Goal: Task Accomplishment & Management: Use online tool/utility

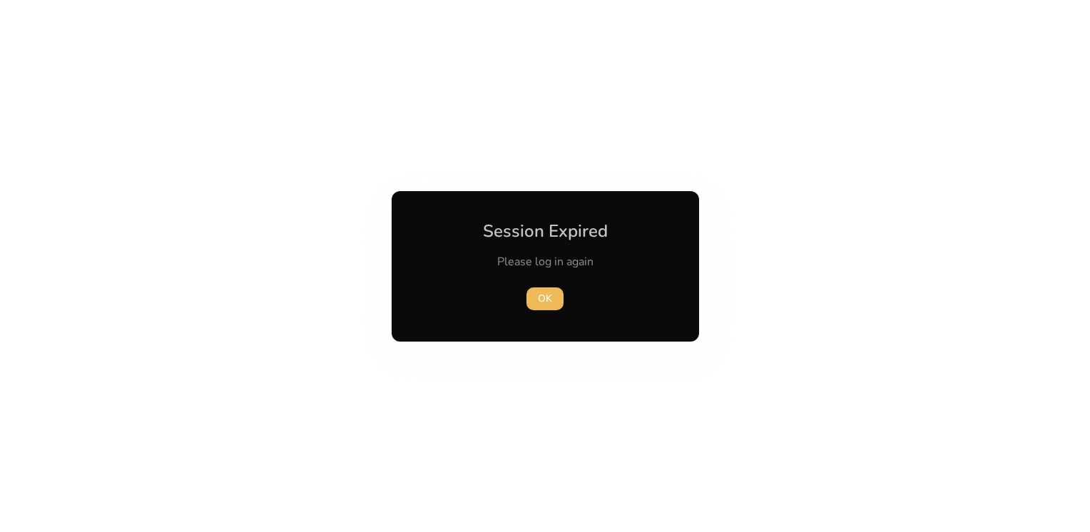
click at [545, 299] on span "OK" at bounding box center [545, 298] width 14 height 15
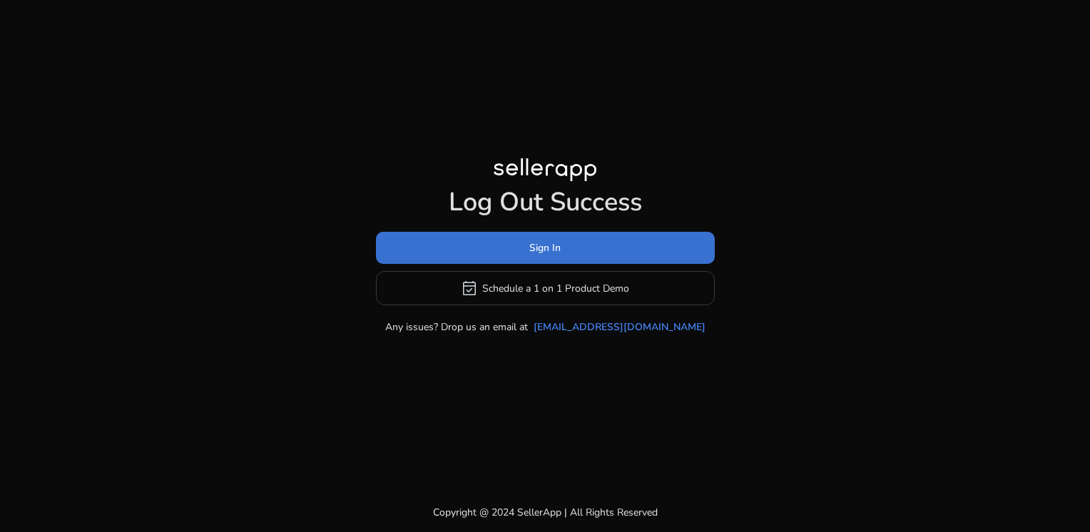
click at [551, 247] on span "Sign In" at bounding box center [544, 247] width 31 height 15
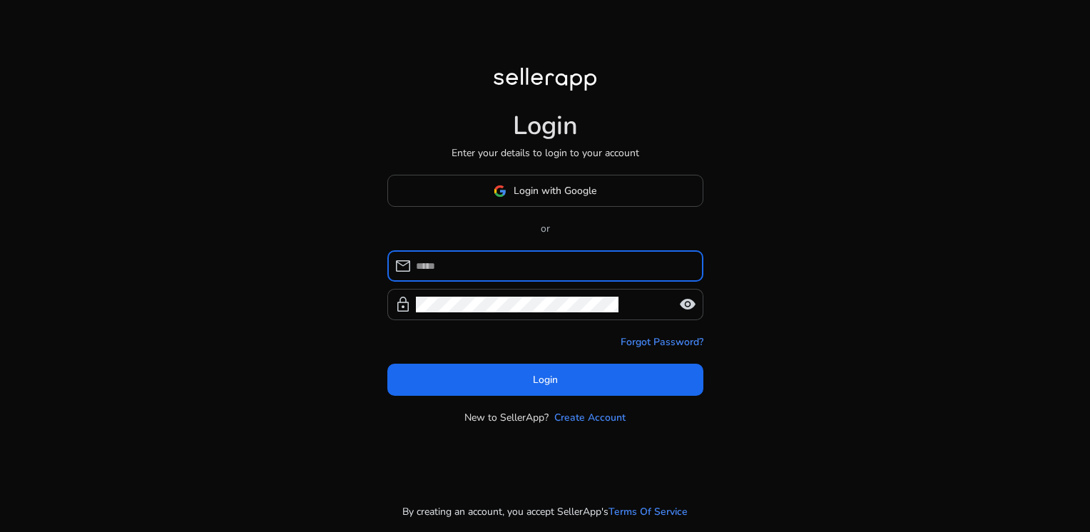
type input "**********"
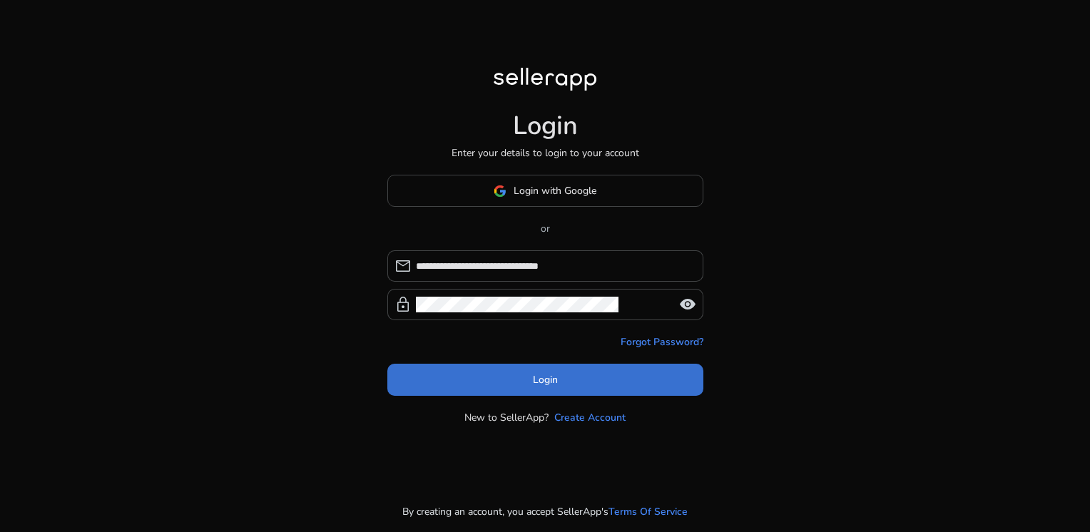
click at [557, 384] on span at bounding box center [545, 380] width 316 height 34
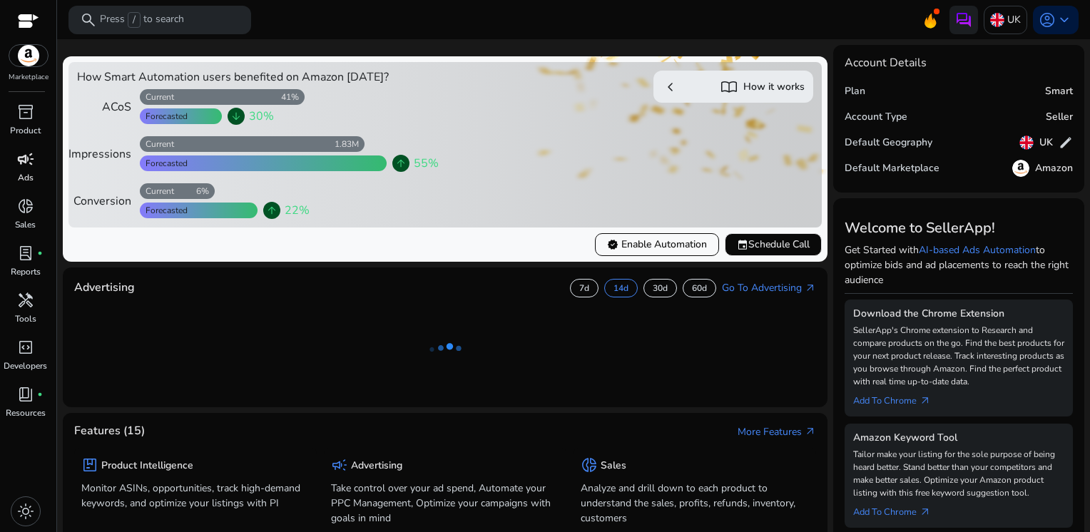
click at [17, 164] on span "campaign" at bounding box center [25, 158] width 17 height 17
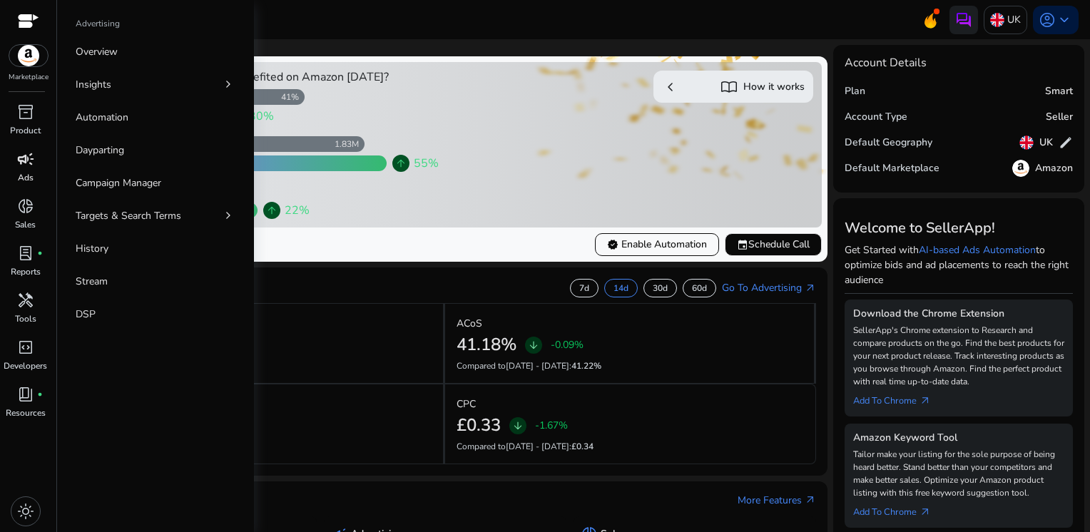
select select "*"
select select "**"
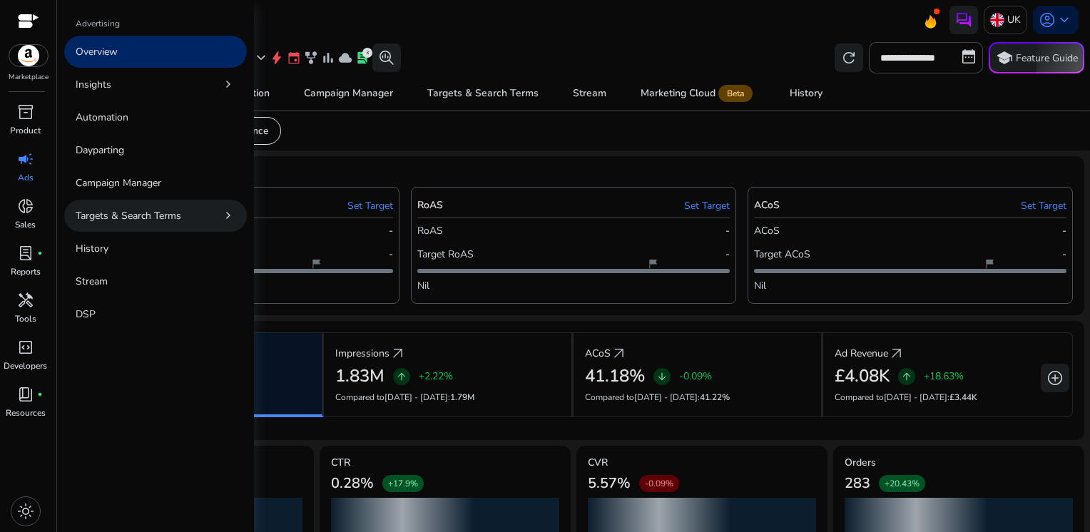
click at [144, 215] on p "Targets & Search Terms" at bounding box center [129, 215] width 106 height 15
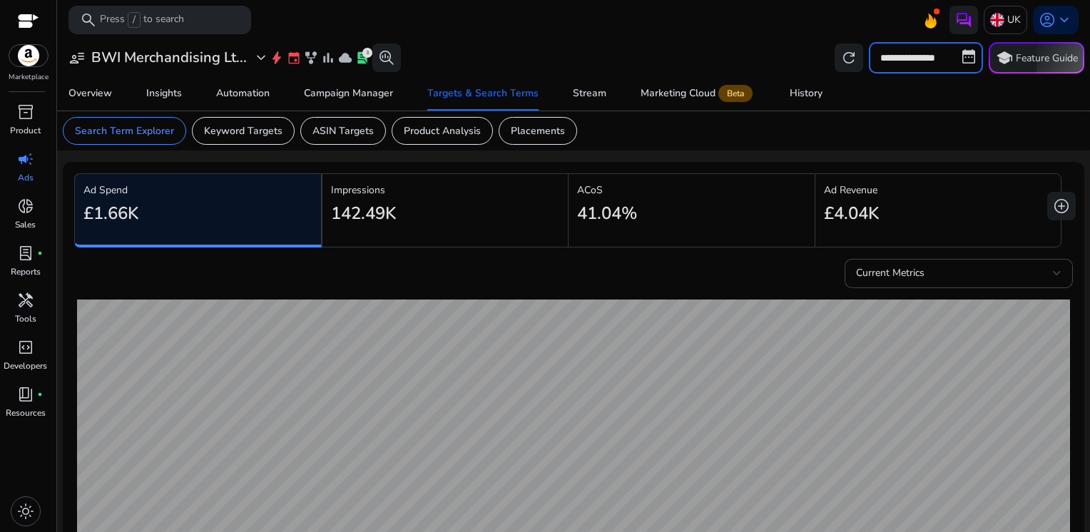
click at [914, 63] on input "**********" at bounding box center [926, 57] width 114 height 31
select select "*"
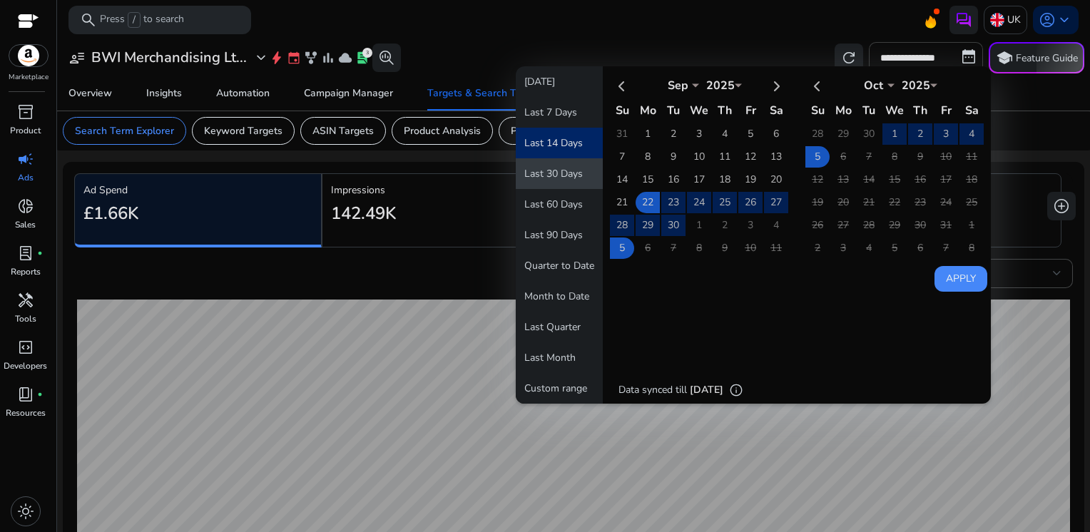
click at [562, 180] on button "Last 30 Days" at bounding box center [559, 173] width 87 height 31
type input "**********"
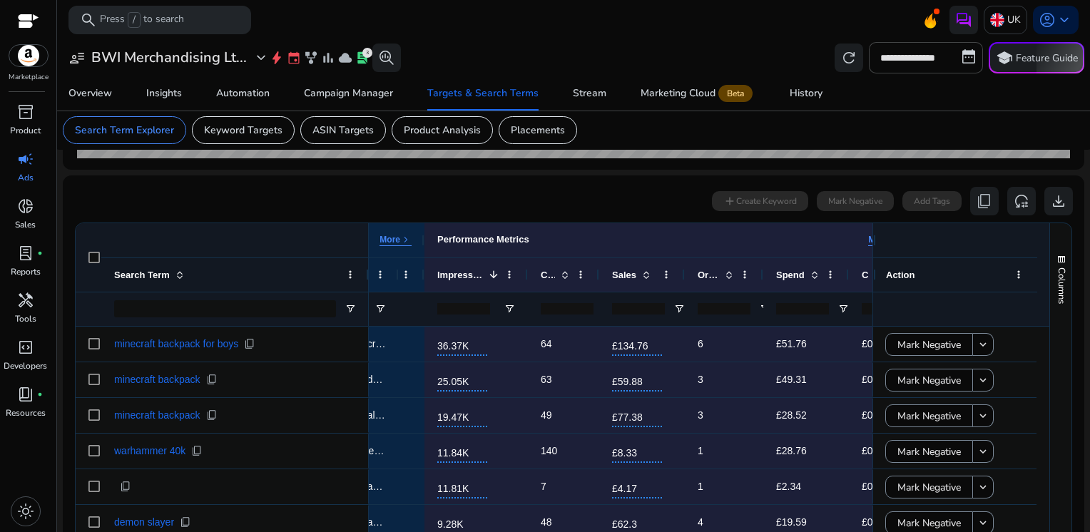
click at [764, 310] on div at bounding box center [806, 309] width 86 height 34
click at [760, 309] on span "Open Filter Menu" at bounding box center [764, 308] width 11 height 11
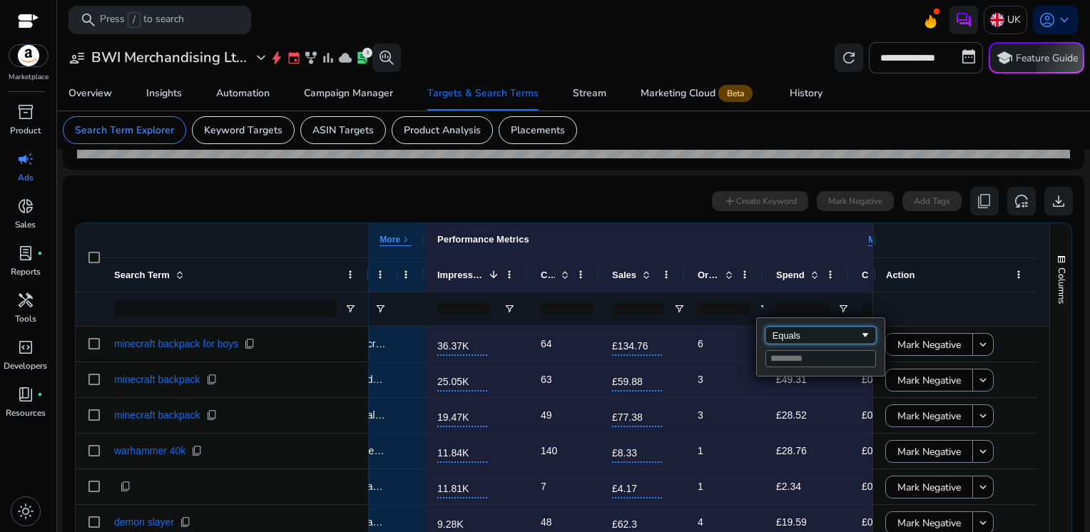
click at [798, 339] on div "Equals" at bounding box center [815, 335] width 87 height 11
click at [789, 362] on input "Filter Value" at bounding box center [820, 358] width 111 height 17
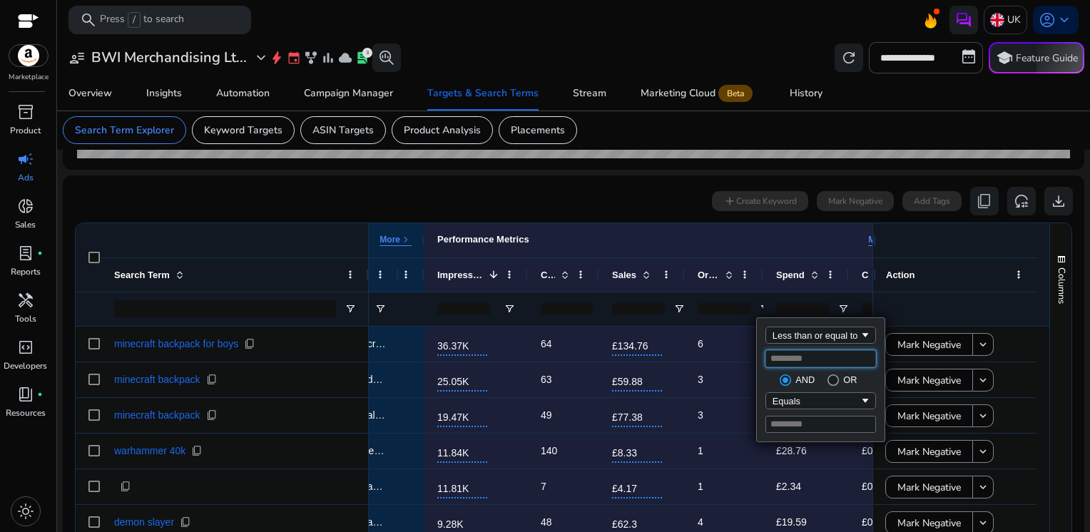
type input "*"
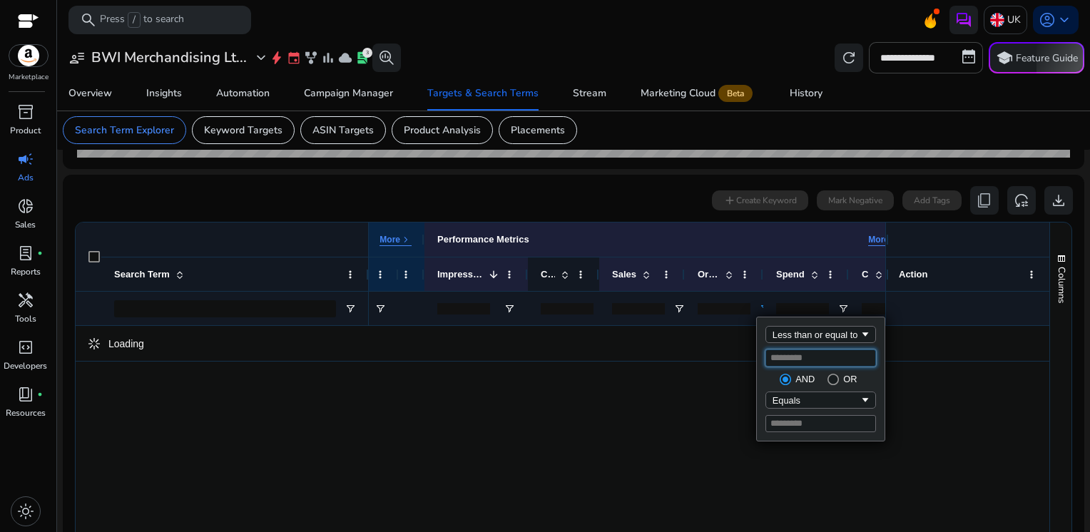
scroll to position [391, 0]
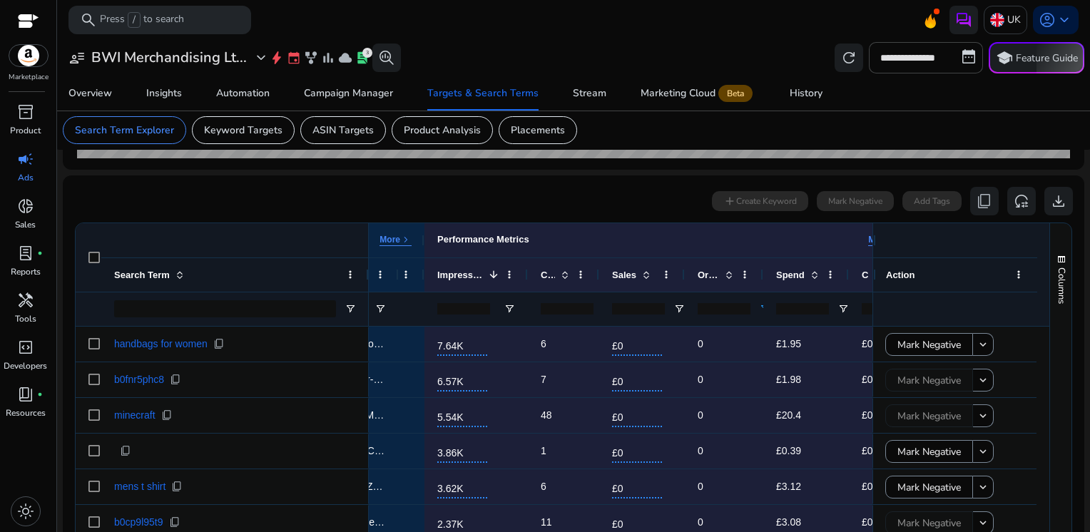
click at [582, 188] on div "0 search terms selected add Create Keyword Mark Negative Add Tags content_copy …" at bounding box center [573, 201] width 998 height 29
click at [809, 277] on span at bounding box center [814, 274] width 11 height 11
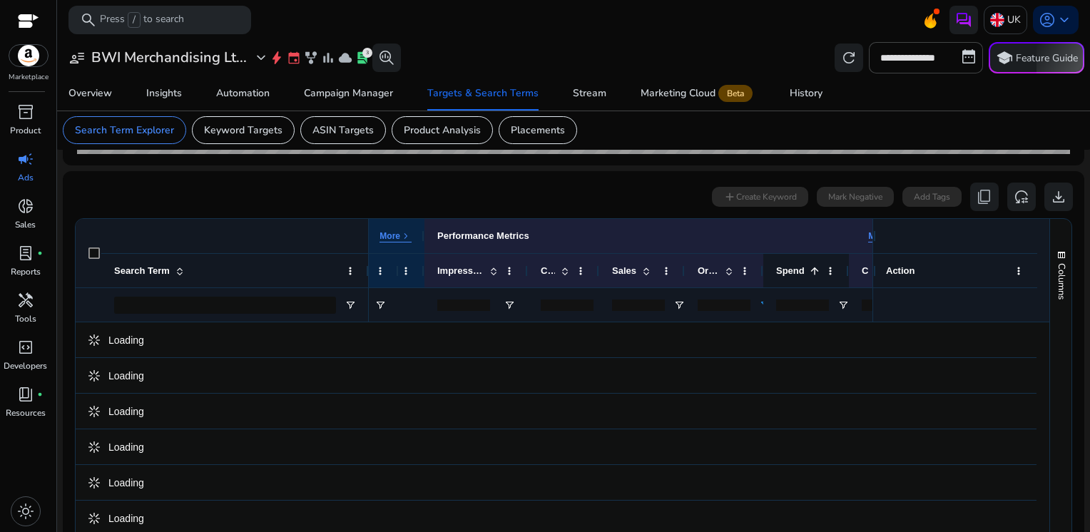
scroll to position [387, 0]
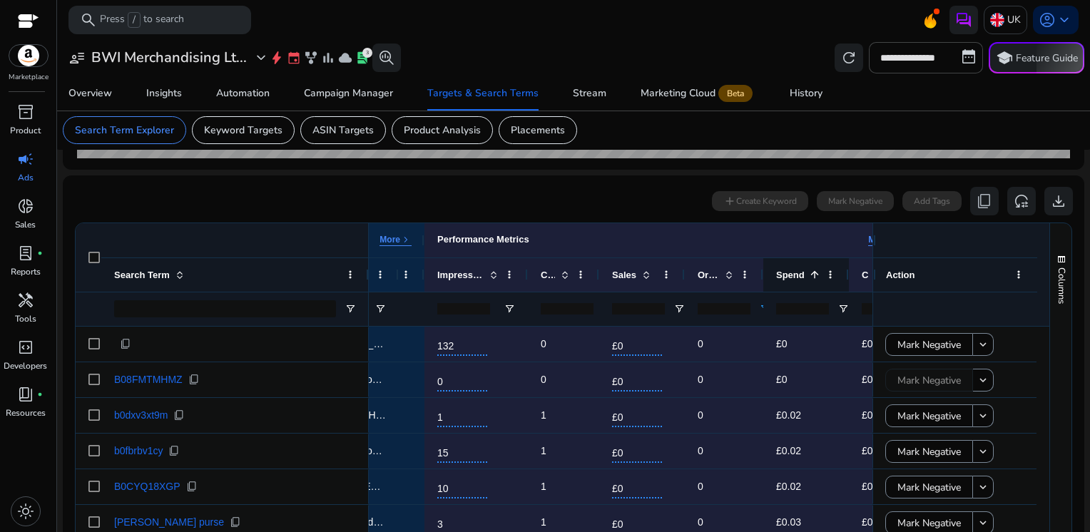
click at [809, 277] on span at bounding box center [814, 274] width 11 height 11
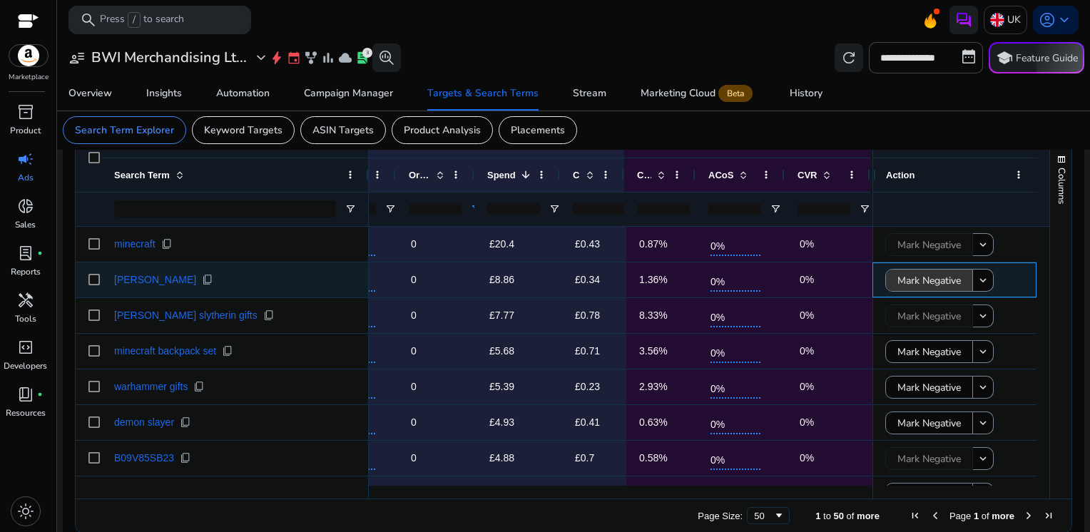
click at [901, 278] on span "Mark Negative" at bounding box center [928, 280] width 63 height 29
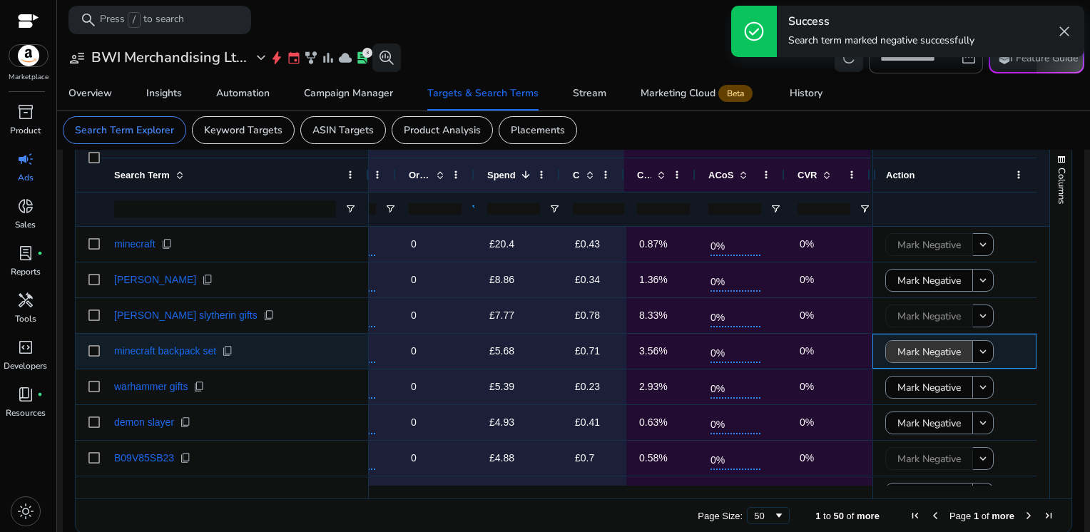
click at [924, 357] on span "Mark Negative" at bounding box center [928, 351] width 63 height 29
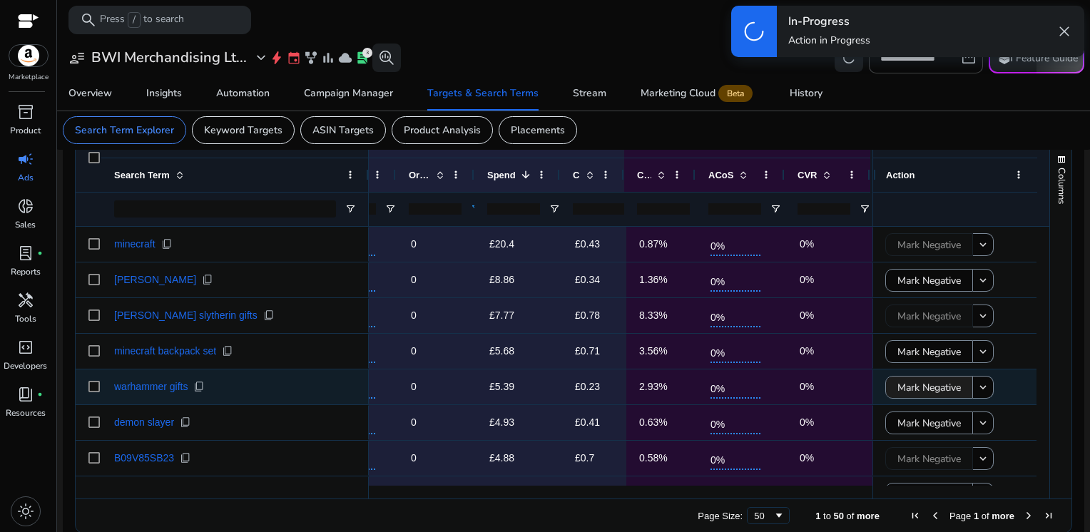
click at [921, 384] on span "Mark Negative" at bounding box center [928, 387] width 63 height 29
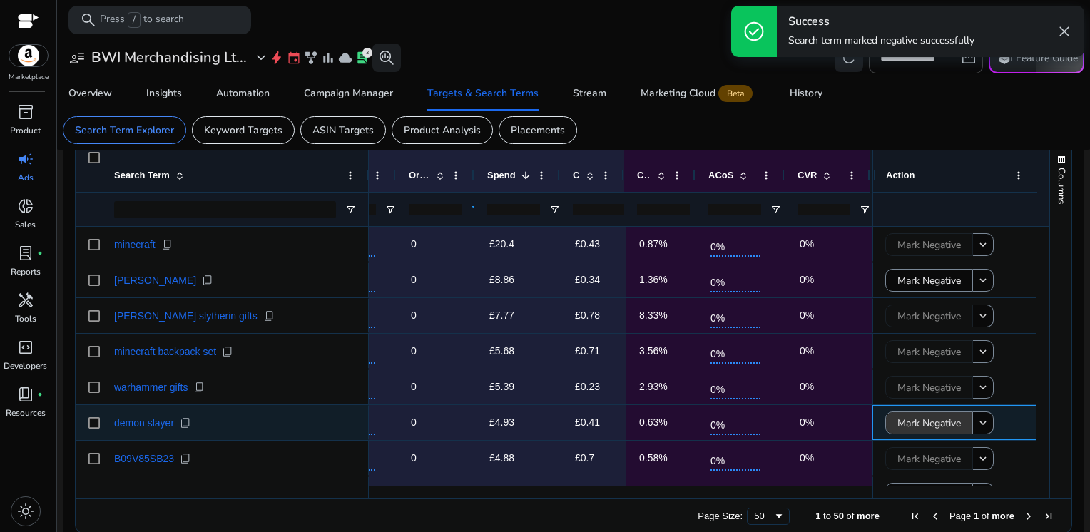
click at [921, 424] on span "Mark Negative" at bounding box center [928, 423] width 63 height 29
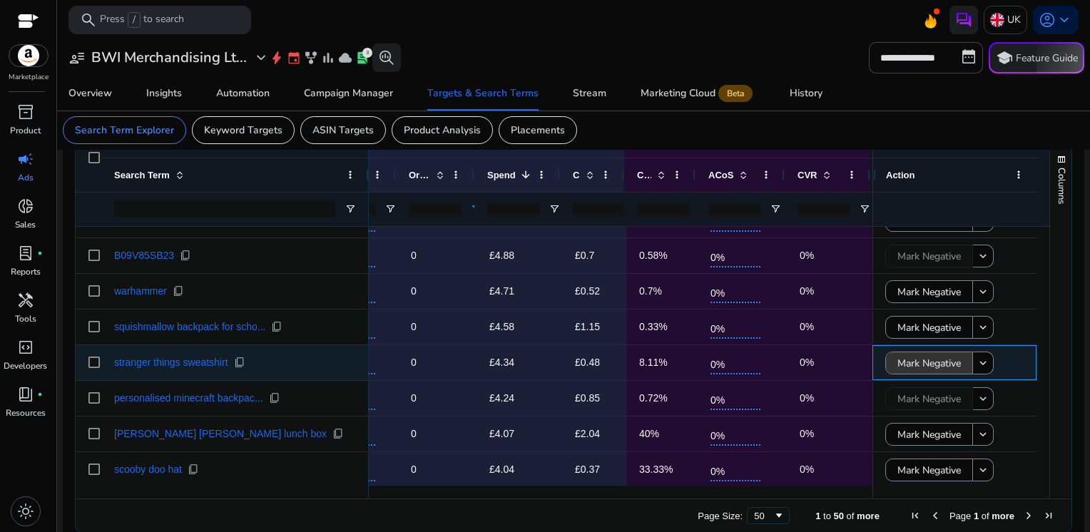
click at [915, 352] on span "Mark Negative" at bounding box center [928, 363] width 63 height 29
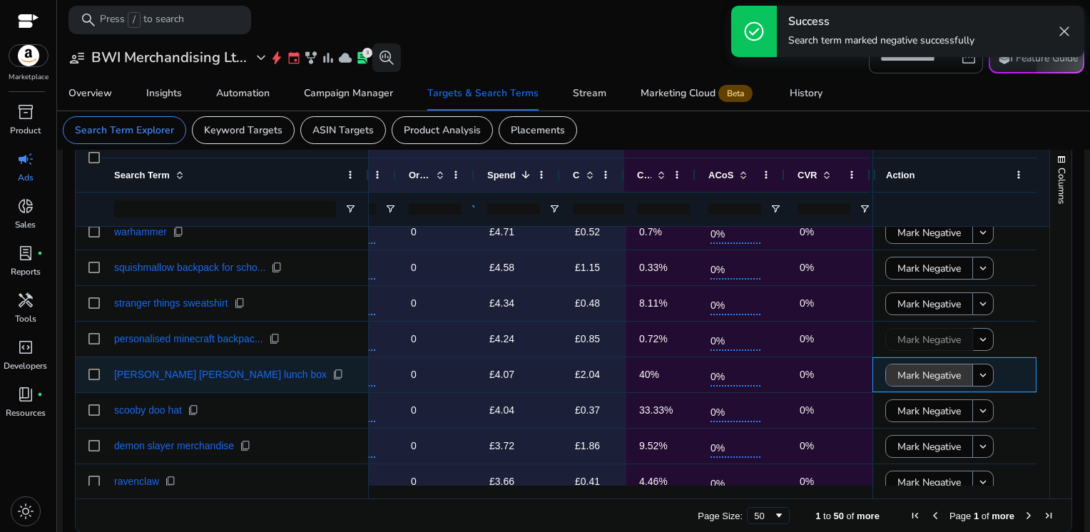
click at [901, 377] on span "Mark Negative" at bounding box center [928, 375] width 63 height 29
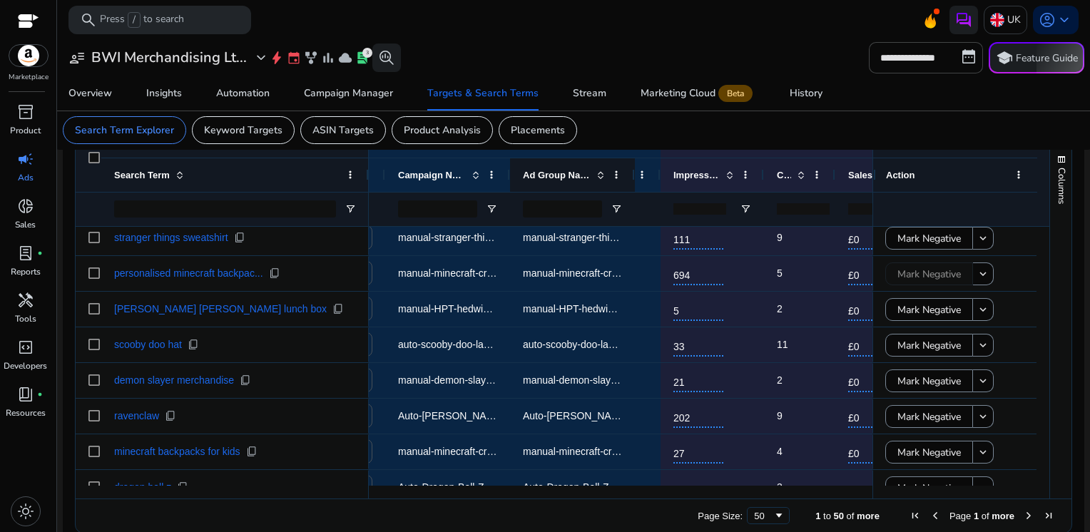
click at [510, 172] on div "Ad Group Name" at bounding box center [572, 175] width 125 height 34
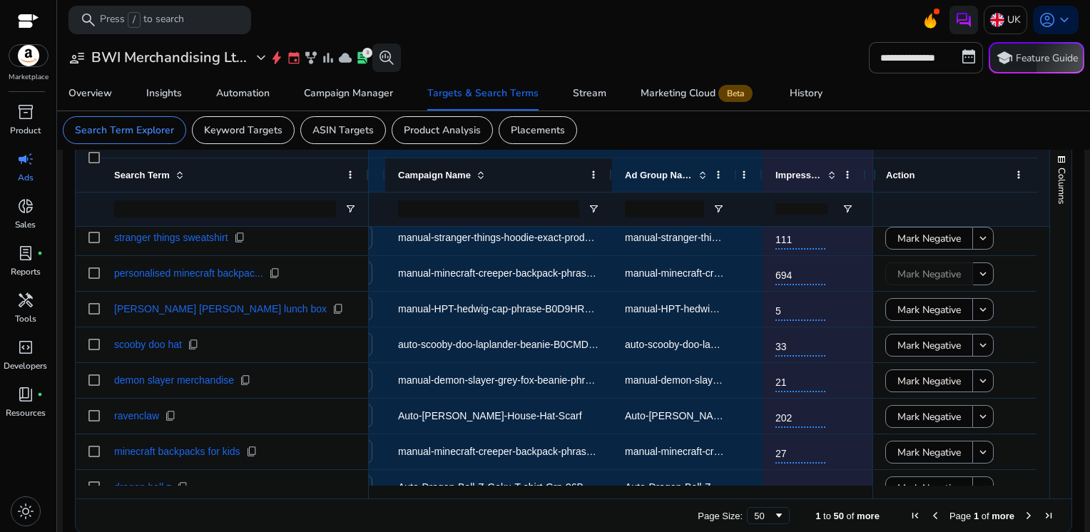
drag, startPoint x: 506, startPoint y: 172, endPoint x: 606, endPoint y: 168, distance: 100.6
click at [608, 168] on div at bounding box center [611, 175] width 6 height 34
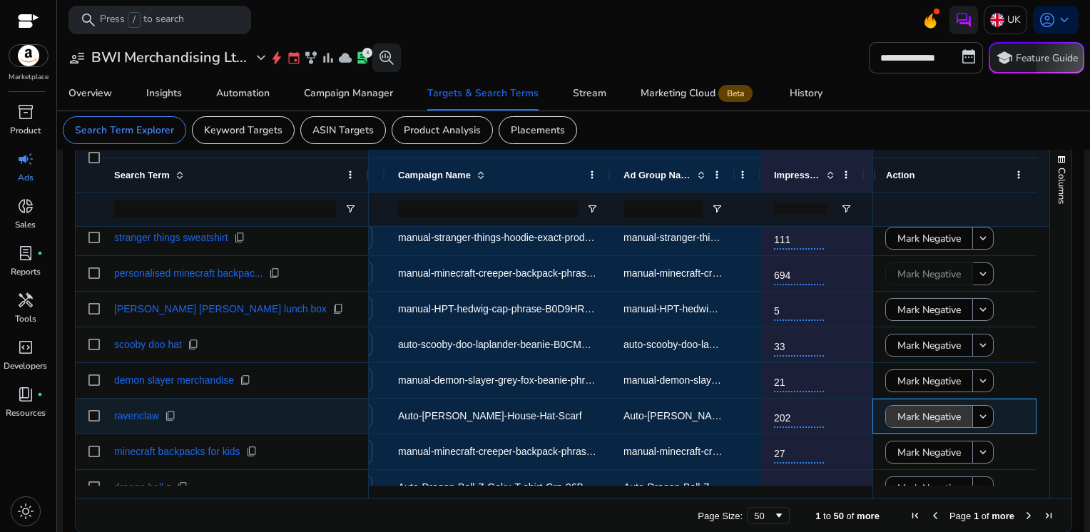
click at [897, 412] on span "Mark Negative" at bounding box center [928, 416] width 63 height 29
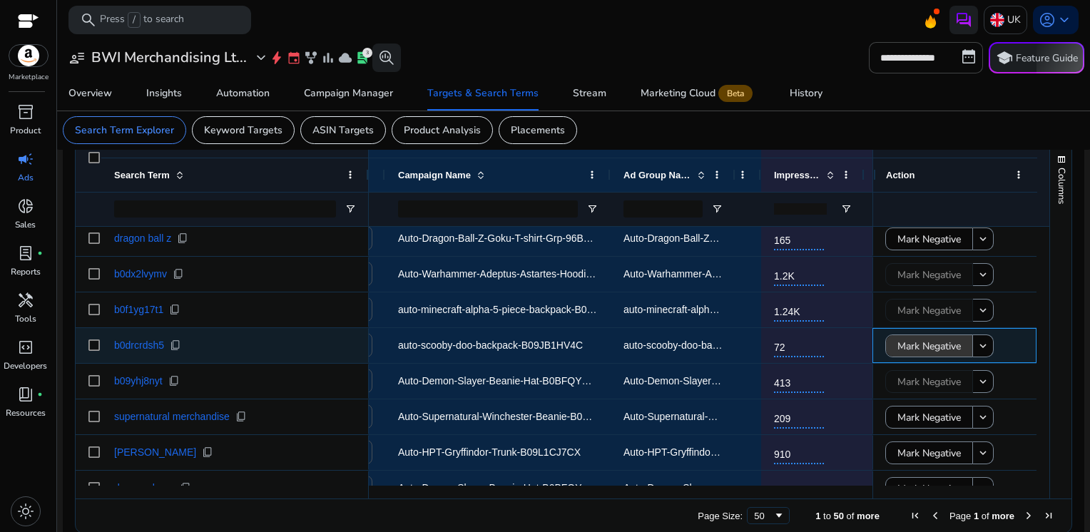
click at [905, 347] on span "Mark Negative" at bounding box center [928, 346] width 63 height 29
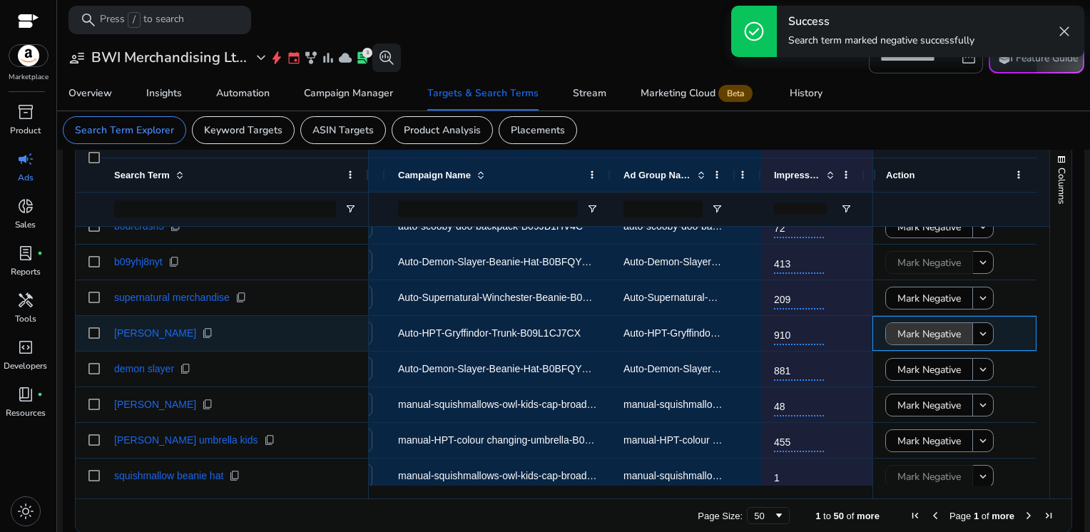
click at [946, 327] on span "Mark Negative" at bounding box center [928, 333] width 63 height 29
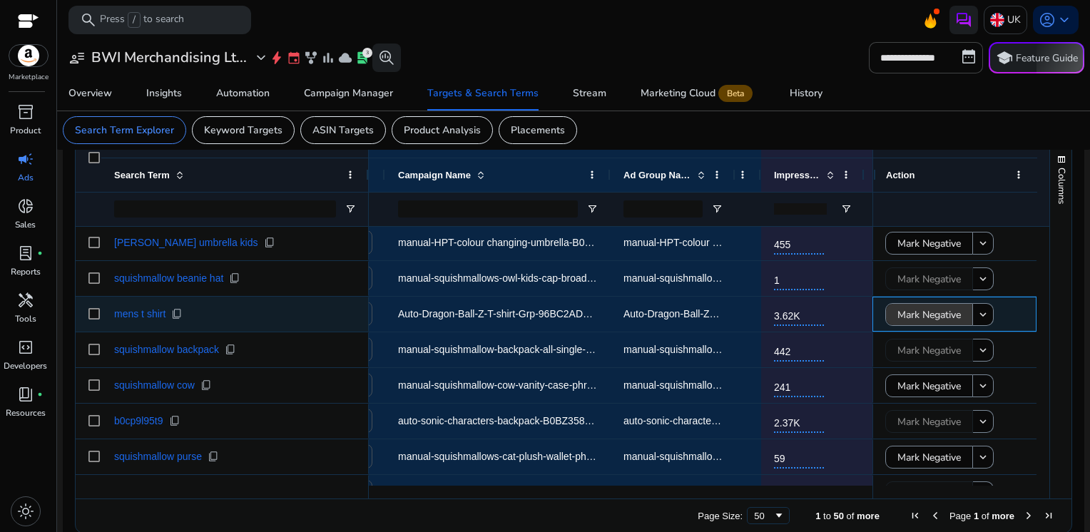
click at [897, 319] on span "Mark Negative" at bounding box center [928, 314] width 63 height 29
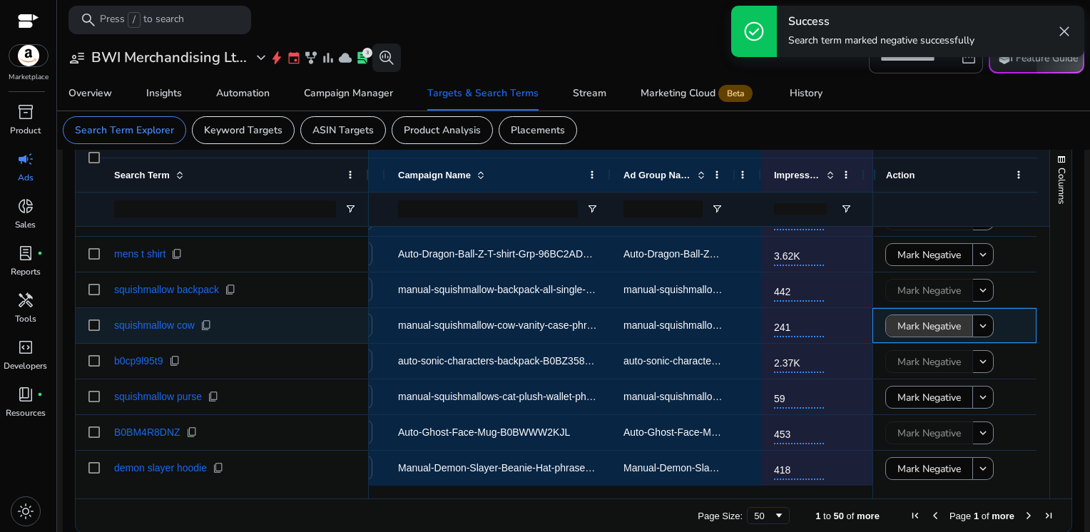
click at [898, 325] on span "Mark Negative" at bounding box center [928, 326] width 63 height 29
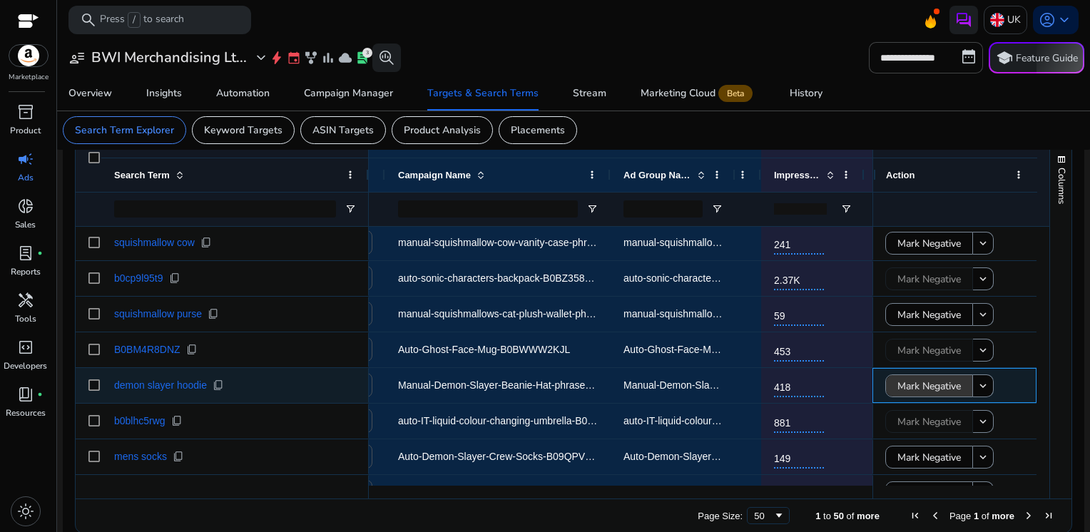
click at [900, 381] on span "Mark Negative" at bounding box center [928, 386] width 63 height 29
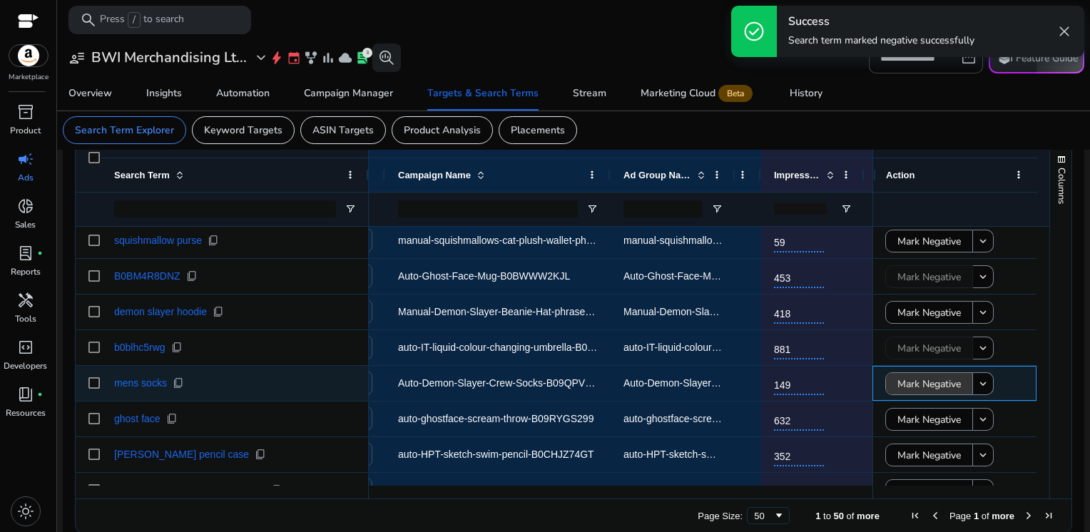
click at [921, 386] on span "Mark Negative" at bounding box center [928, 383] width 63 height 29
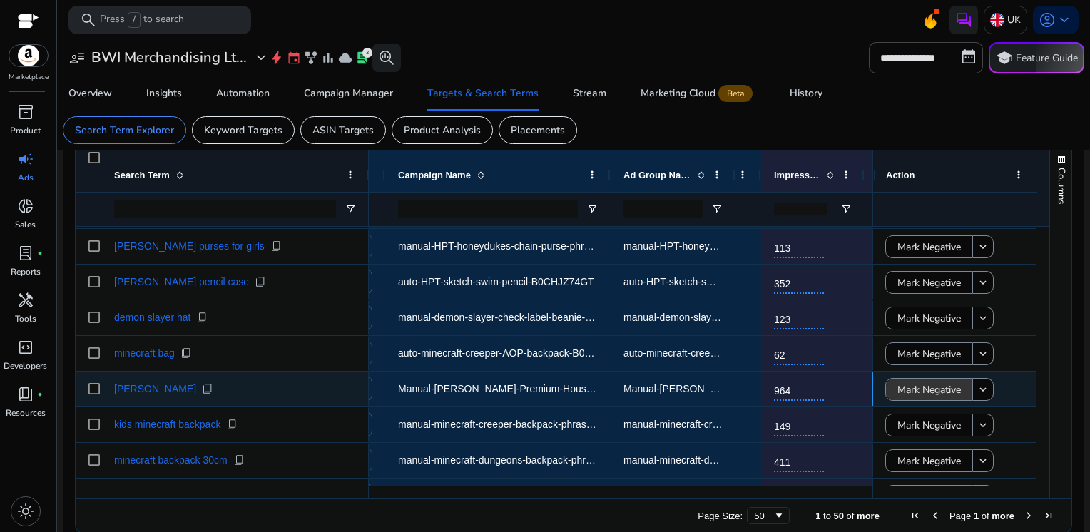
click at [902, 387] on span "Mark Negative" at bounding box center [928, 389] width 63 height 29
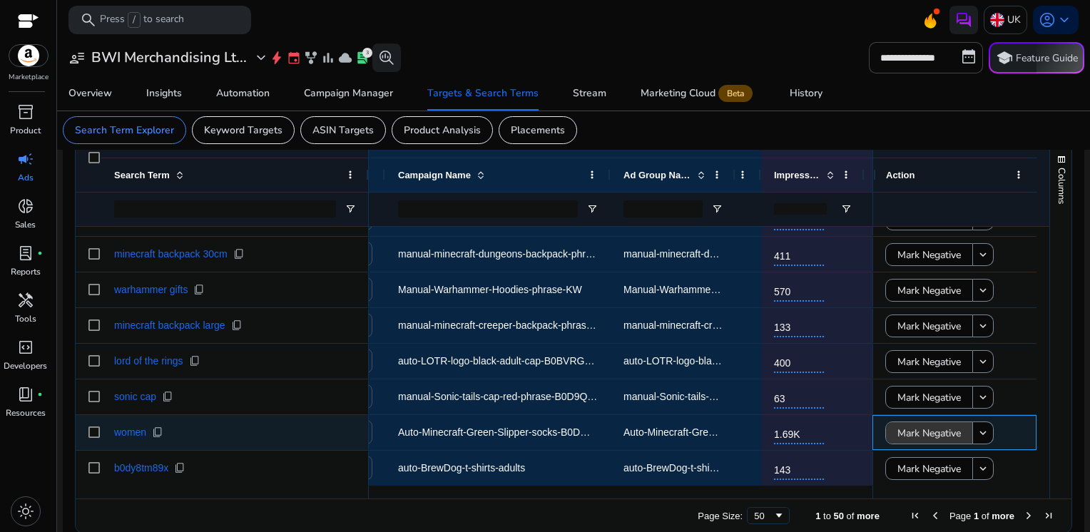
click at [917, 429] on span "Mark Negative" at bounding box center [928, 433] width 63 height 29
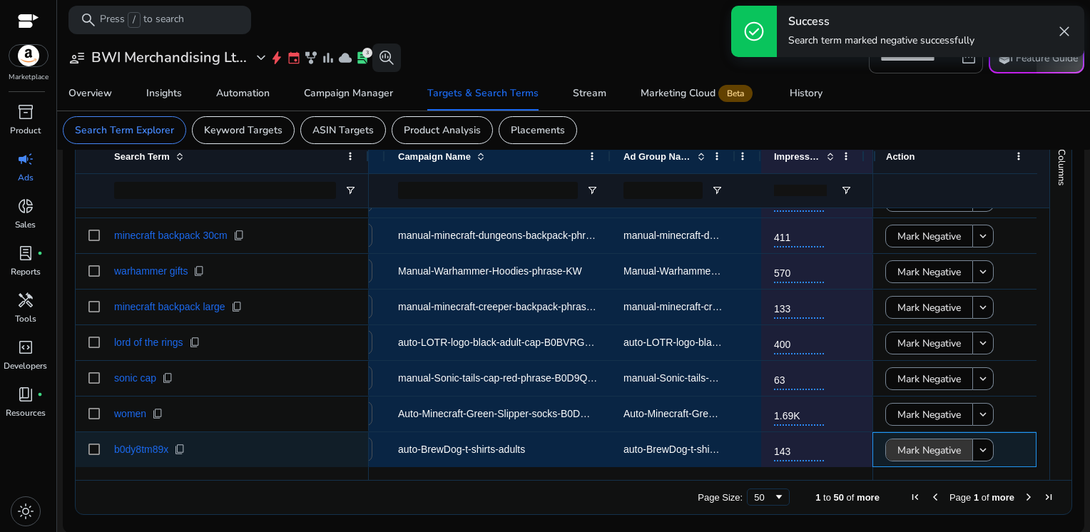
click at [934, 454] on span "Mark Negative" at bounding box center [928, 450] width 63 height 29
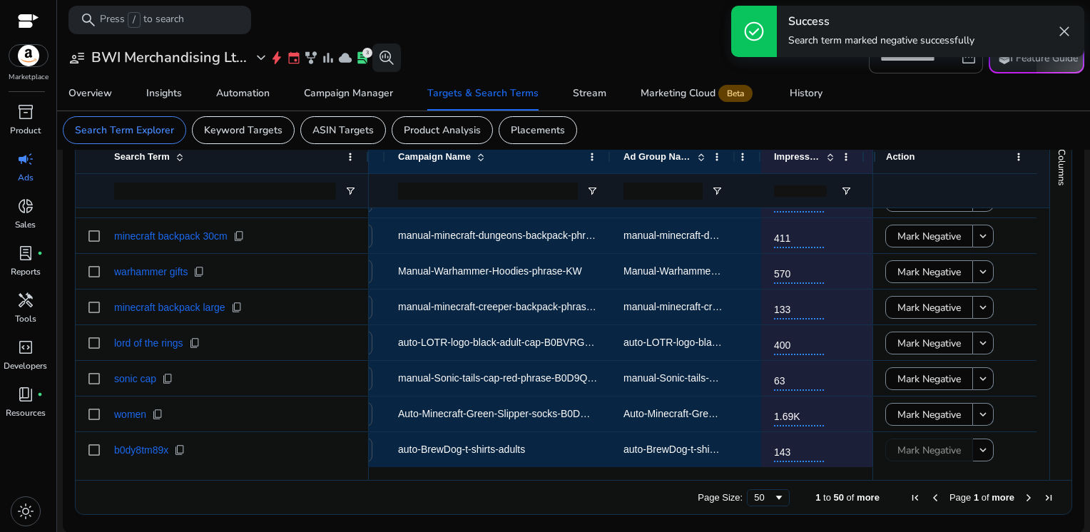
click at [1023, 498] on span "Next Page" at bounding box center [1028, 497] width 11 height 11
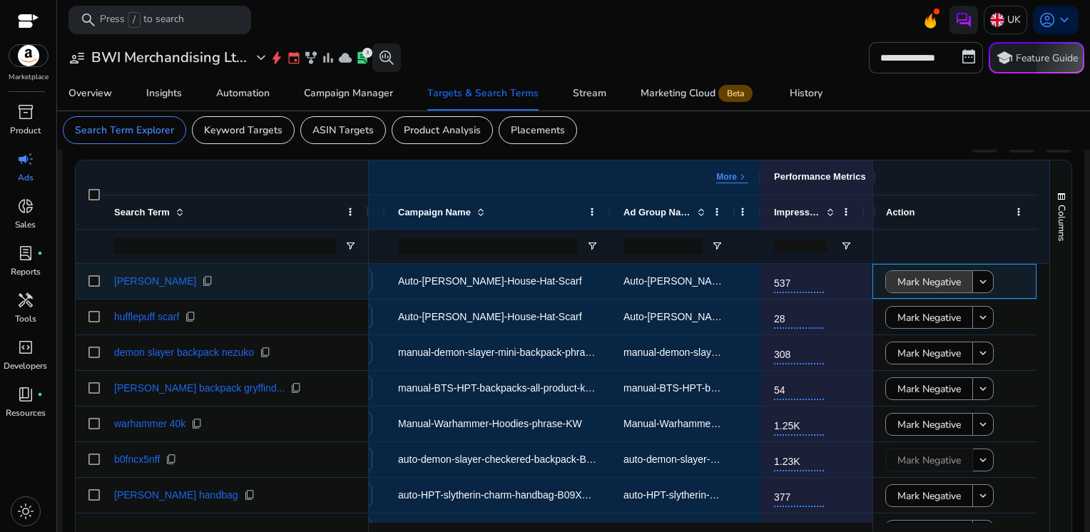
click at [906, 287] on span "Mark Negative" at bounding box center [928, 281] width 63 height 29
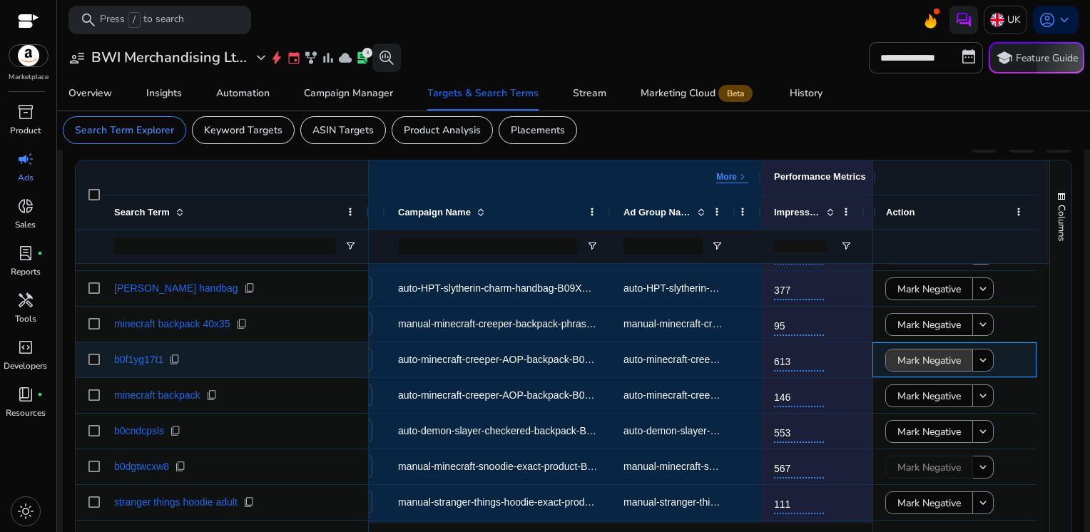
click at [925, 364] on span "Mark Negative" at bounding box center [928, 360] width 63 height 29
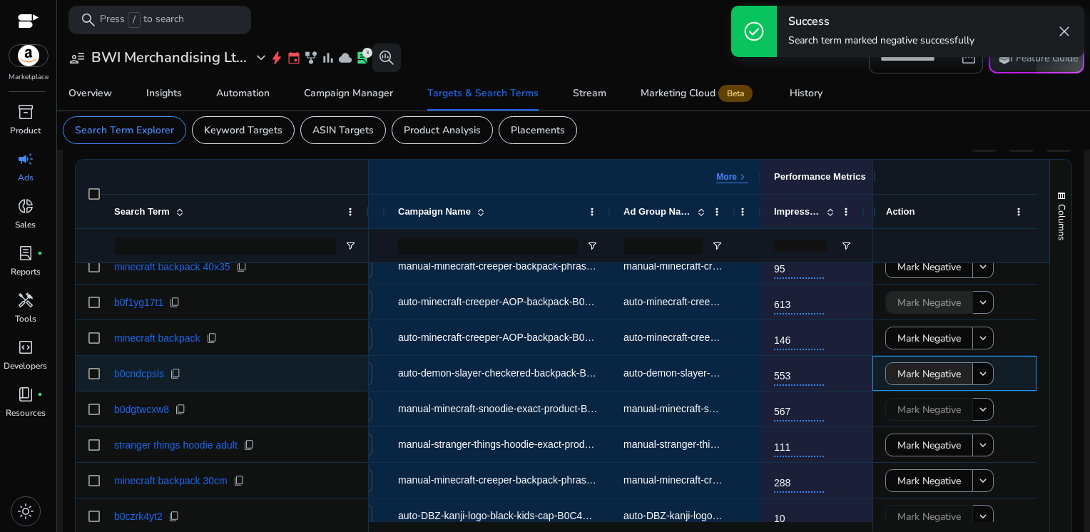
click at [925, 364] on span "Mark Negative" at bounding box center [928, 373] width 63 height 29
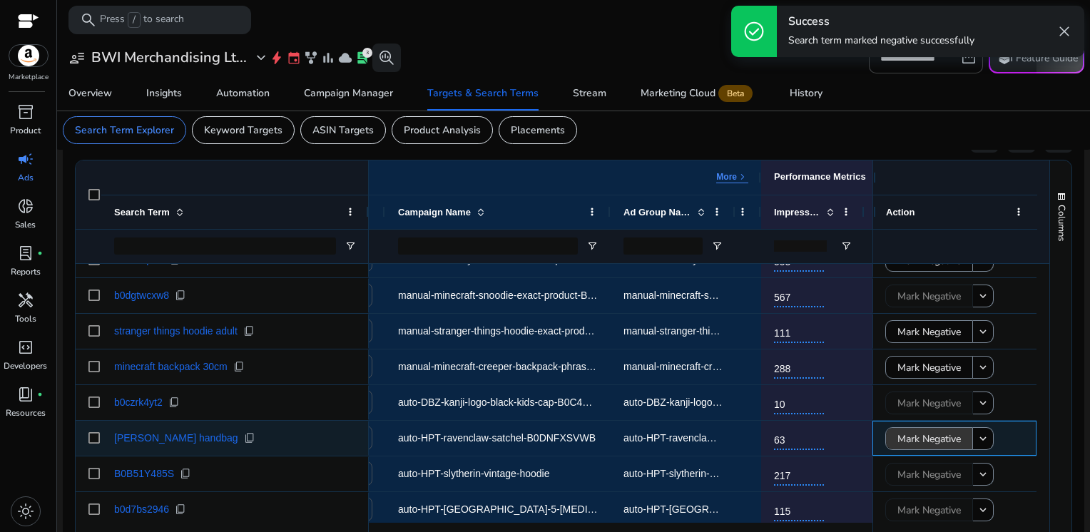
click at [924, 433] on span "Mark Negative" at bounding box center [928, 438] width 63 height 29
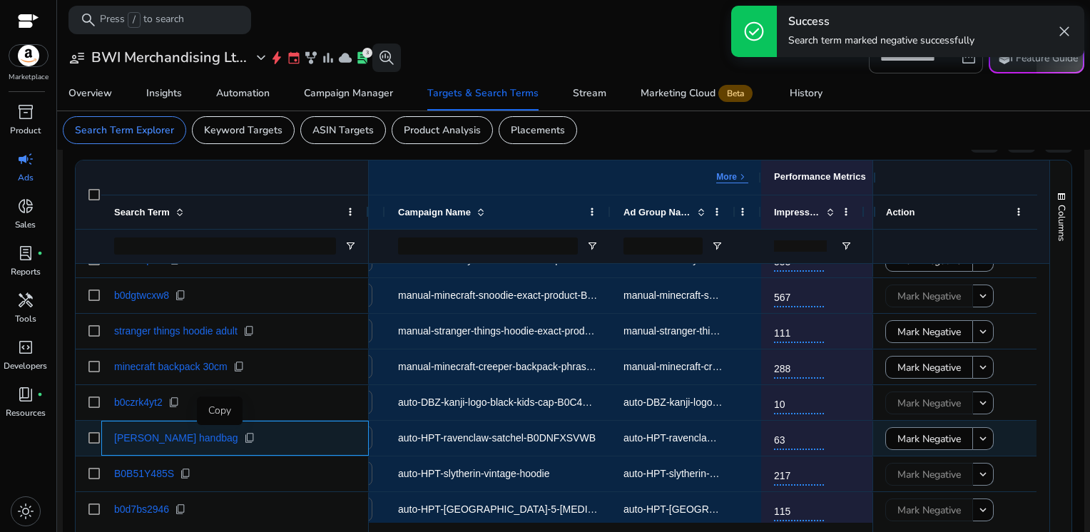
click at [244, 439] on span "content_copy" at bounding box center [249, 437] width 11 height 11
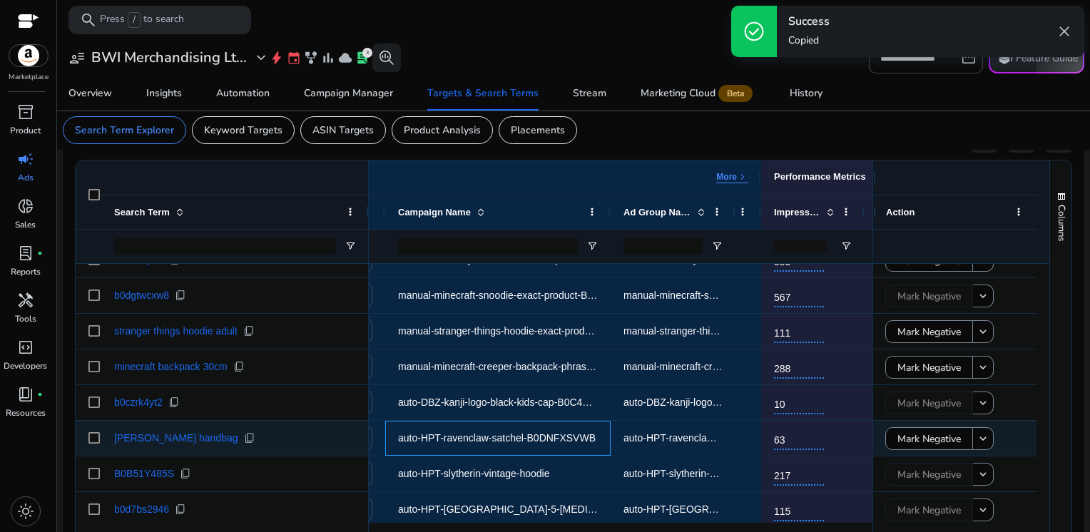
click at [487, 435] on span "auto-HPT-ravenclaw-satchel-B0DNFXSVWB" at bounding box center [497, 437] width 198 height 11
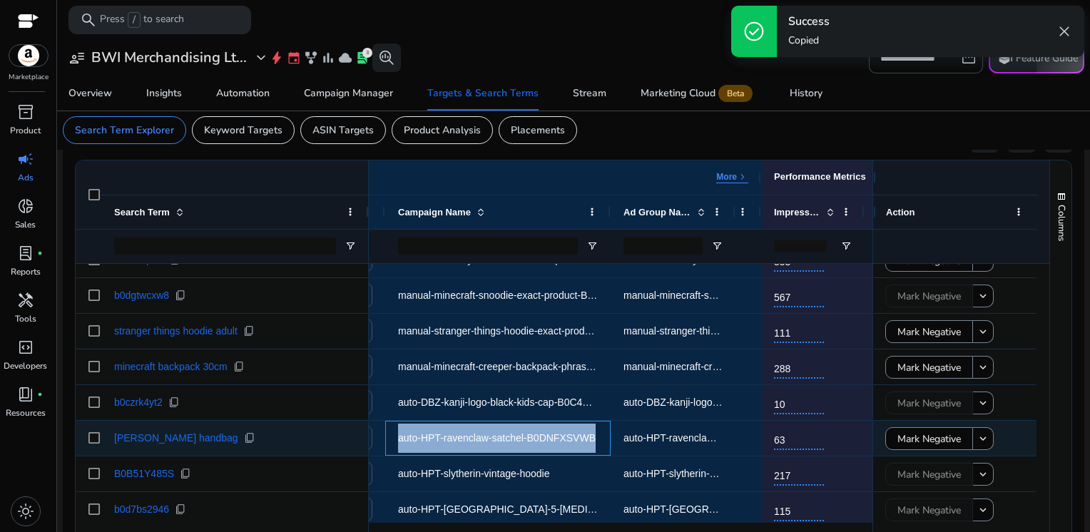
copy span "auto-HPT-ravenclaw-satchel-B0DNFXSVWB"
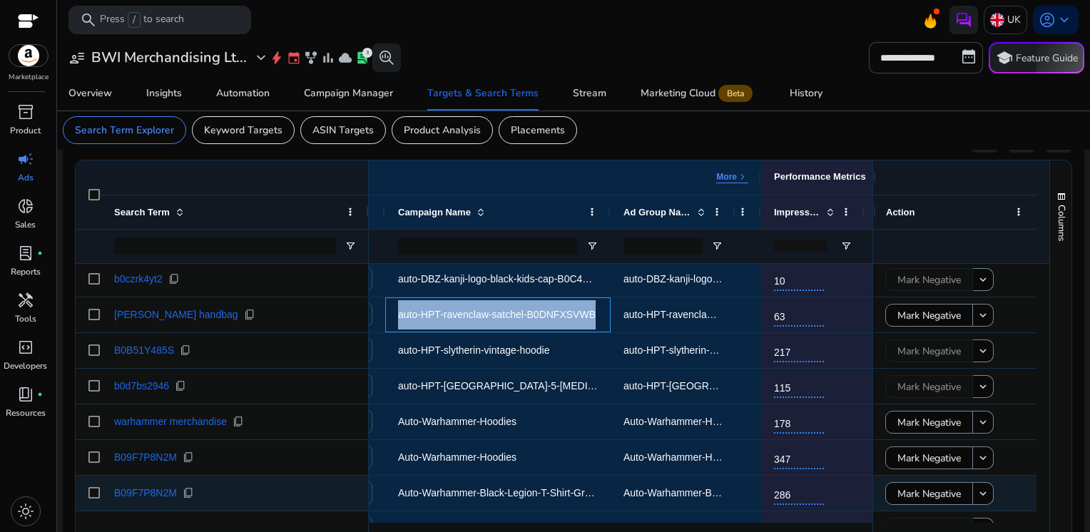
scroll to position [595, 0]
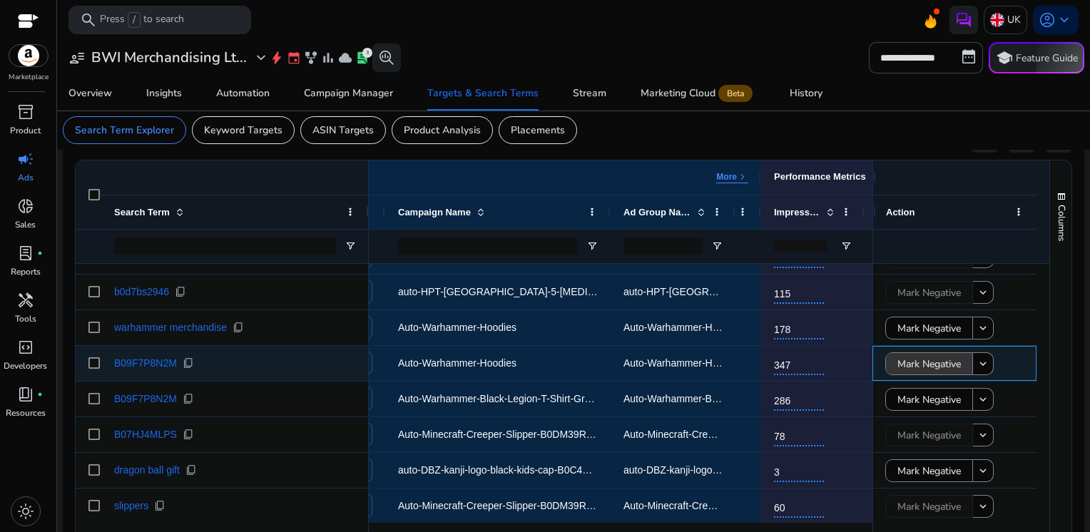
click at [924, 367] on span "Mark Negative" at bounding box center [928, 363] width 63 height 29
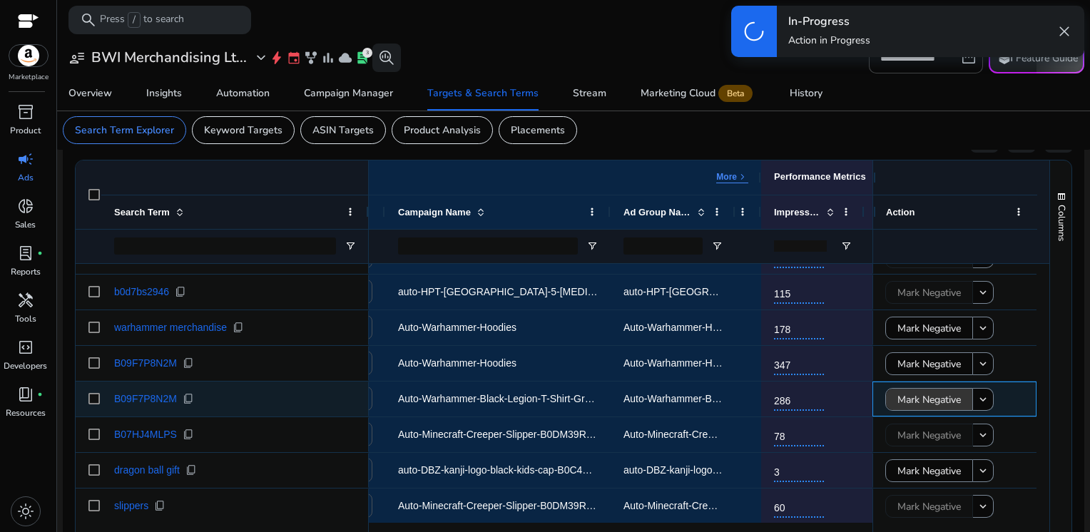
click at [919, 396] on span "Mark Negative" at bounding box center [928, 399] width 63 height 29
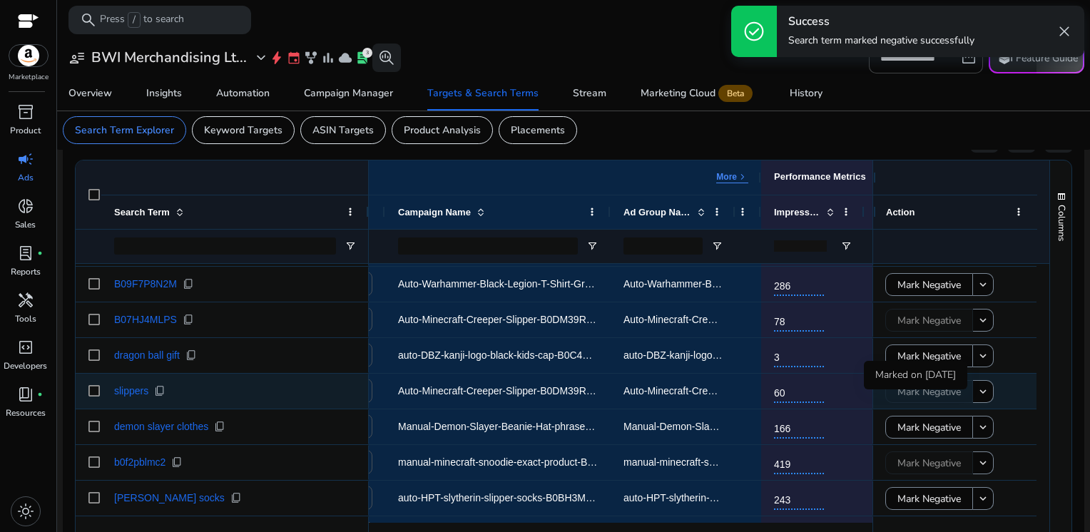
scroll to position [710, 0]
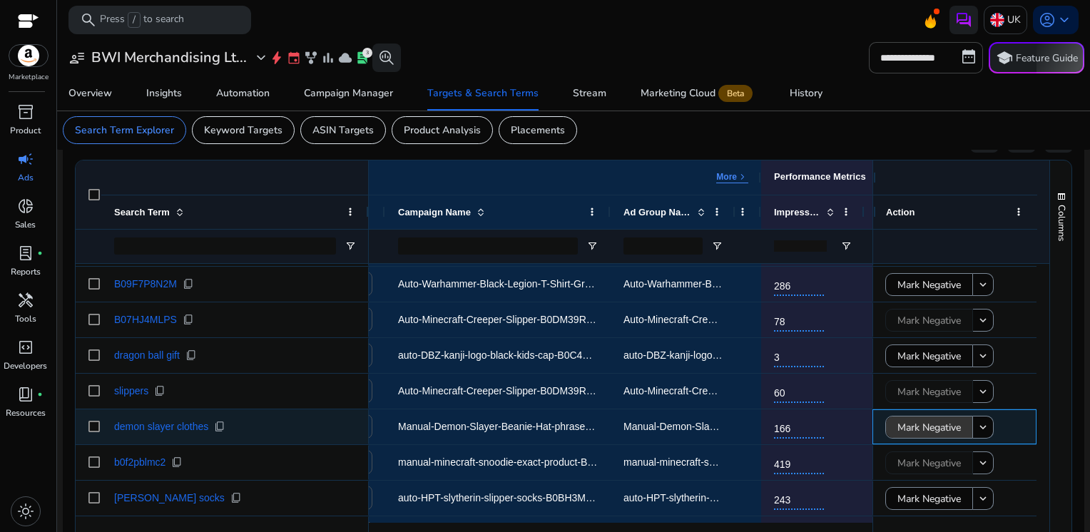
click at [897, 429] on span "Mark Negative" at bounding box center [928, 427] width 63 height 29
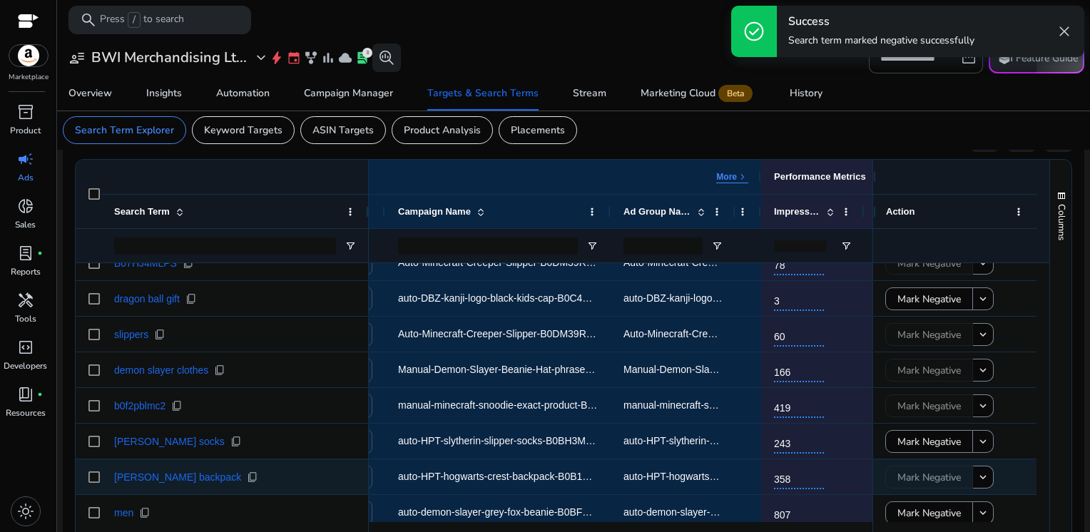
scroll to position [0, 0]
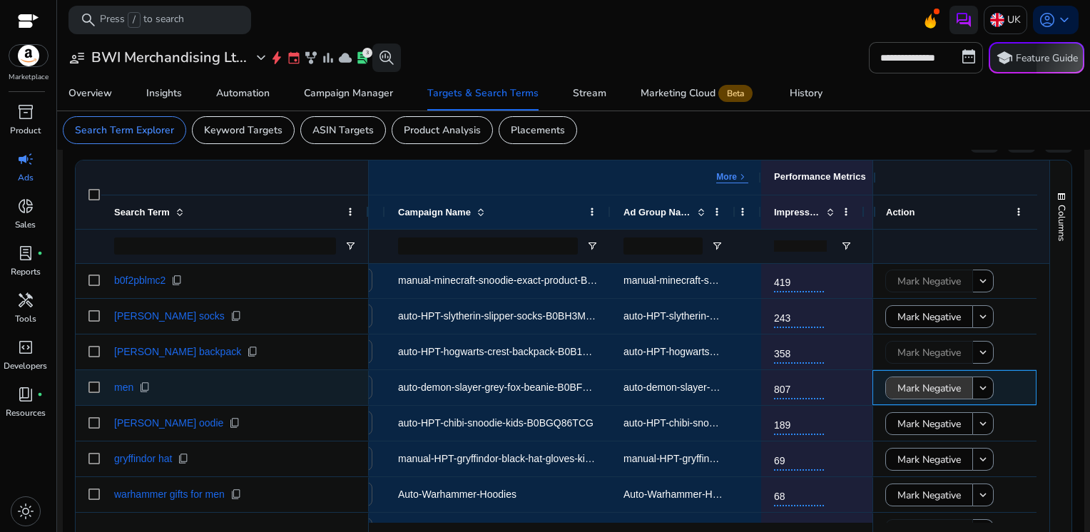
click at [898, 387] on span "Mark Negative" at bounding box center [928, 388] width 63 height 29
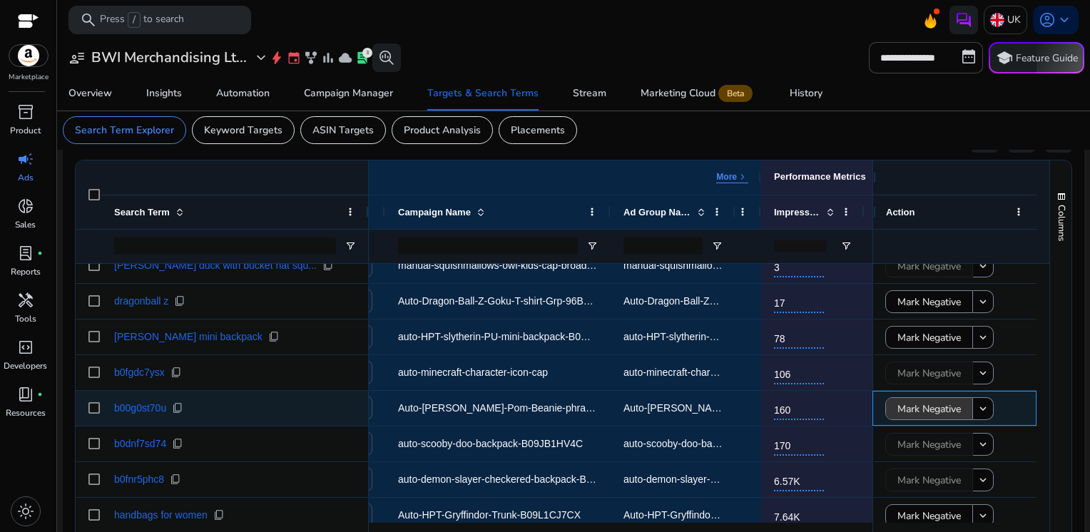
click at [911, 408] on span "Mark Negative" at bounding box center [928, 408] width 63 height 29
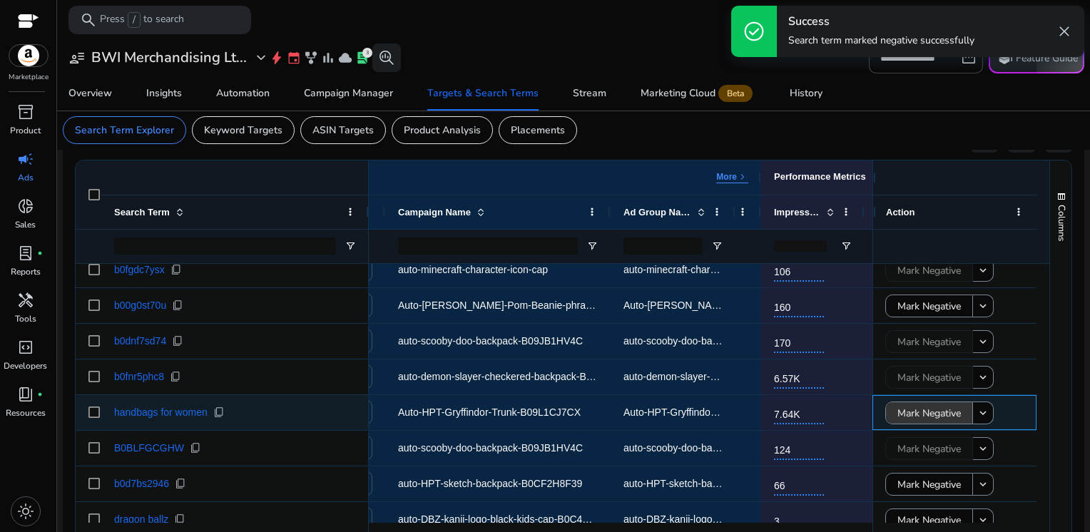
click at [916, 409] on span "Mark Negative" at bounding box center [928, 413] width 63 height 29
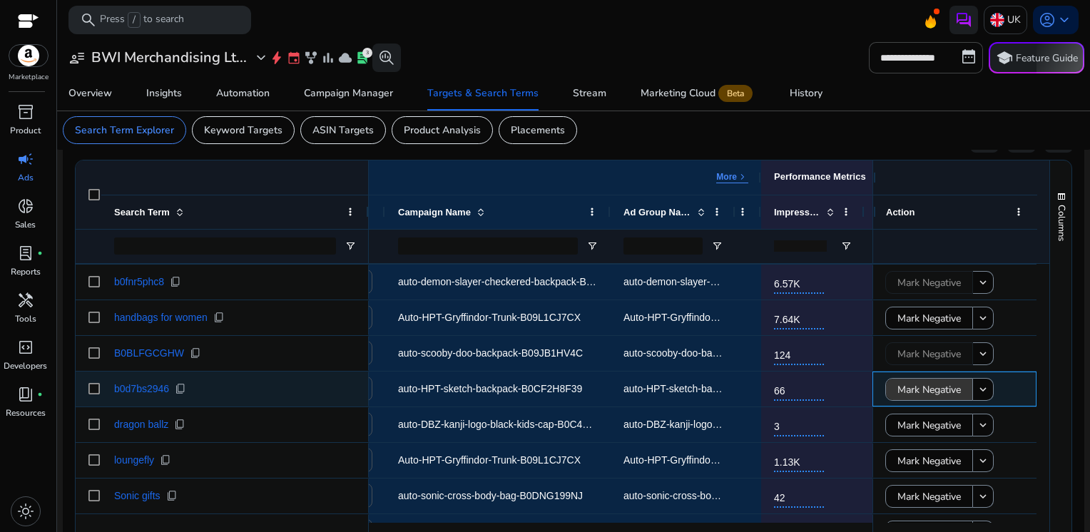
click at [910, 392] on span "Mark Negative" at bounding box center [928, 389] width 63 height 29
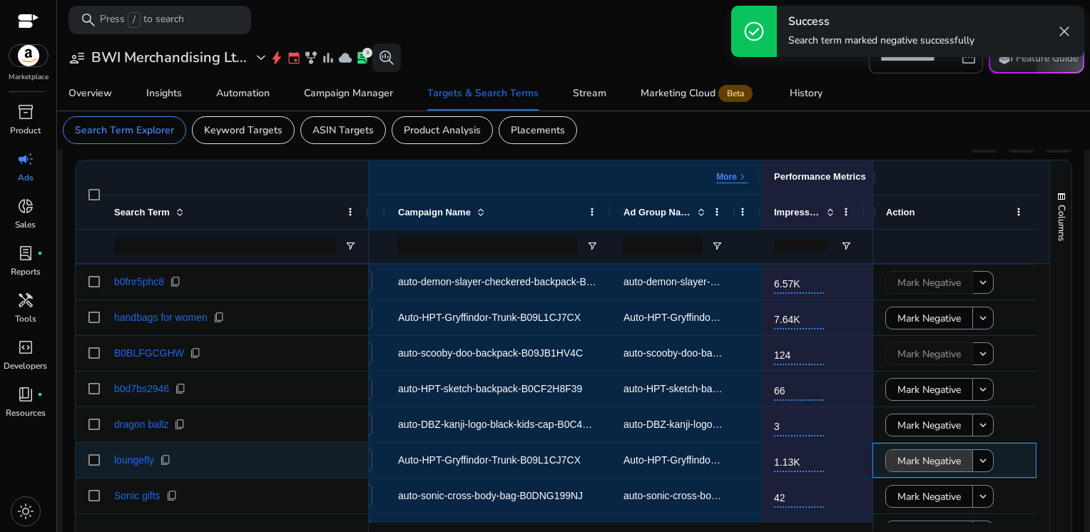
click at [905, 468] on span "Mark Negative" at bounding box center [928, 460] width 63 height 29
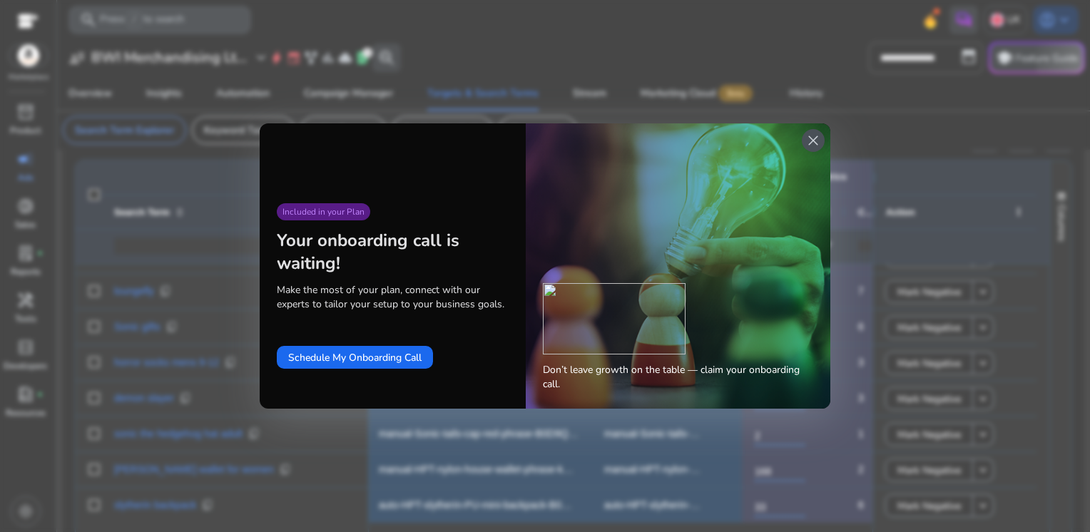
click at [812, 138] on span "close" at bounding box center [812, 140] width 17 height 17
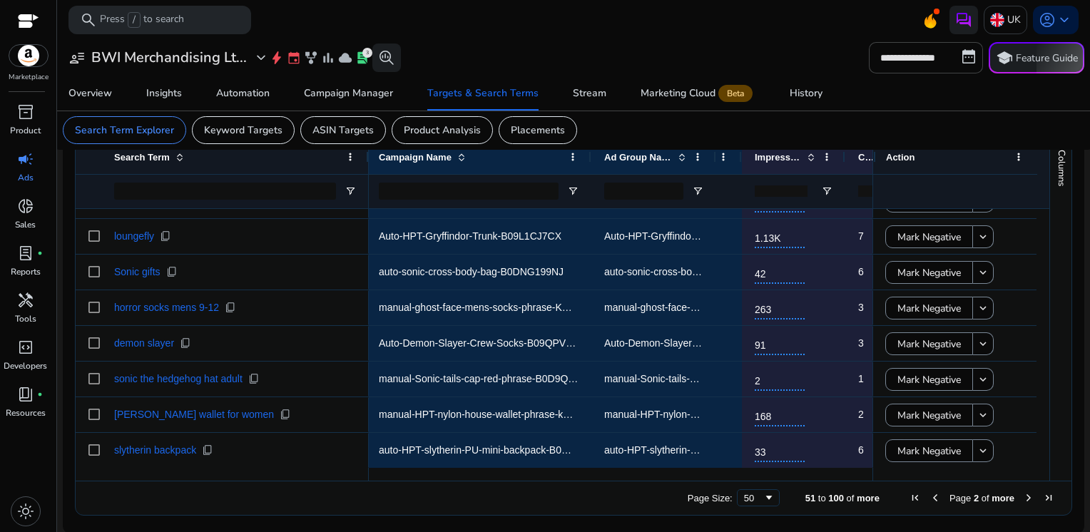
click at [1023, 498] on span "Next Page" at bounding box center [1028, 497] width 11 height 11
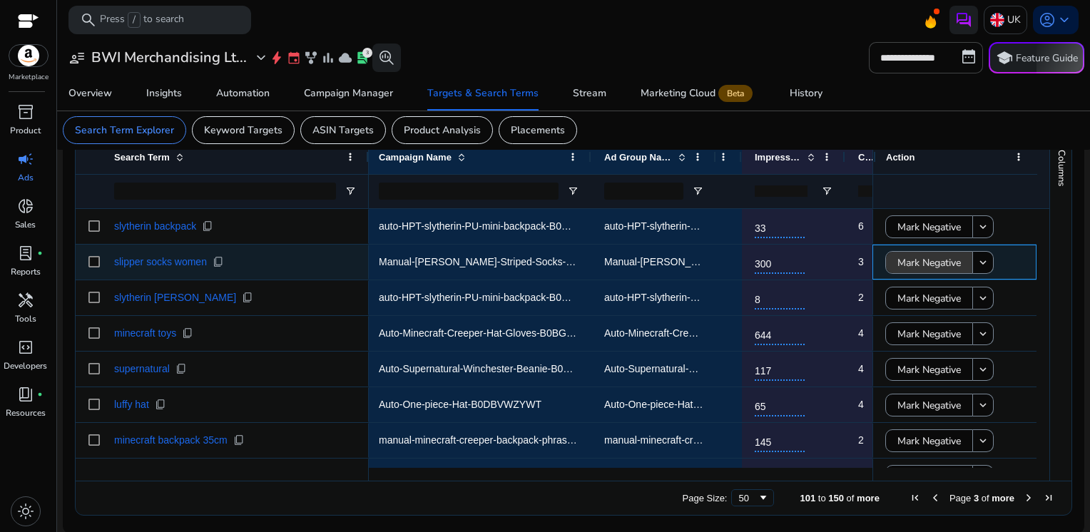
click at [908, 267] on span "Mark Negative" at bounding box center [928, 262] width 63 height 29
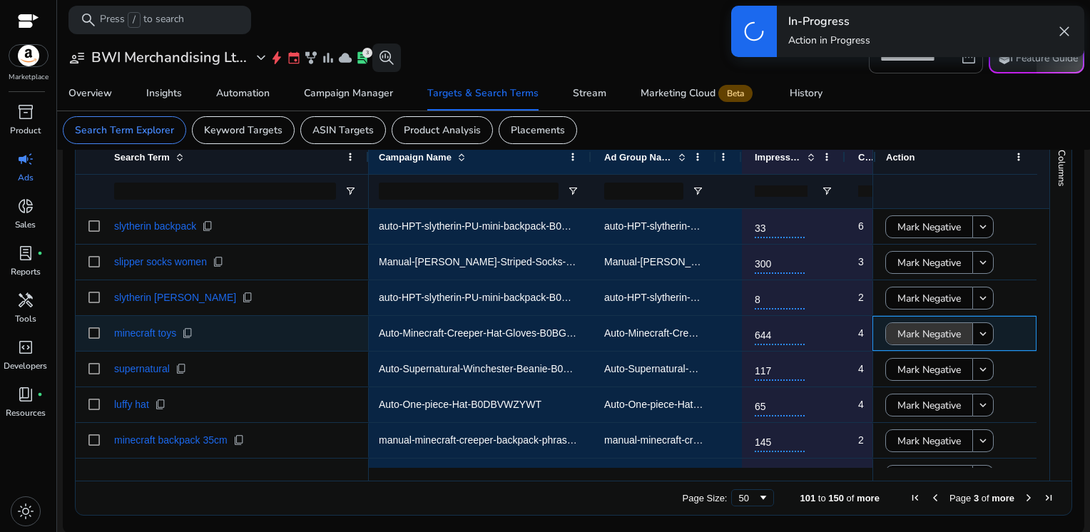
click at [904, 327] on span "Mark Negative" at bounding box center [928, 333] width 63 height 29
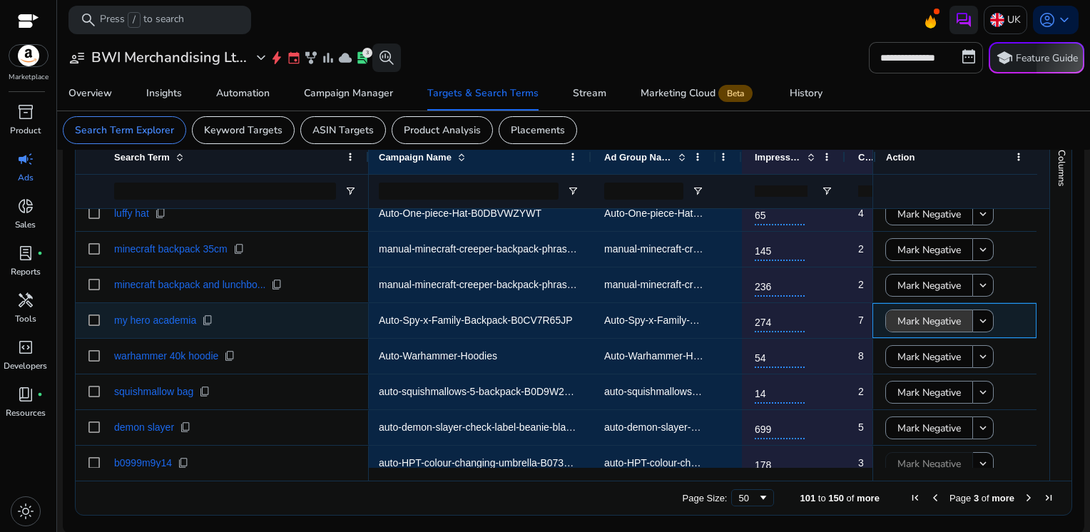
click at [904, 322] on span "Mark Negative" at bounding box center [928, 321] width 63 height 29
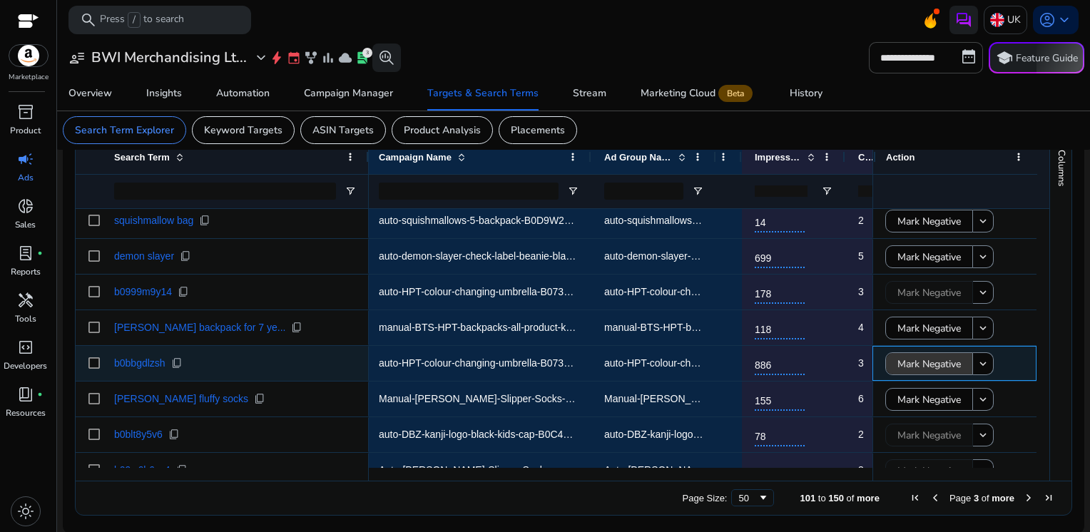
click at [919, 365] on span "Mark Negative" at bounding box center [928, 363] width 63 height 29
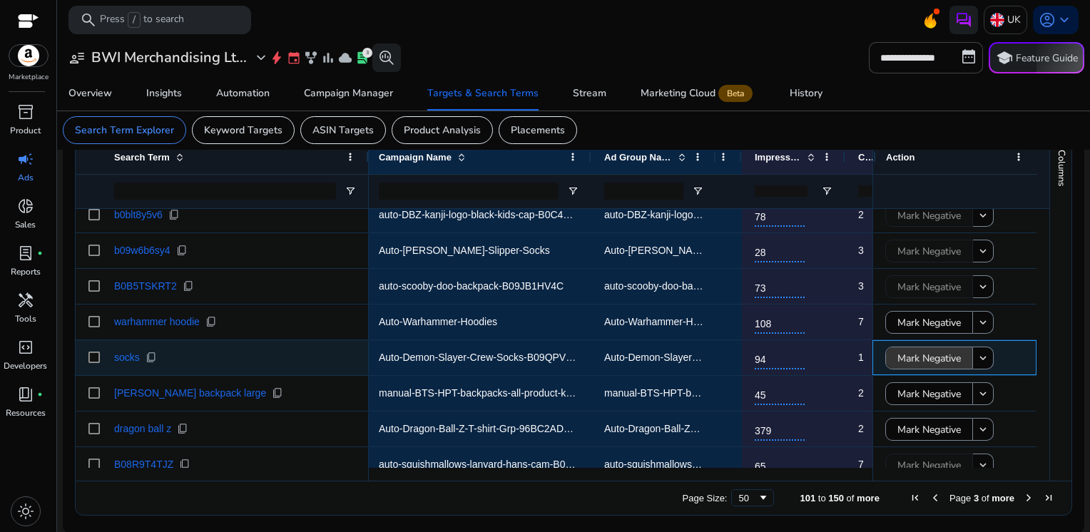
click at [899, 355] on span "Mark Negative" at bounding box center [928, 358] width 63 height 29
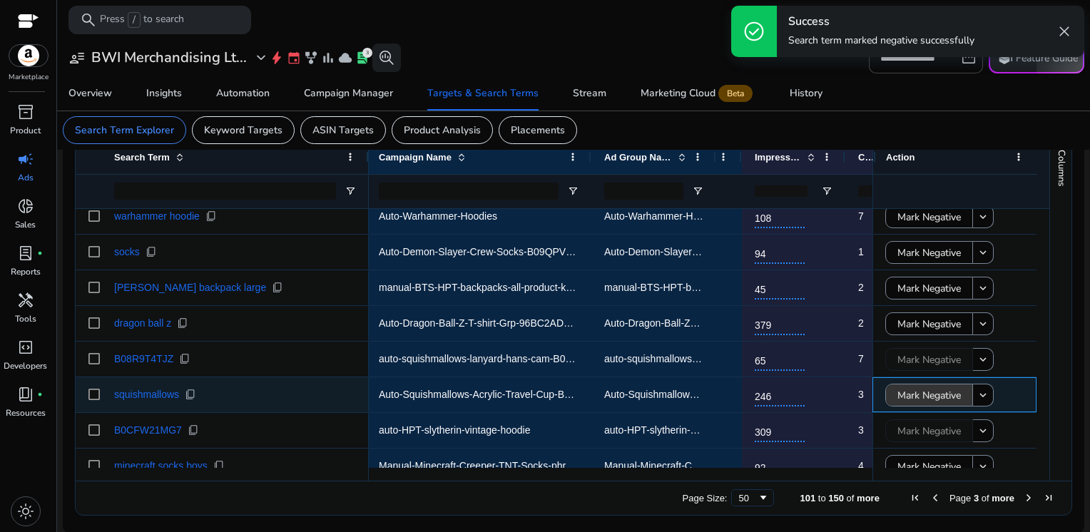
click at [902, 392] on span "Mark Negative" at bounding box center [928, 395] width 63 height 29
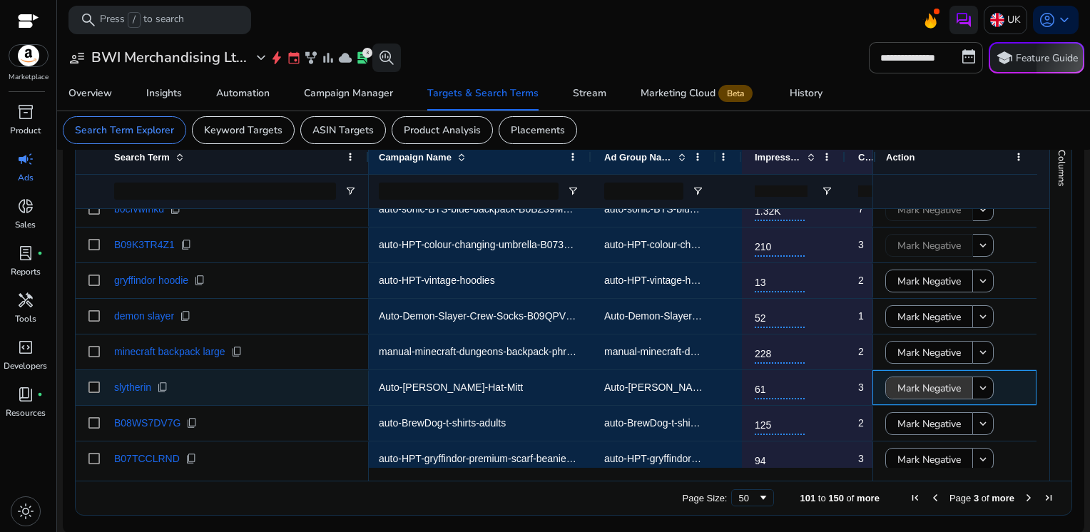
click at [919, 393] on span "Mark Negative" at bounding box center [928, 388] width 63 height 29
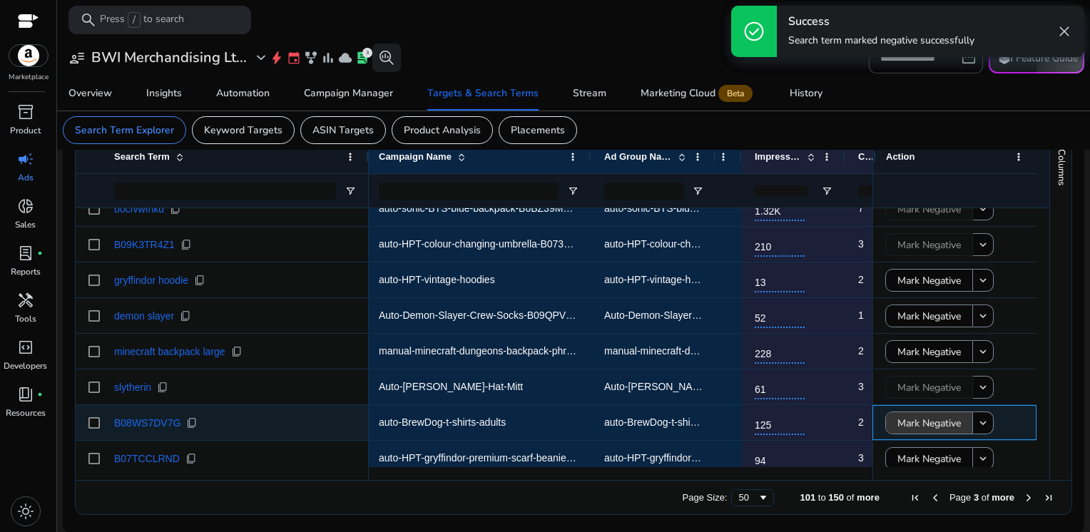
click at [913, 418] on span "Mark Negative" at bounding box center [928, 423] width 63 height 29
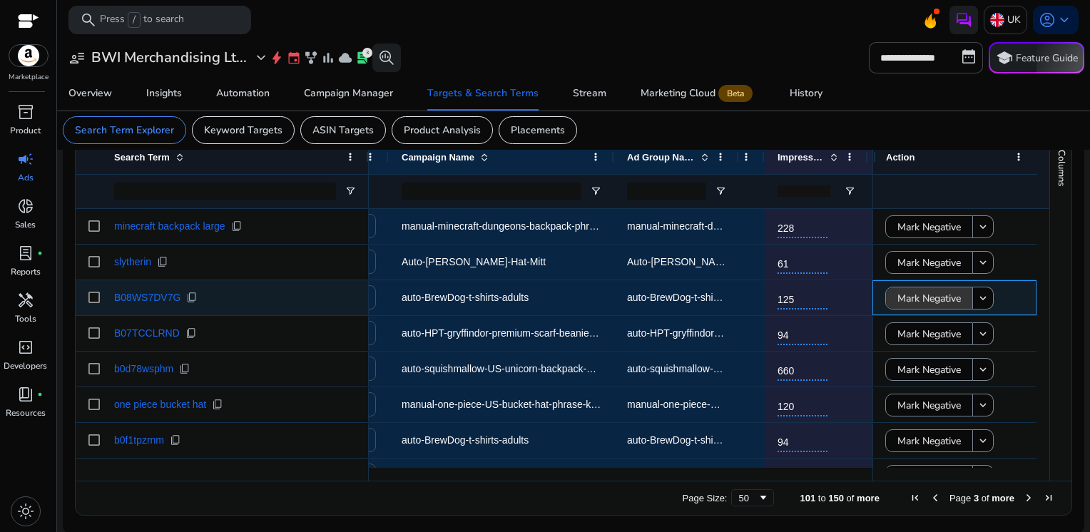
click at [897, 302] on span "Mark Negative" at bounding box center [928, 298] width 63 height 29
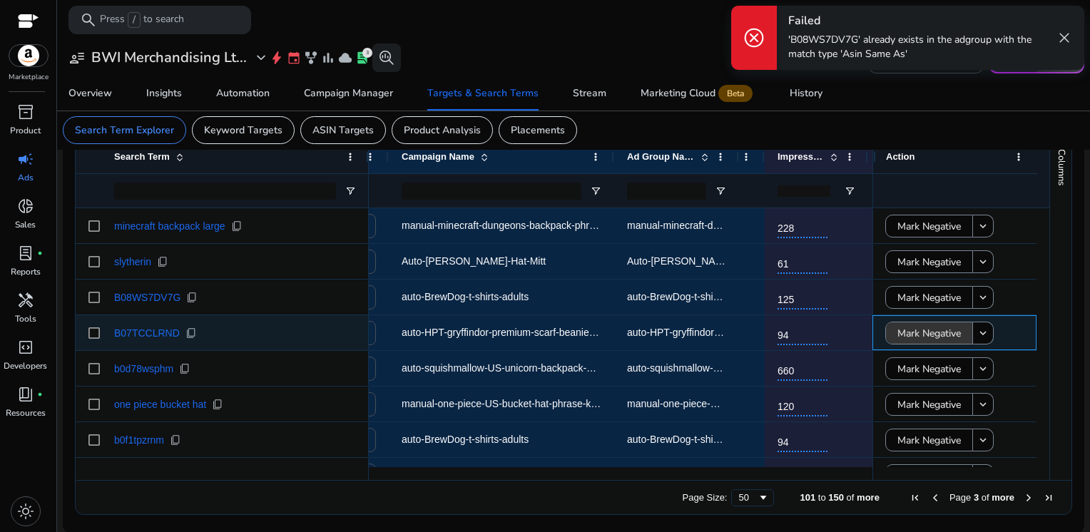
click at [904, 329] on span "Mark Negative" at bounding box center [928, 333] width 63 height 29
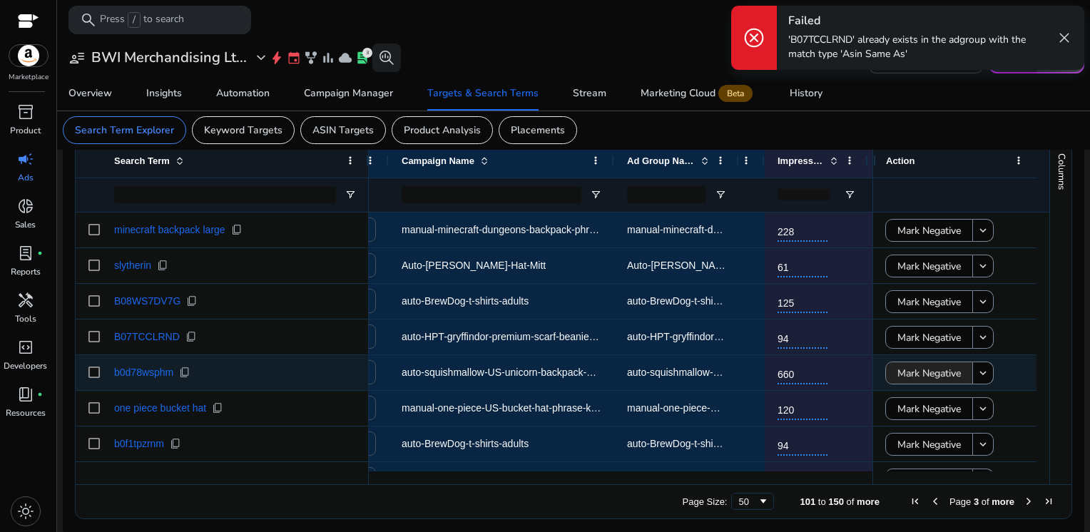
click at [906, 374] on span "Mark Negative" at bounding box center [928, 373] width 63 height 29
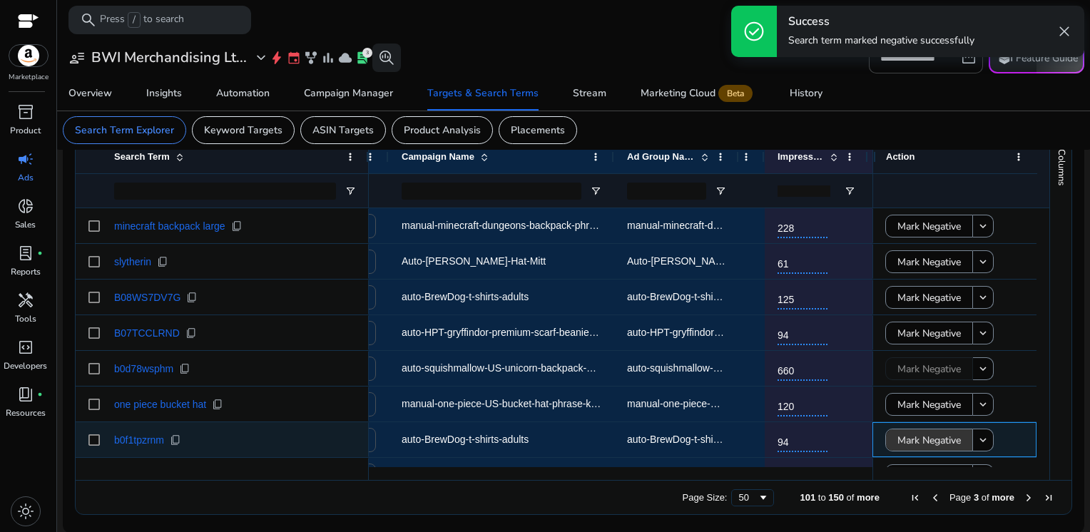
click at [906, 444] on span "Mark Negative" at bounding box center [928, 440] width 63 height 29
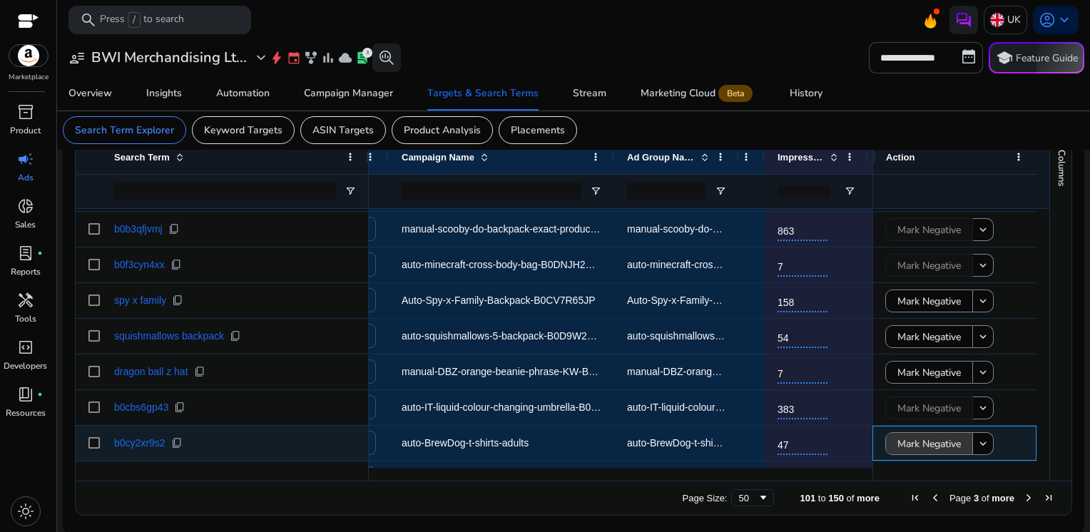
click at [897, 450] on span "Mark Negative" at bounding box center [928, 443] width 63 height 29
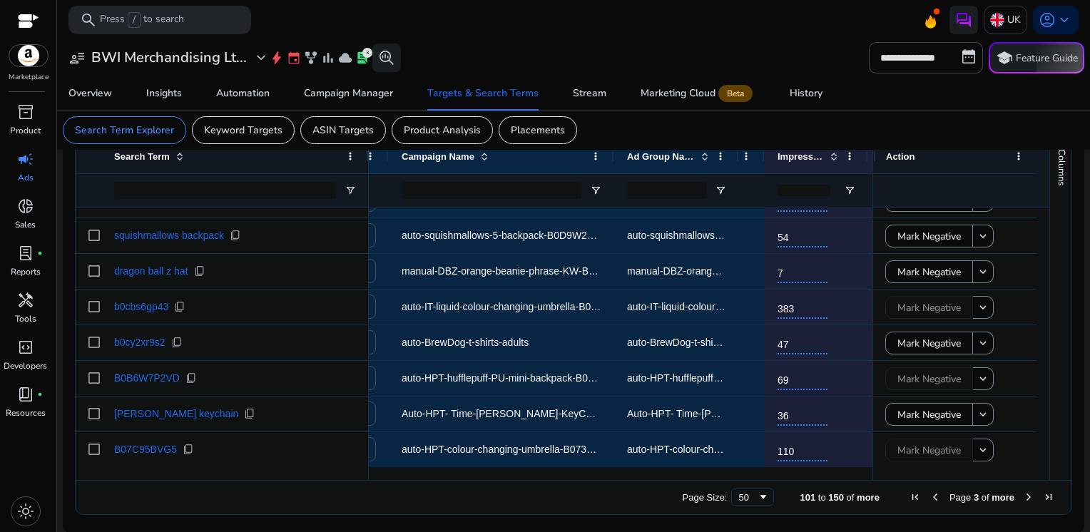
click at [1023, 501] on span "Next Page" at bounding box center [1028, 496] width 11 height 11
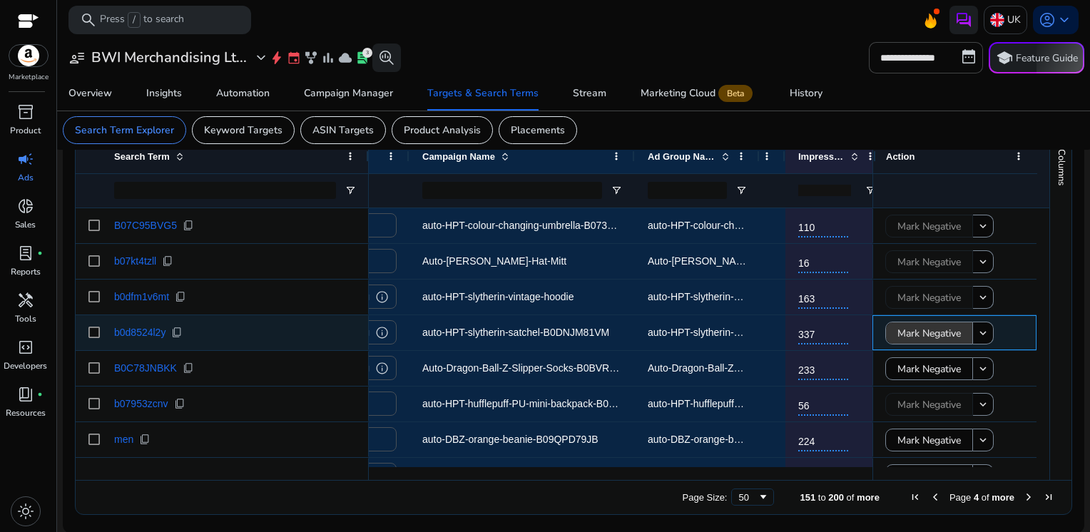
click at [919, 338] on span "Mark Negative" at bounding box center [928, 333] width 63 height 29
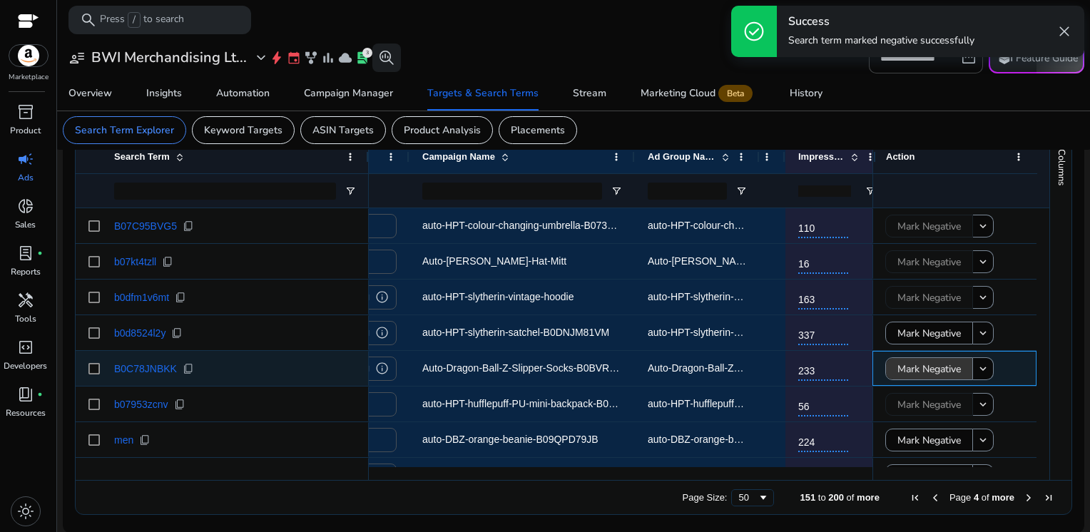
click at [913, 368] on span "Mark Negative" at bounding box center [928, 368] width 63 height 29
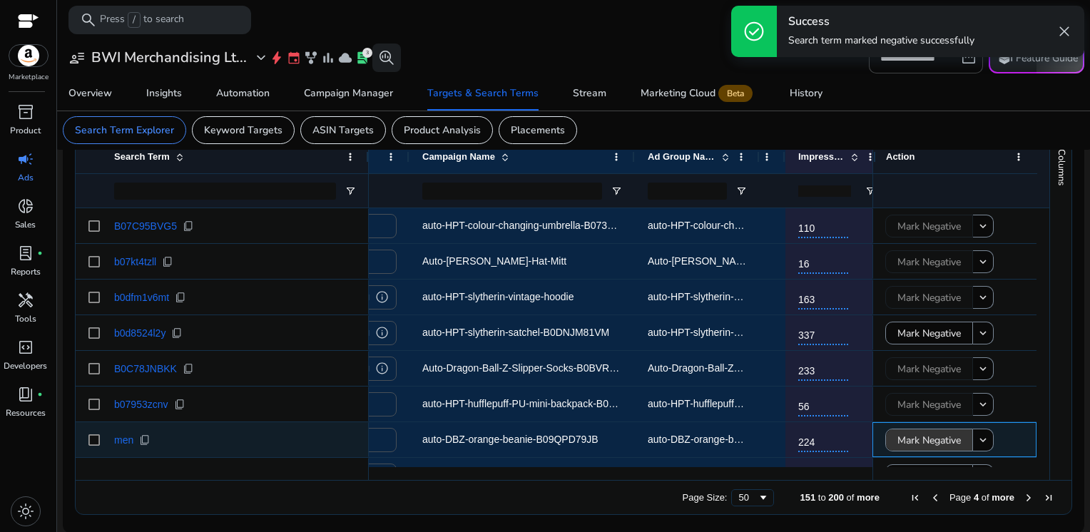
click at [914, 446] on span "Mark Negative" at bounding box center [928, 440] width 63 height 29
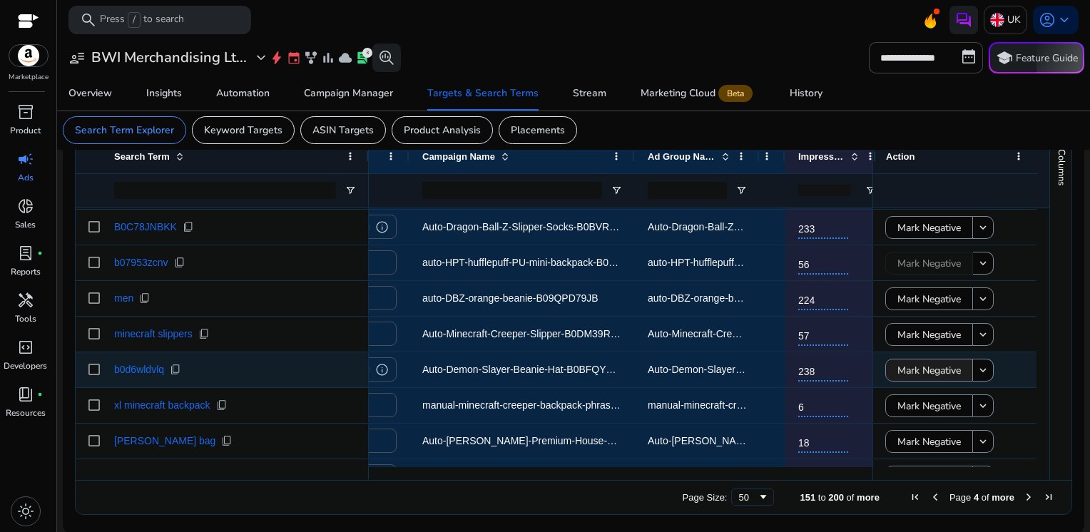
click at [927, 372] on span "Mark Negative" at bounding box center [928, 370] width 63 height 29
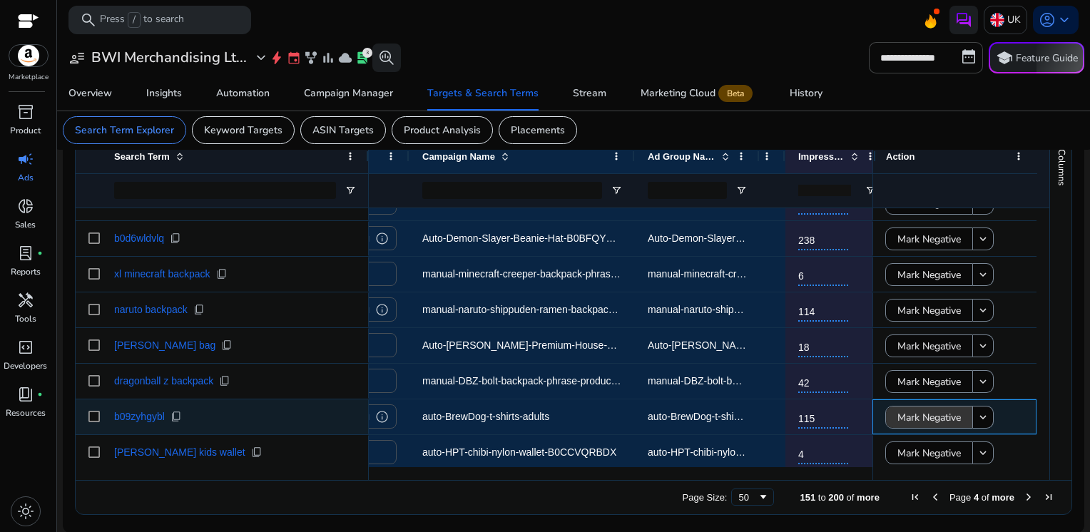
click at [906, 418] on span "Mark Negative" at bounding box center [928, 417] width 63 height 29
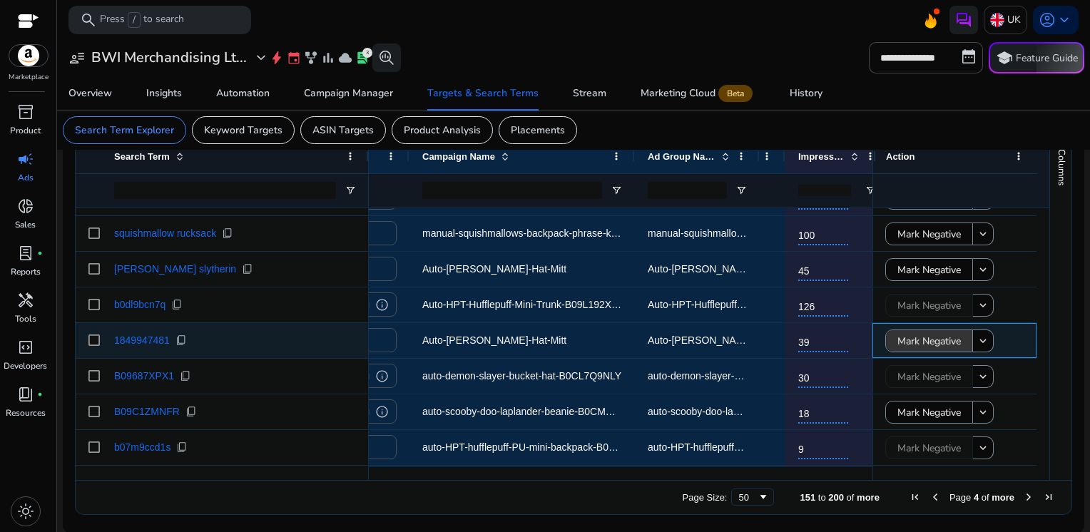
click at [932, 344] on span "Mark Negative" at bounding box center [928, 341] width 63 height 29
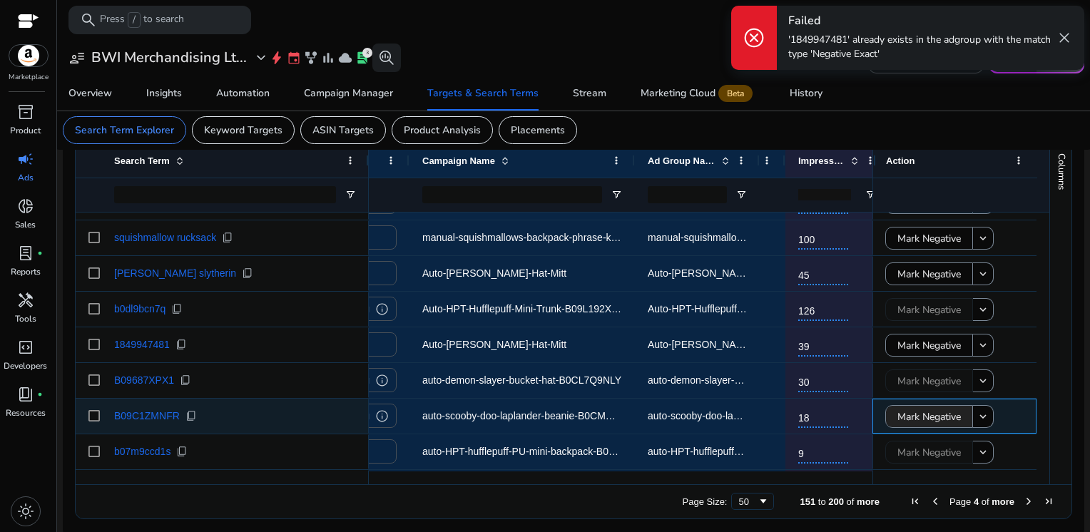
click at [924, 414] on span "Mark Negative" at bounding box center [928, 416] width 63 height 29
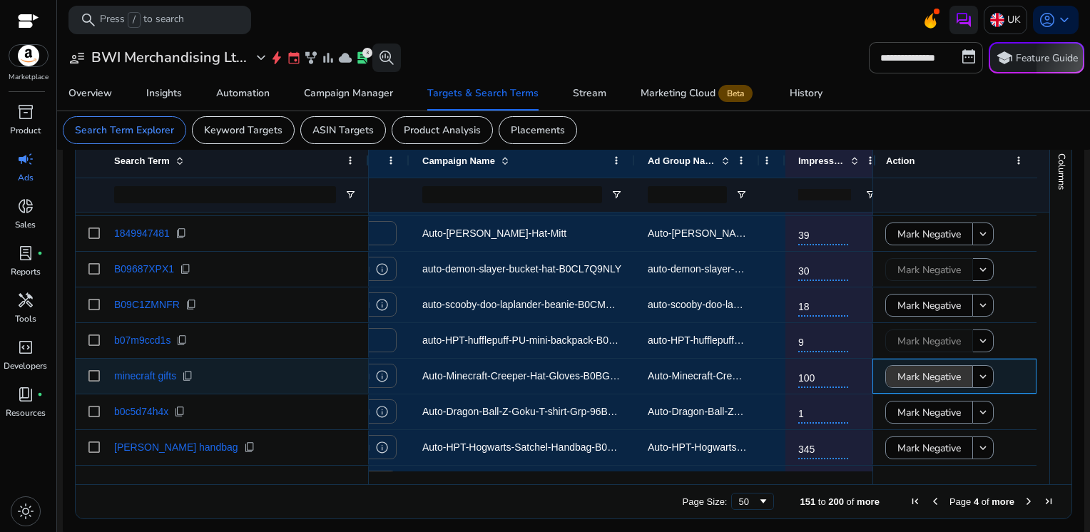
click at [897, 372] on span "Mark Negative" at bounding box center [928, 376] width 63 height 29
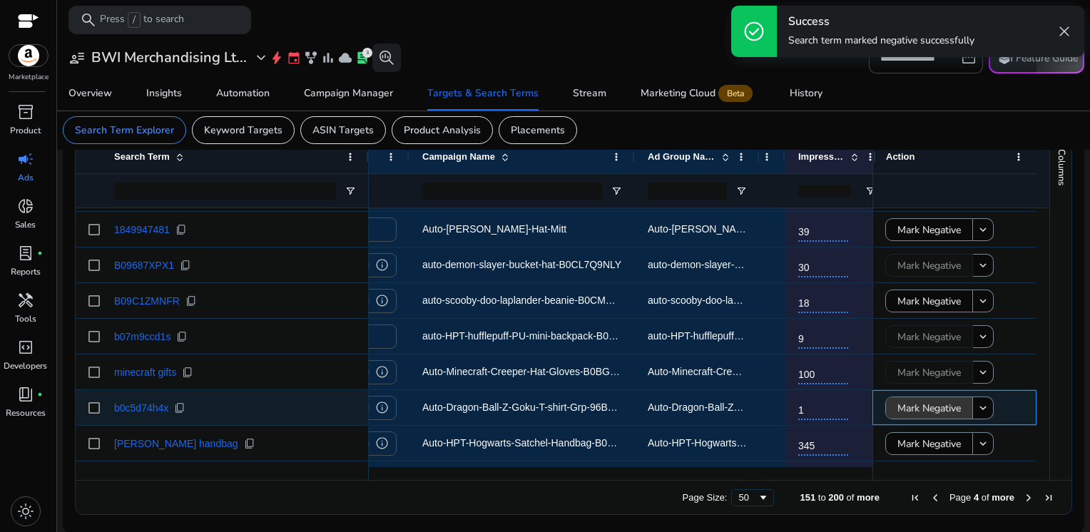
click at [904, 410] on span "Mark Negative" at bounding box center [928, 408] width 63 height 29
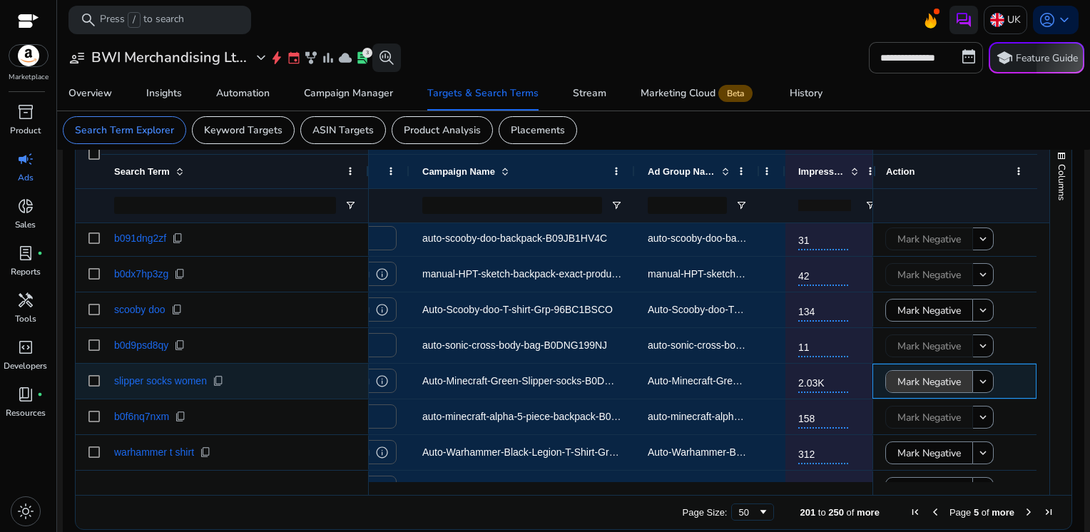
click at [921, 387] on span "Mark Negative" at bounding box center [928, 381] width 63 height 29
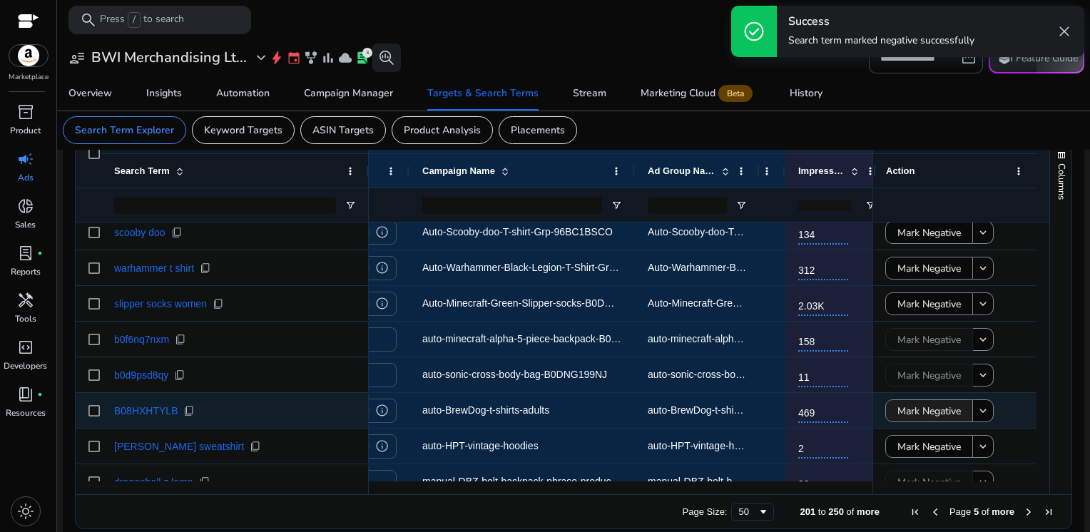
scroll to position [494, 0]
click at [897, 409] on span "Mark Negative" at bounding box center [928, 411] width 63 height 29
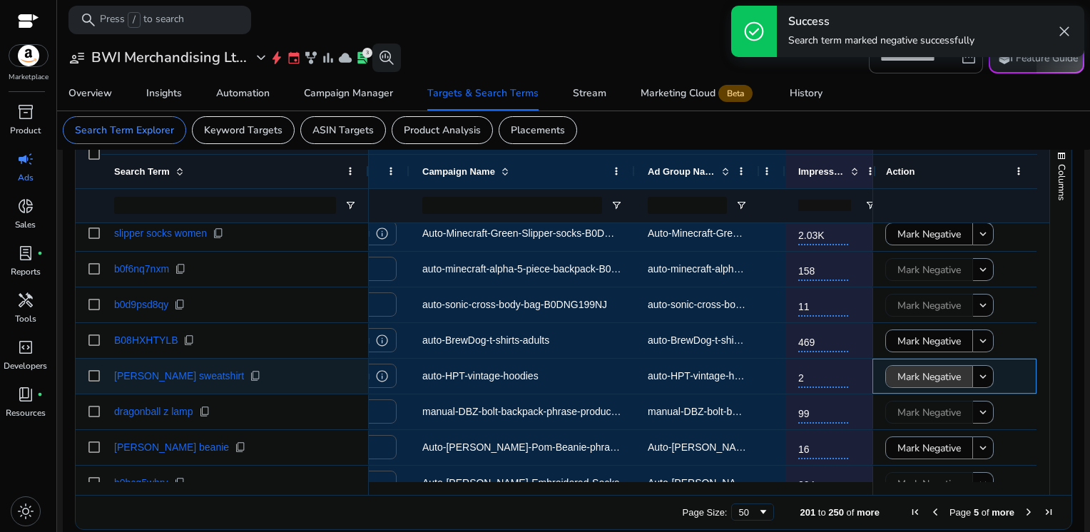
click at [909, 376] on span "Mark Negative" at bounding box center [928, 376] width 63 height 29
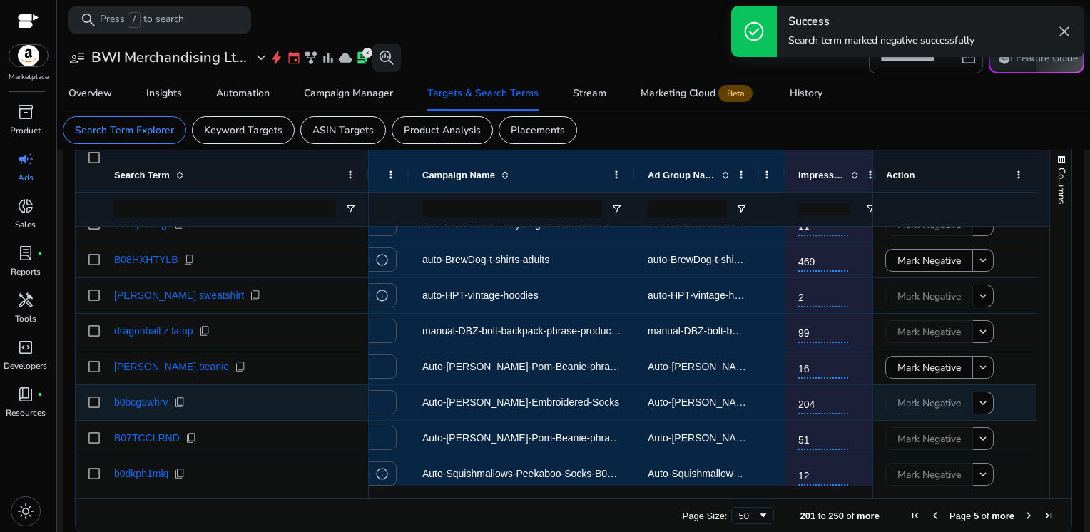
scroll to position [662, 0]
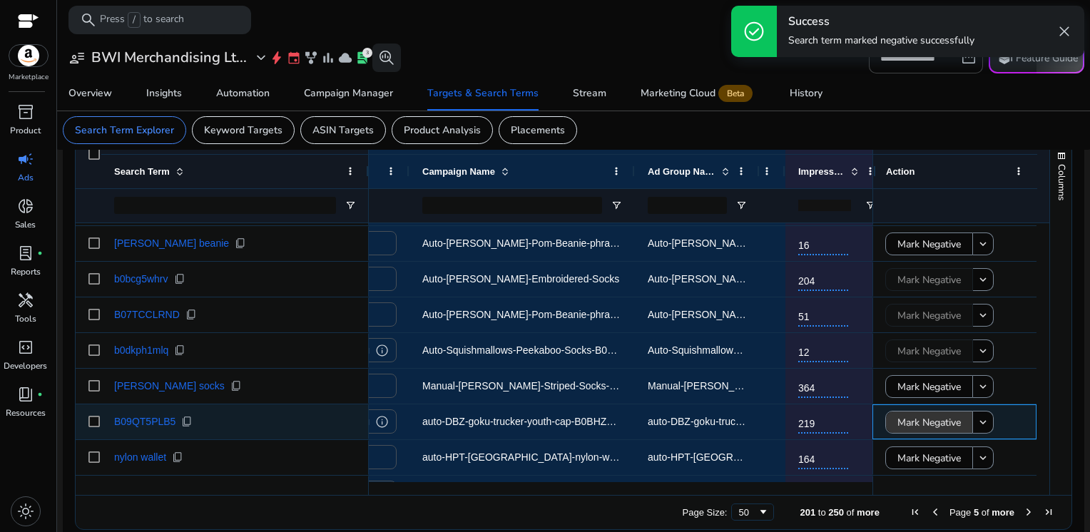
click at [904, 416] on span "Mark Negative" at bounding box center [928, 422] width 63 height 29
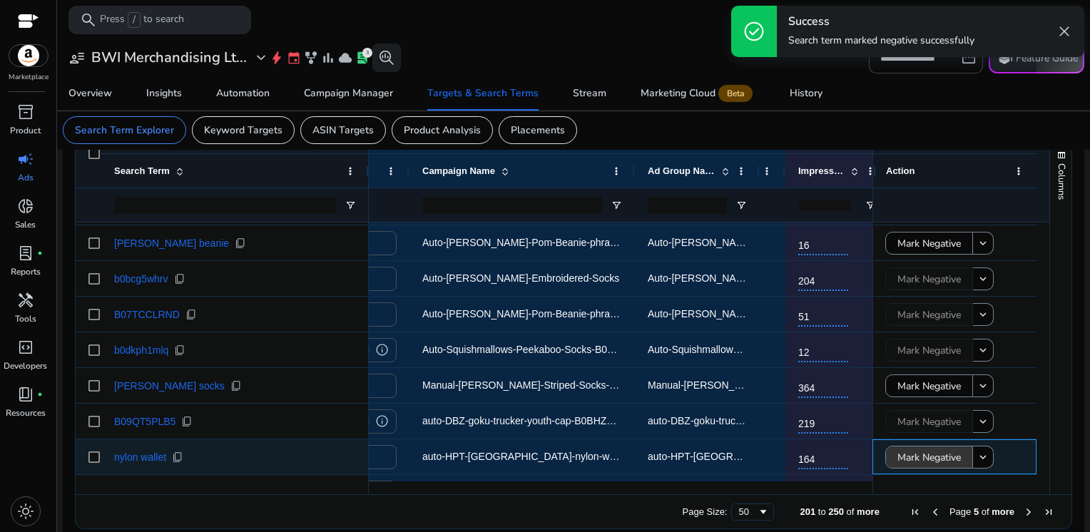
click at [908, 447] on span "Mark Negative" at bounding box center [928, 457] width 63 height 29
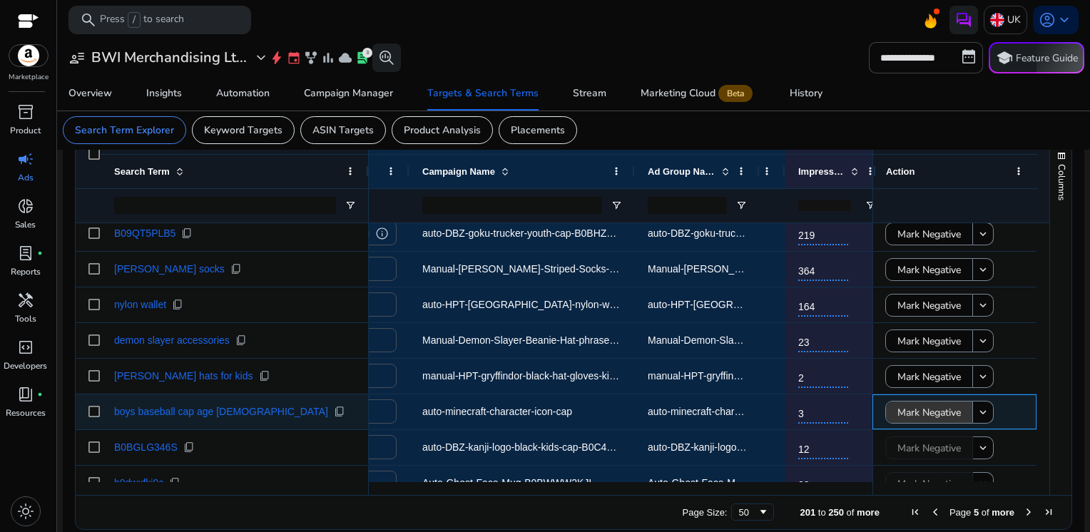
click at [927, 415] on span "Mark Negative" at bounding box center [928, 412] width 63 height 29
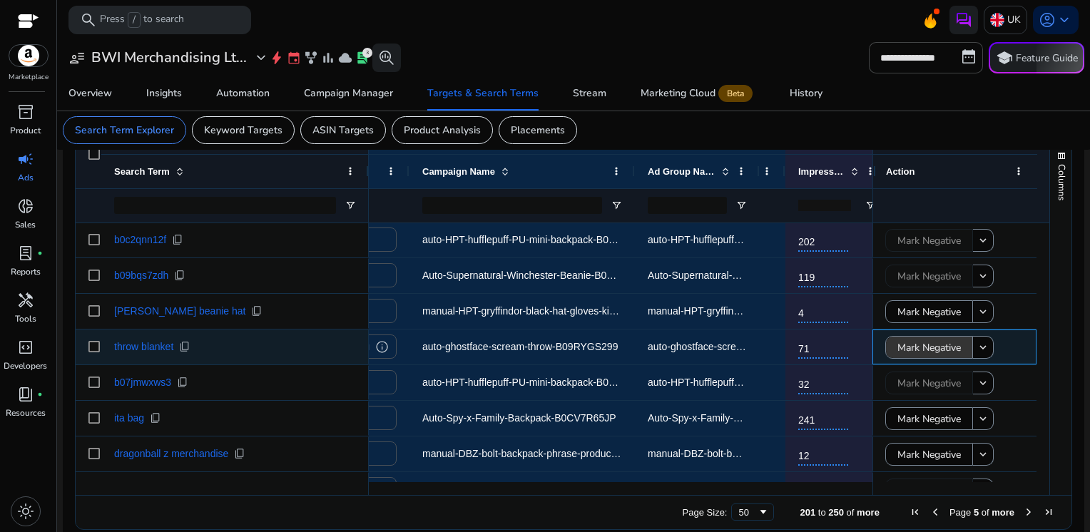
click at [921, 342] on span "Mark Negative" at bounding box center [928, 347] width 63 height 29
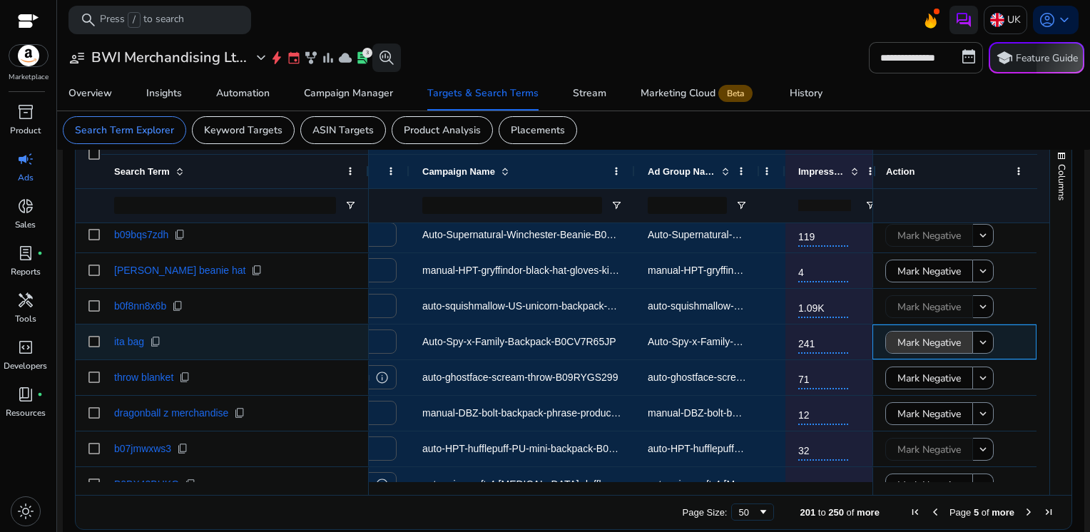
click at [902, 342] on span "Mark Negative" at bounding box center [928, 342] width 63 height 29
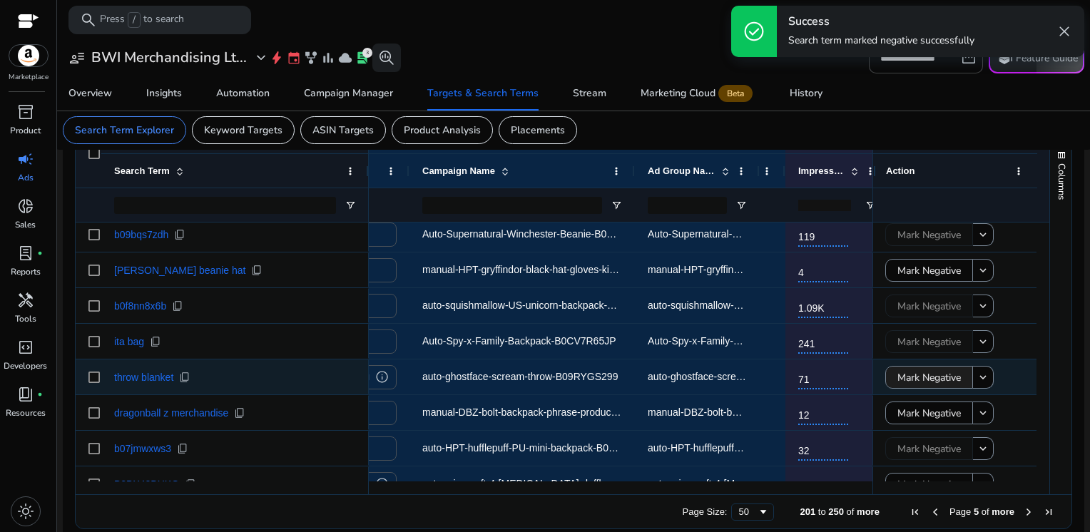
click at [901, 369] on span "Mark Negative" at bounding box center [928, 377] width 63 height 29
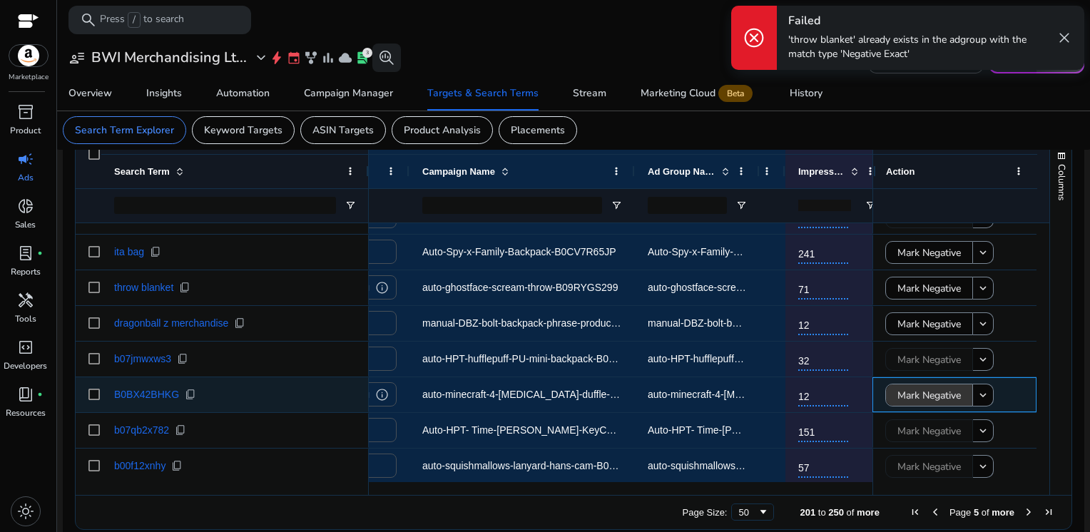
click at [933, 397] on span "Mark Negative" at bounding box center [928, 395] width 63 height 29
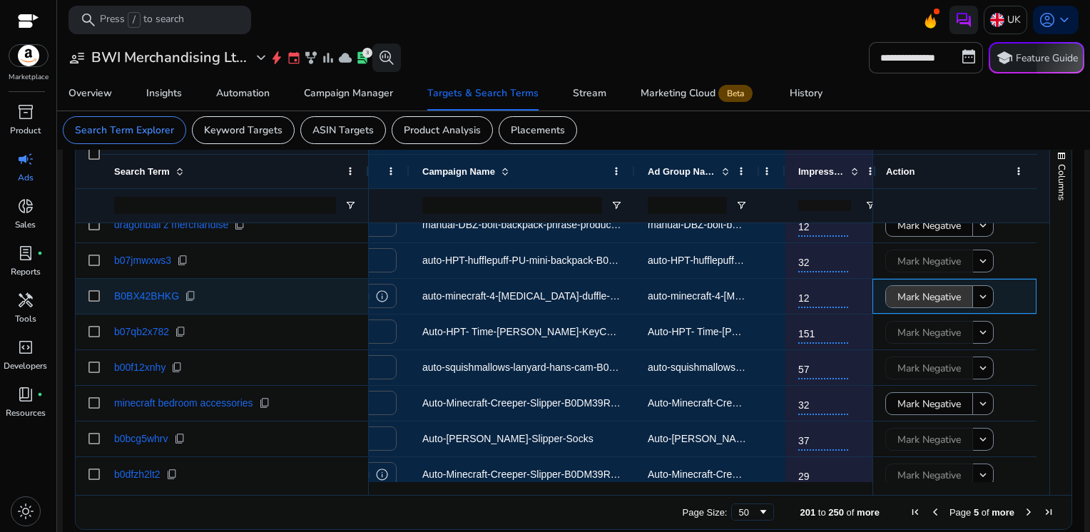
click at [897, 295] on span "Mark Negative" at bounding box center [928, 296] width 63 height 29
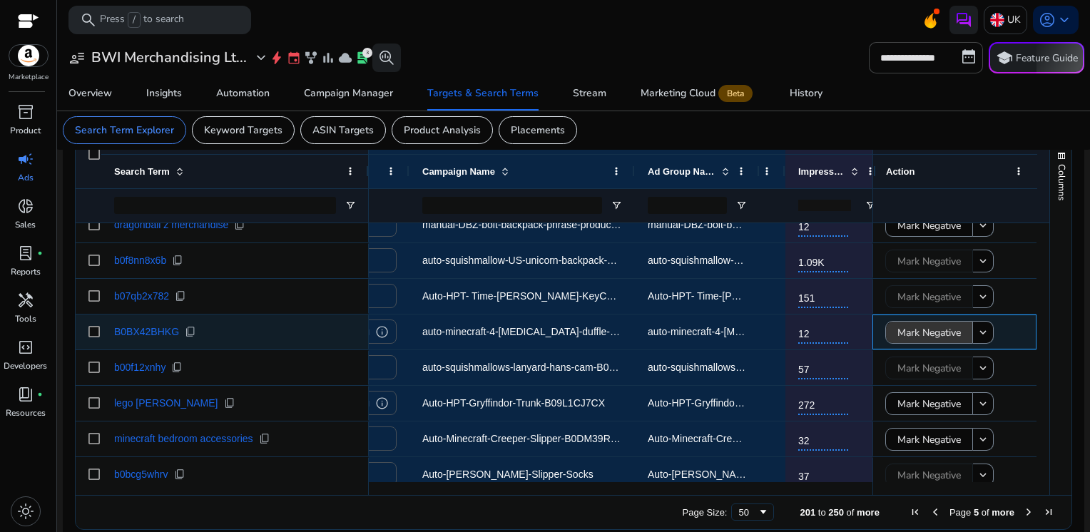
click at [910, 324] on span "Mark Negative" at bounding box center [928, 332] width 63 height 29
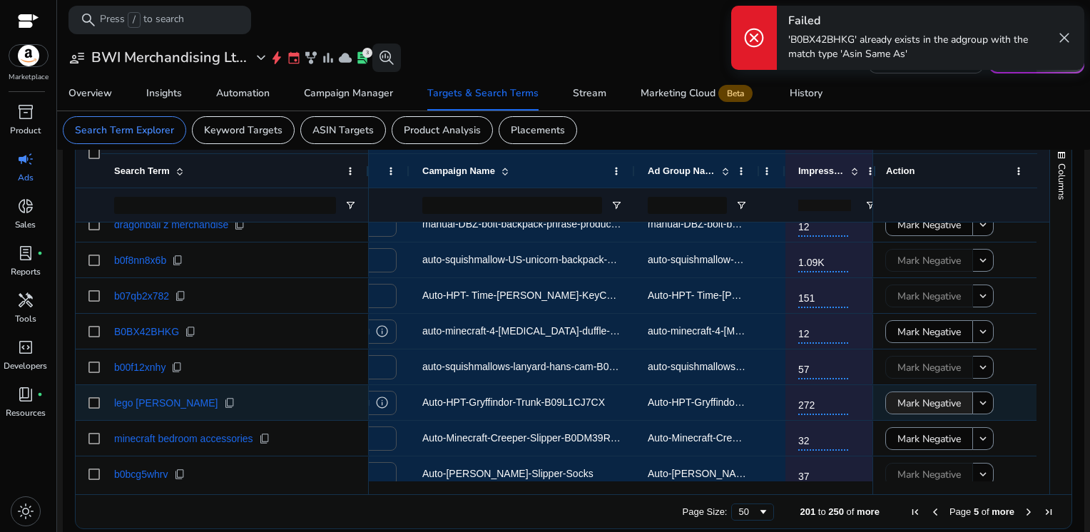
click at [899, 404] on span "Mark Negative" at bounding box center [928, 403] width 63 height 29
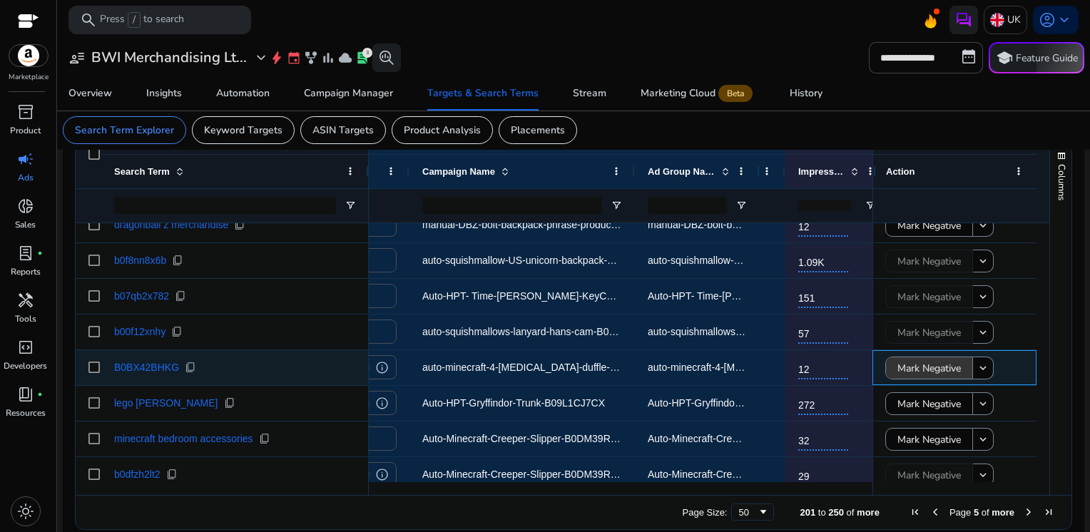
click at [916, 368] on span "Mark Negative" at bounding box center [928, 368] width 63 height 29
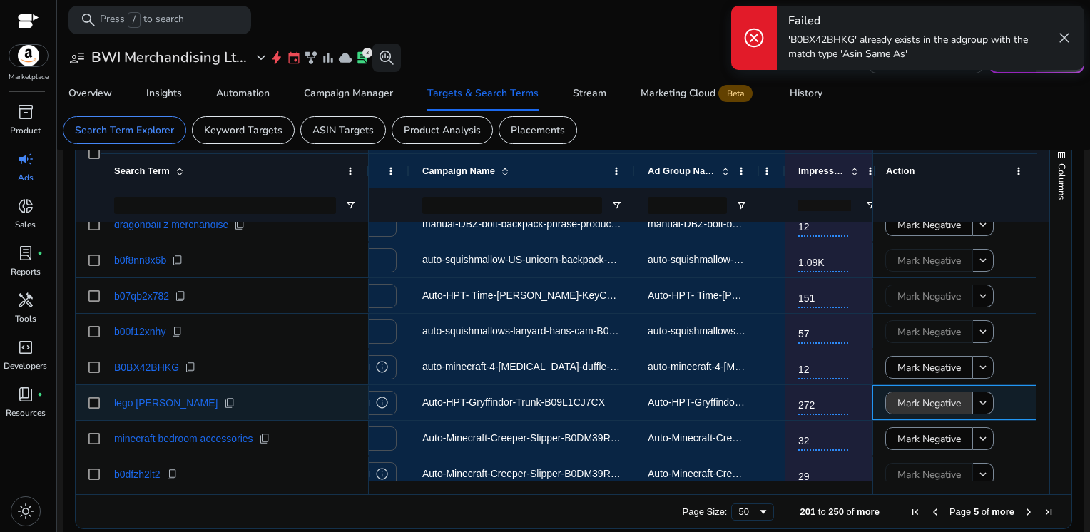
click at [919, 400] on span "Mark Negative" at bounding box center [928, 403] width 63 height 29
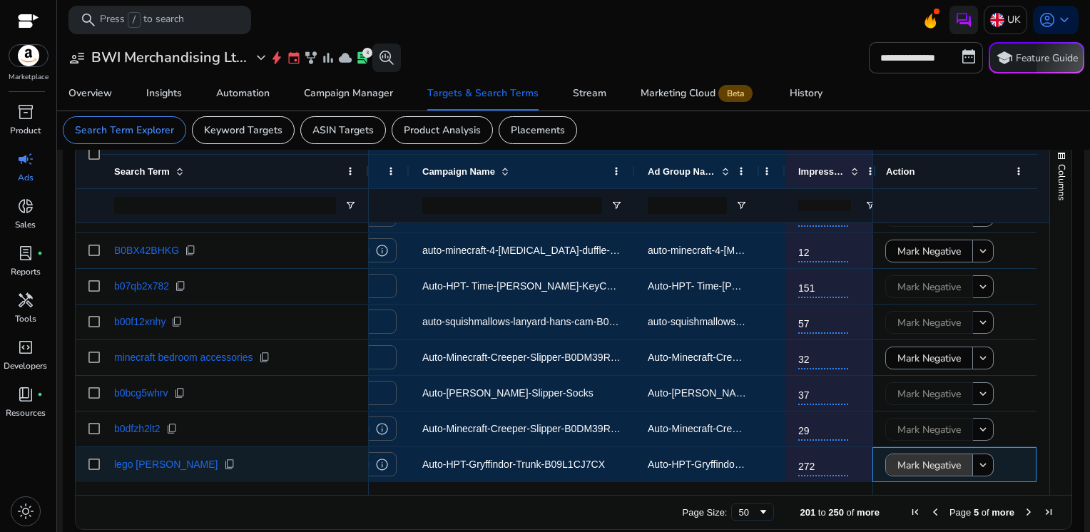
click at [919, 466] on span "Mark Negative" at bounding box center [928, 465] width 63 height 29
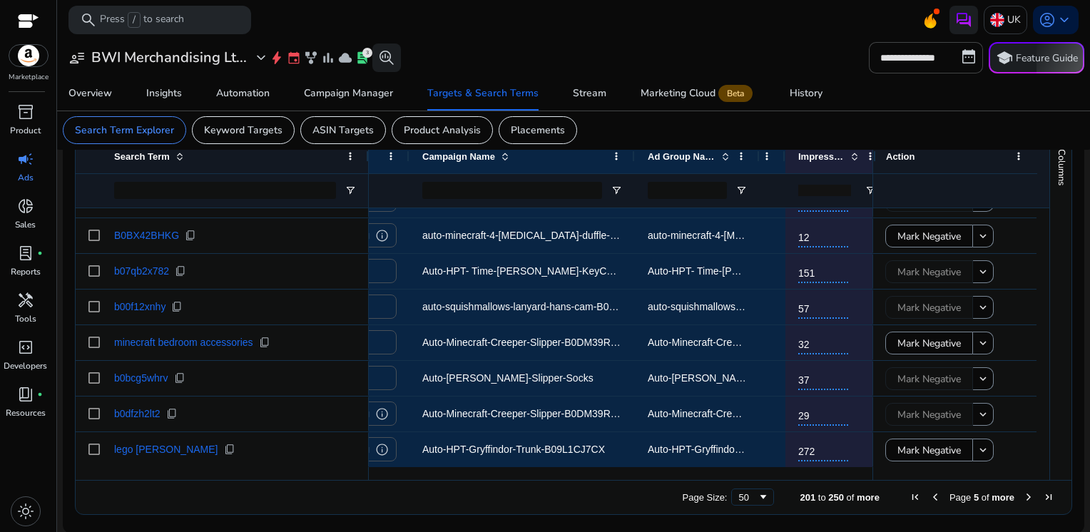
click at [1023, 498] on span "Next Page" at bounding box center [1028, 496] width 11 height 11
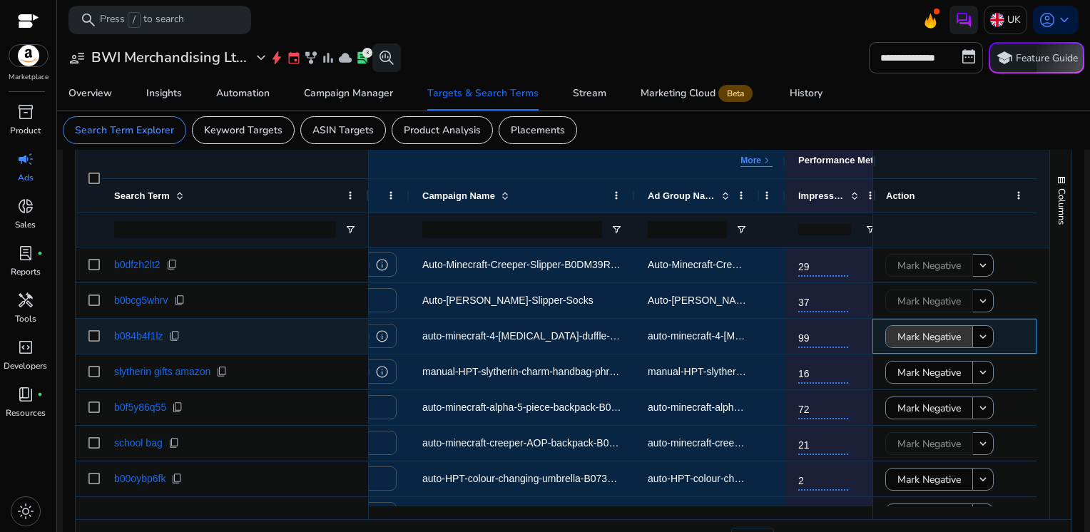
click at [924, 334] on span "Mark Negative" at bounding box center [928, 336] width 63 height 29
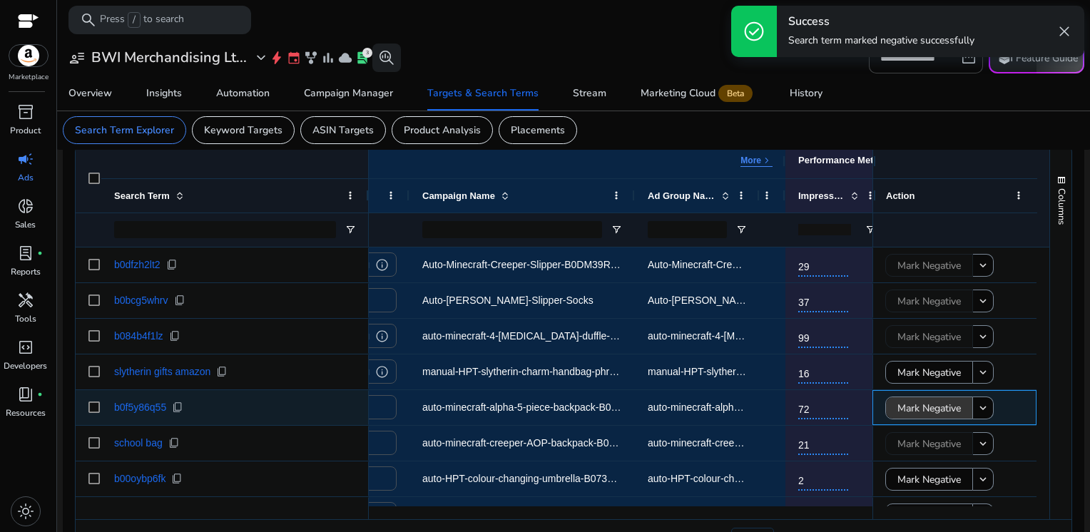
click at [904, 404] on span "Mark Negative" at bounding box center [928, 408] width 63 height 29
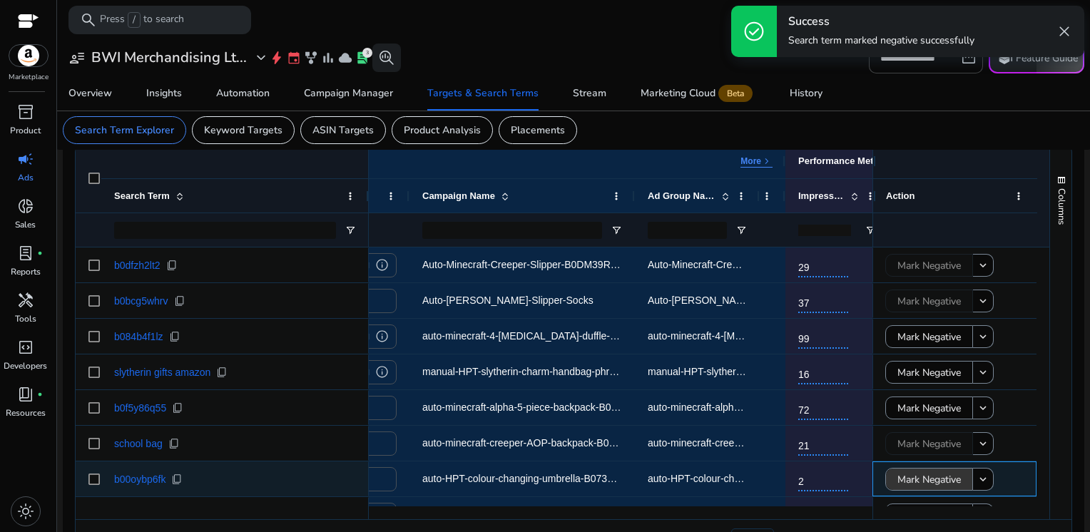
click at [928, 476] on span "Mark Negative" at bounding box center [928, 479] width 63 height 29
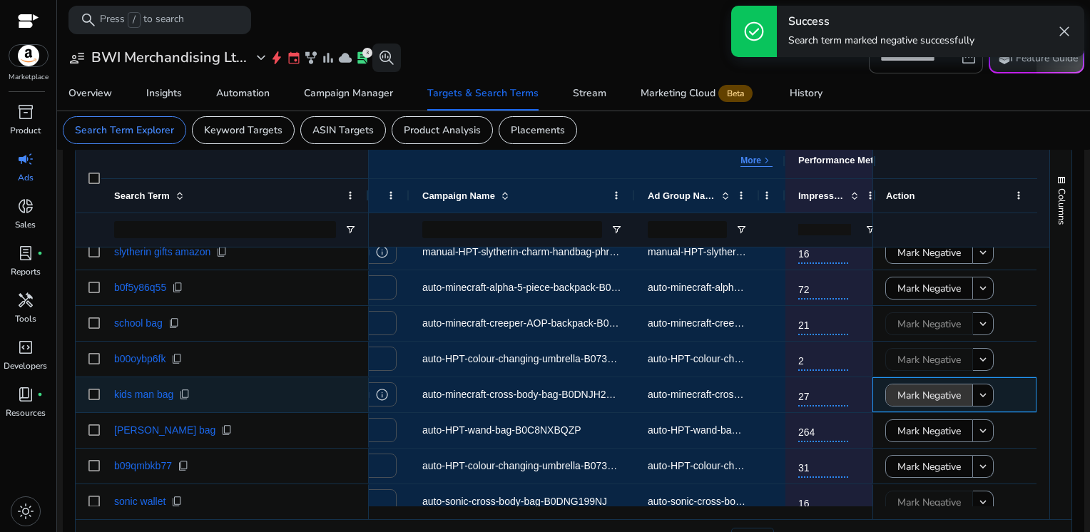
click at [910, 394] on span "Mark Negative" at bounding box center [928, 395] width 63 height 29
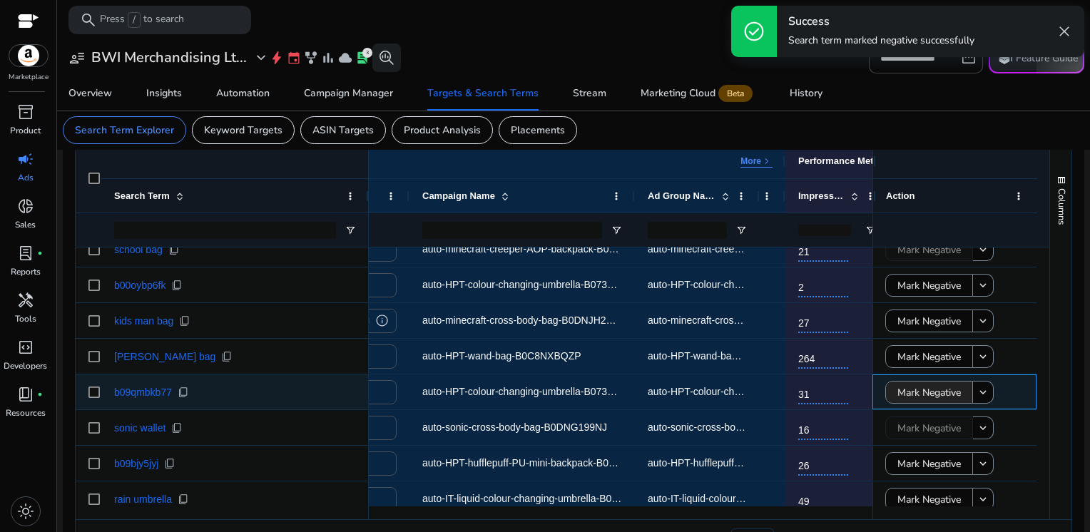
click at [910, 394] on span "Mark Negative" at bounding box center [928, 392] width 63 height 29
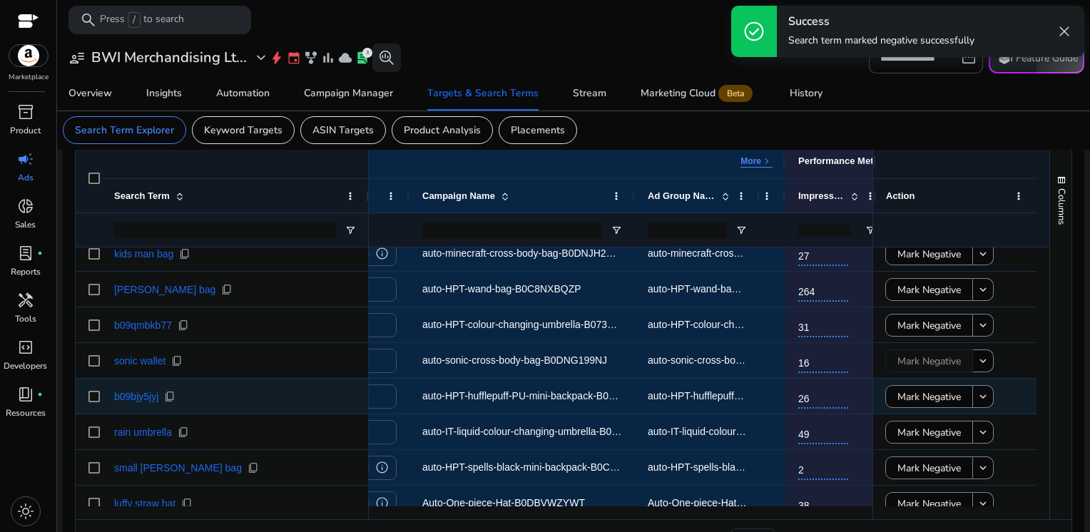
click at [910, 394] on span "Mark Negative" at bounding box center [928, 396] width 63 height 29
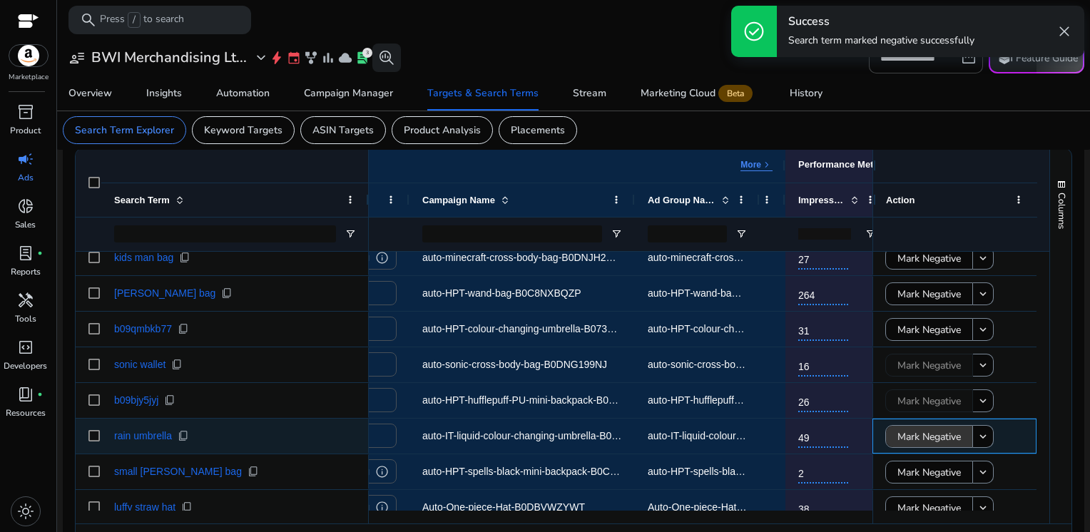
click at [911, 429] on span "Mark Negative" at bounding box center [928, 436] width 63 height 29
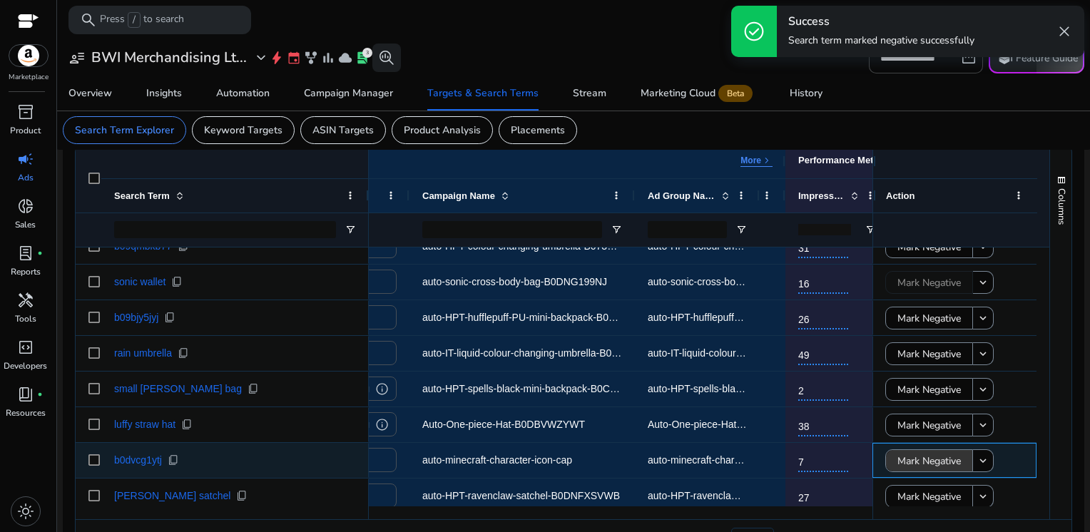
click at [914, 461] on span "Mark Negative" at bounding box center [928, 460] width 63 height 29
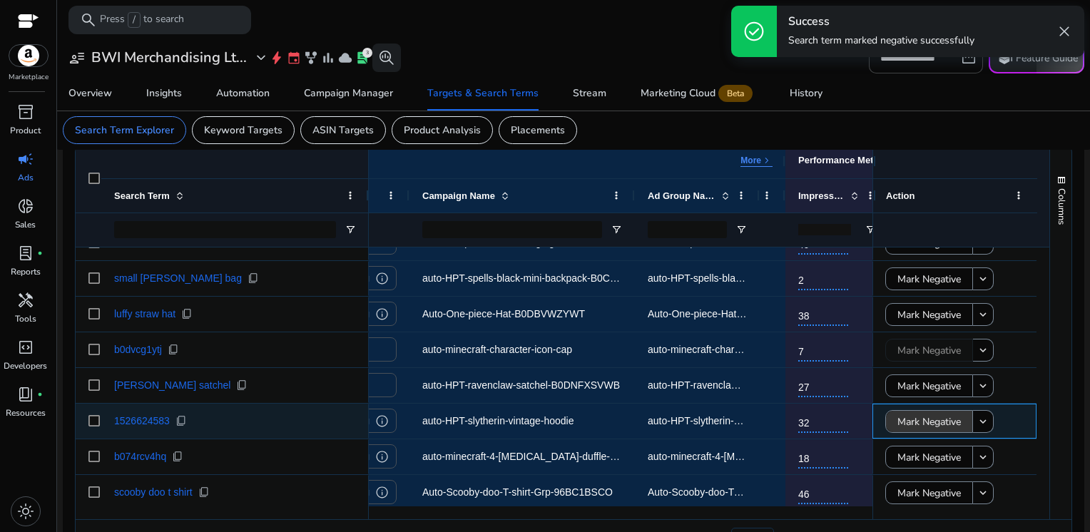
click at [917, 426] on span "Mark Negative" at bounding box center [928, 421] width 63 height 29
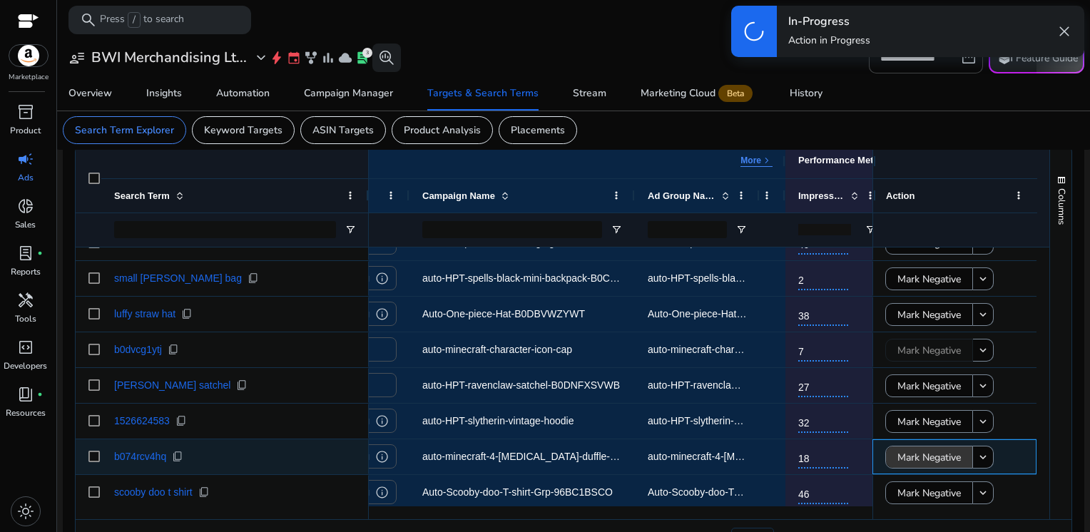
click at [914, 450] on span "Mark Negative" at bounding box center [928, 457] width 63 height 29
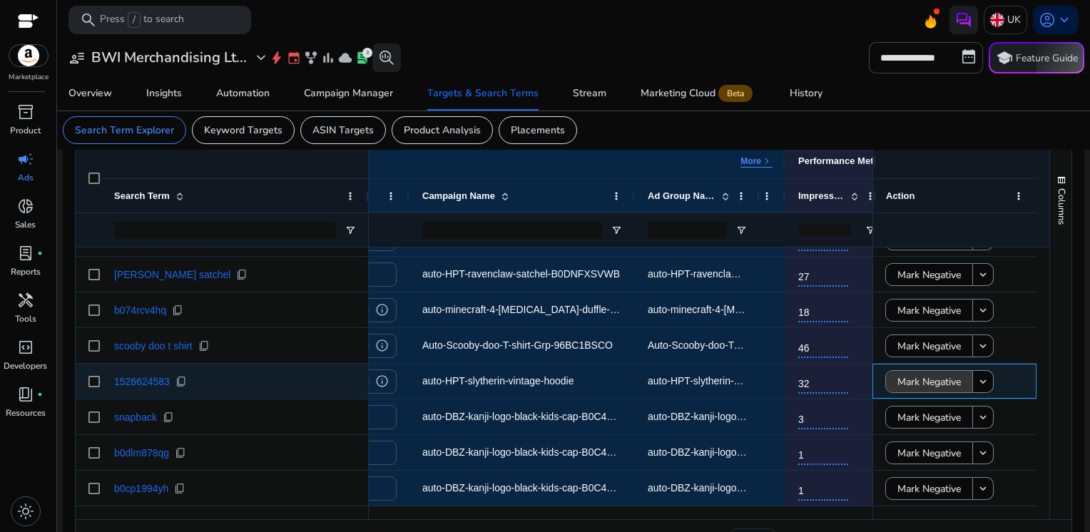
click at [909, 384] on span "Mark Negative" at bounding box center [928, 381] width 63 height 29
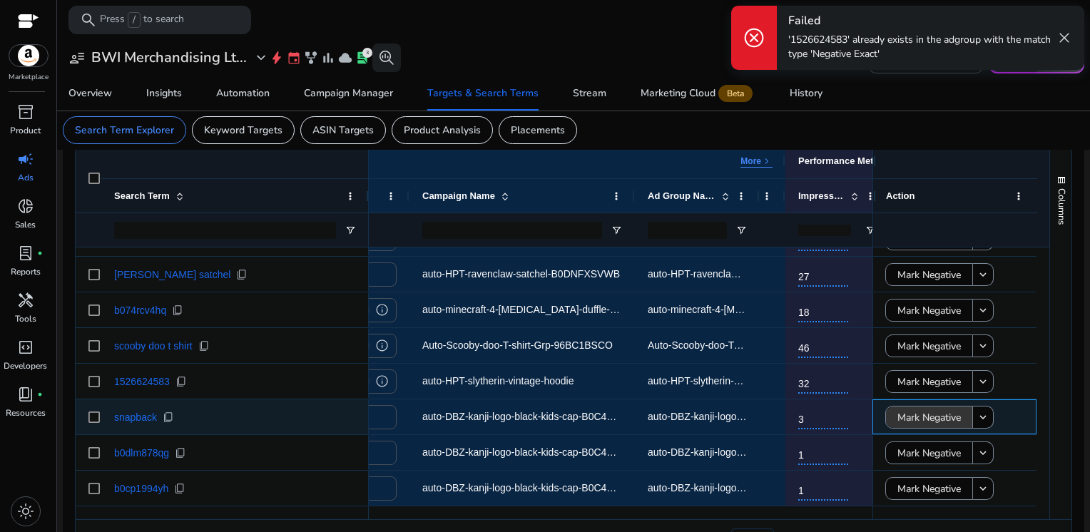
click at [914, 415] on span "Mark Negative" at bounding box center [928, 417] width 63 height 29
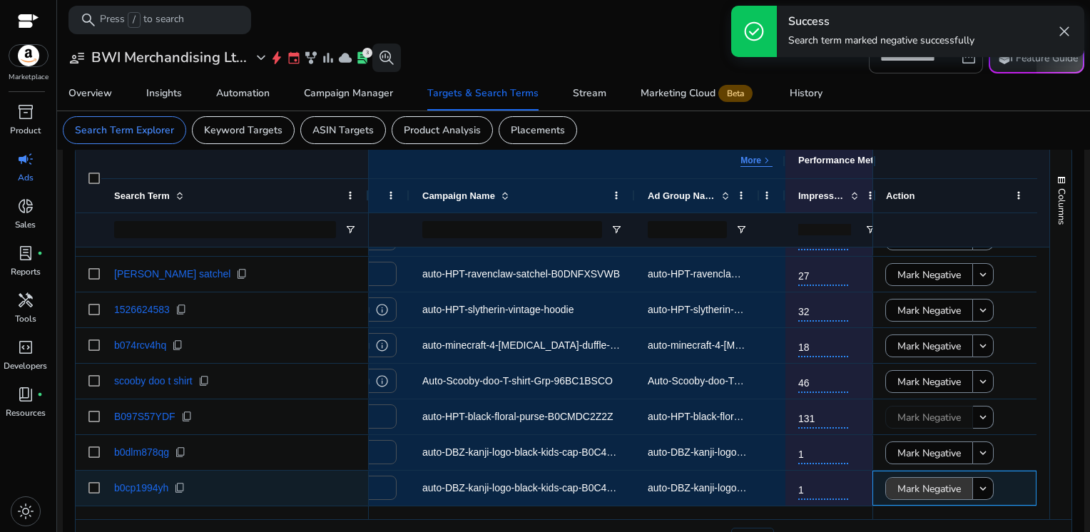
click at [926, 488] on span "Mark Negative" at bounding box center [928, 488] width 63 height 29
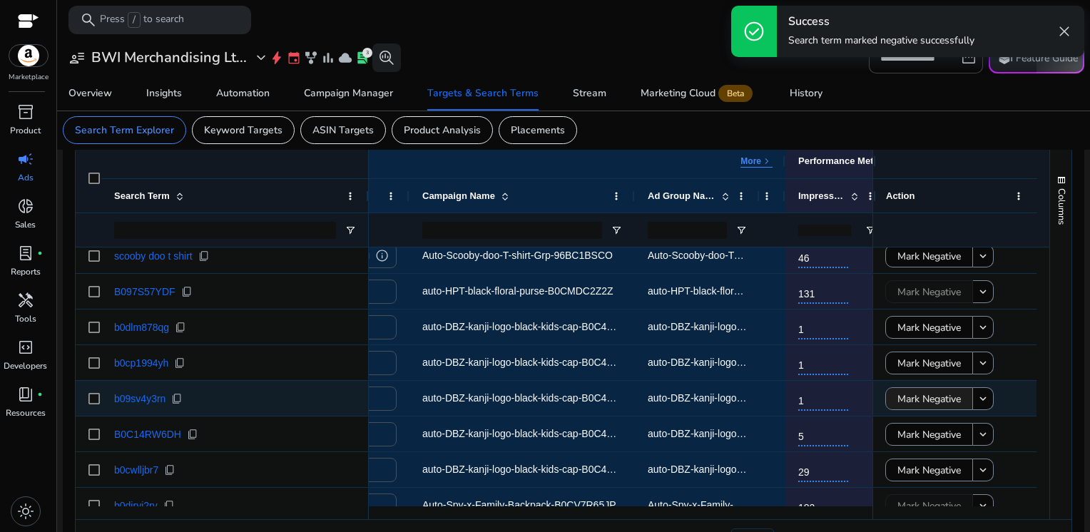
click at [915, 398] on span "Mark Negative" at bounding box center [928, 398] width 63 height 29
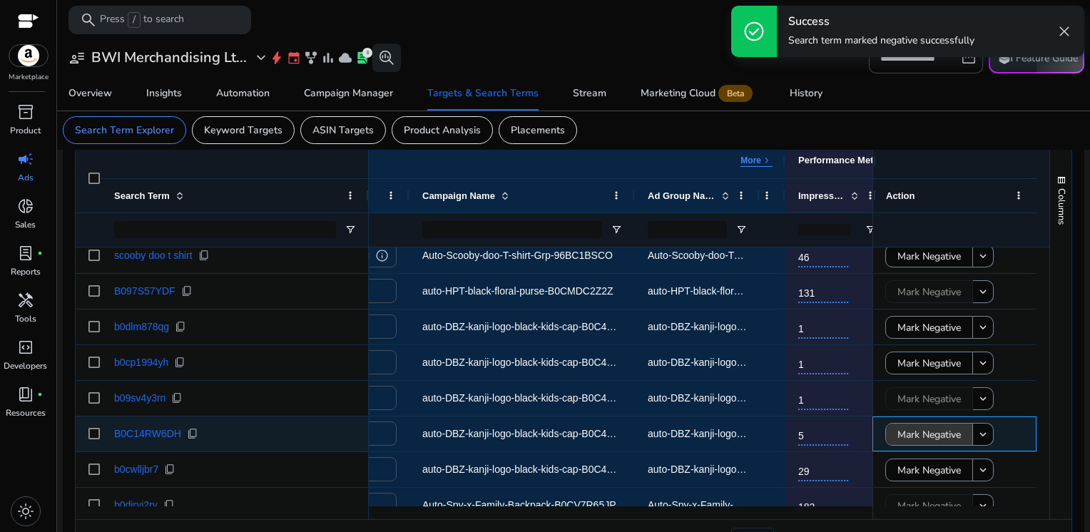
click at [914, 433] on span "Mark Negative" at bounding box center [928, 434] width 63 height 29
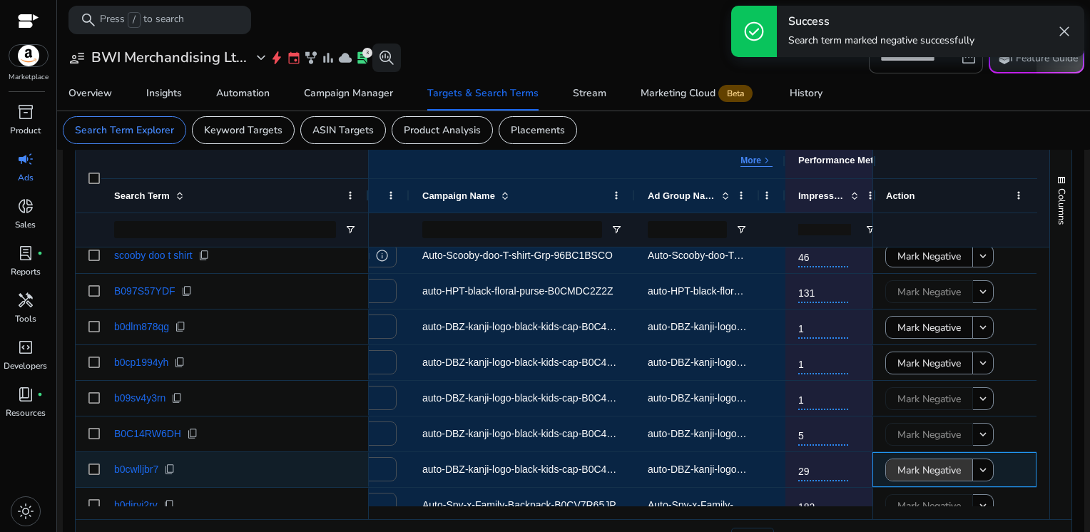
click at [914, 471] on span "Mark Negative" at bounding box center [928, 470] width 63 height 29
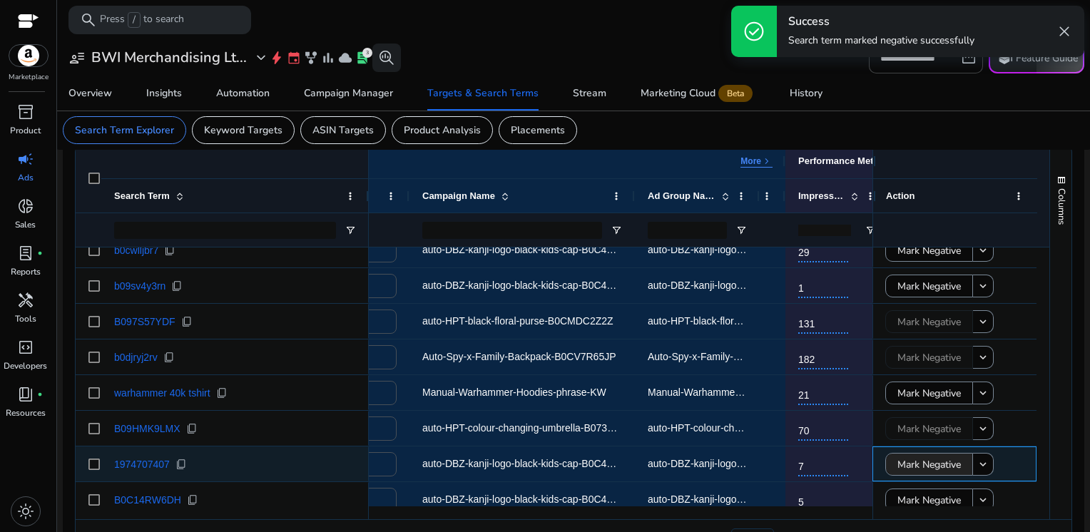
click at [914, 471] on span "Mark Negative" at bounding box center [928, 464] width 63 height 29
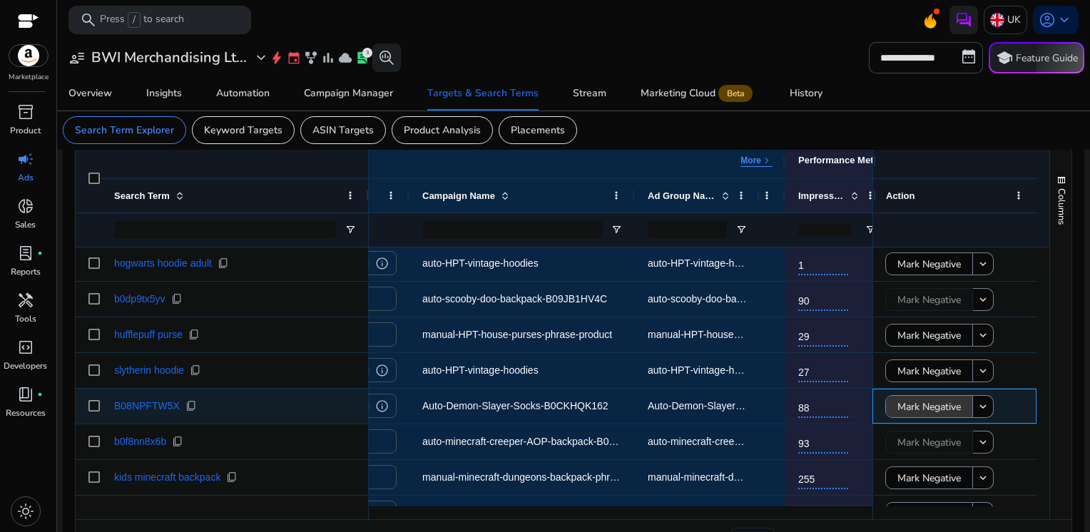
click at [909, 407] on span "Mark Negative" at bounding box center [928, 406] width 63 height 29
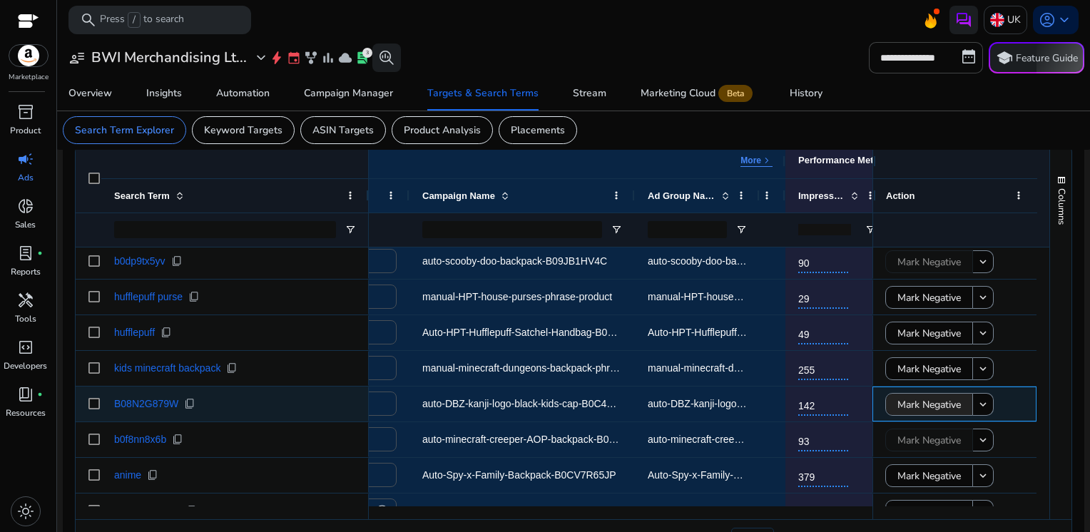
click at [909, 407] on span "Mark Negative" at bounding box center [928, 404] width 63 height 29
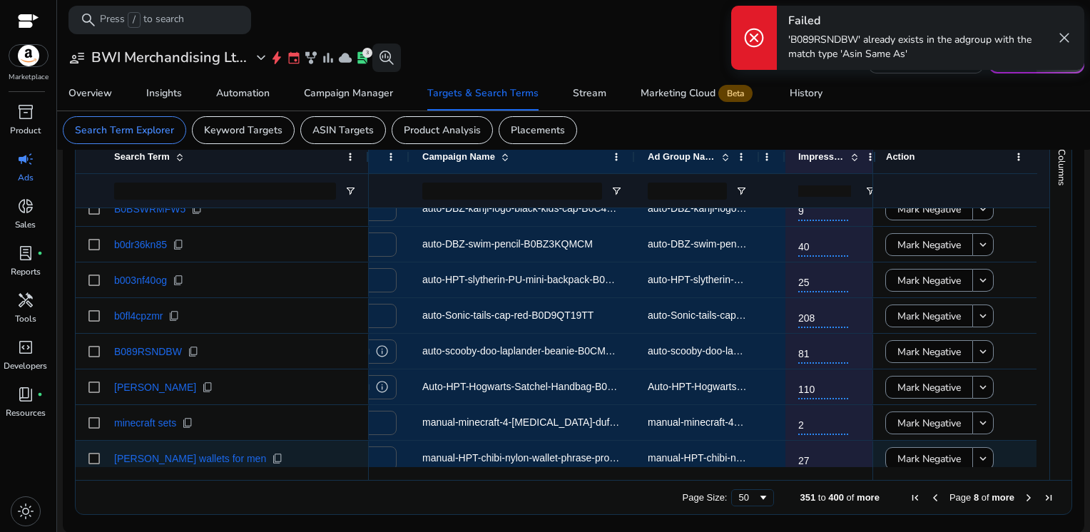
scroll to position [93, 0]
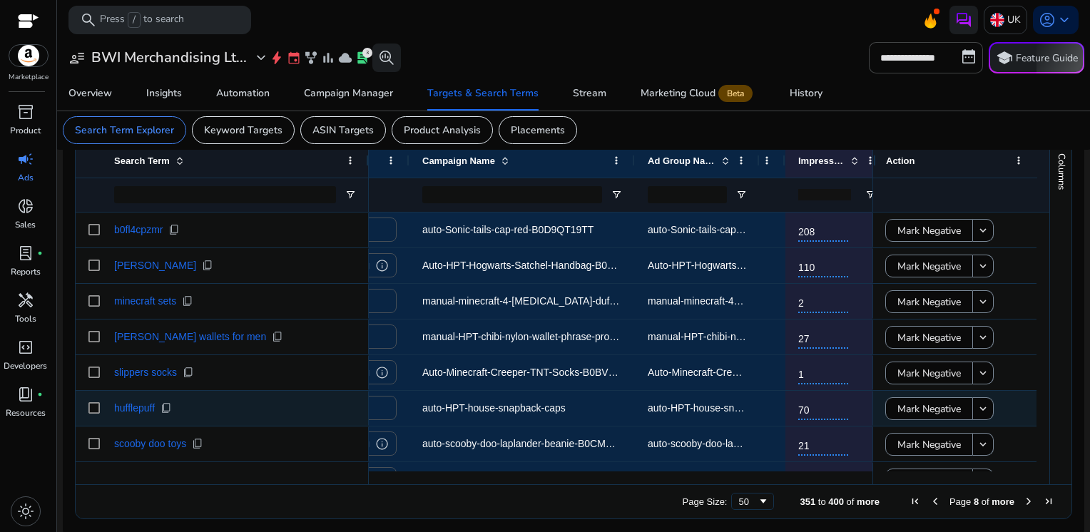
scroll to position [509, 0]
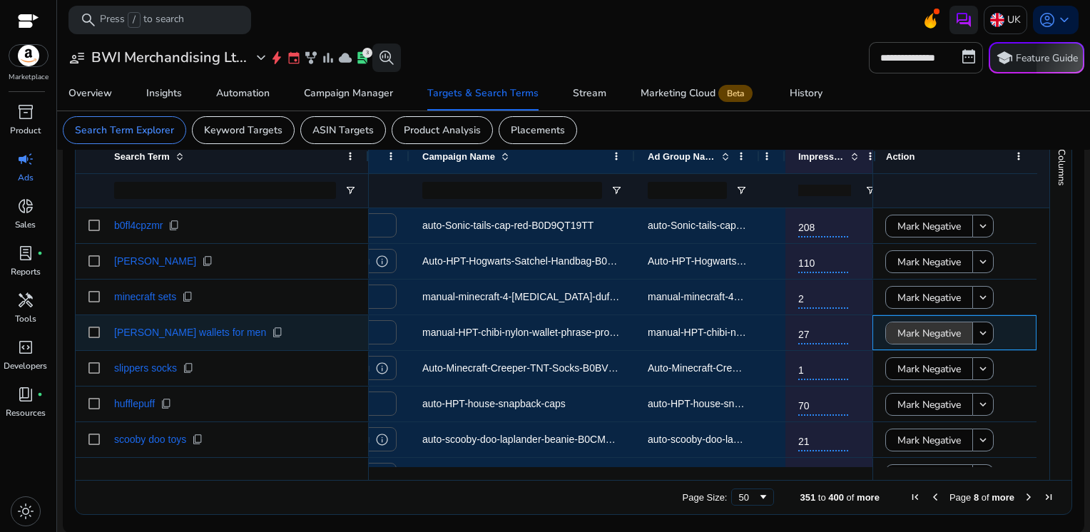
click at [924, 332] on span "Mark Negative" at bounding box center [928, 333] width 63 height 29
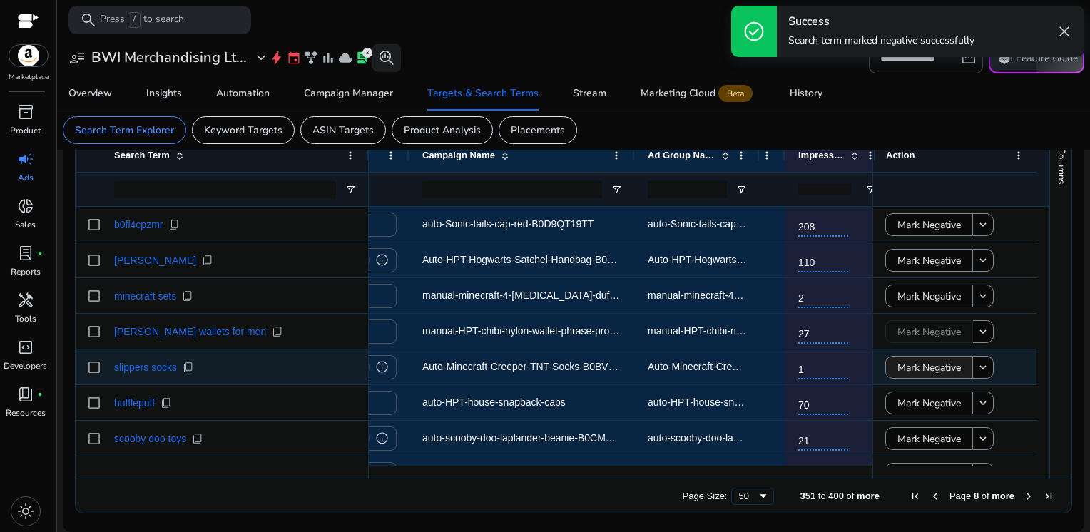
scroll to position [505, 0]
click at [921, 369] on span "Mark Negative" at bounding box center [928, 368] width 63 height 29
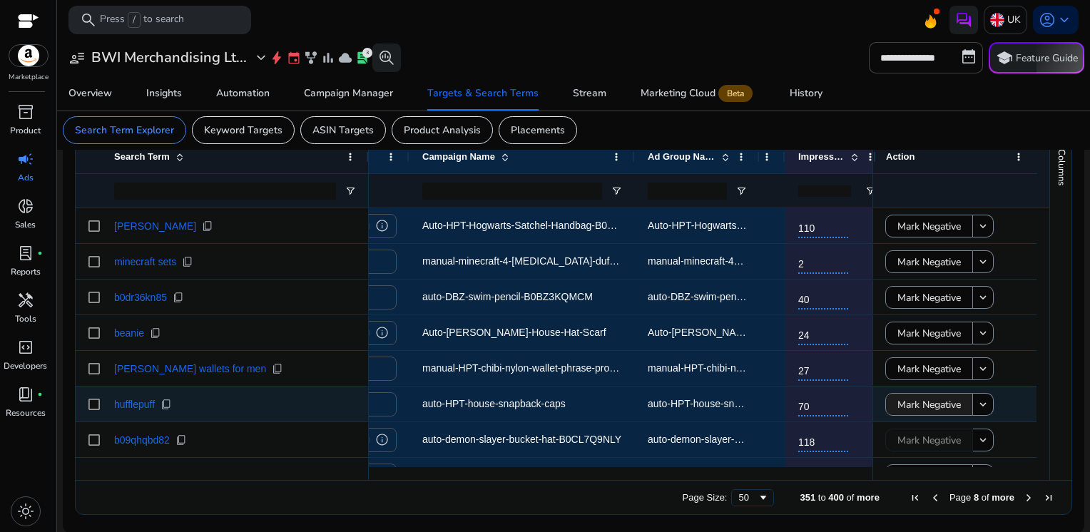
scroll to position [0, 0]
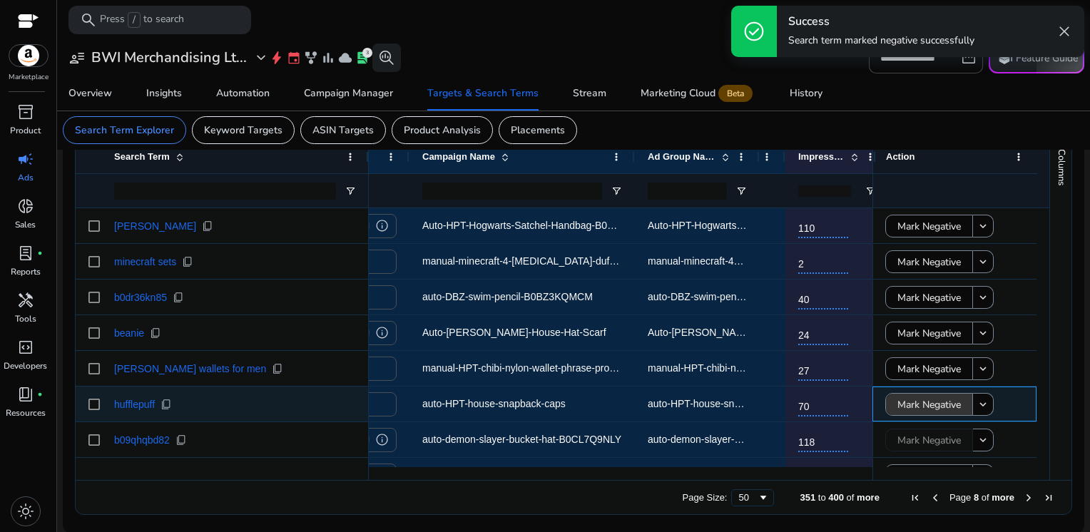
click at [924, 403] on span "Mark Negative" at bounding box center [928, 404] width 63 height 29
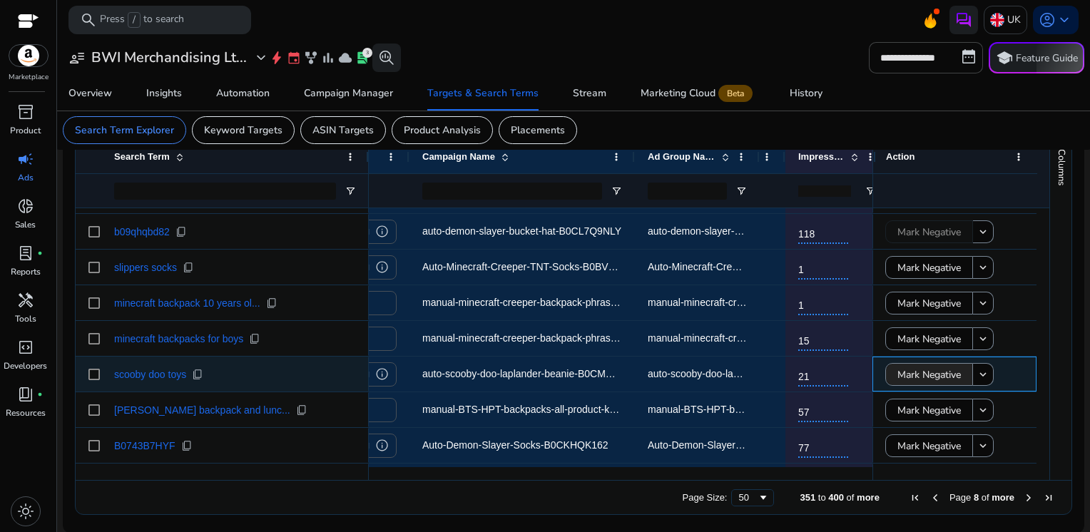
click at [921, 367] on span "Mark Negative" at bounding box center [928, 374] width 63 height 29
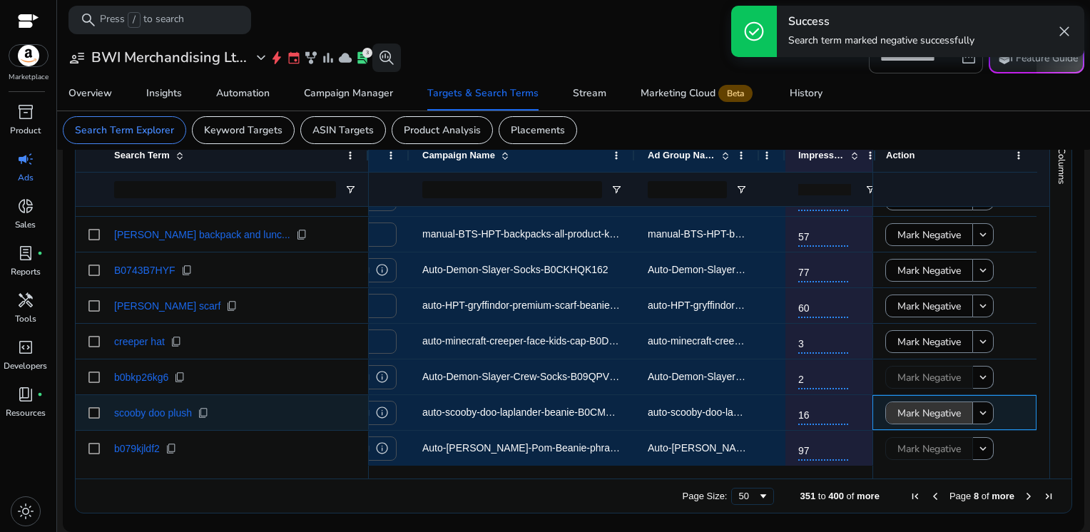
click at [930, 418] on span "Mark Negative" at bounding box center [928, 413] width 63 height 29
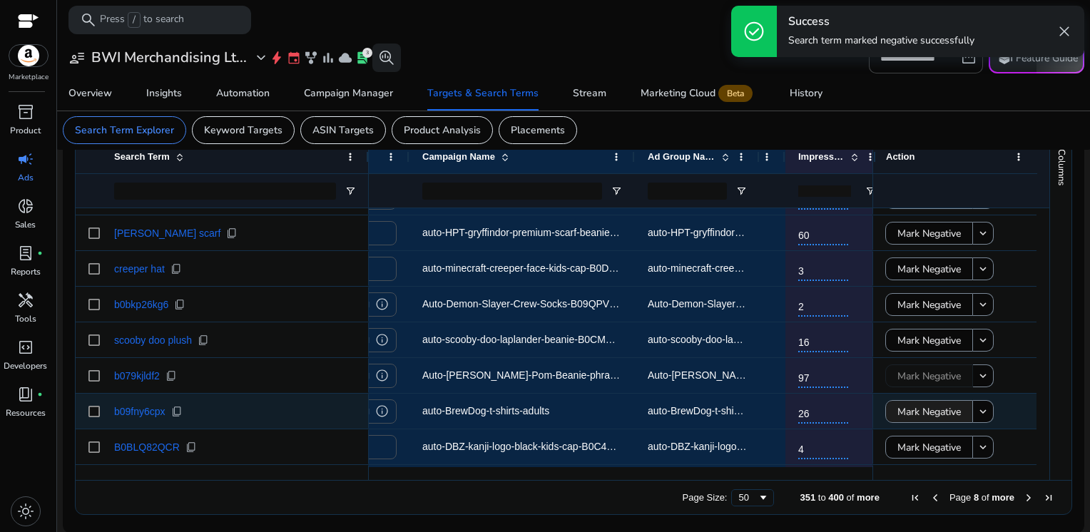
click at [925, 411] on span "Mark Negative" at bounding box center [928, 411] width 63 height 29
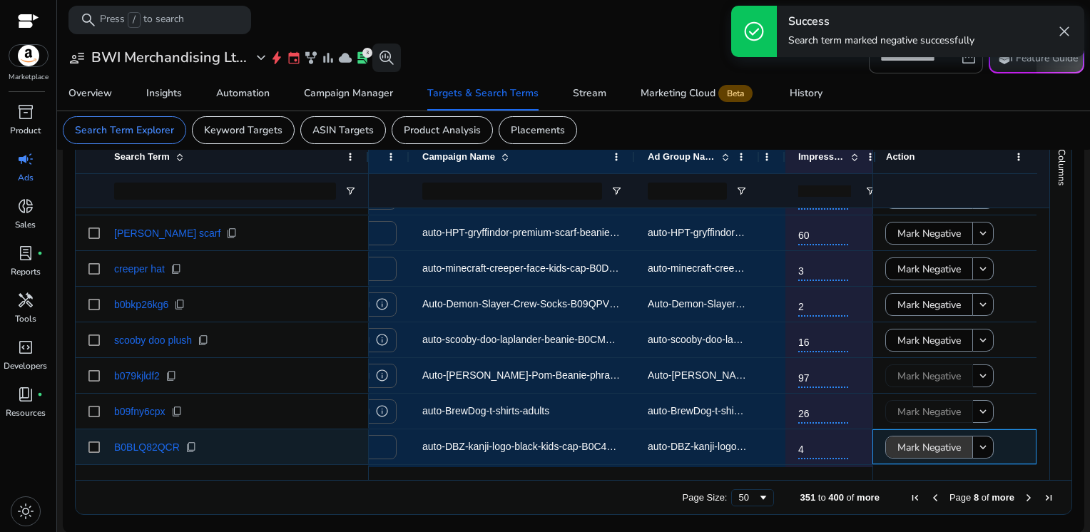
click at [919, 443] on span "Mark Negative" at bounding box center [928, 447] width 63 height 29
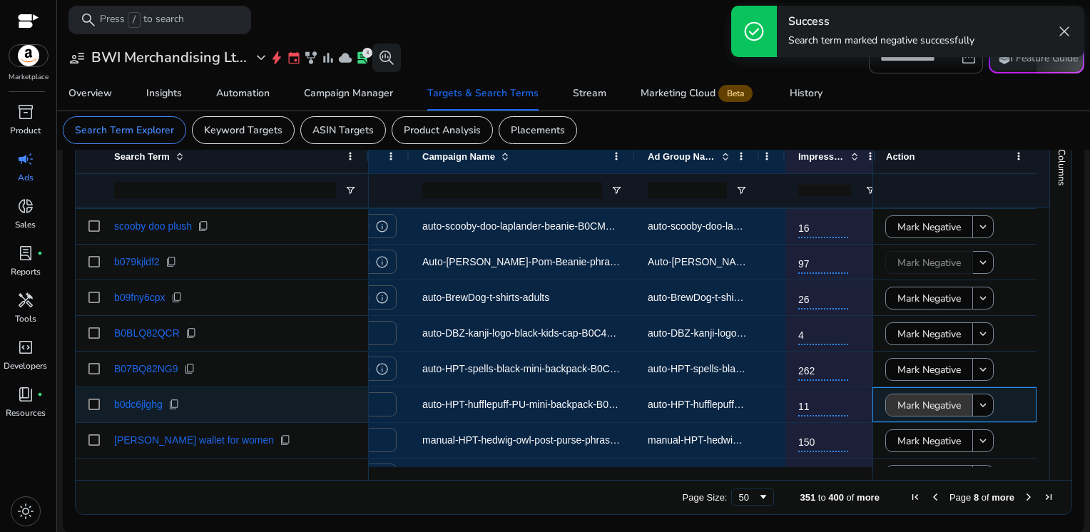
click at [907, 403] on span "Mark Negative" at bounding box center [928, 405] width 63 height 29
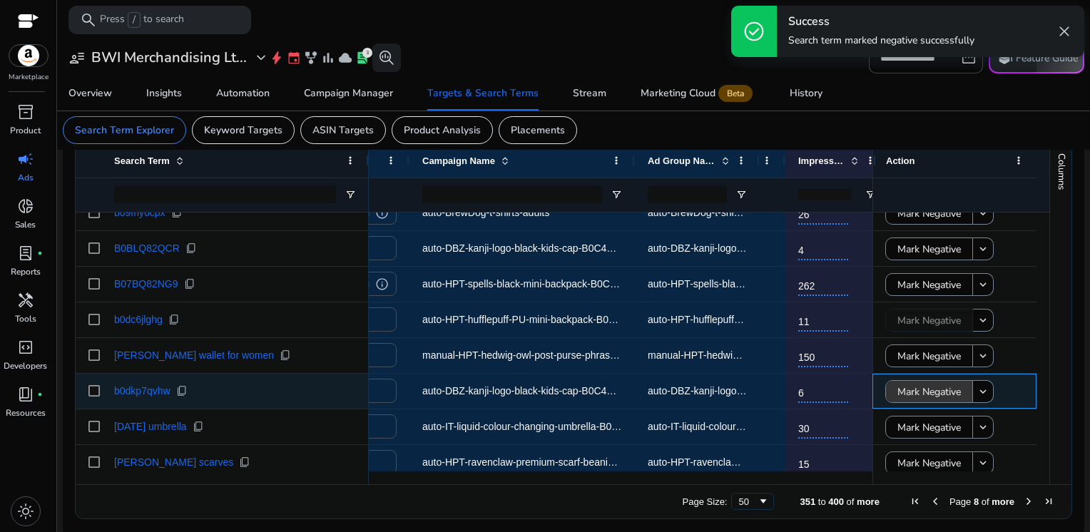
click at [907, 391] on span "Mark Negative" at bounding box center [928, 391] width 63 height 29
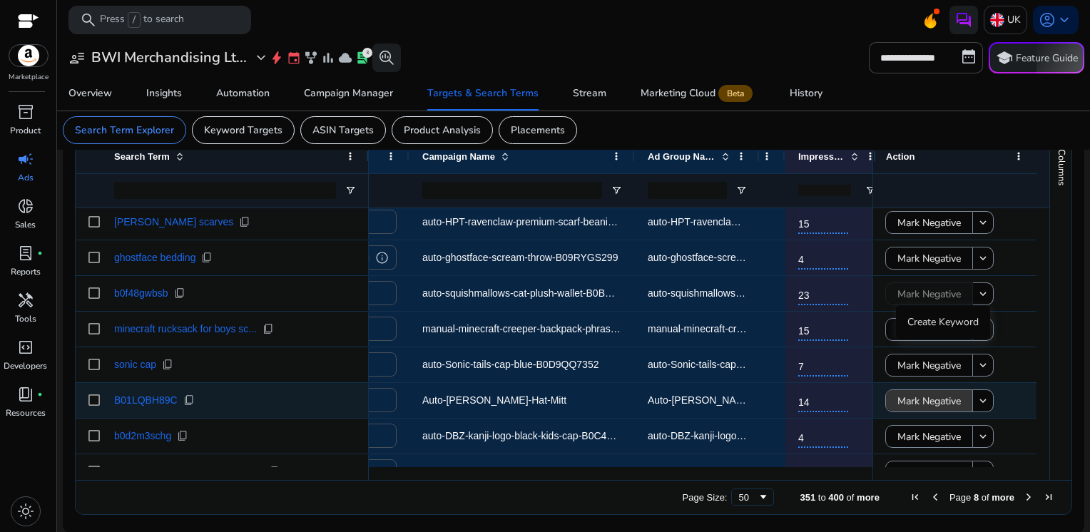
click at [921, 397] on span "Mark Negative" at bounding box center [928, 401] width 63 height 29
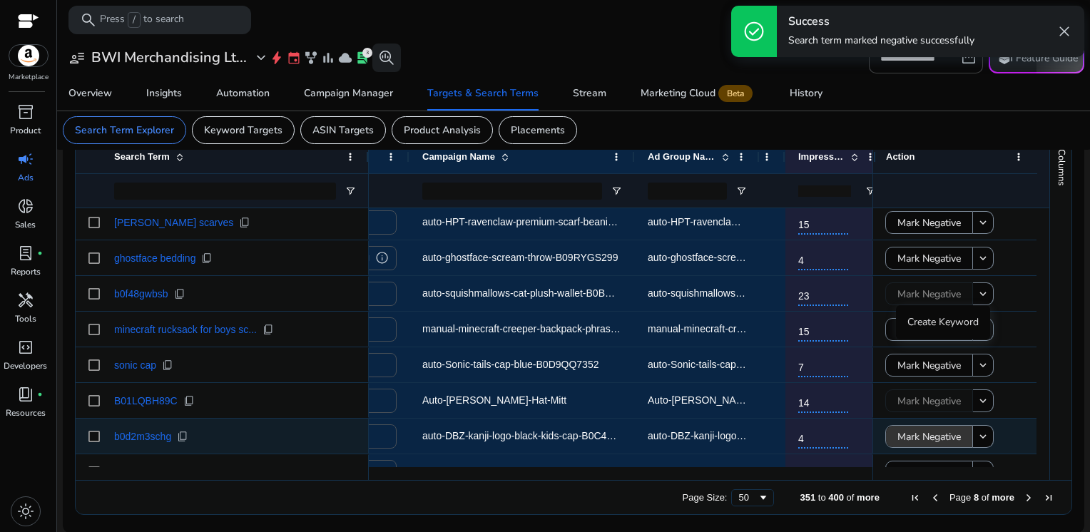
click at [915, 438] on span "Mark Negative" at bounding box center [928, 436] width 63 height 29
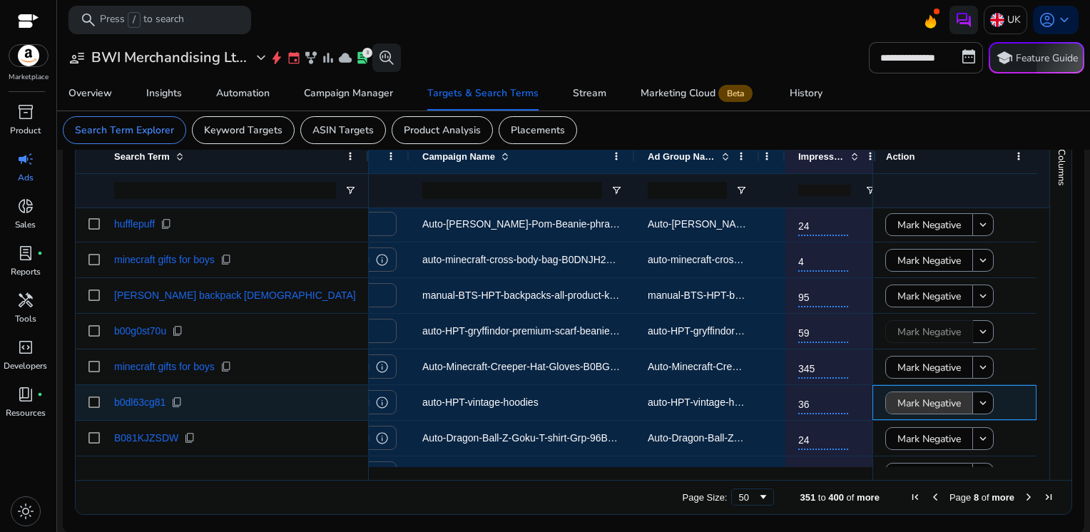
click at [932, 394] on span "Mark Negative" at bounding box center [928, 403] width 63 height 29
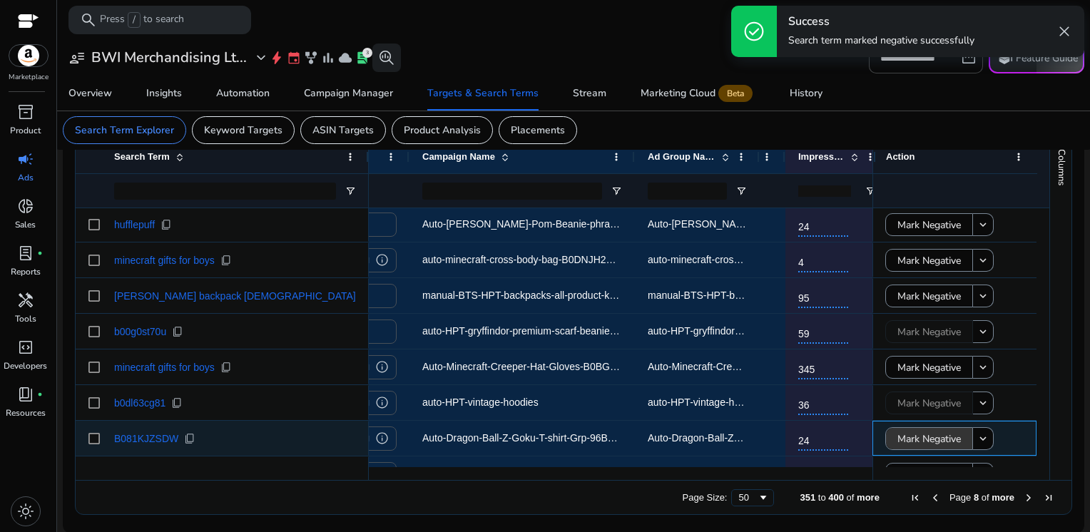
click at [920, 436] on span "Mark Negative" at bounding box center [928, 438] width 63 height 29
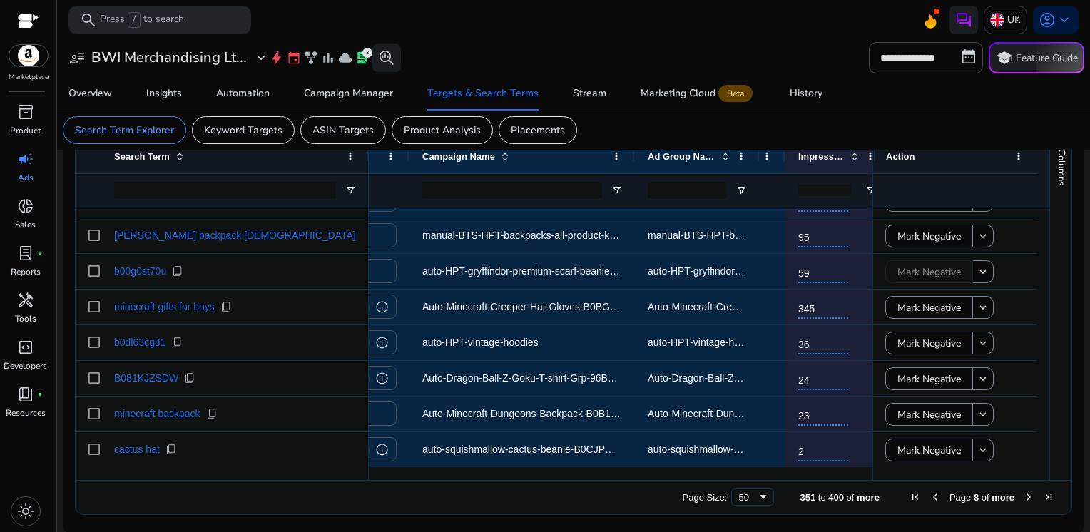
click at [1023, 498] on span "Next Page" at bounding box center [1028, 496] width 11 height 11
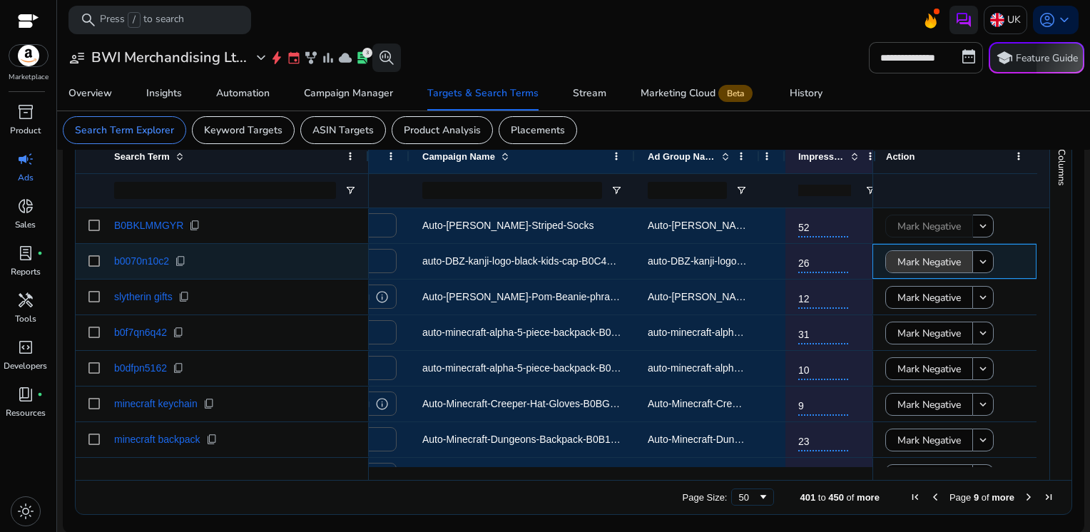
click at [897, 258] on span "Mark Negative" at bounding box center [928, 261] width 63 height 29
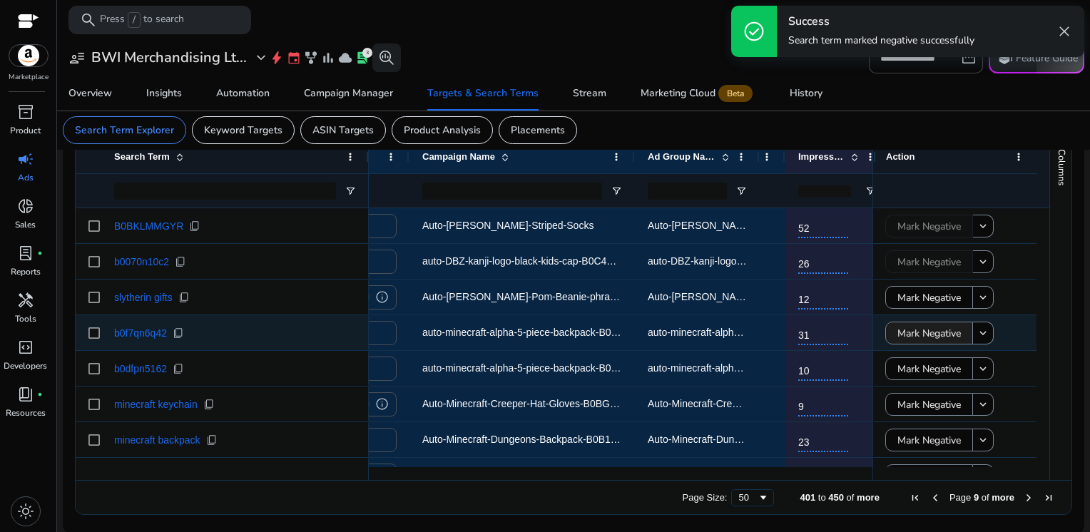
click at [898, 329] on span "Mark Negative" at bounding box center [928, 333] width 63 height 29
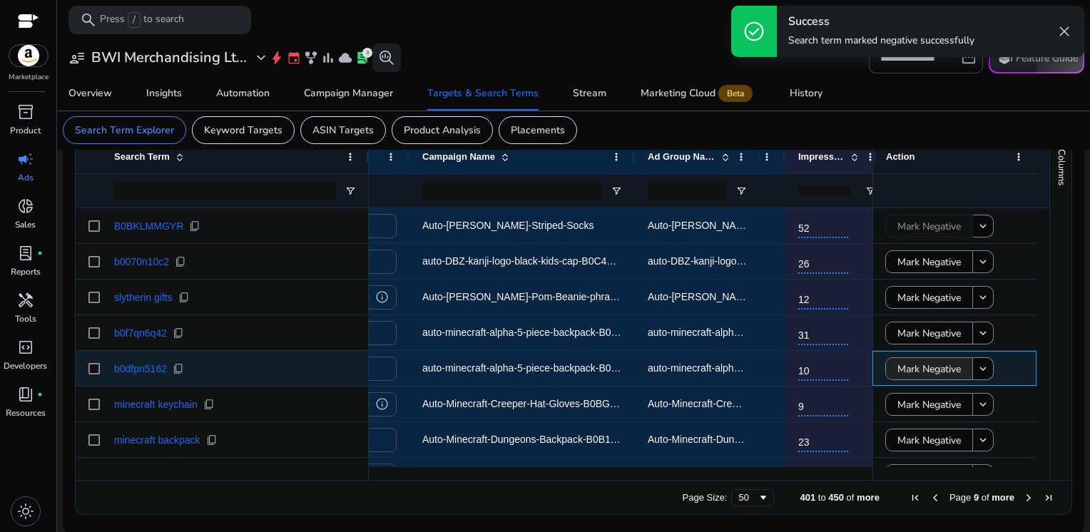
click at [904, 368] on span "Mark Negative" at bounding box center [928, 368] width 63 height 29
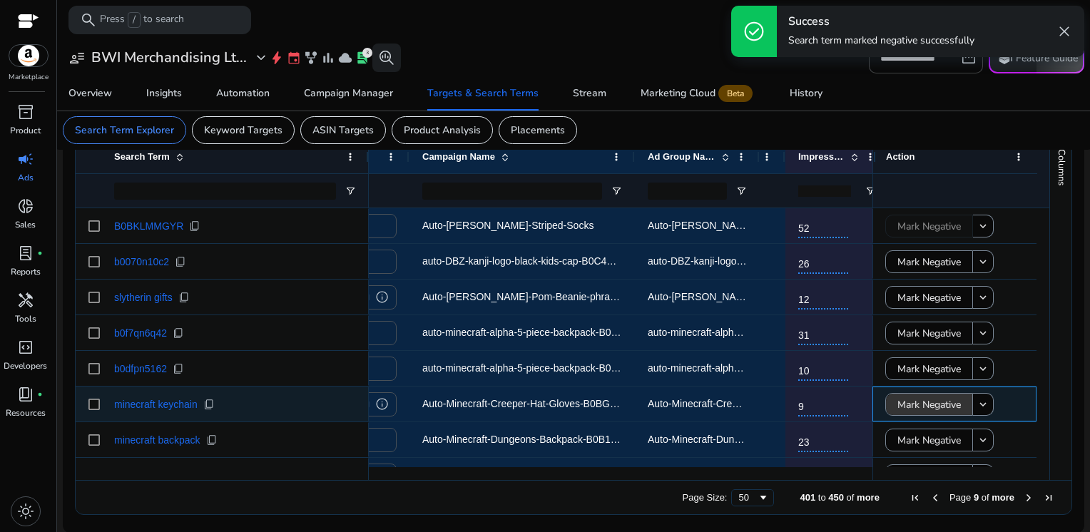
click at [897, 406] on span "Mark Negative" at bounding box center [928, 404] width 63 height 29
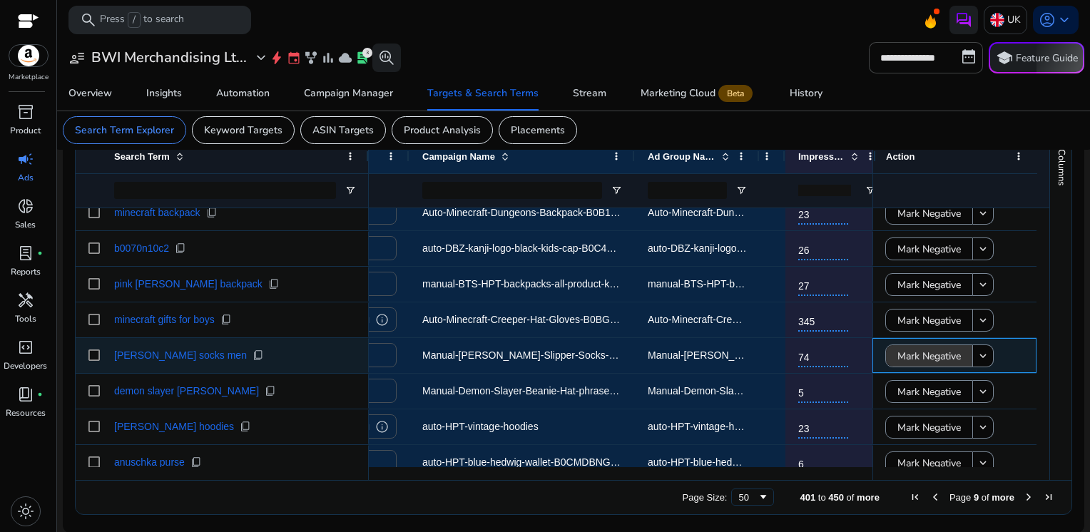
click at [905, 355] on span "Mark Negative" at bounding box center [928, 356] width 63 height 29
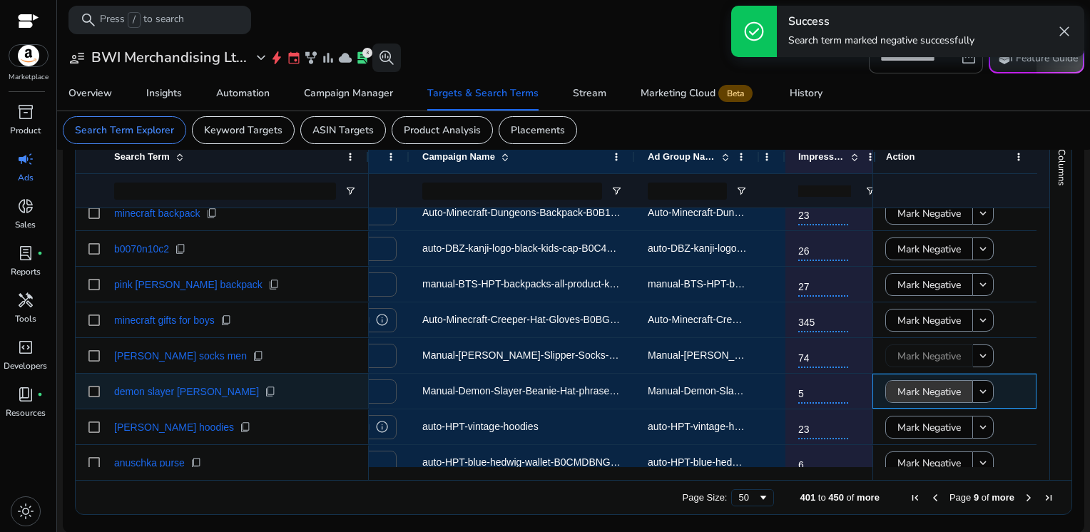
click at [898, 399] on span "Mark Negative" at bounding box center [928, 391] width 63 height 29
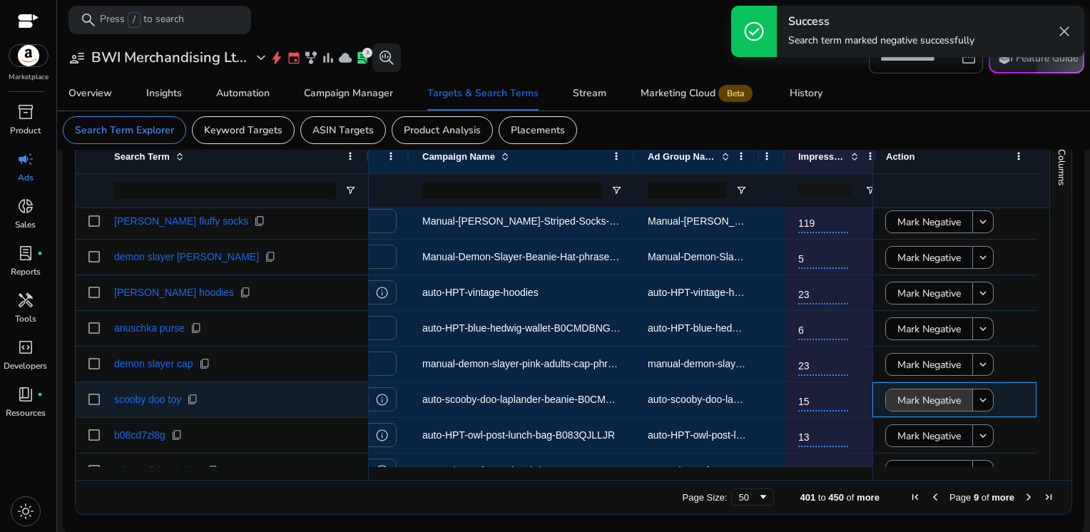
click at [897, 408] on span "Mark Negative" at bounding box center [928, 400] width 63 height 29
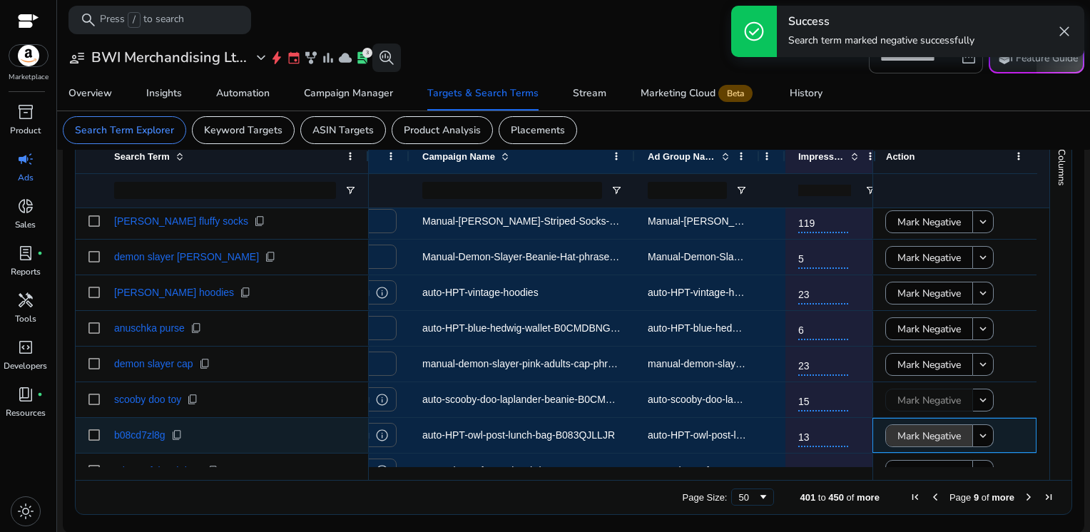
click at [900, 435] on span "Mark Negative" at bounding box center [928, 435] width 63 height 29
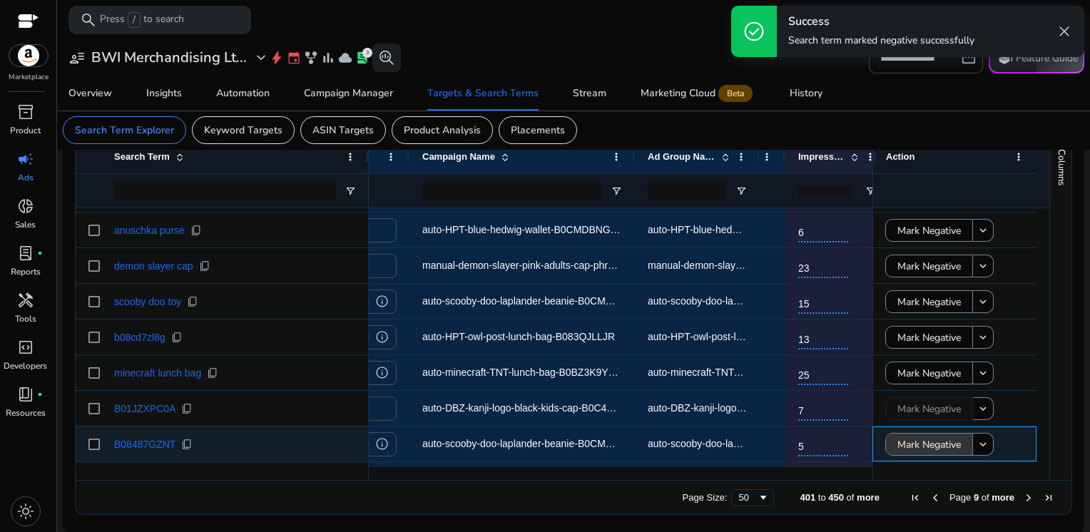
click at [904, 436] on span "Mark Negative" at bounding box center [928, 444] width 63 height 29
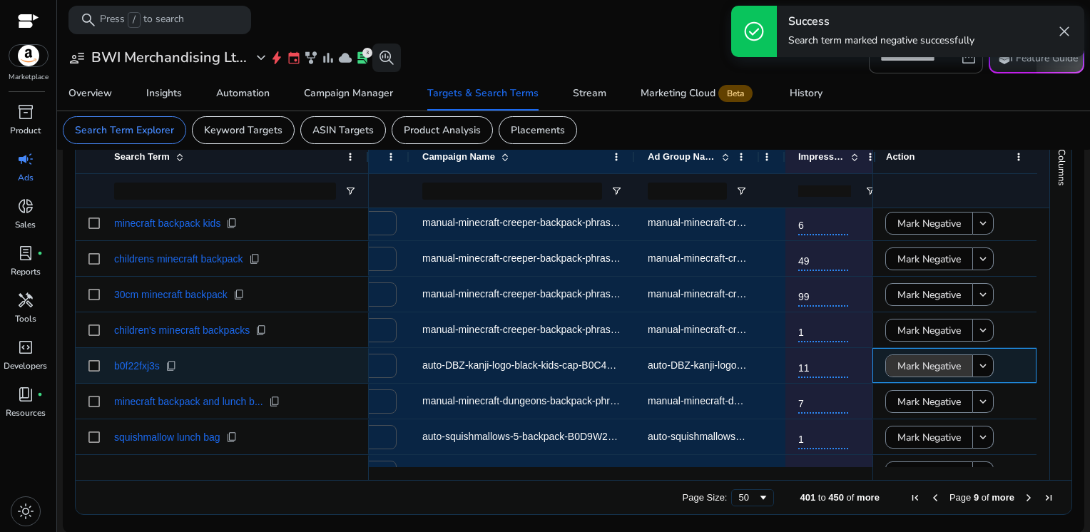
click at [914, 369] on span "Mark Negative" at bounding box center [928, 366] width 63 height 29
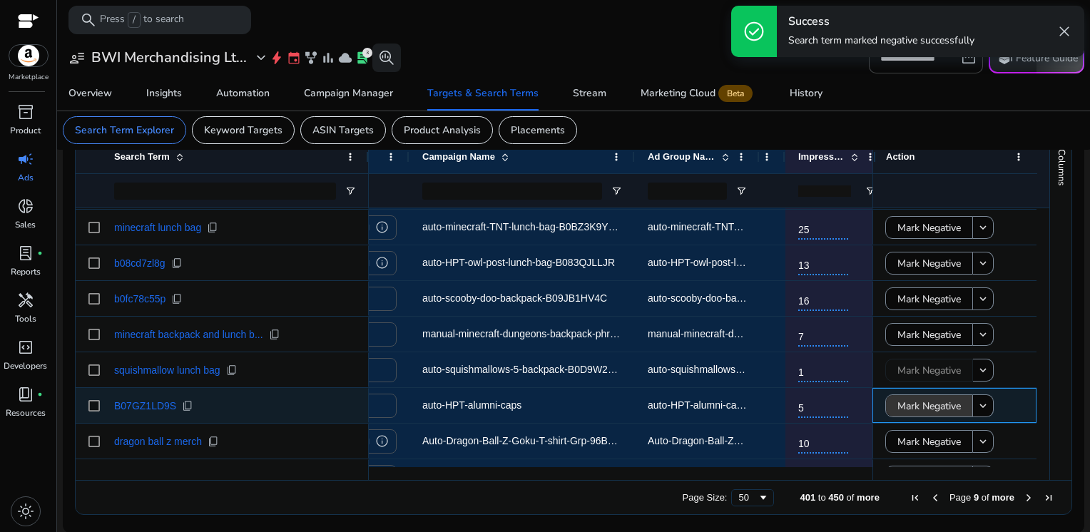
click at [914, 404] on span "Mark Negative" at bounding box center [928, 406] width 63 height 29
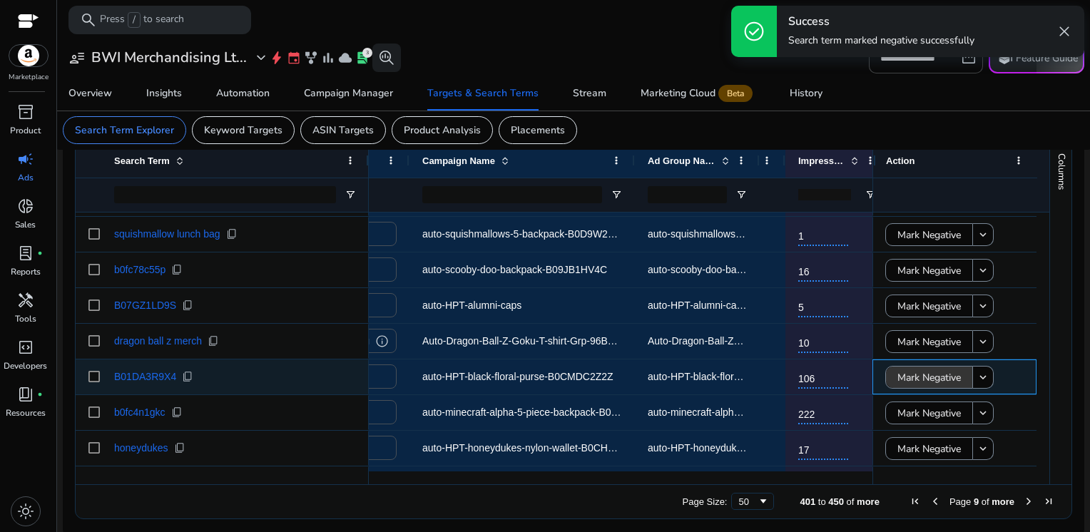
click at [889, 371] on span at bounding box center [929, 377] width 86 height 34
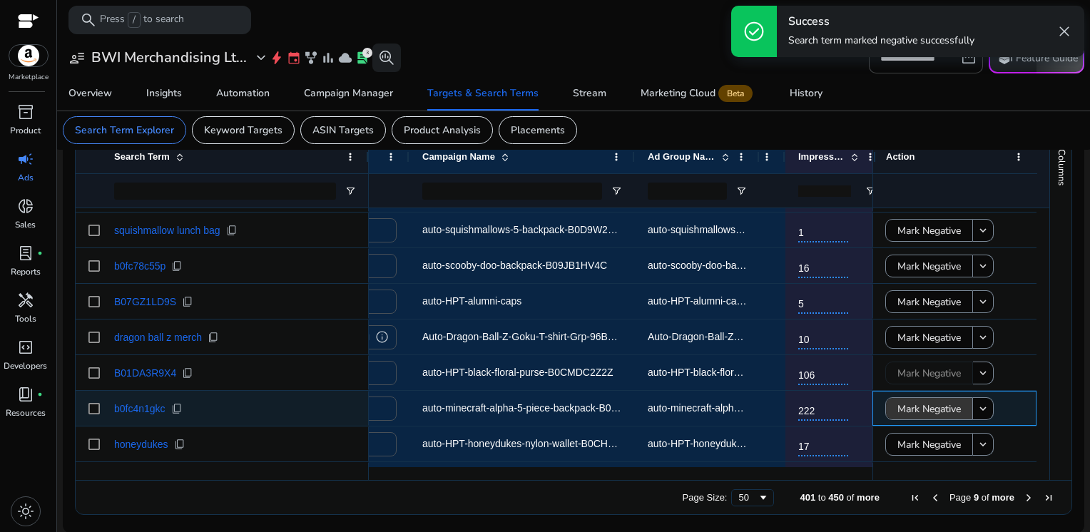
click at [900, 406] on span "Mark Negative" at bounding box center [928, 408] width 63 height 29
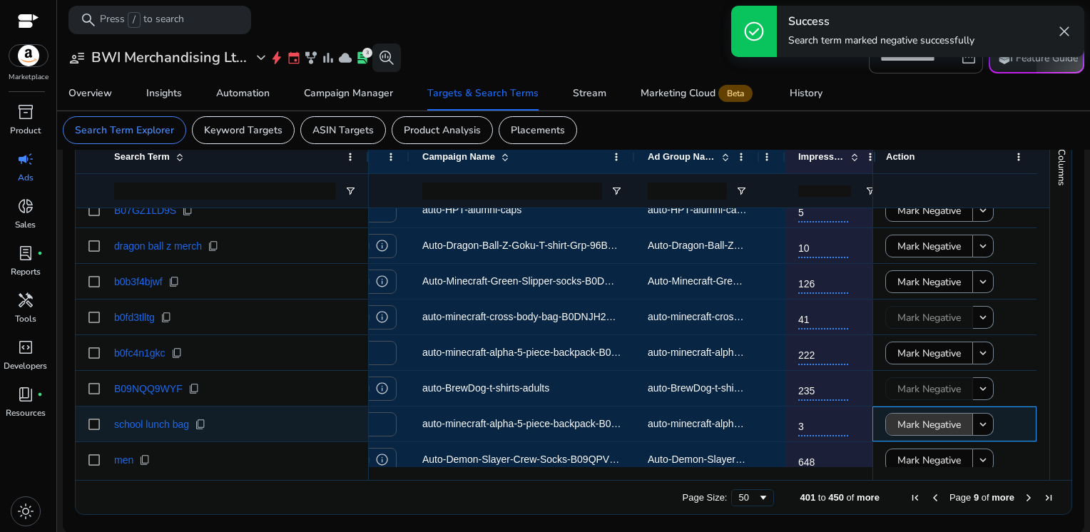
click at [901, 419] on span "Mark Negative" at bounding box center [928, 424] width 63 height 29
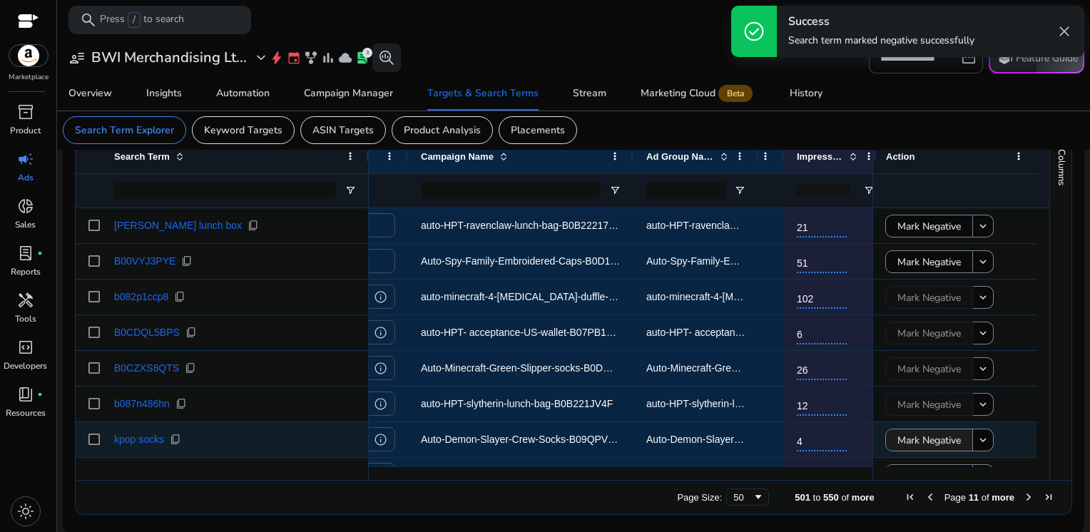
click at [914, 443] on div "Mark Negative keyboard_arrow_down Mark Negative keyboard_arrow_down Mark Negati…" at bounding box center [954, 422] width 164 height 1783
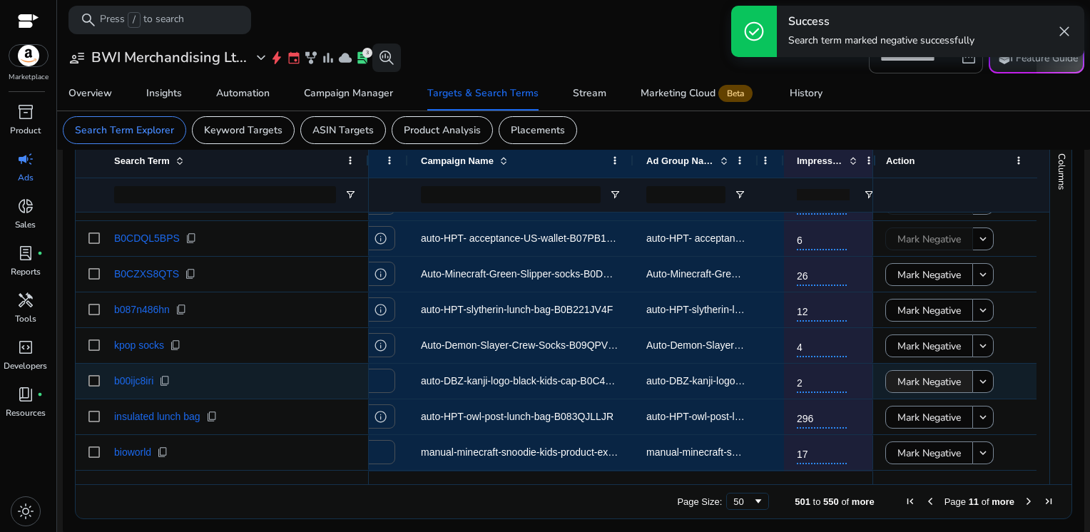
scroll to position [505, 0]
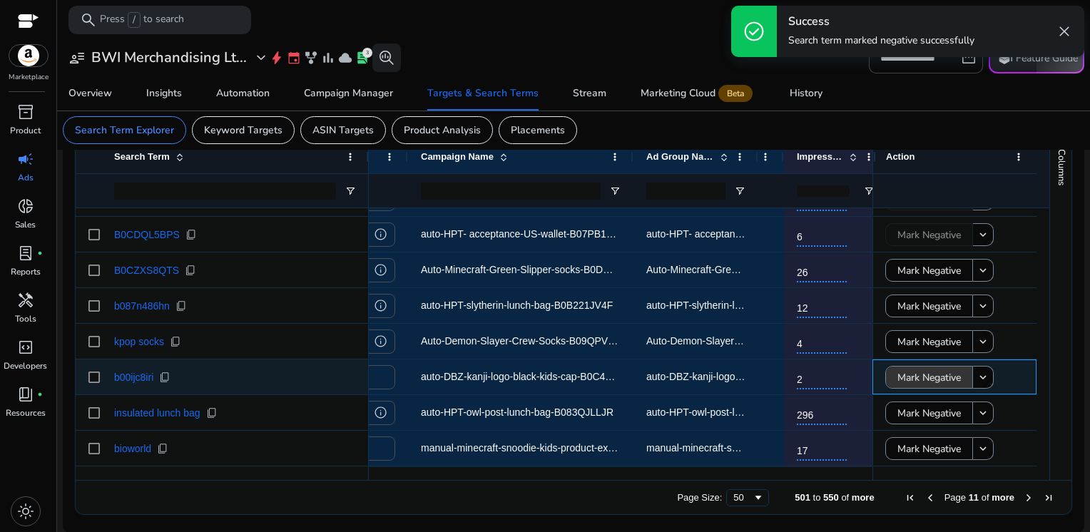
click at [905, 378] on span "Mark Negative" at bounding box center [928, 377] width 63 height 29
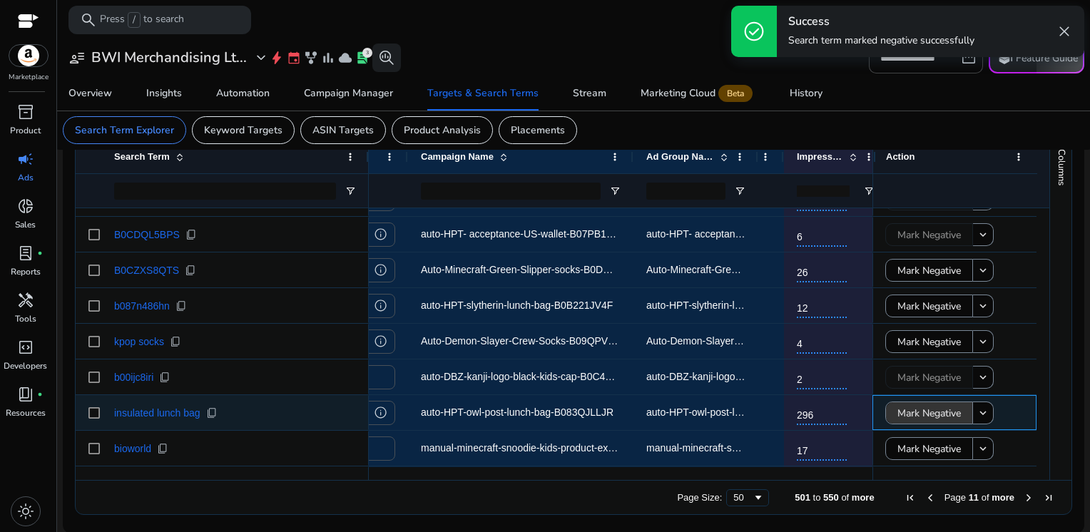
click at [906, 409] on span "Mark Negative" at bounding box center [928, 413] width 63 height 29
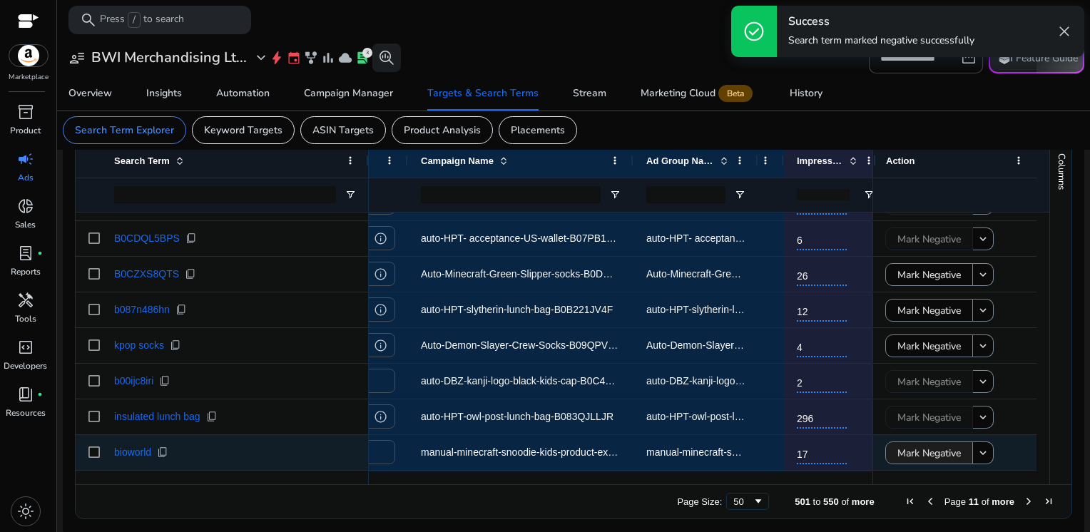
scroll to position [509, 0]
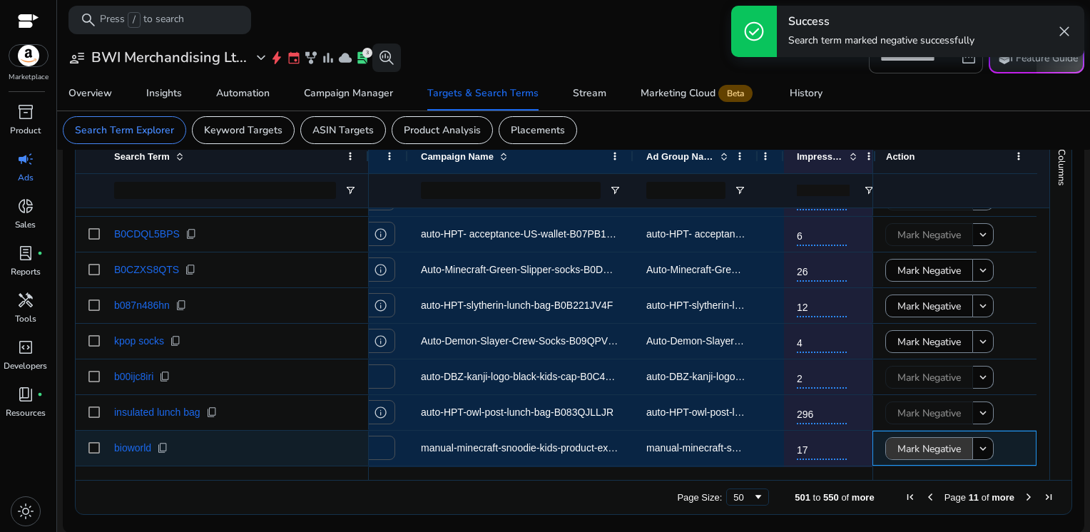
click at [908, 441] on span "Mark Negative" at bounding box center [928, 448] width 63 height 29
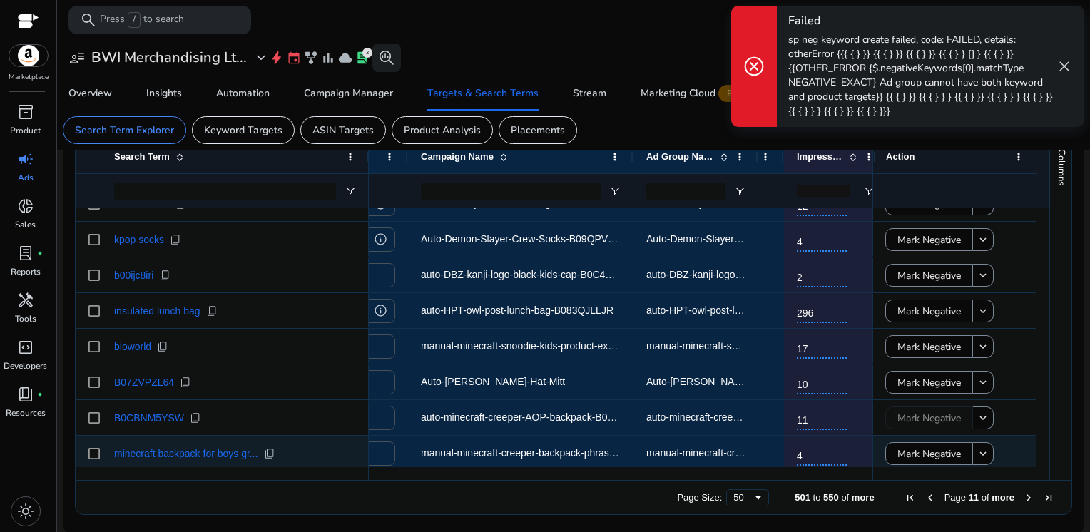
scroll to position [505, 0]
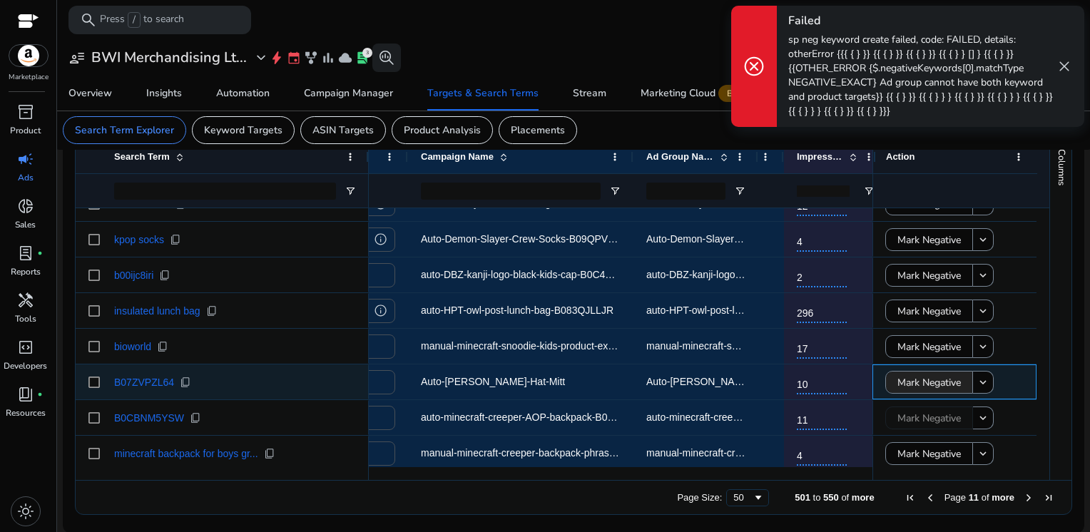
click at [902, 383] on span "Mark Negative" at bounding box center [928, 382] width 63 height 29
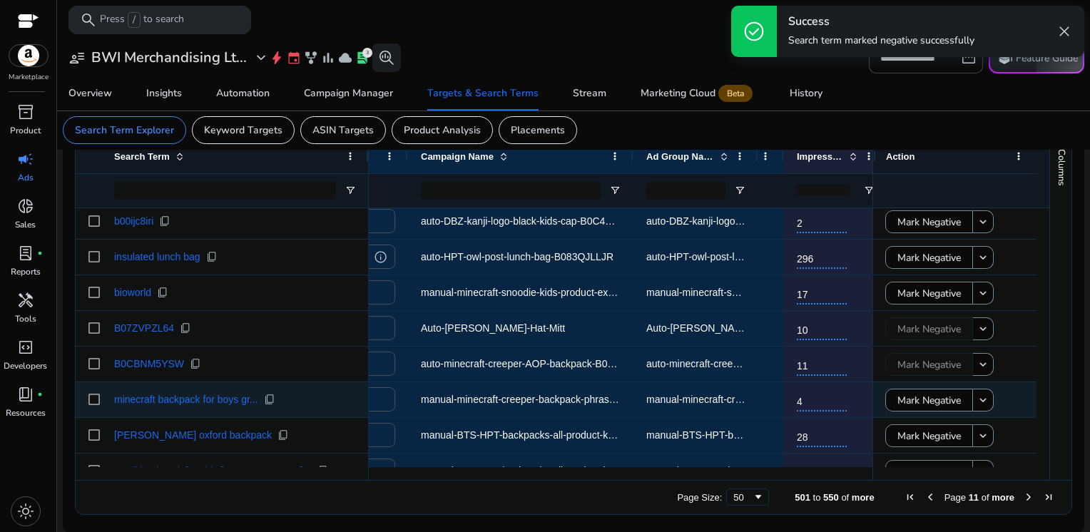
scroll to position [0, 0]
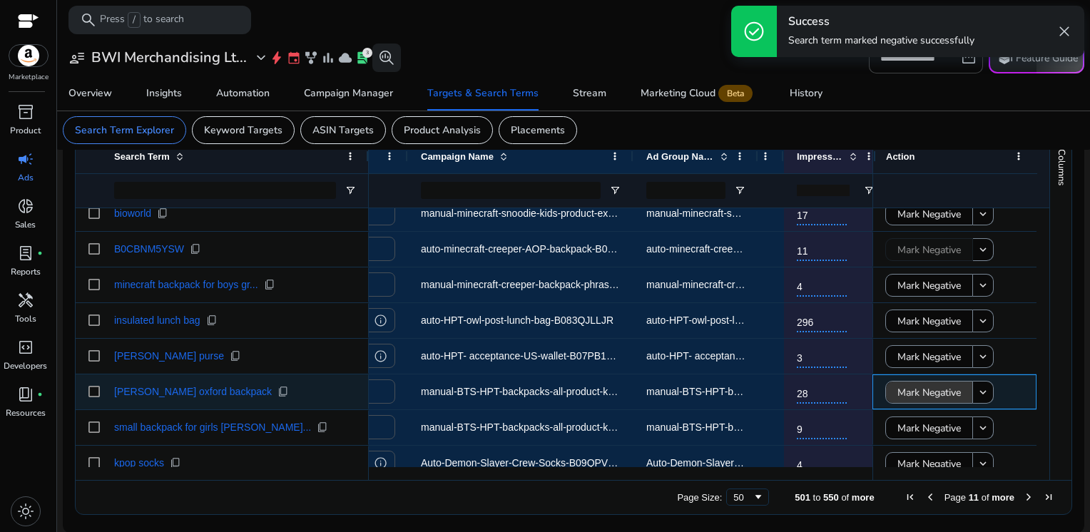
click at [902, 392] on span "Mark Negative" at bounding box center [928, 392] width 63 height 29
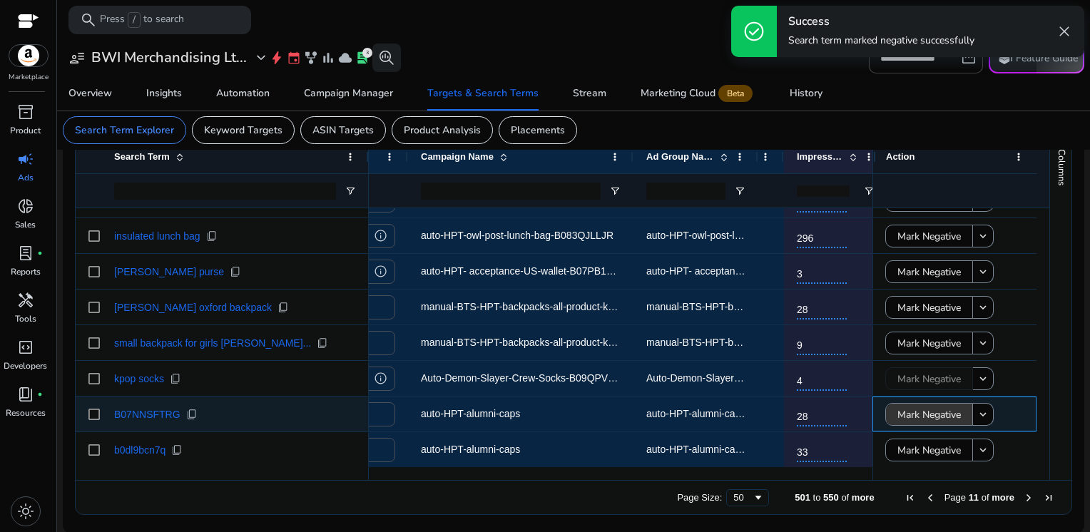
click at [911, 413] on span "Mark Negative" at bounding box center [928, 414] width 63 height 29
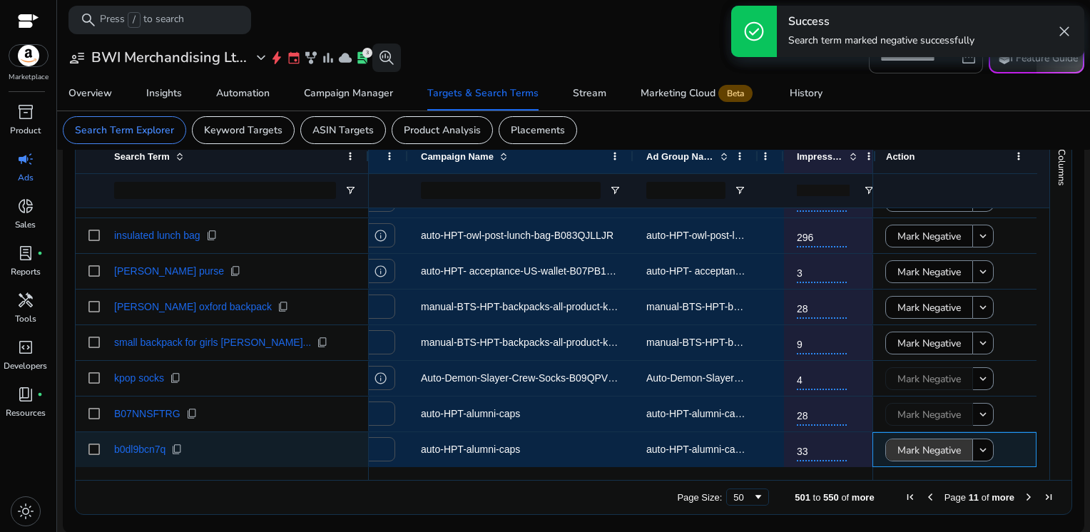
click at [916, 446] on div "Mark Negative keyboard_arrow_down Mark Negative keyboard_arrow_down Mark Negati…" at bounding box center [954, 40] width 164 height 1783
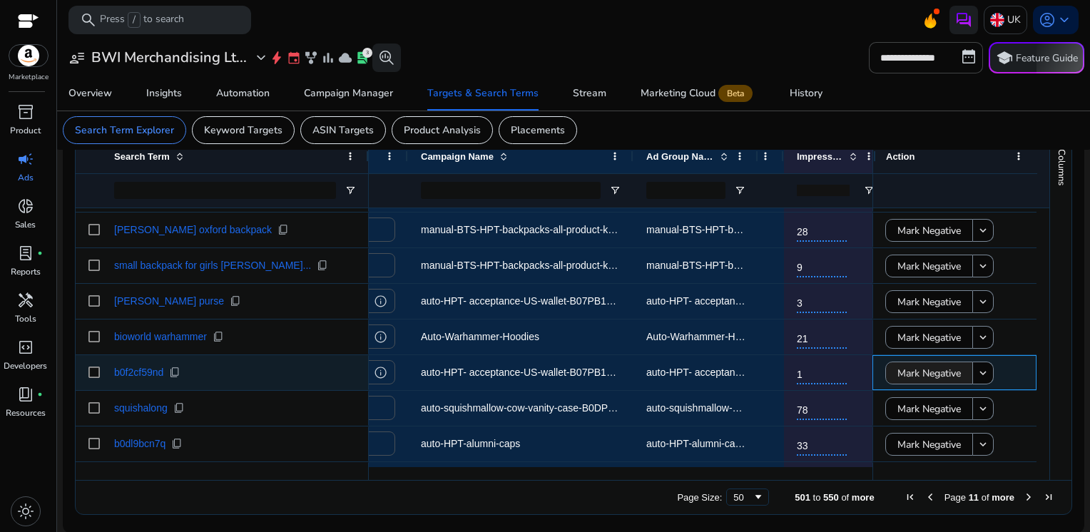
click at [905, 381] on span "Mark Negative" at bounding box center [928, 373] width 63 height 29
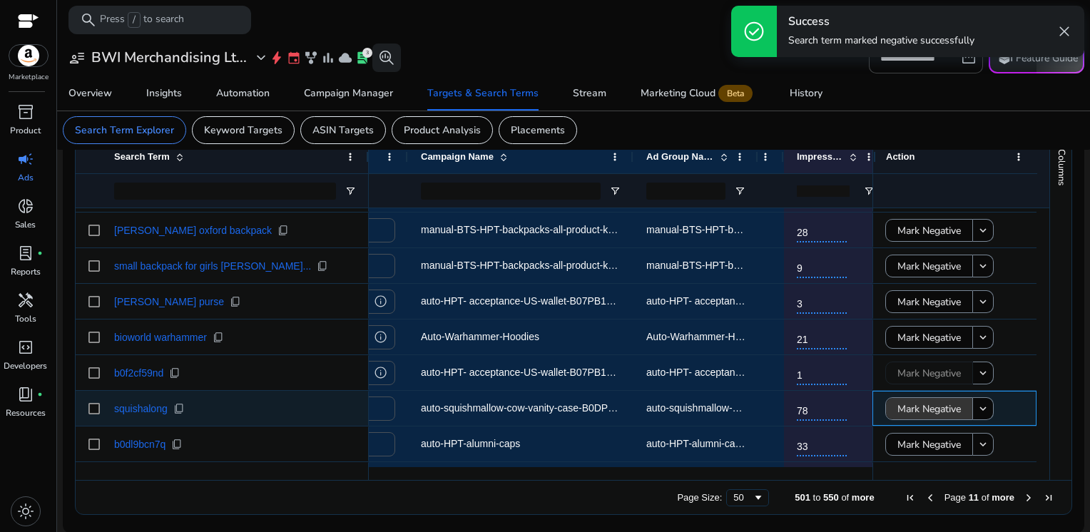
click at [902, 409] on span "Mark Negative" at bounding box center [928, 408] width 63 height 29
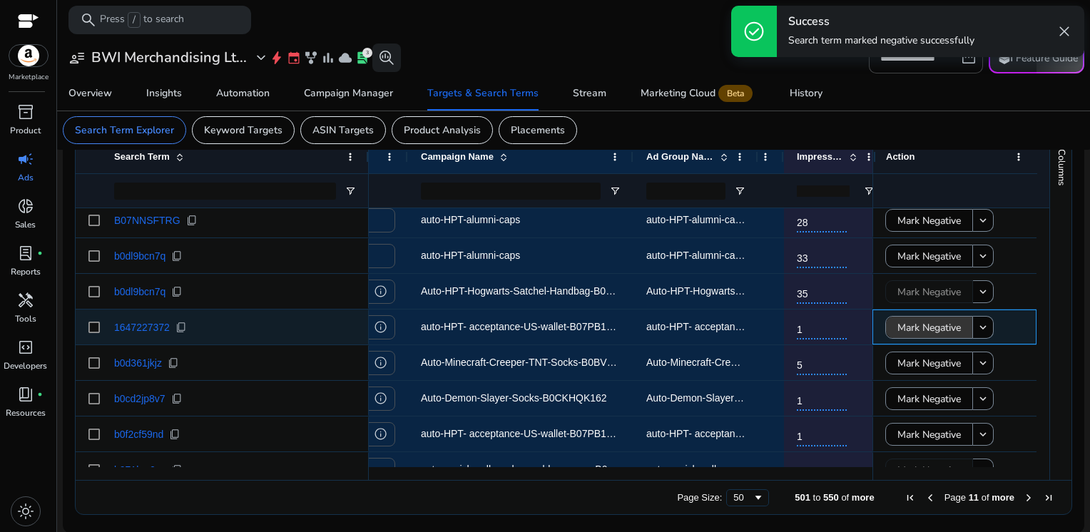
click at [914, 331] on span "Mark Negative" at bounding box center [928, 327] width 63 height 29
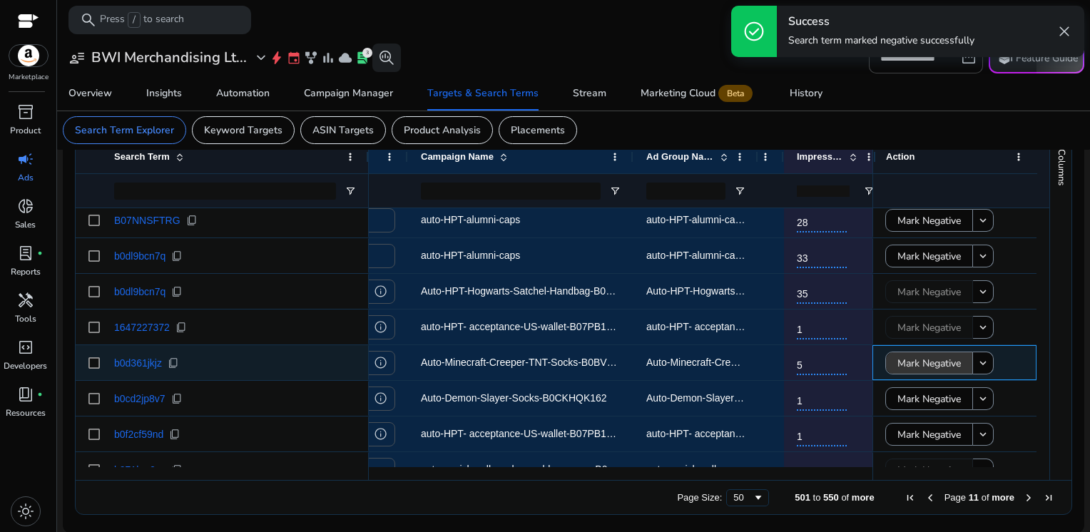
click at [914, 364] on span "Mark Negative" at bounding box center [928, 363] width 63 height 29
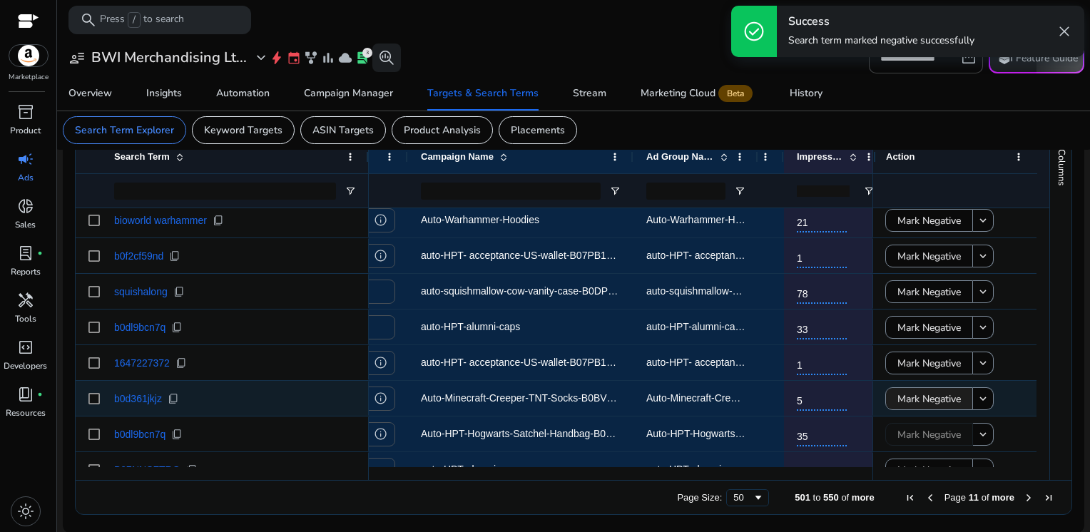
click at [913, 394] on span "Mark Negative" at bounding box center [928, 398] width 63 height 29
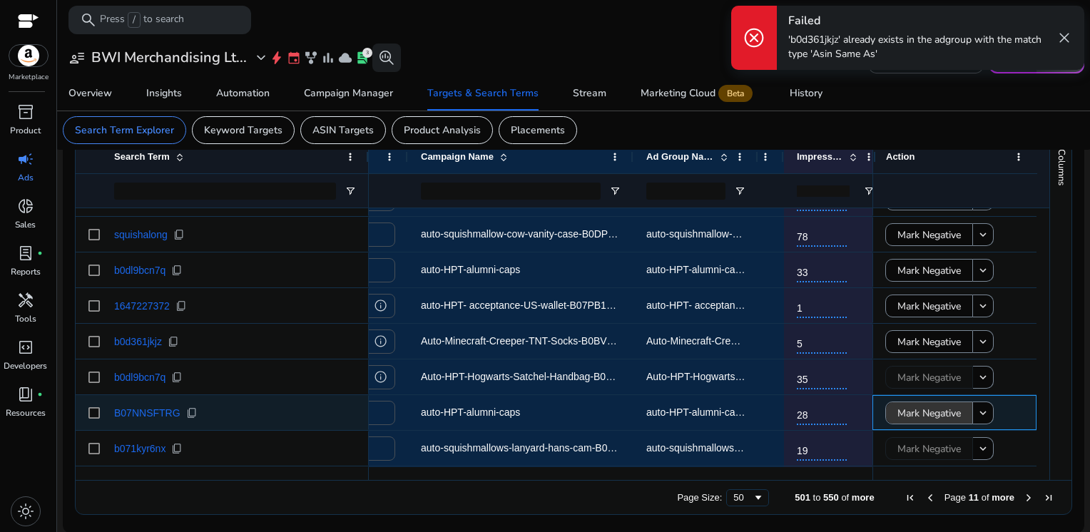
click at [913, 406] on span "Mark Negative" at bounding box center [928, 413] width 63 height 29
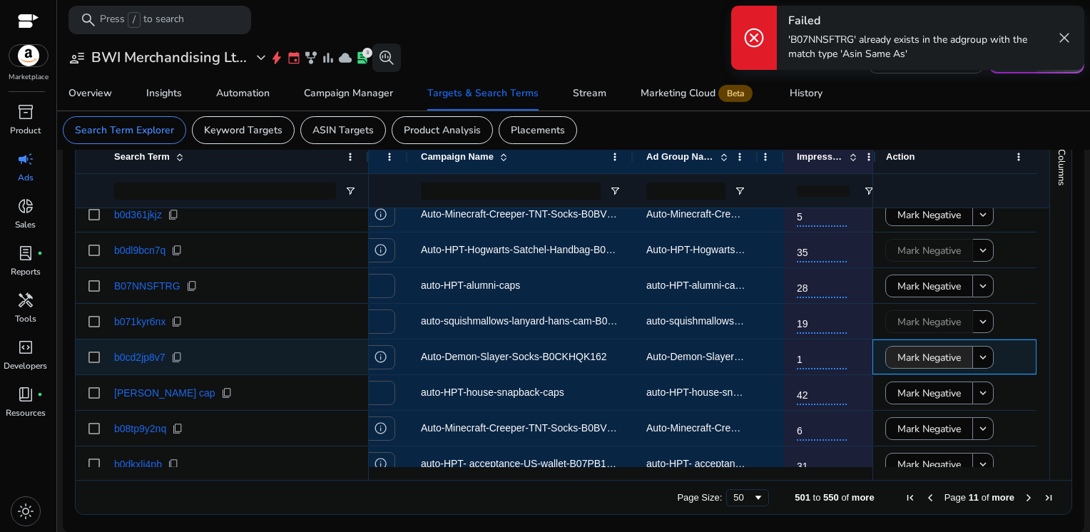
click at [909, 363] on span "Mark Negative" at bounding box center [928, 357] width 63 height 29
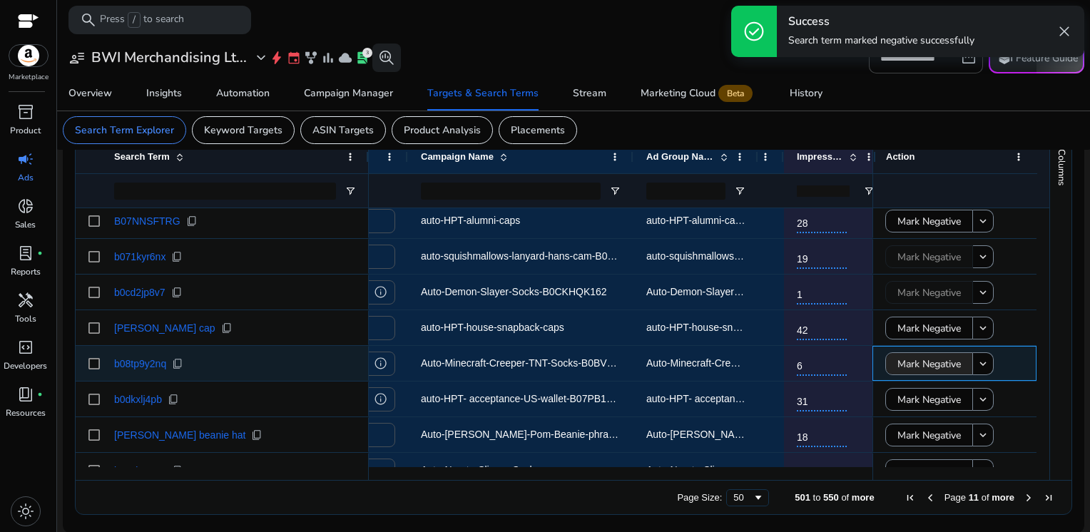
click at [909, 363] on span "Mark Negative" at bounding box center [928, 363] width 63 height 29
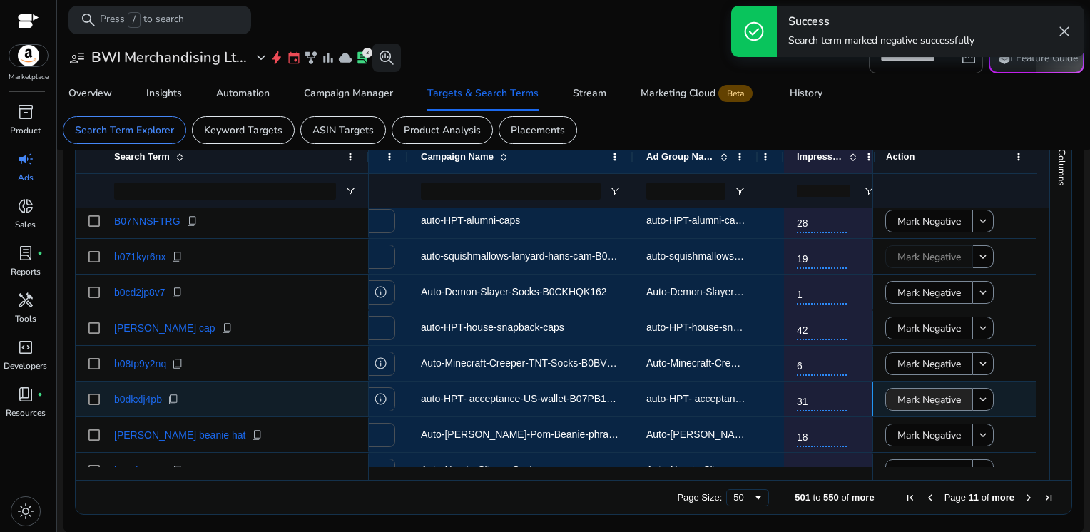
click at [910, 392] on span "Mark Negative" at bounding box center [928, 399] width 63 height 29
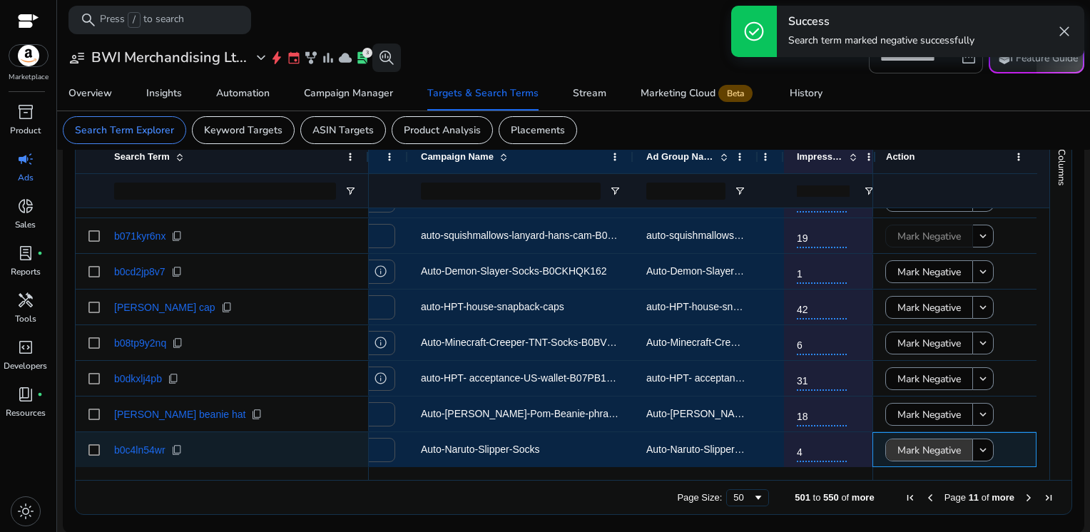
click at [918, 445] on span "Mark Negative" at bounding box center [928, 450] width 63 height 29
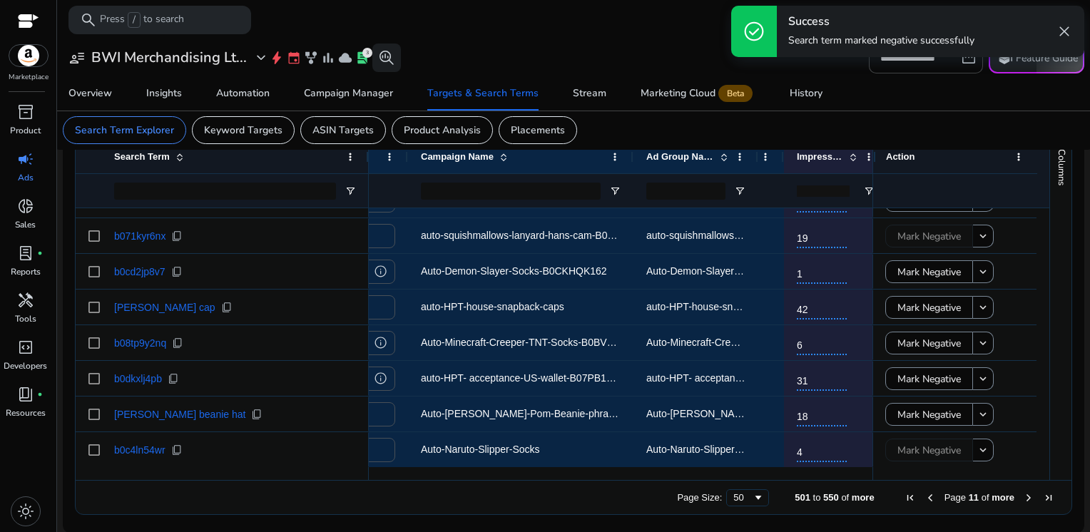
click at [1023, 500] on span "Next Page" at bounding box center [1028, 497] width 11 height 11
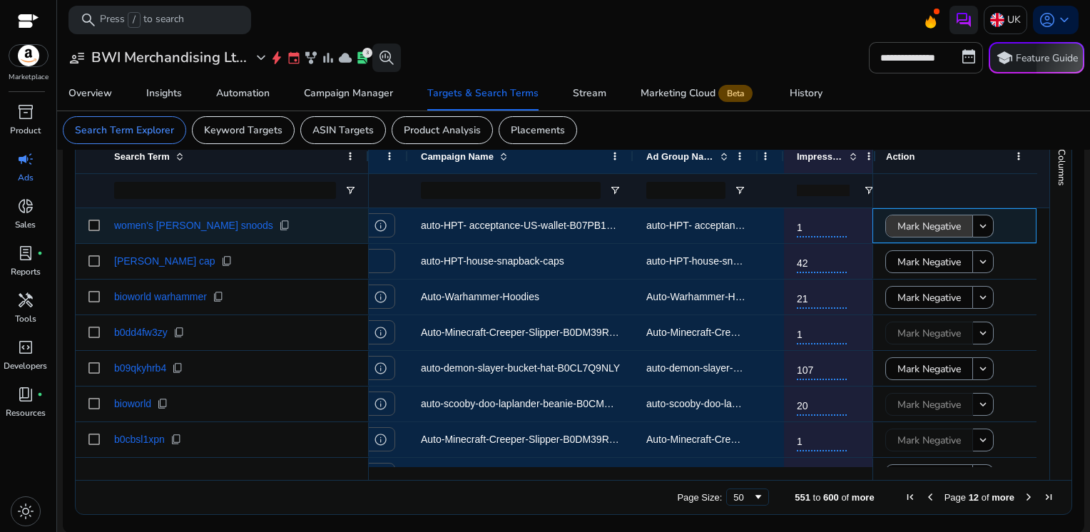
click at [906, 224] on span "Mark Negative" at bounding box center [928, 226] width 63 height 29
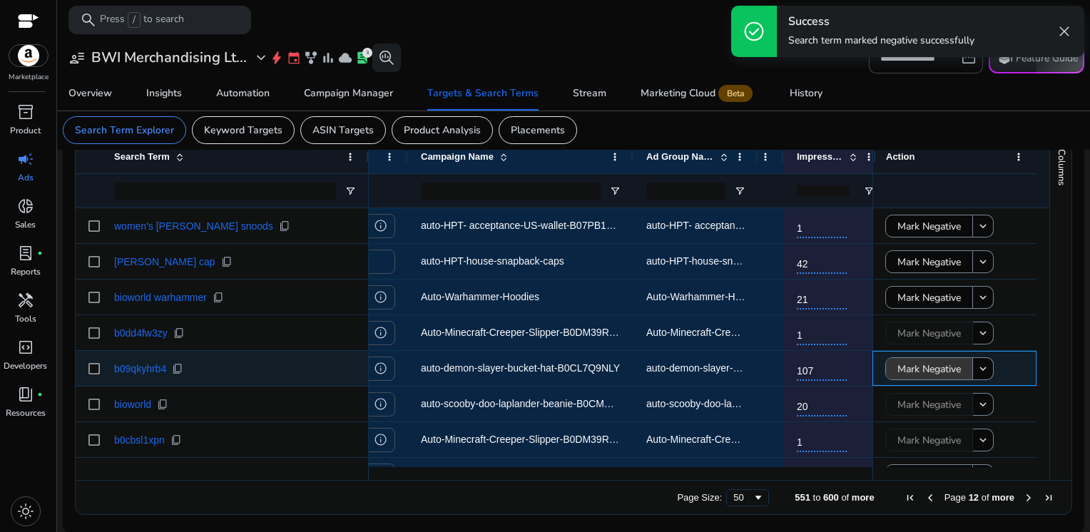
click at [916, 369] on span "Mark Negative" at bounding box center [928, 368] width 63 height 29
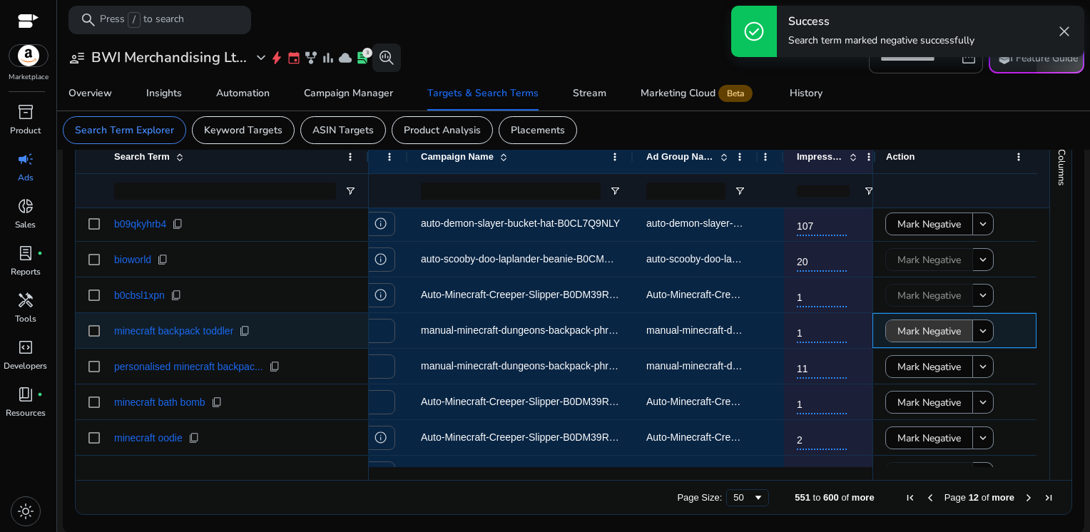
click at [908, 331] on span "Mark Negative" at bounding box center [928, 331] width 63 height 29
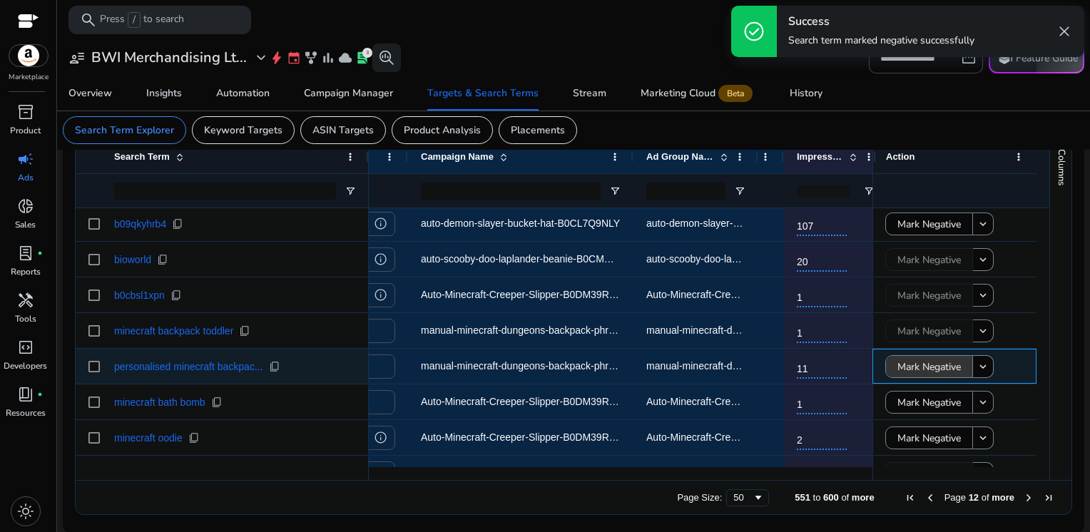
click at [907, 364] on span "Mark Negative" at bounding box center [928, 366] width 63 height 29
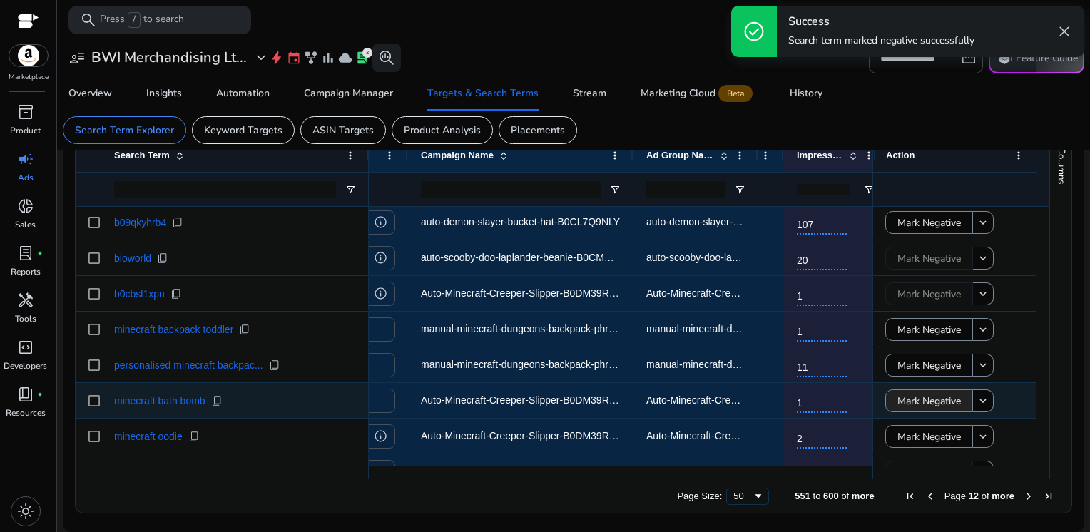
click at [906, 408] on span "Mark Negative" at bounding box center [928, 401] width 63 height 29
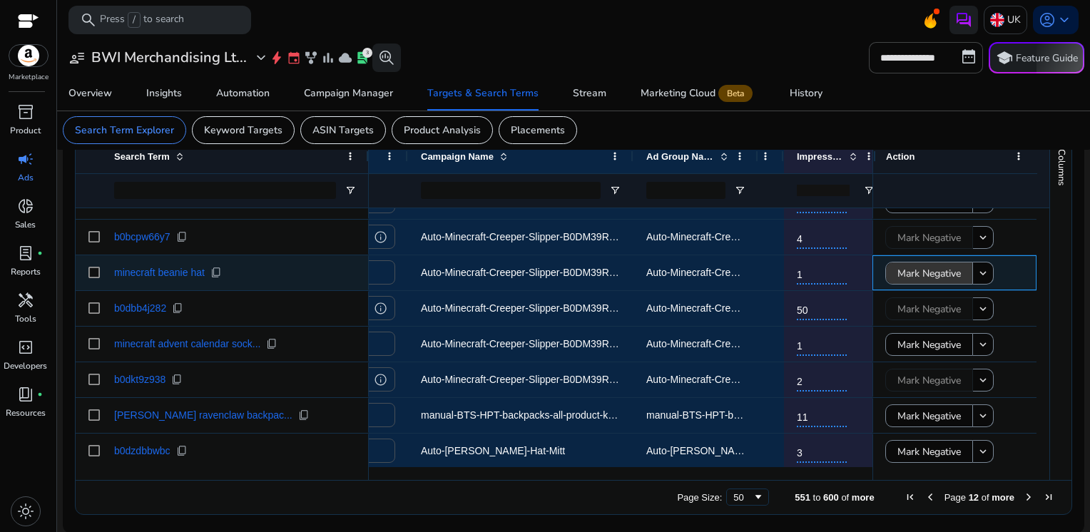
click at [897, 271] on span "Mark Negative" at bounding box center [928, 273] width 63 height 29
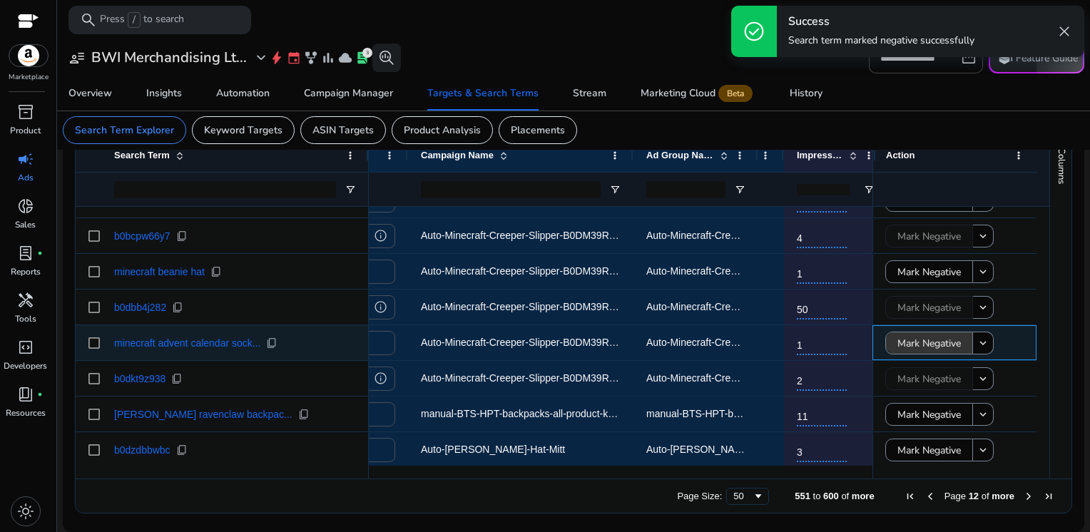
click at [907, 352] on span "Mark Negative" at bounding box center [928, 343] width 63 height 29
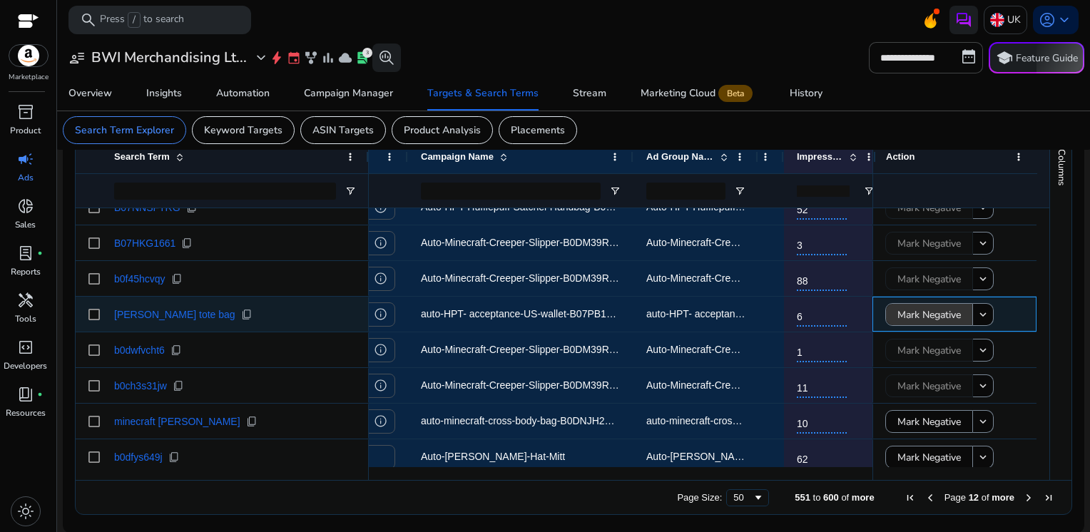
click at [914, 321] on span "Mark Negative" at bounding box center [928, 314] width 63 height 29
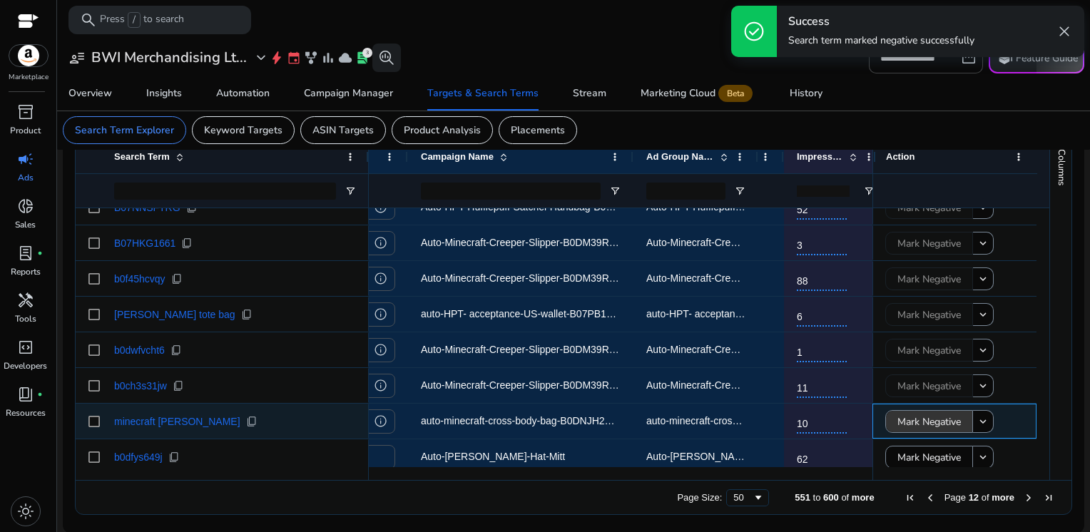
click at [927, 424] on span "Mark Negative" at bounding box center [928, 421] width 63 height 29
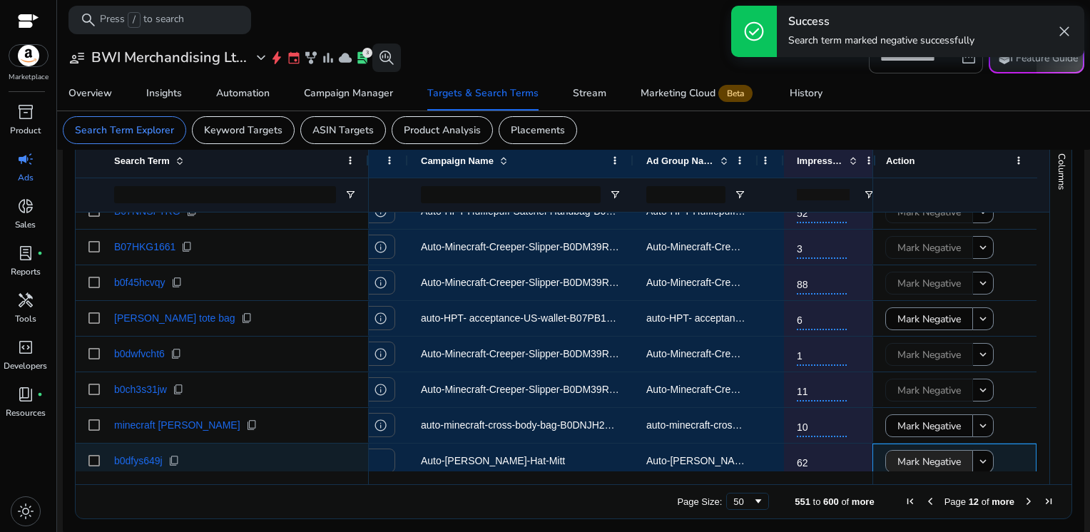
click at [921, 461] on span "Mark Negative" at bounding box center [928, 461] width 63 height 29
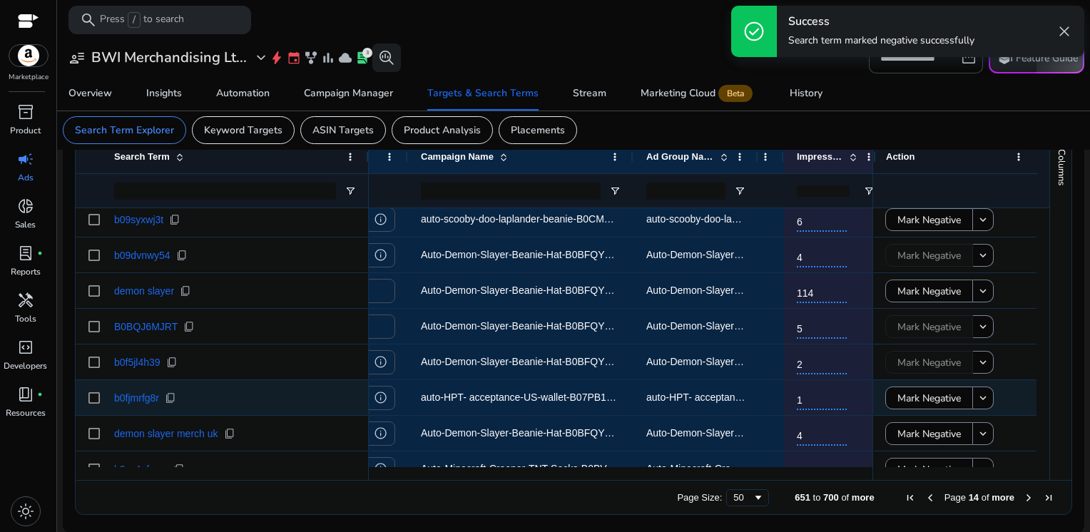
scroll to position [509, 0]
click at [910, 400] on span "Mark Negative" at bounding box center [928, 398] width 63 height 29
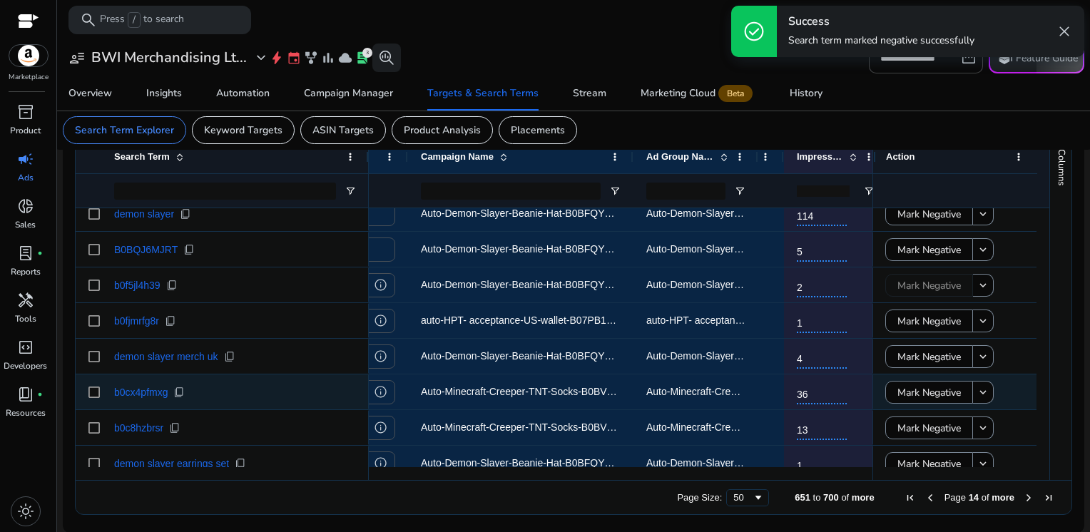
scroll to position [405, 0]
click at [910, 397] on span "Mark Negative" at bounding box center [928, 391] width 63 height 29
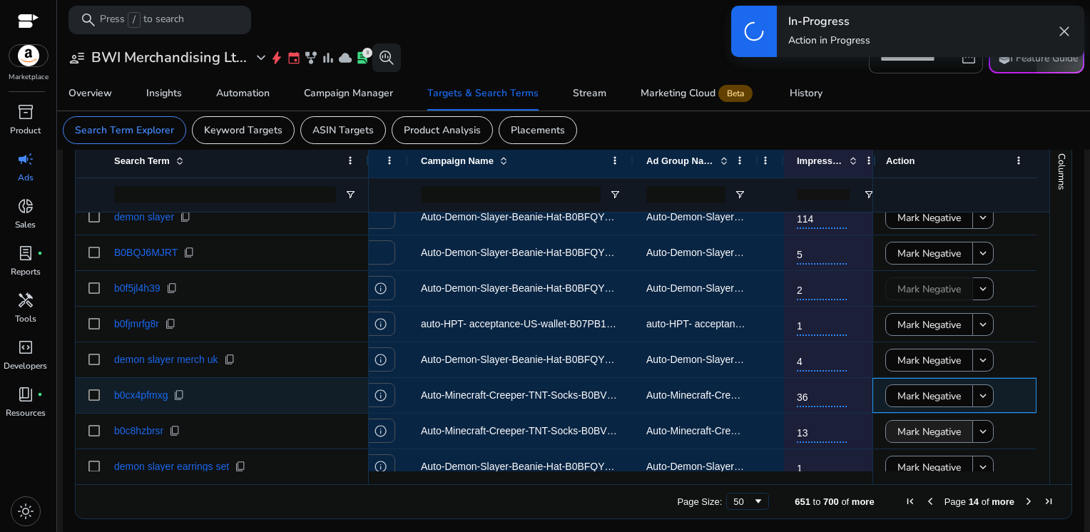
scroll to position [509, 0]
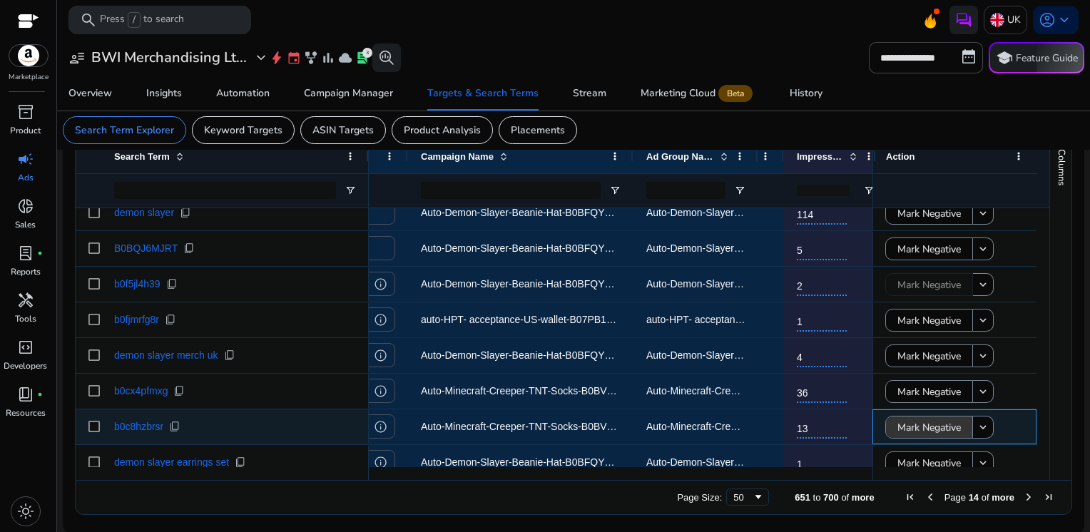
click at [909, 424] on span "Mark Negative" at bounding box center [928, 427] width 63 height 29
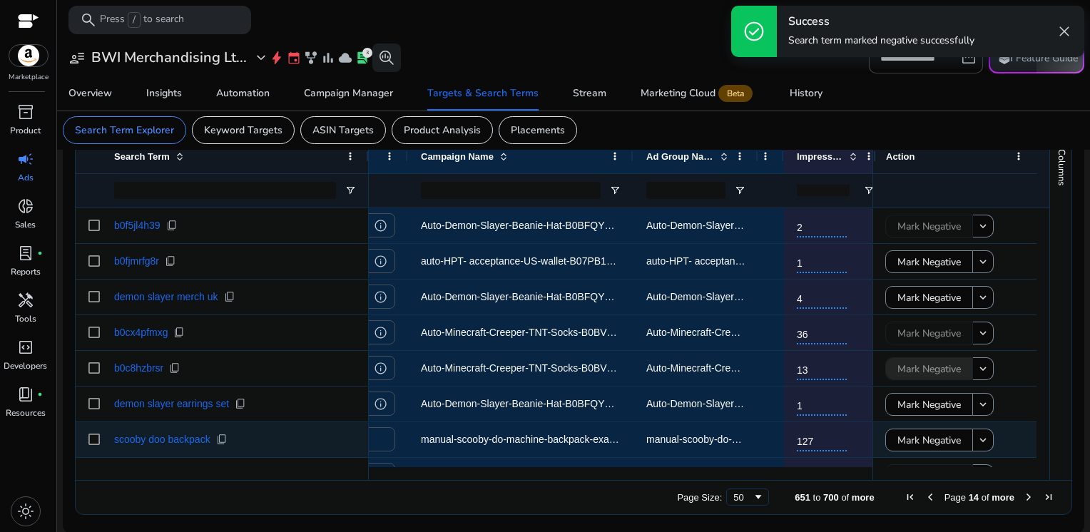
scroll to position [0, 0]
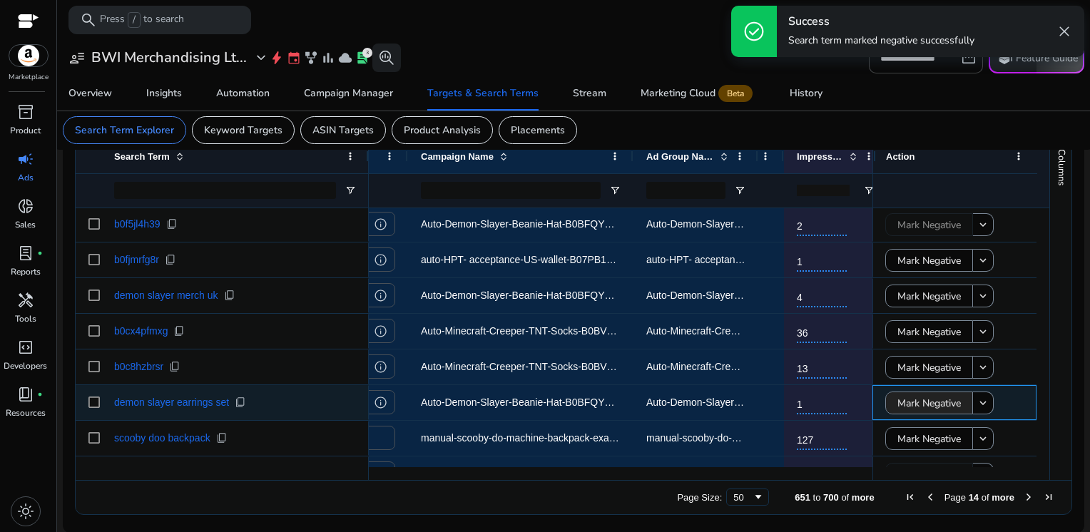
click at [910, 404] on span "Mark Negative" at bounding box center [928, 403] width 63 height 29
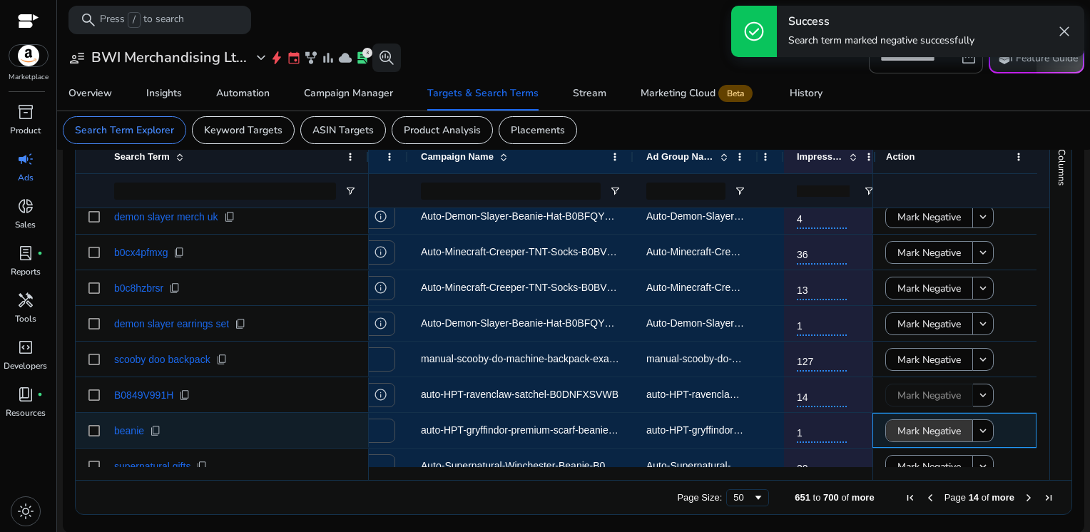
click at [914, 422] on span "Mark Negative" at bounding box center [928, 430] width 63 height 29
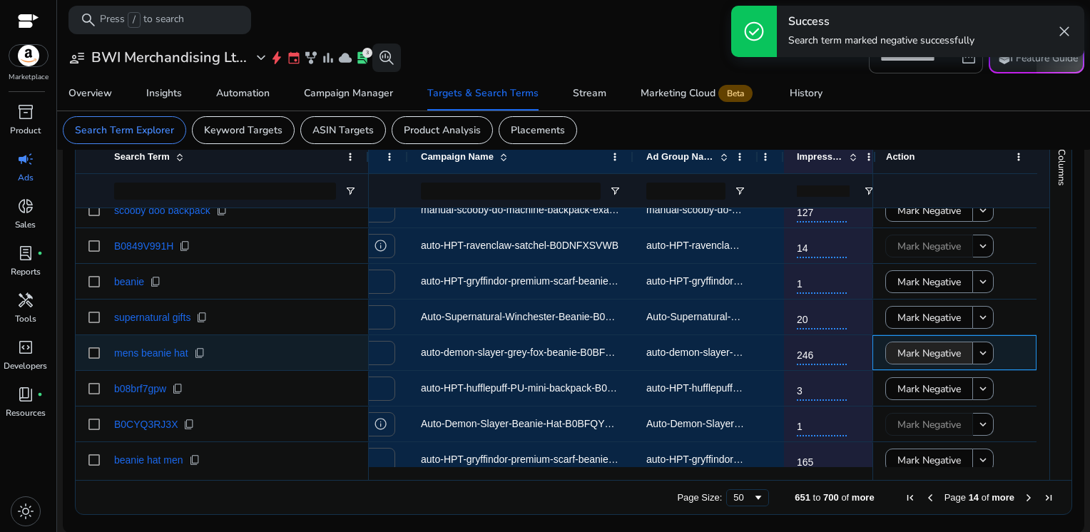
click at [913, 357] on span "Mark Negative" at bounding box center [928, 353] width 63 height 29
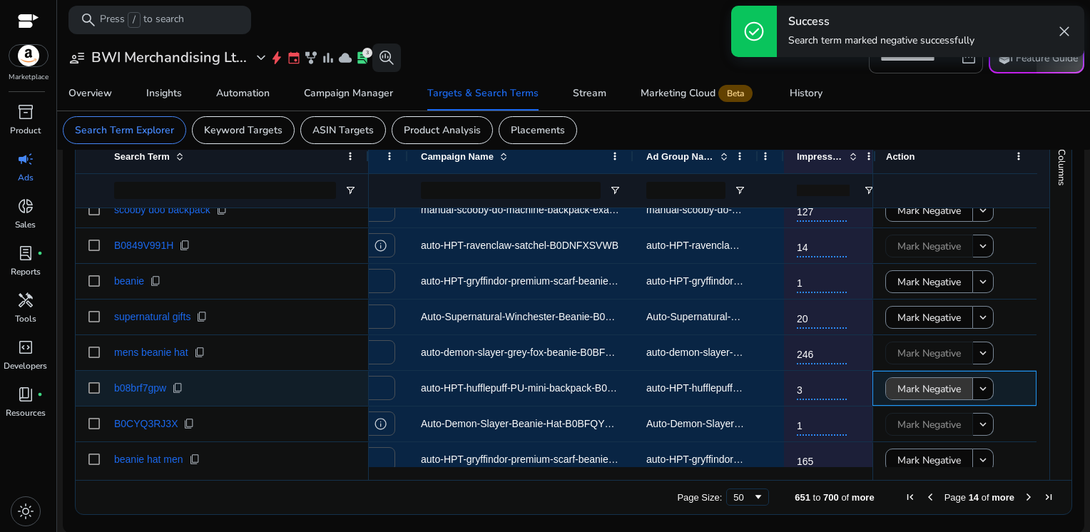
click at [913, 386] on span "Mark Negative" at bounding box center [928, 388] width 63 height 29
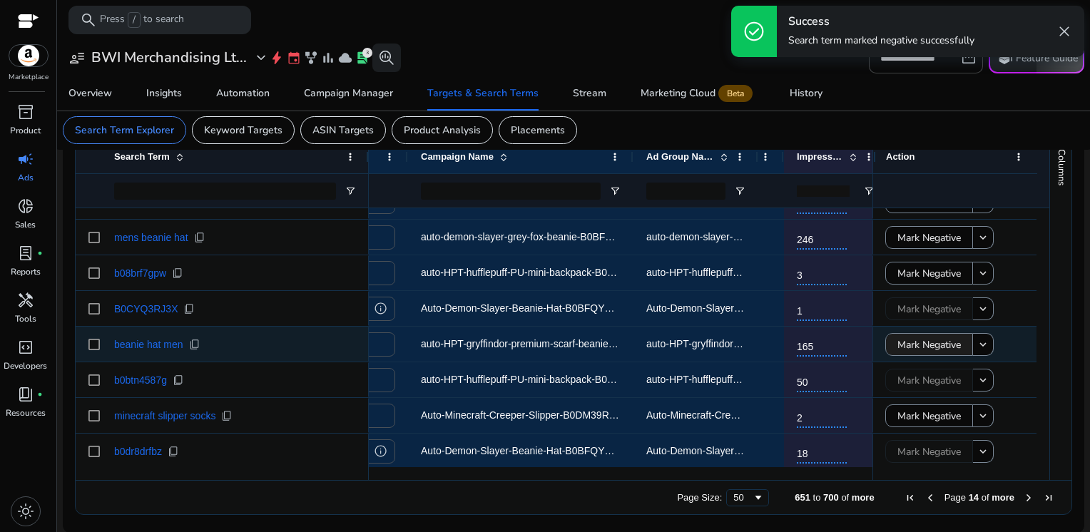
click at [907, 339] on span "Mark Negative" at bounding box center [928, 344] width 63 height 29
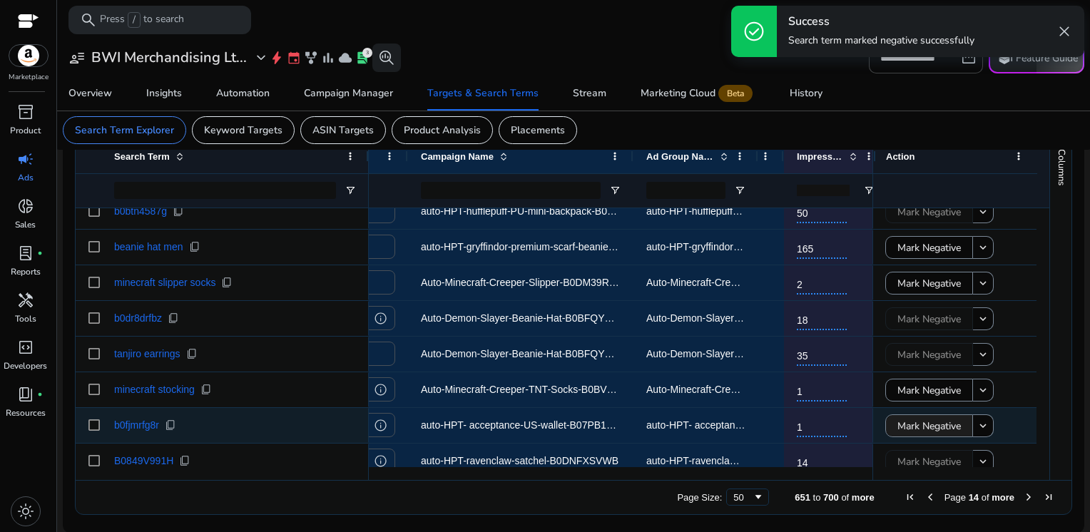
click at [907, 428] on span "Mark Negative" at bounding box center [928, 425] width 63 height 29
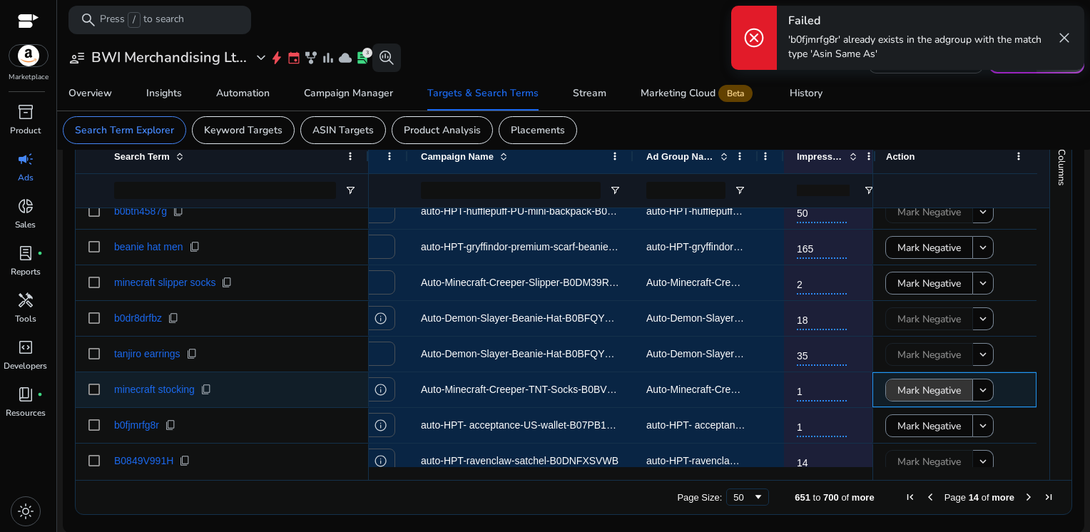
click at [941, 393] on span "Mark Negative" at bounding box center [928, 390] width 63 height 29
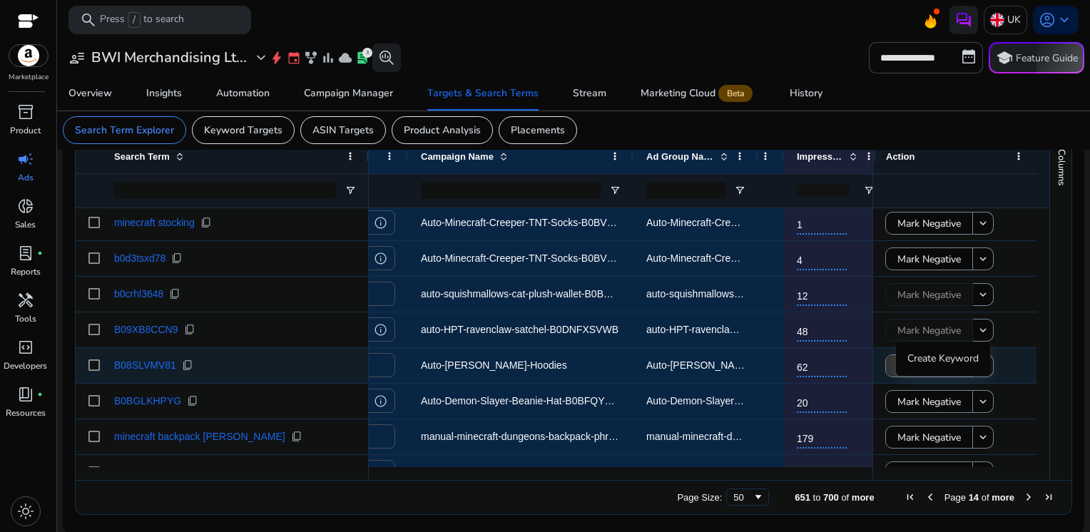
click at [886, 370] on span at bounding box center [929, 366] width 86 height 34
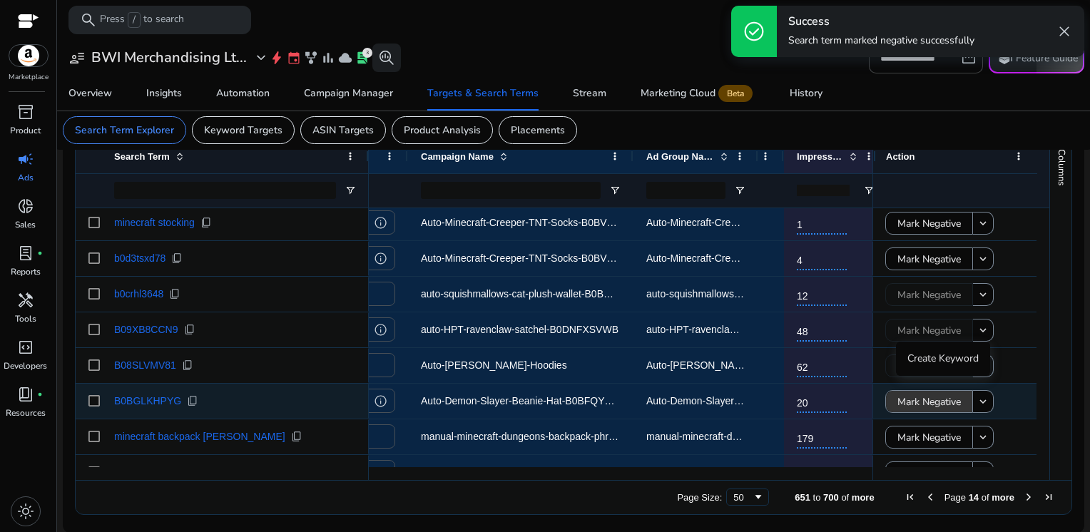
click at [897, 409] on span "Mark Negative" at bounding box center [928, 401] width 63 height 29
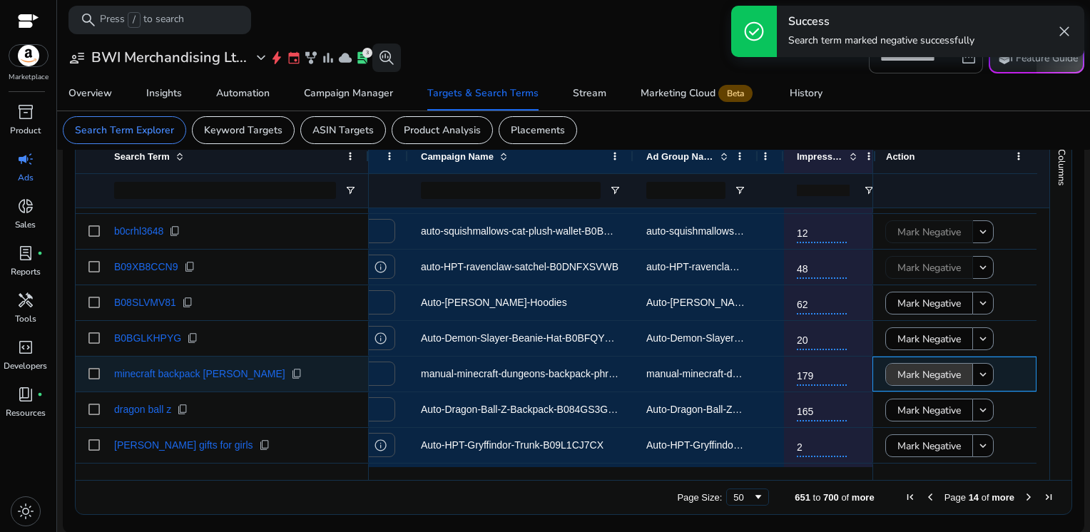
click at [897, 374] on span "Mark Negative" at bounding box center [928, 374] width 63 height 29
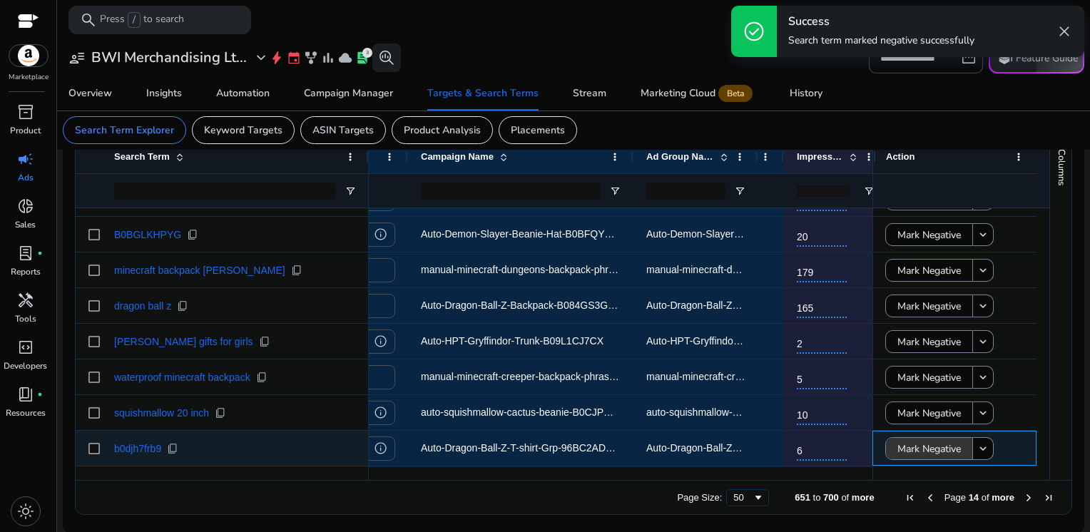
click at [904, 446] on span "Mark Negative" at bounding box center [928, 448] width 63 height 29
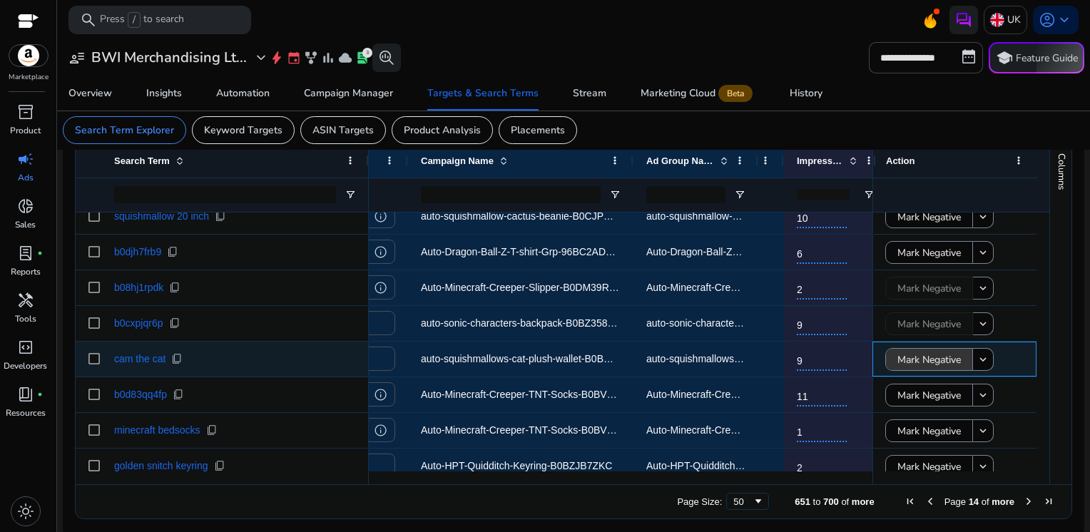
click at [933, 361] on span "Mark Negative" at bounding box center [928, 359] width 63 height 29
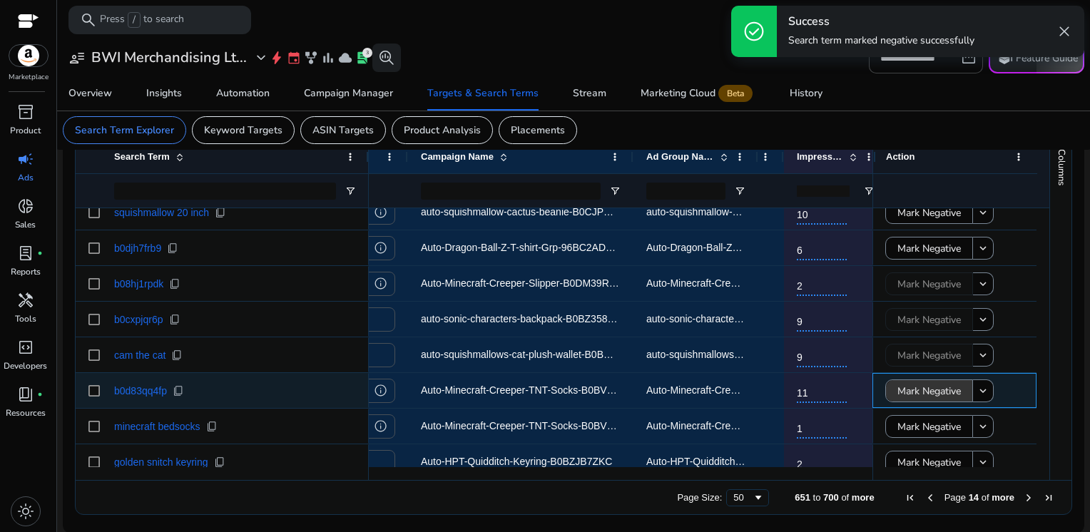
click at [926, 388] on span "Mark Negative" at bounding box center [928, 391] width 63 height 29
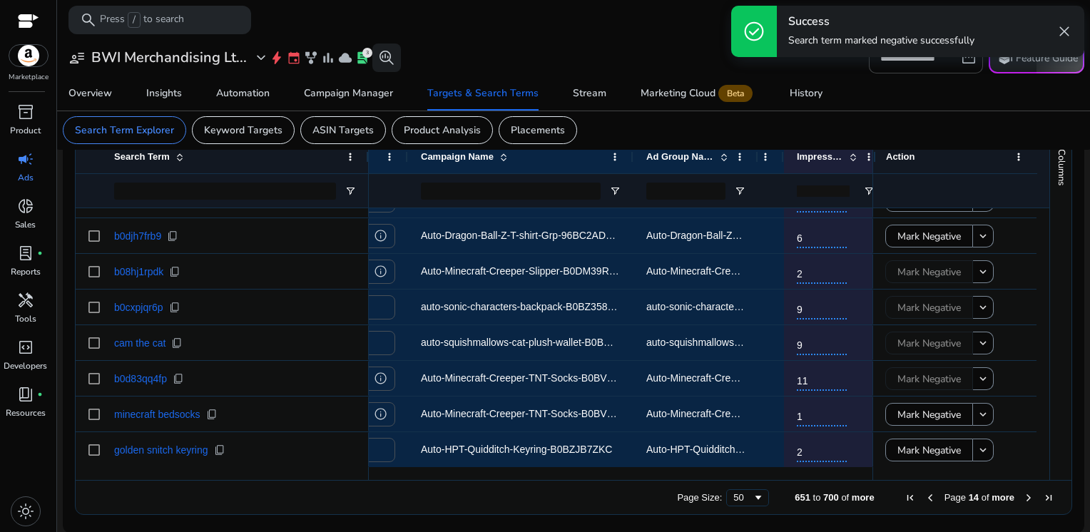
click at [1023, 498] on span "Next Page" at bounding box center [1028, 497] width 11 height 11
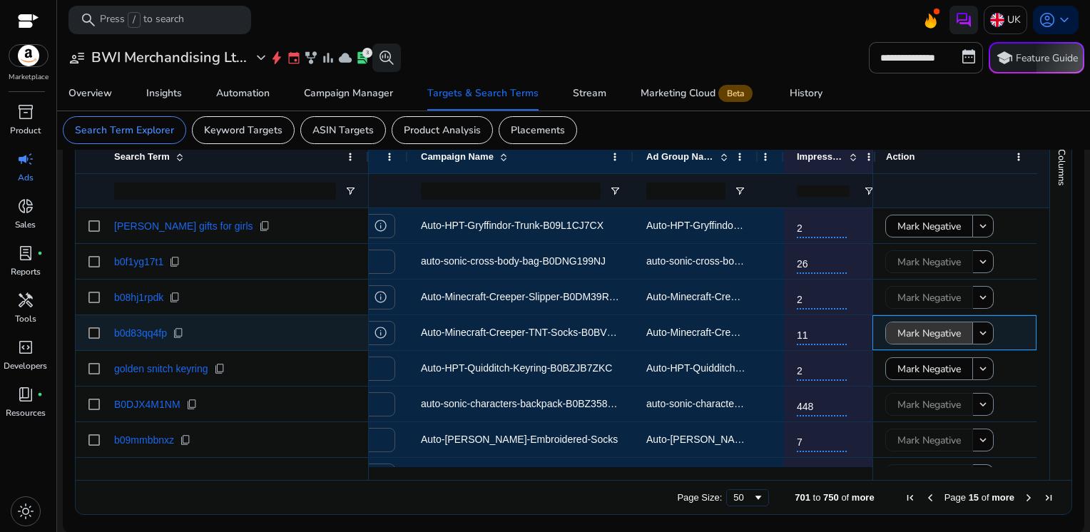
click at [899, 332] on span "Mark Negative" at bounding box center [928, 333] width 63 height 29
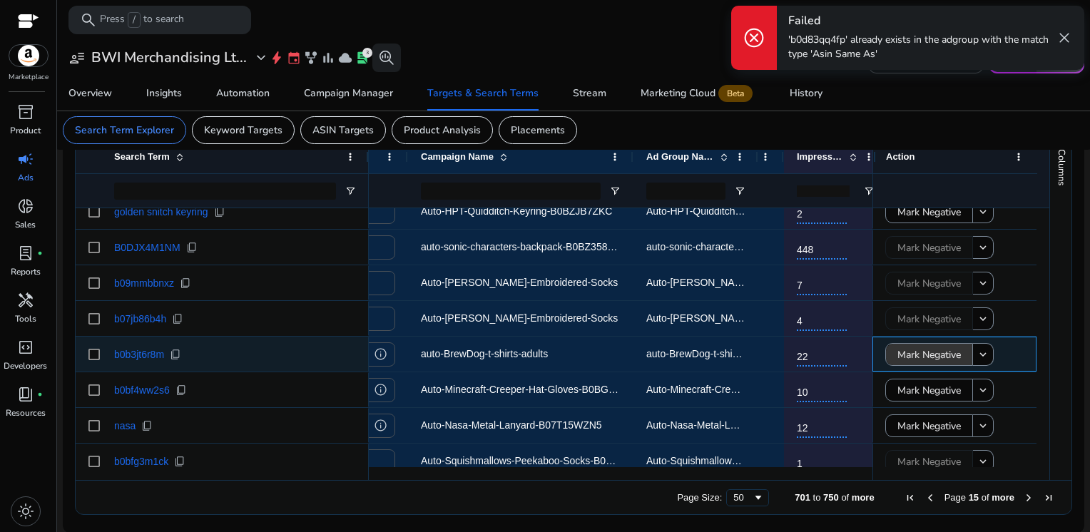
click at [904, 354] on span "Mark Negative" at bounding box center [928, 354] width 63 height 29
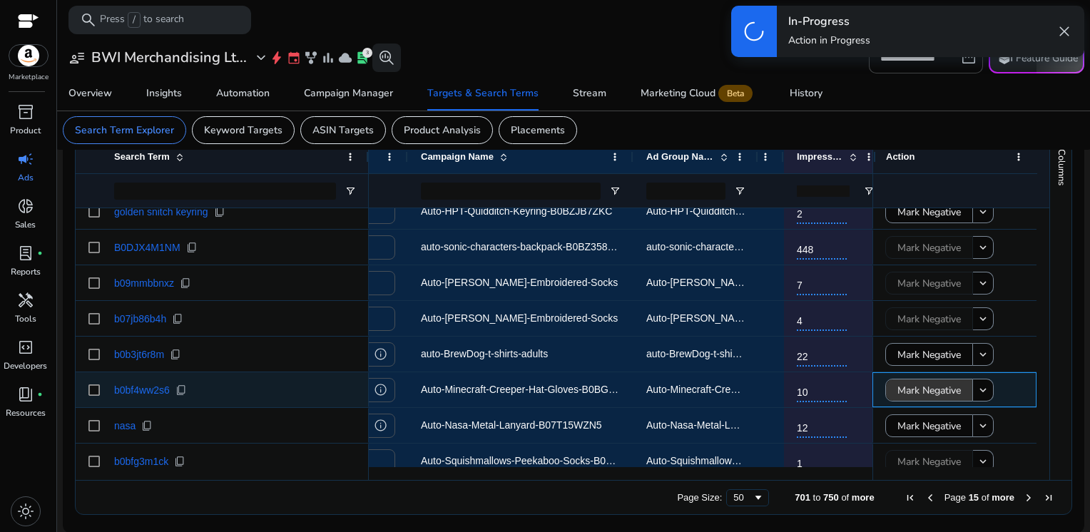
click at [904, 384] on span "Mark Negative" at bounding box center [928, 390] width 63 height 29
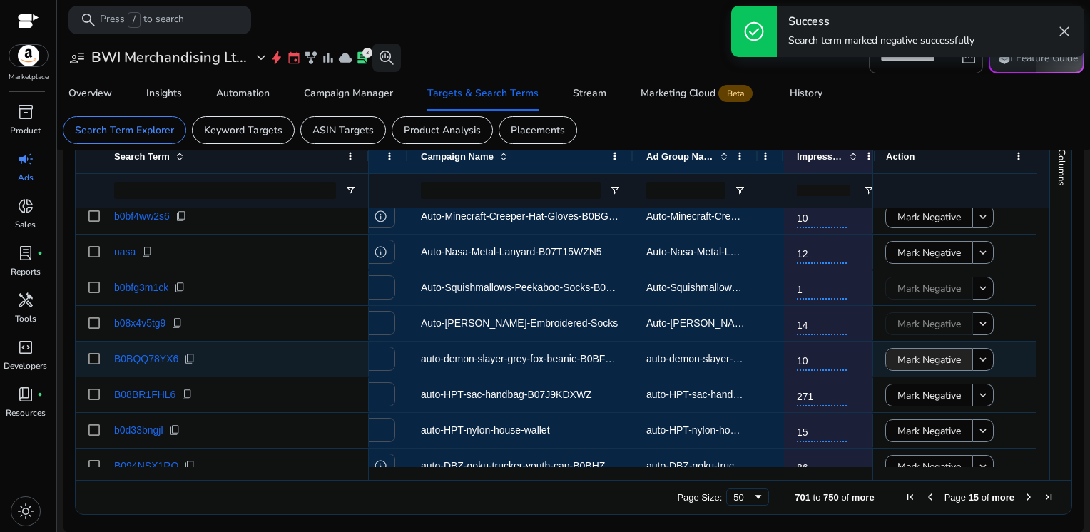
click at [917, 356] on span "Mark Negative" at bounding box center [928, 359] width 63 height 29
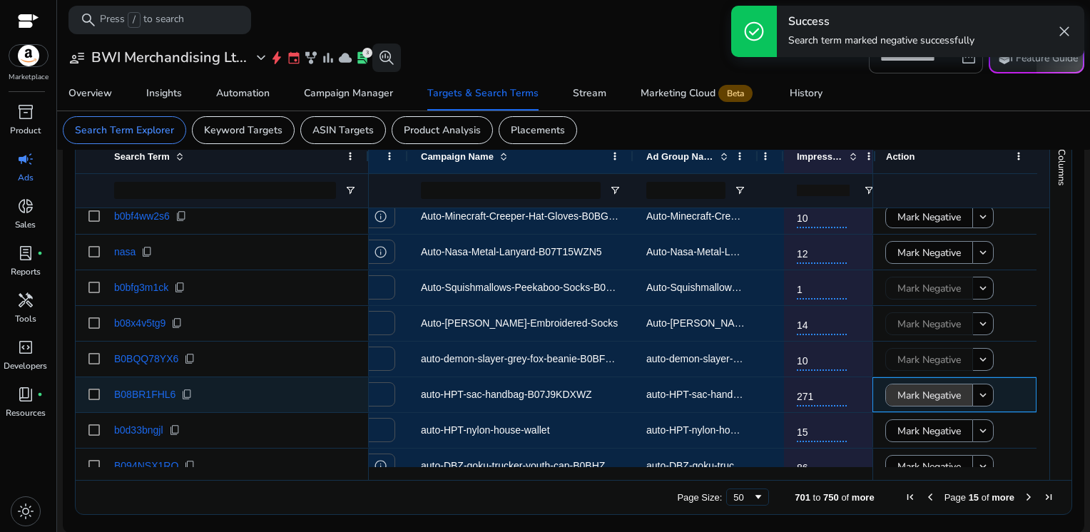
click at [910, 390] on span "Mark Negative" at bounding box center [928, 395] width 63 height 29
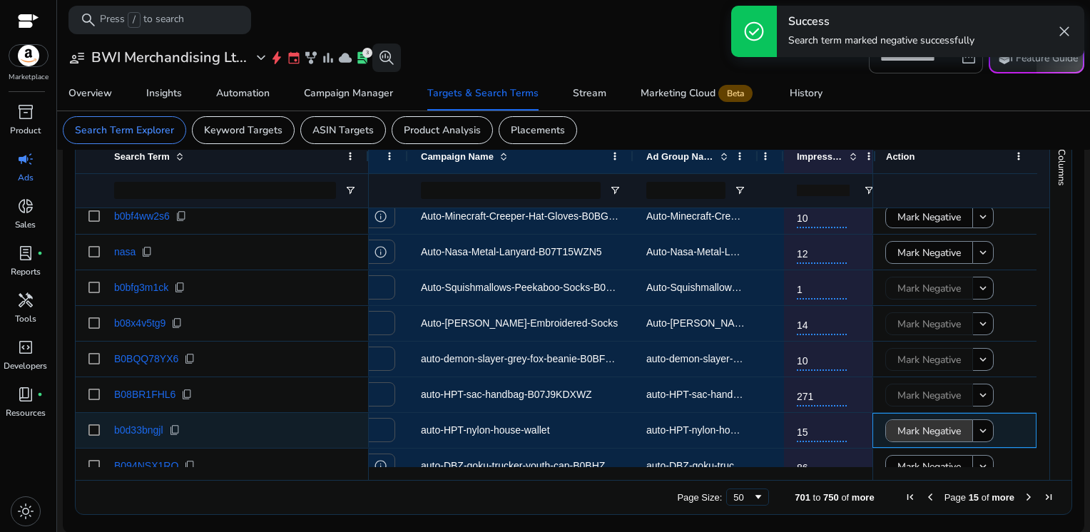
click at [911, 428] on span "Mark Negative" at bounding box center [928, 430] width 63 height 29
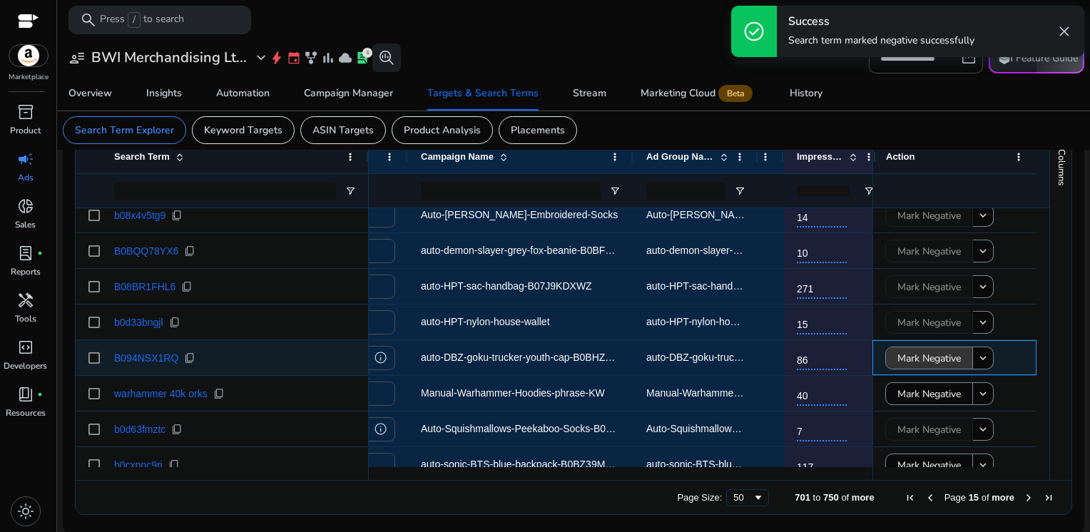
click at [911, 357] on span "Mark Negative" at bounding box center [928, 358] width 63 height 29
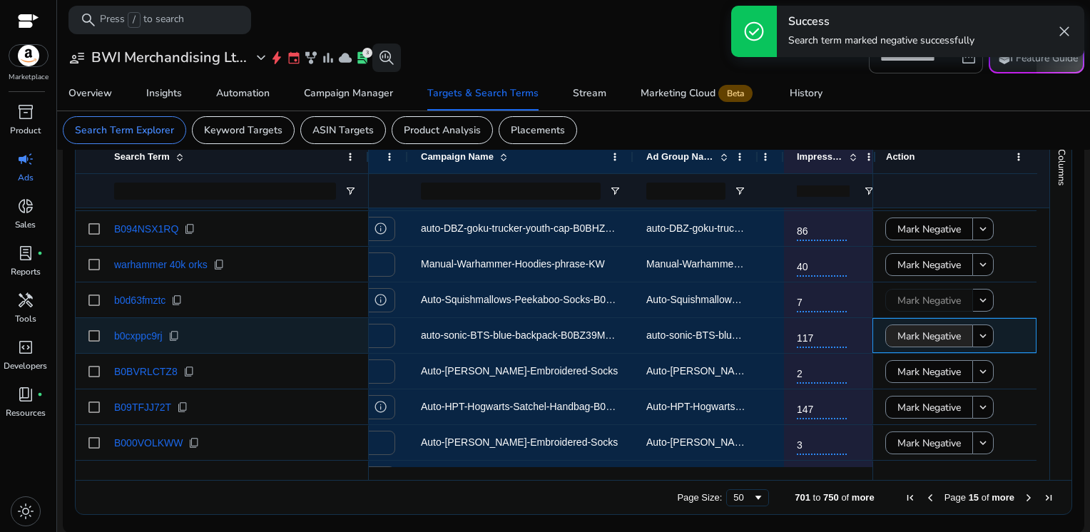
click at [906, 335] on span "Mark Negative" at bounding box center [928, 336] width 63 height 29
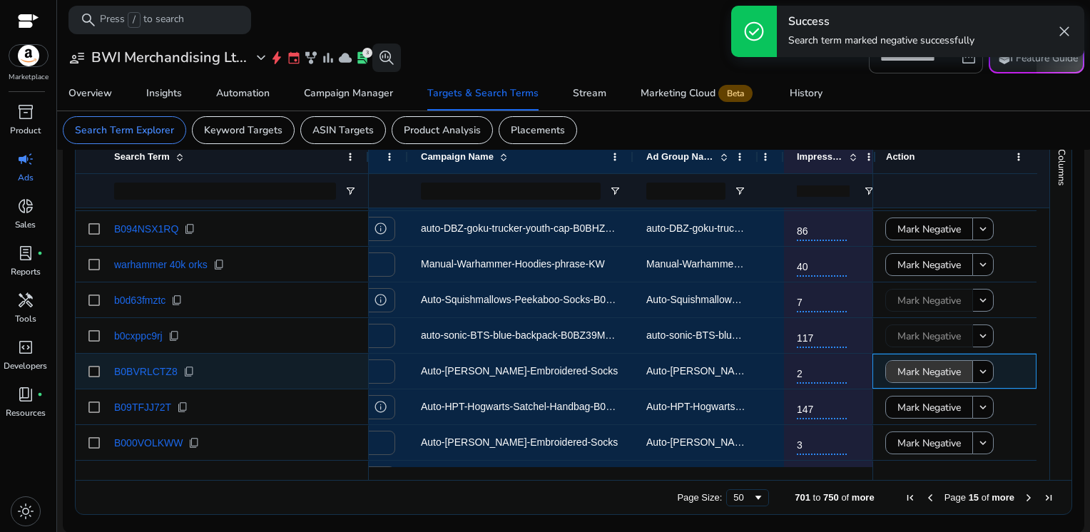
click at [910, 369] on span "Mark Negative" at bounding box center [928, 371] width 63 height 29
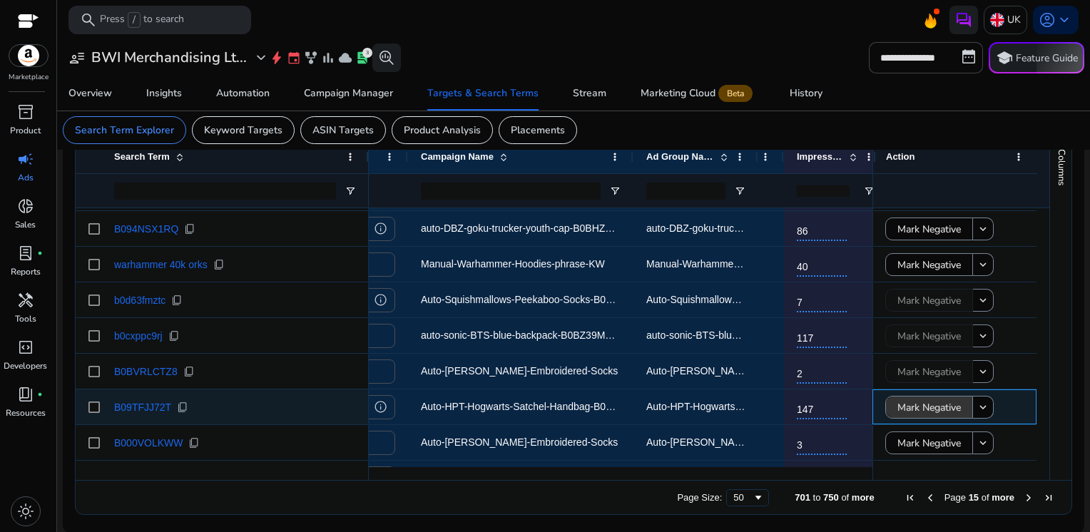
click at [910, 407] on span "Mark Negative" at bounding box center [928, 407] width 63 height 29
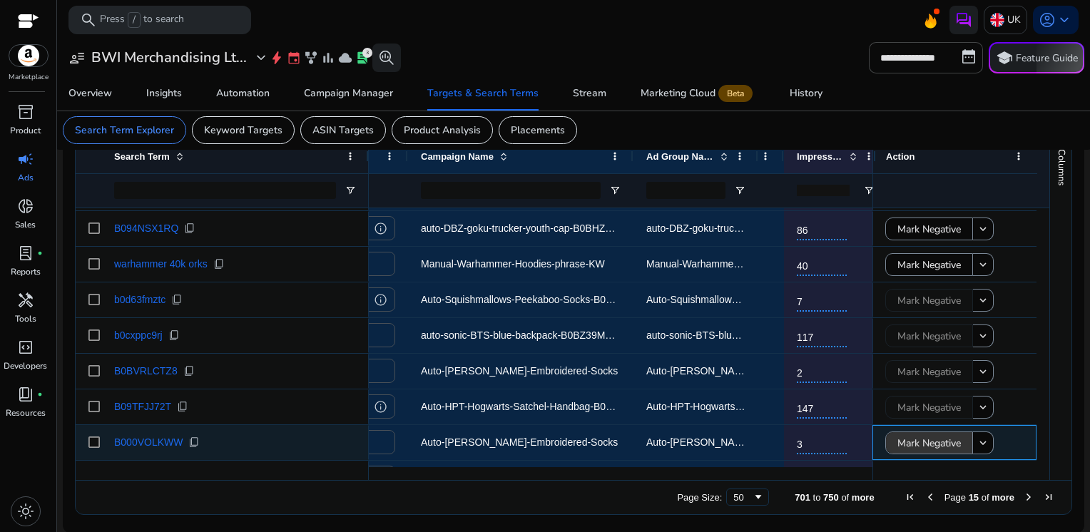
click at [912, 445] on span "Mark Negative" at bounding box center [928, 443] width 63 height 29
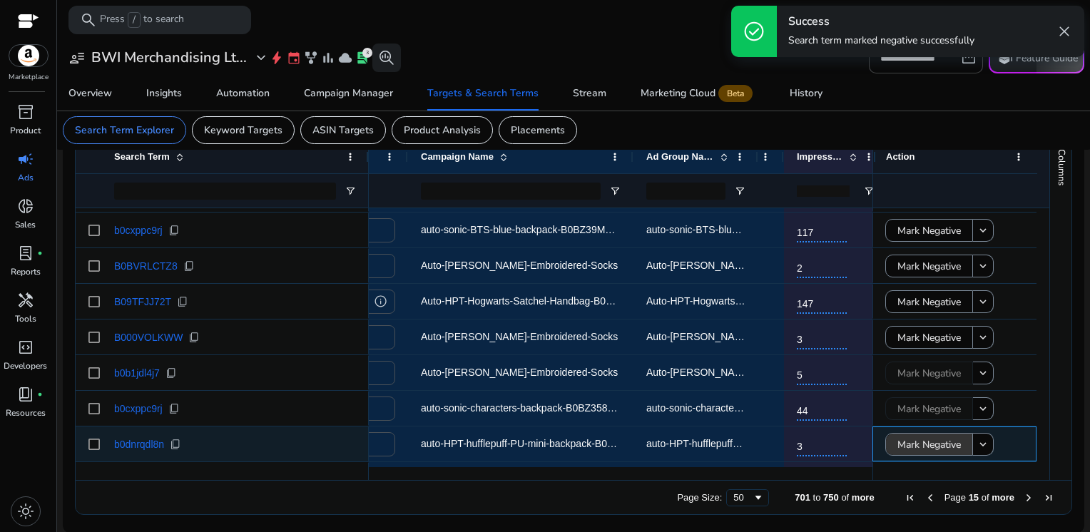
click at [924, 446] on span "Mark Negative" at bounding box center [928, 444] width 63 height 29
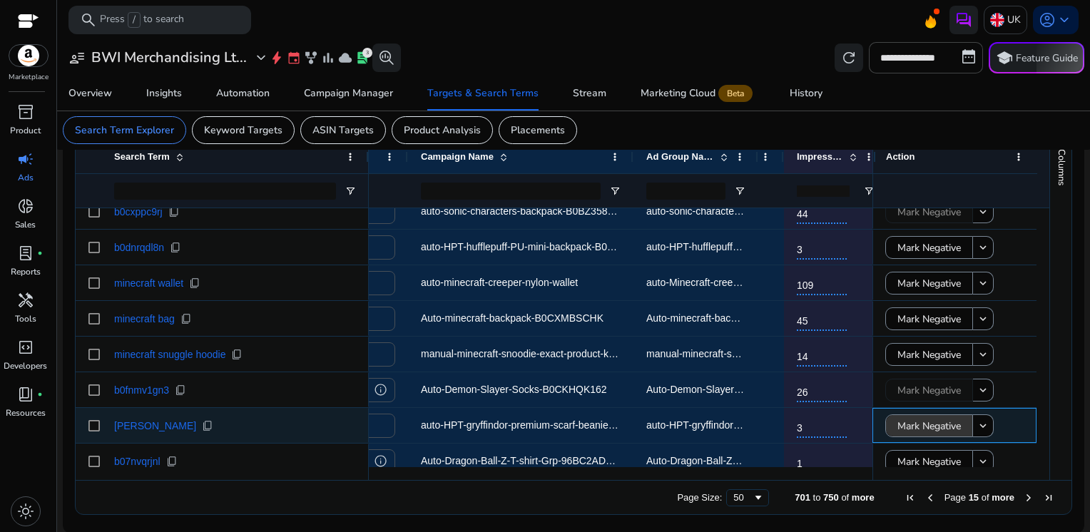
click at [919, 426] on span "Mark Negative" at bounding box center [928, 425] width 63 height 29
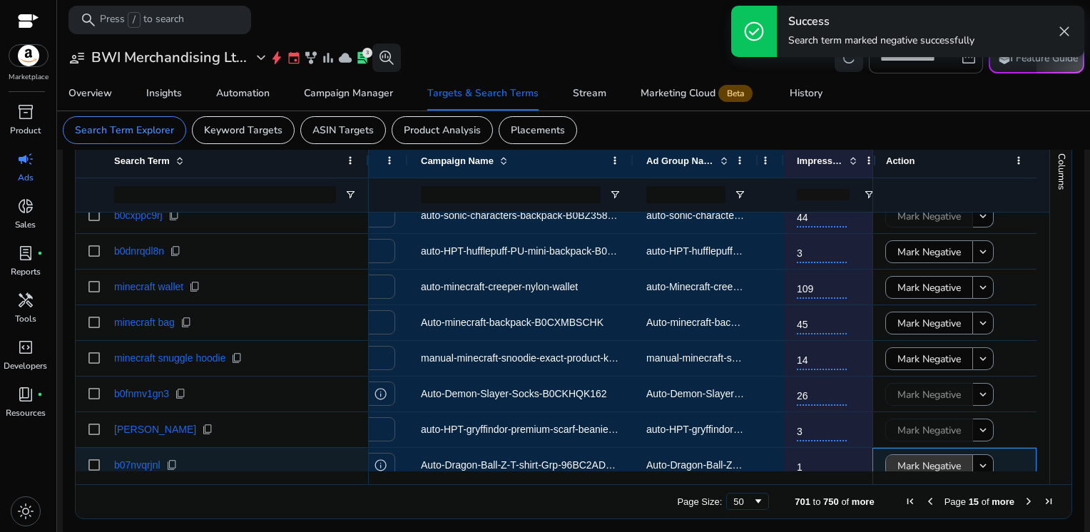
click at [915, 459] on span "Mark Negative" at bounding box center [928, 465] width 63 height 29
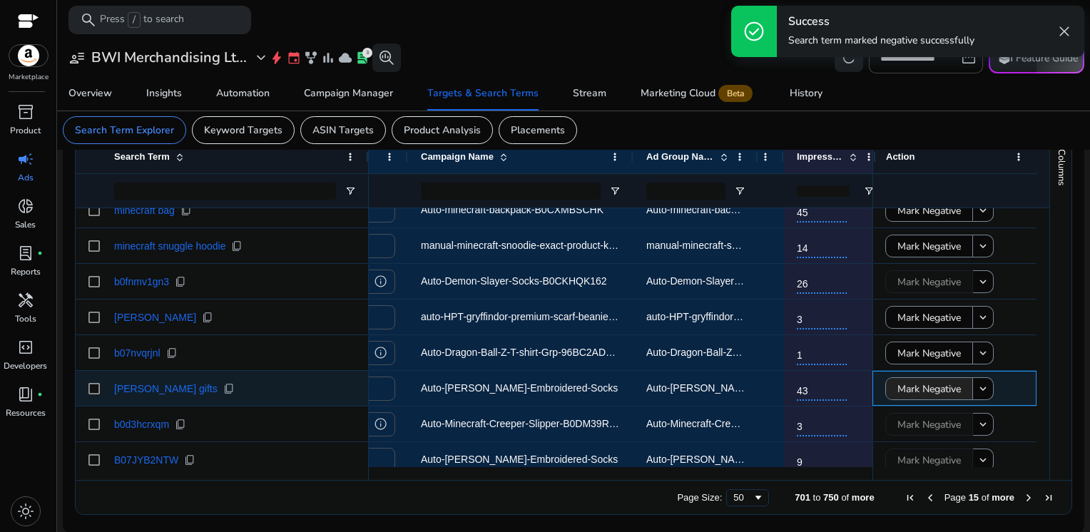
click at [897, 387] on span "Mark Negative" at bounding box center [928, 388] width 63 height 29
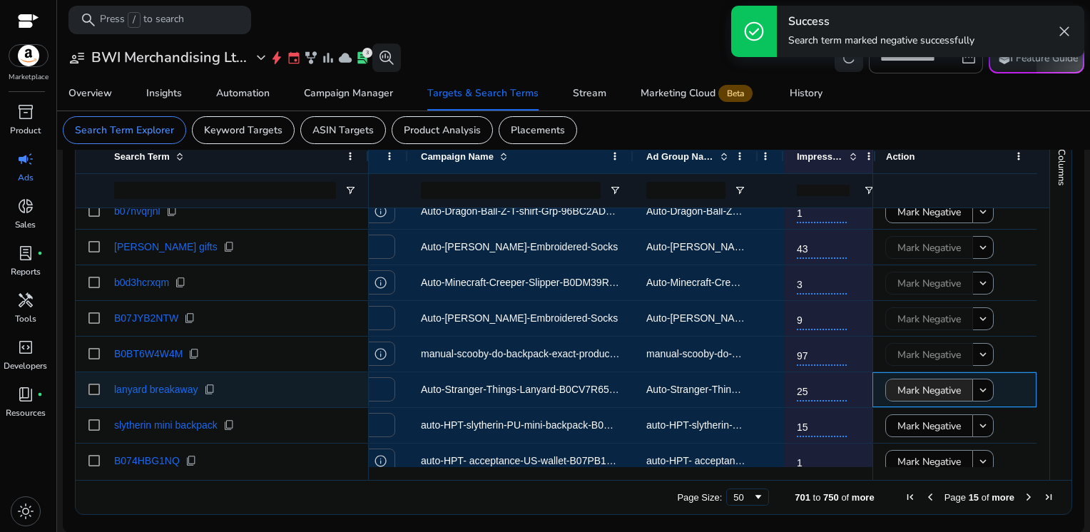
click at [897, 387] on span "Mark Negative" at bounding box center [928, 390] width 63 height 29
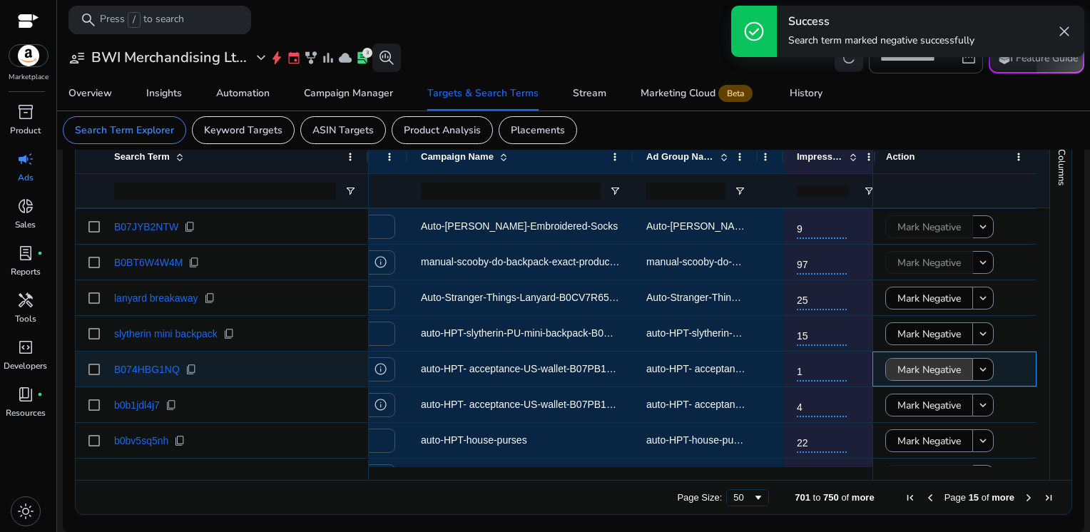
click at [899, 374] on span "Mark Negative" at bounding box center [928, 369] width 63 height 29
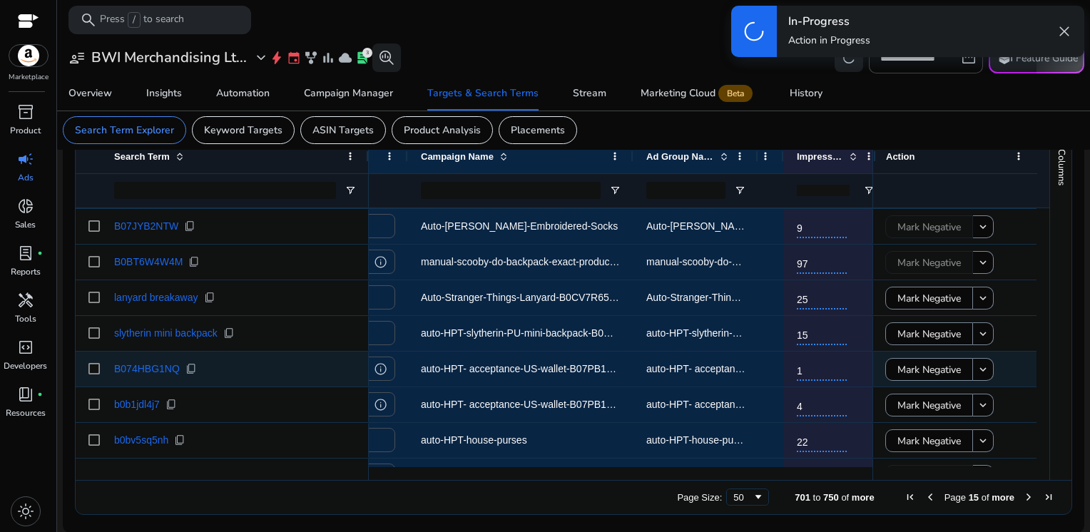
click at [906, 404] on span "Mark Negative" at bounding box center [928, 405] width 63 height 29
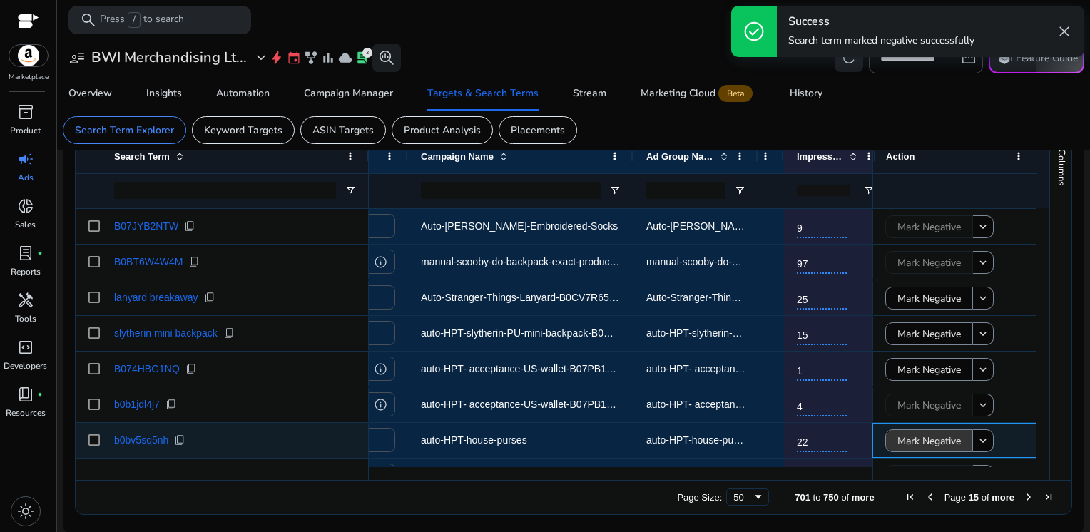
click at [907, 441] on span "Mark Negative" at bounding box center [928, 440] width 63 height 29
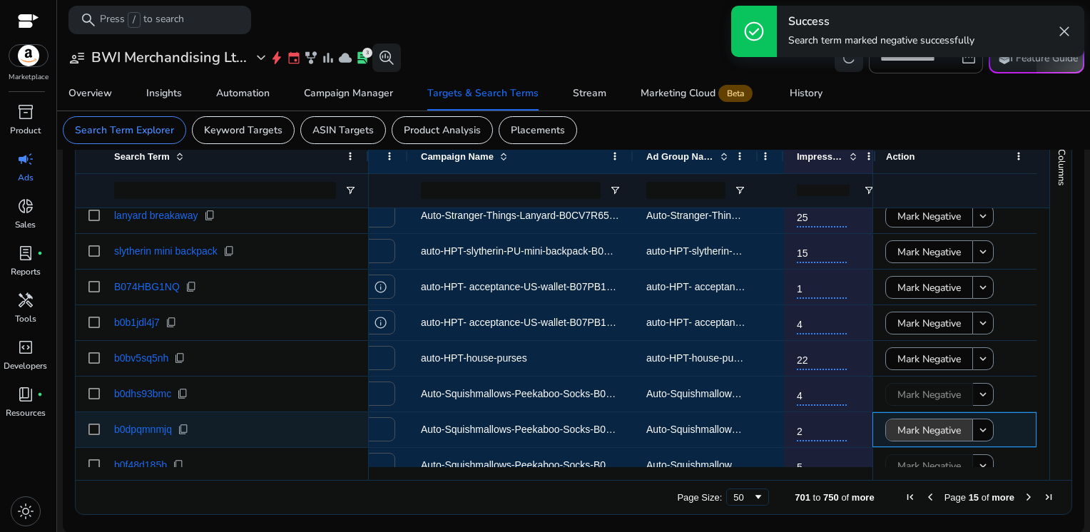
click at [907, 429] on span "Mark Negative" at bounding box center [928, 430] width 63 height 29
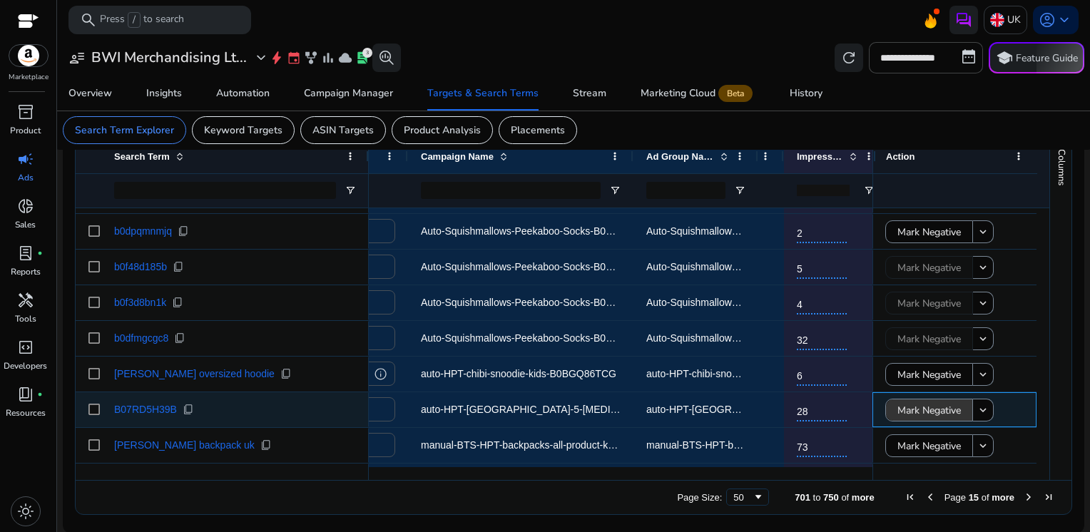
click at [925, 415] on span "Mark Negative" at bounding box center [928, 410] width 63 height 29
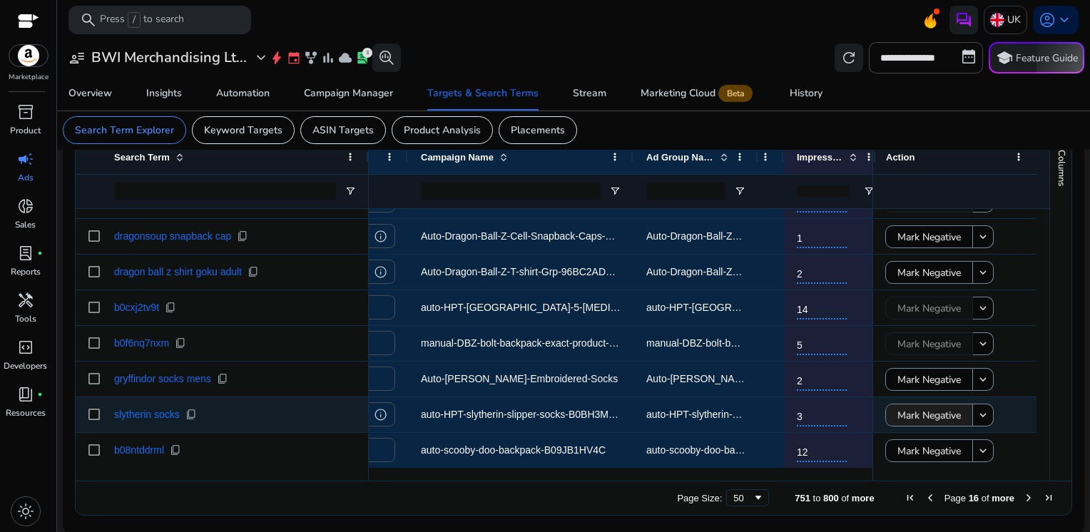
scroll to position [509, 0]
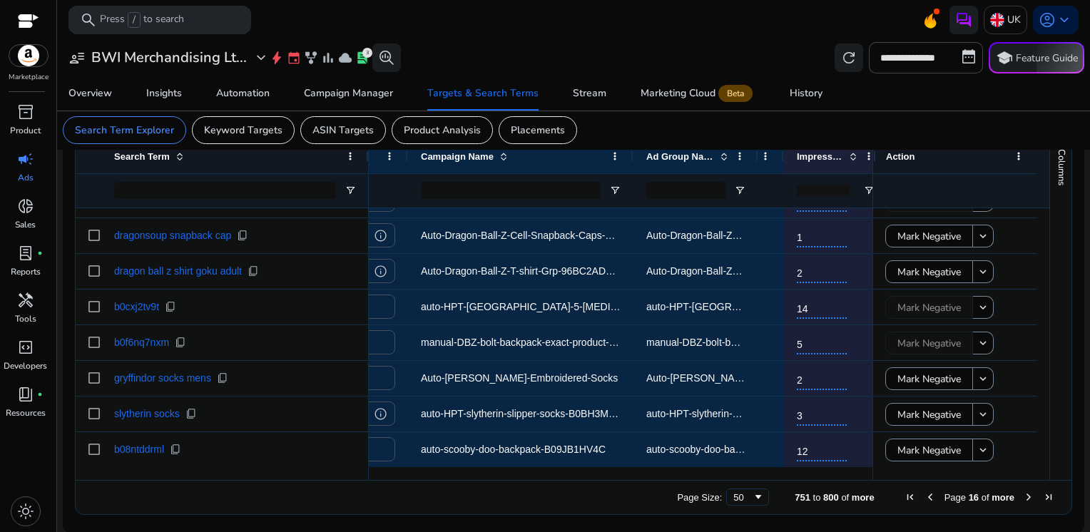
click at [1023, 495] on span "Next Page" at bounding box center [1028, 496] width 11 height 11
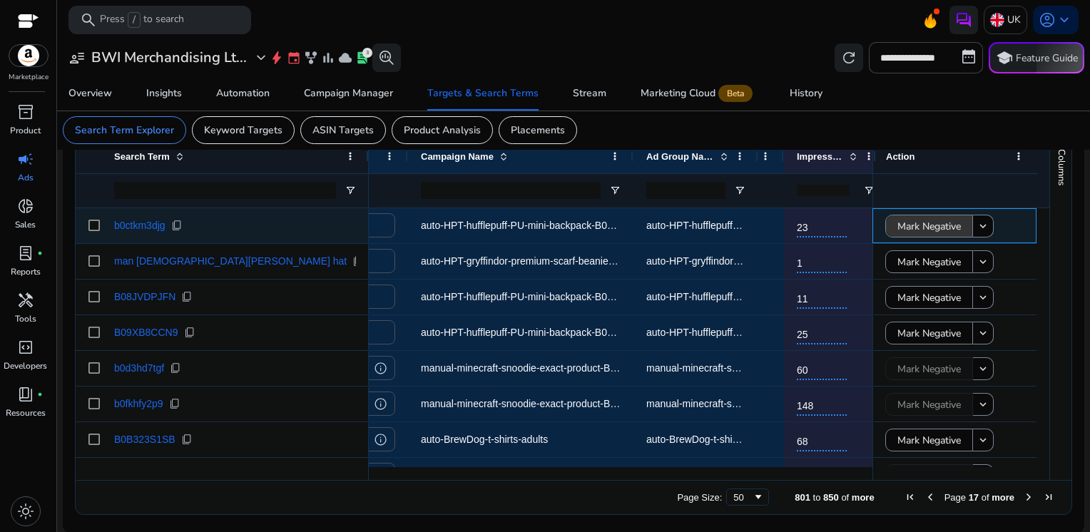
click at [913, 232] on span "Mark Negative" at bounding box center [928, 226] width 63 height 29
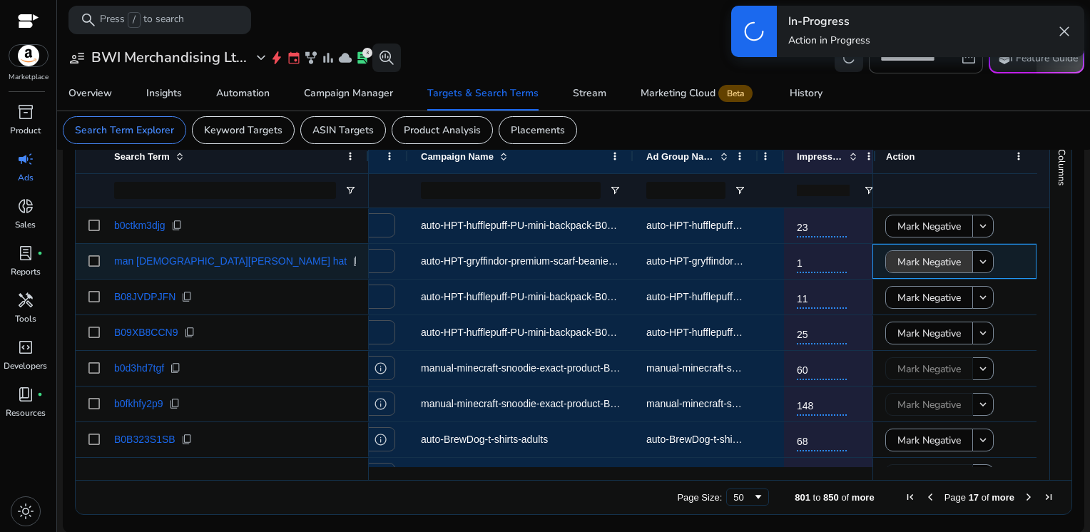
click at [913, 262] on span "Mark Negative" at bounding box center [928, 261] width 63 height 29
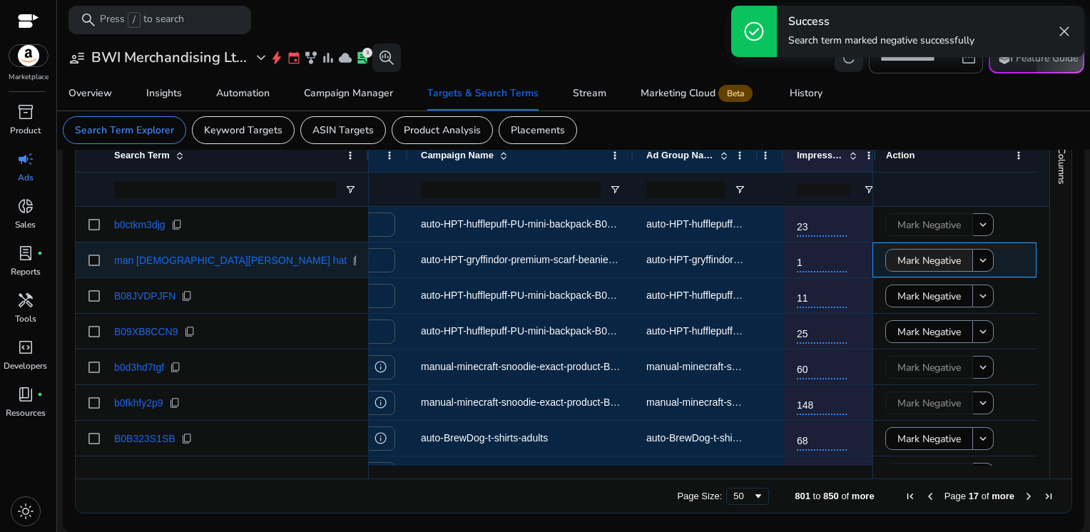
scroll to position [505, 0]
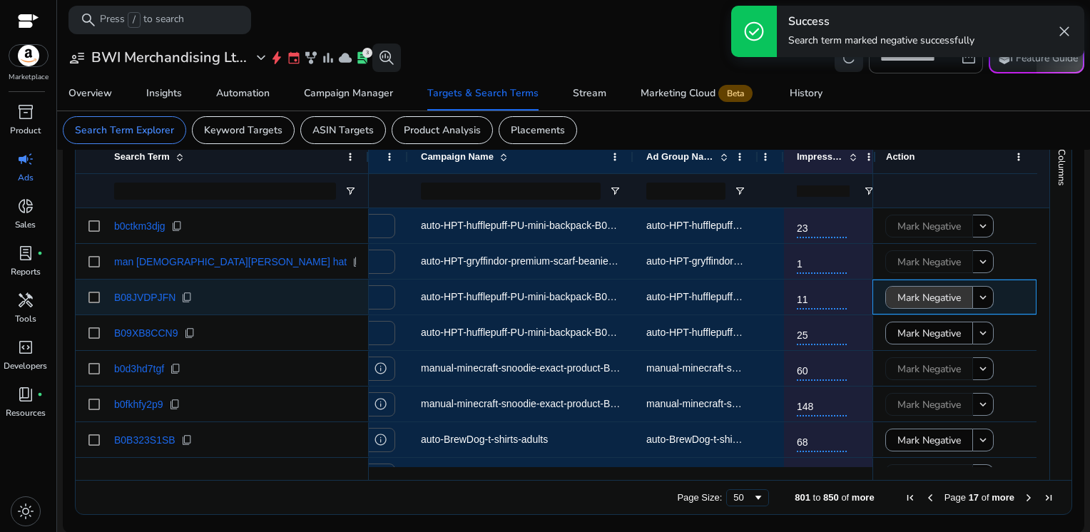
click at [916, 306] on span "Mark Negative" at bounding box center [928, 297] width 63 height 29
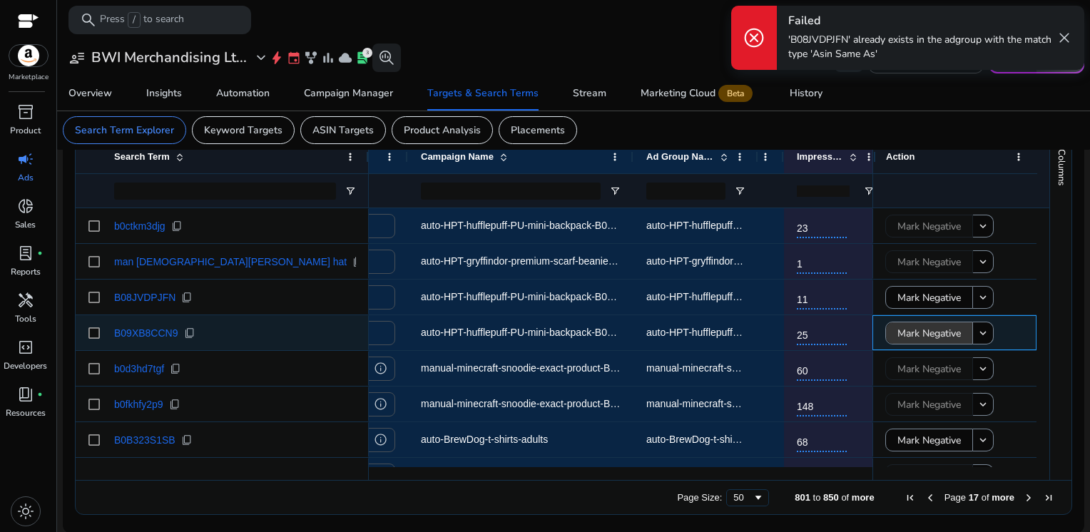
click at [916, 333] on span "Mark Negative" at bounding box center [928, 333] width 63 height 29
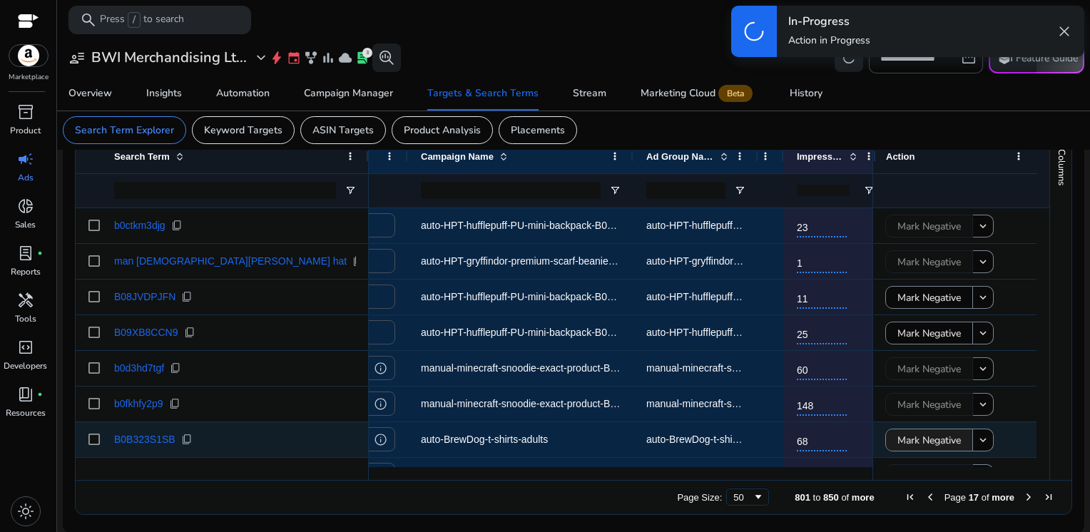
click at [926, 432] on span "Mark Negative" at bounding box center [928, 440] width 63 height 29
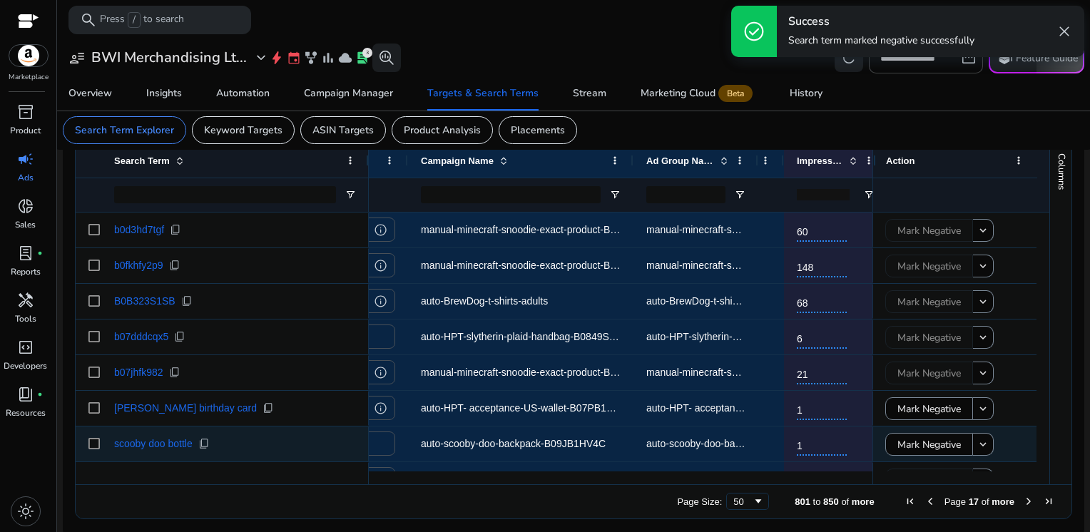
scroll to position [509, 0]
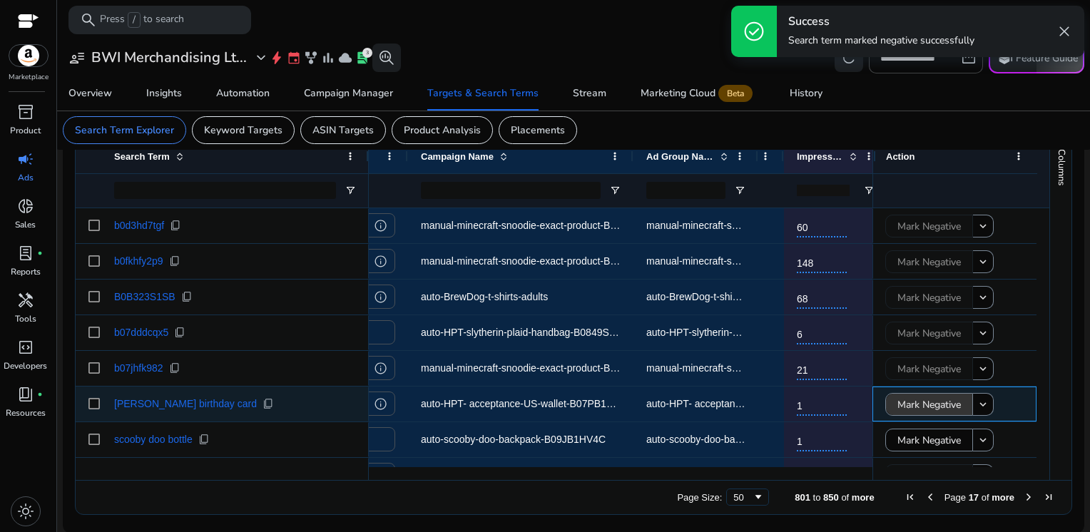
click at [921, 412] on span "Mark Negative" at bounding box center [928, 404] width 63 height 29
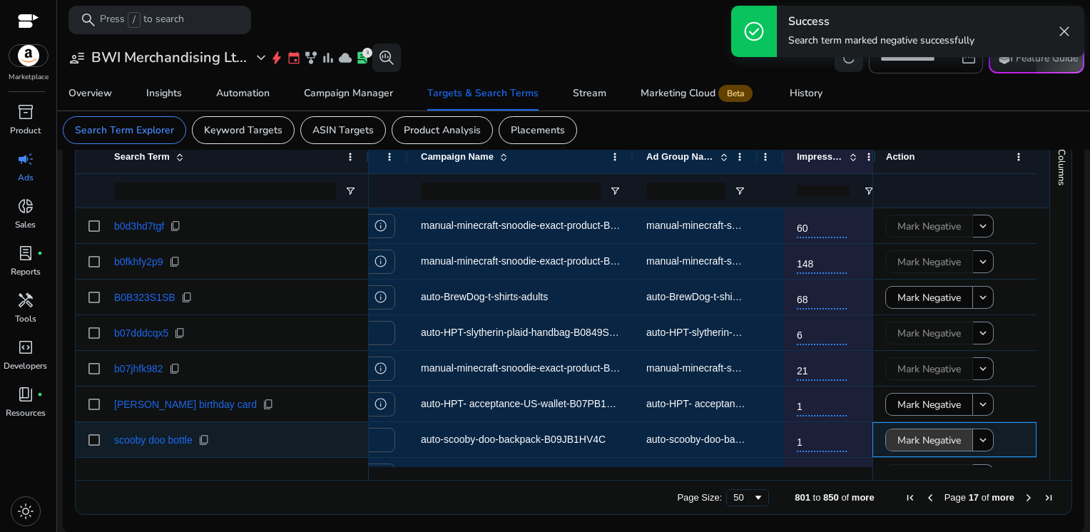
click at [915, 441] on span "Mark Negative" at bounding box center [928, 440] width 63 height 29
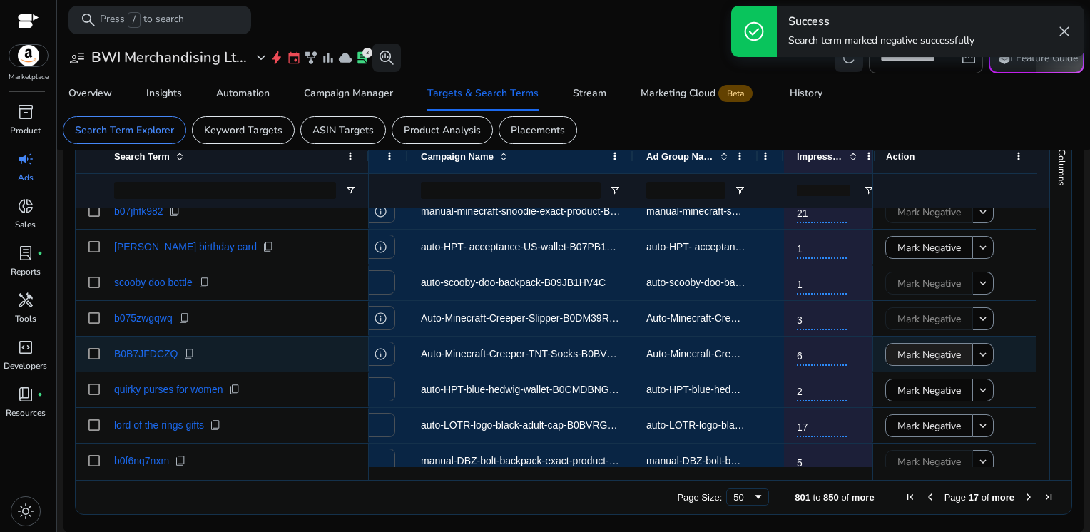
scroll to position [505, 0]
click at [915, 358] on span "Mark Negative" at bounding box center [928, 354] width 63 height 29
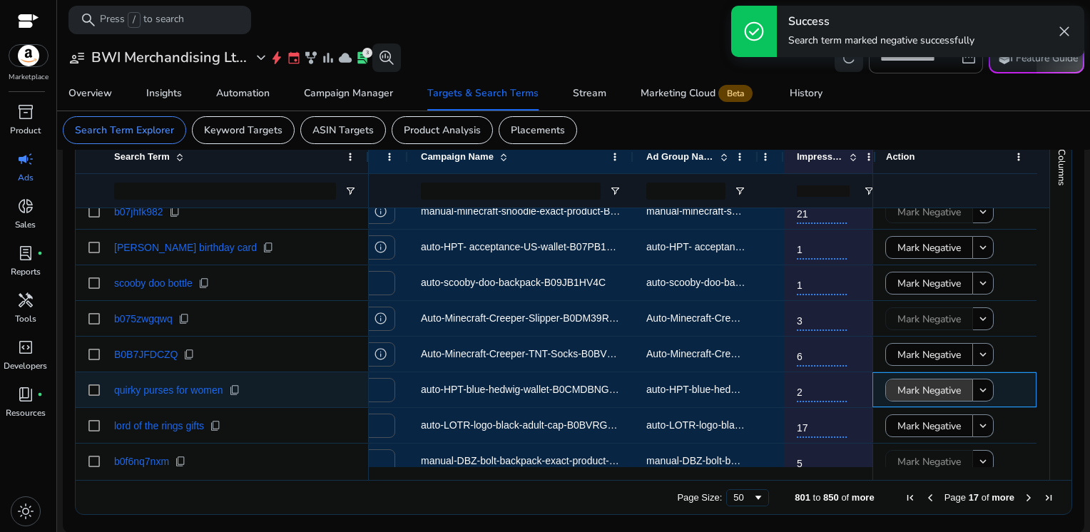
click at [910, 397] on span "Mark Negative" at bounding box center [928, 390] width 63 height 29
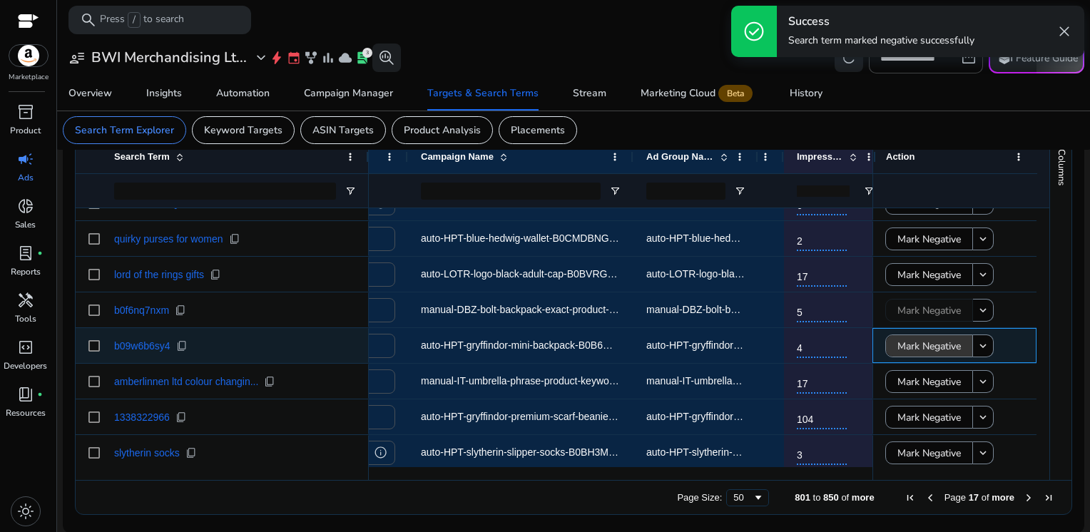
click at [906, 351] on span "Mark Negative" at bounding box center [928, 346] width 63 height 29
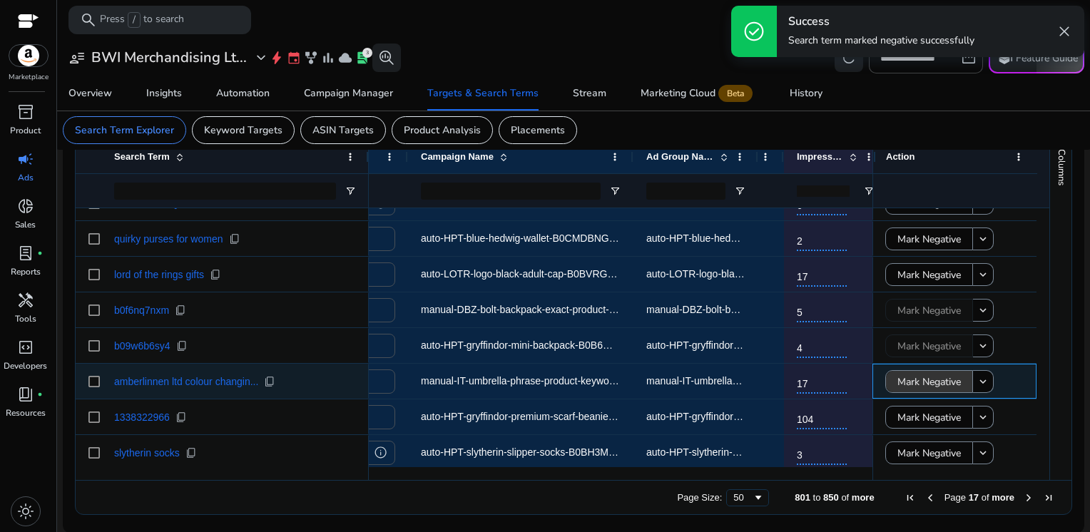
click at [903, 382] on span "Mark Negative" at bounding box center [928, 381] width 63 height 29
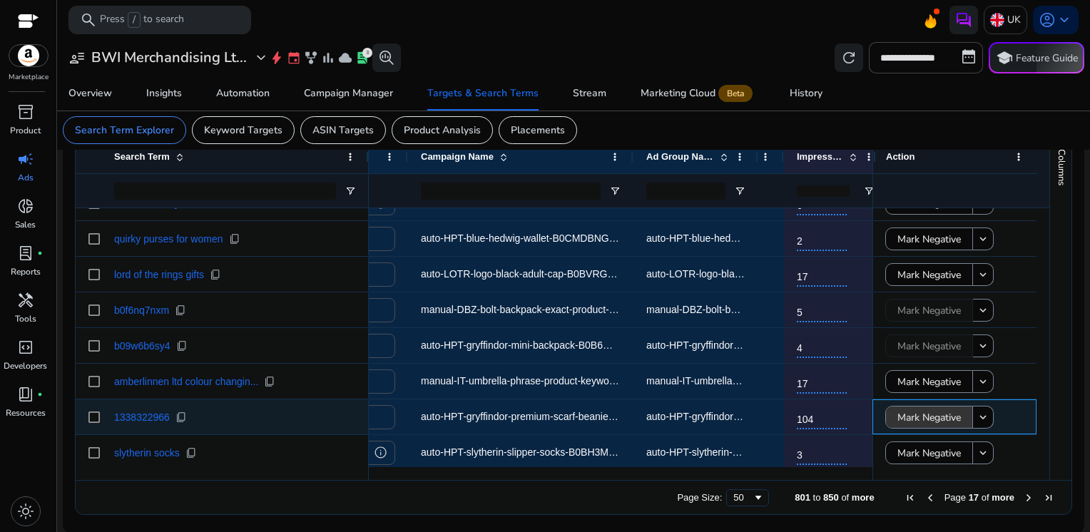
click at [909, 412] on span "Mark Negative" at bounding box center [928, 417] width 63 height 29
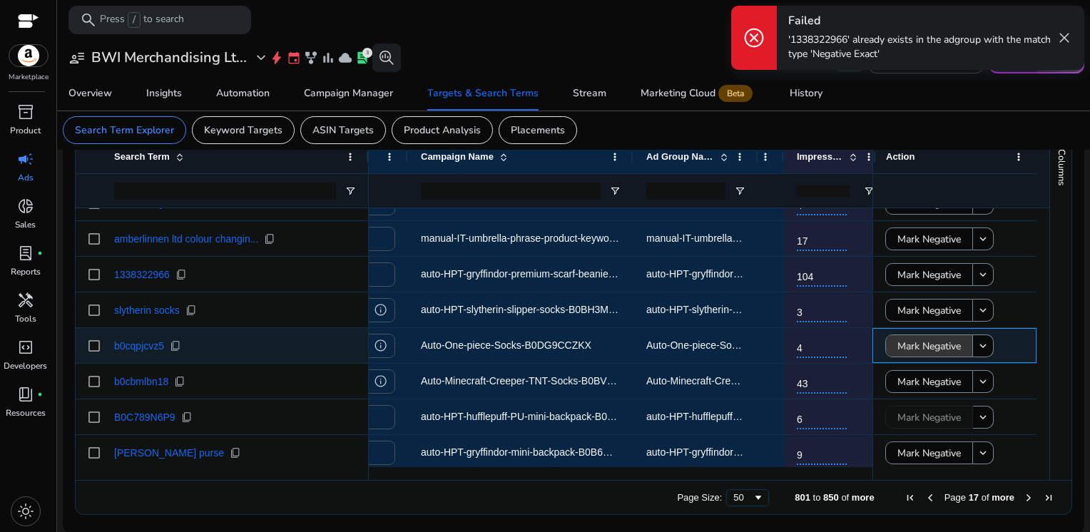
click at [909, 349] on span "Mark Negative" at bounding box center [928, 346] width 63 height 29
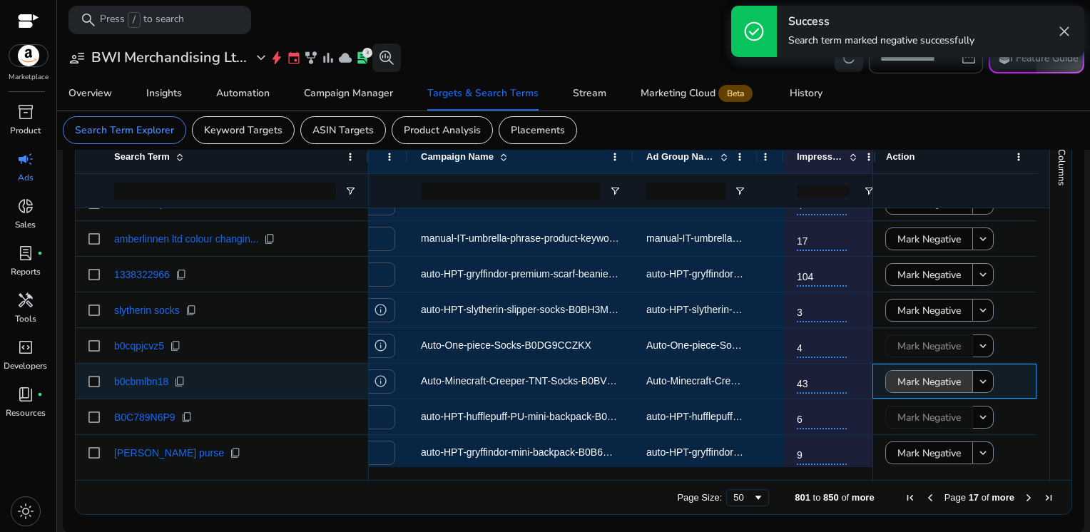
click at [909, 382] on span "Mark Negative" at bounding box center [928, 381] width 63 height 29
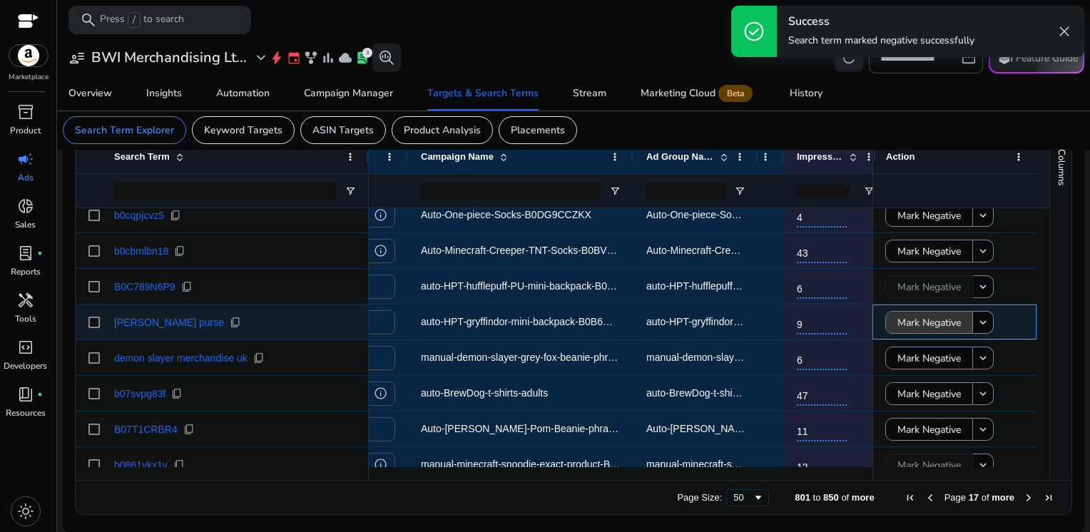
click at [919, 322] on span "Mark Negative" at bounding box center [928, 322] width 63 height 29
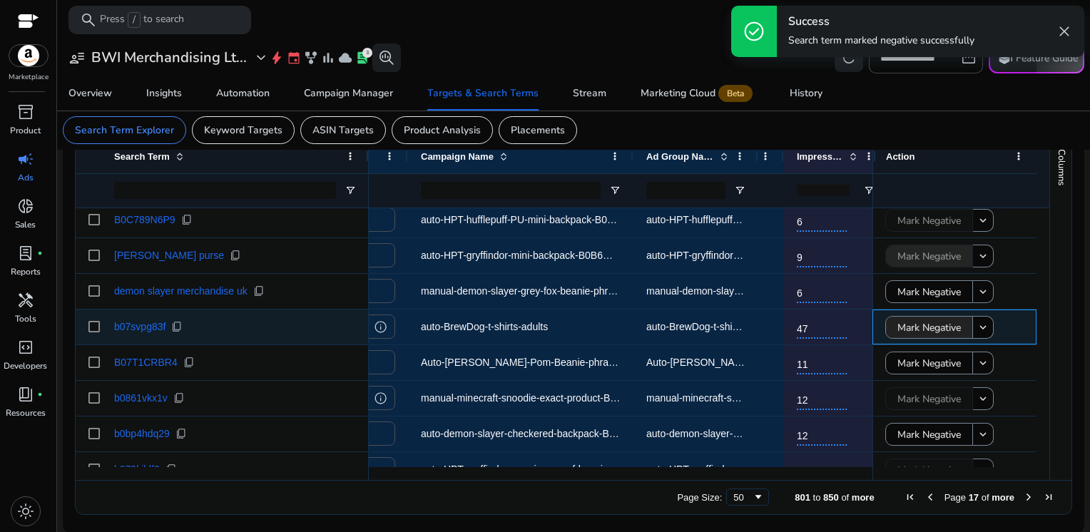
click at [919, 322] on div "Mark Negative keyboard_arrow_down Mark Negative keyboard_arrow_down Mark Negati…" at bounding box center [954, 309] width 164 height 1783
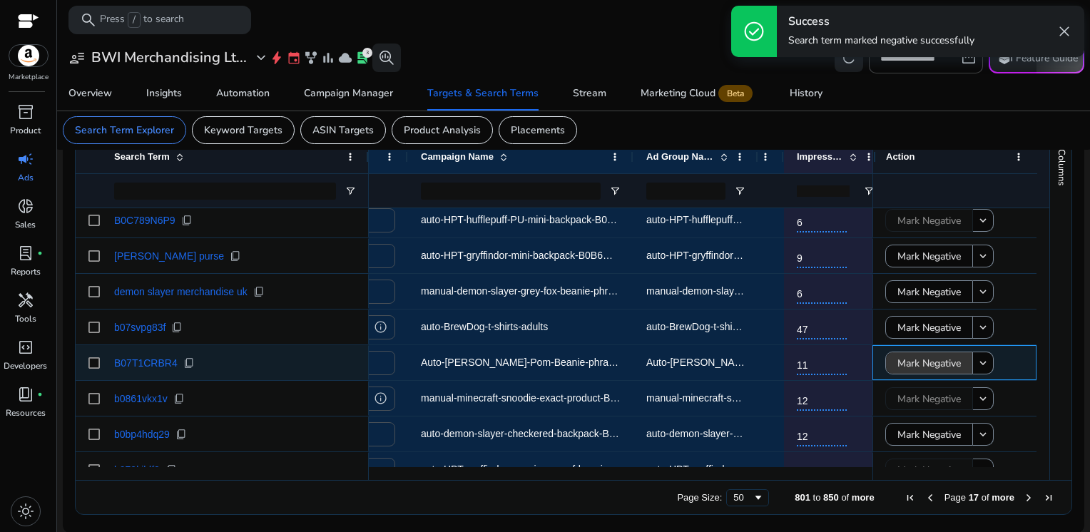
click at [919, 358] on span "Mark Negative" at bounding box center [928, 363] width 63 height 29
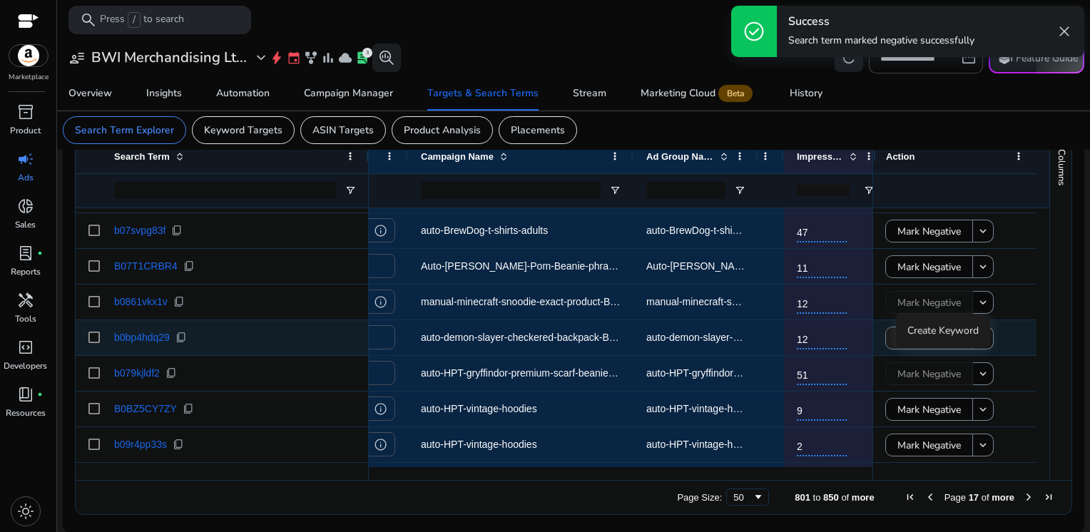
click at [886, 339] on span at bounding box center [929, 338] width 86 height 34
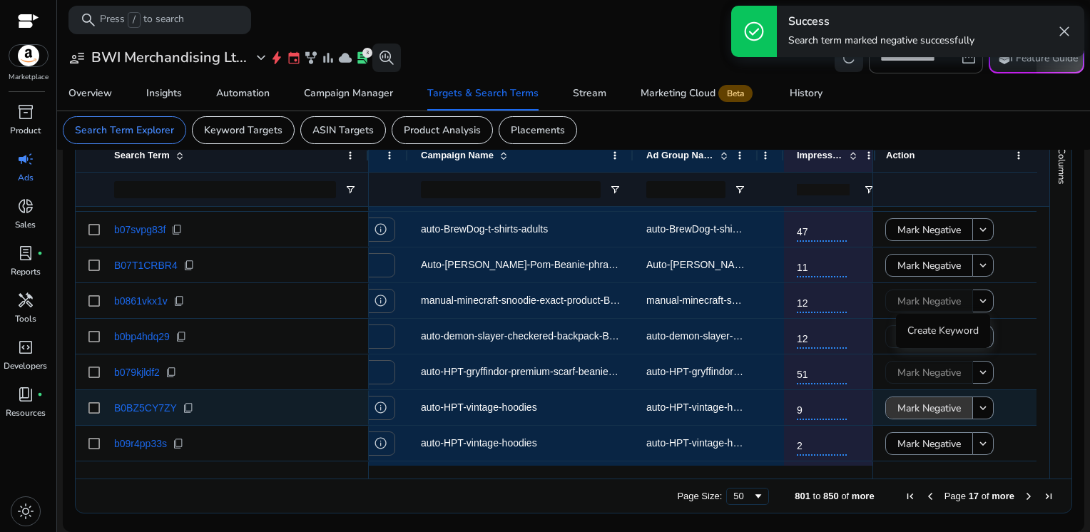
click at [906, 414] on span "Mark Negative" at bounding box center [928, 408] width 63 height 29
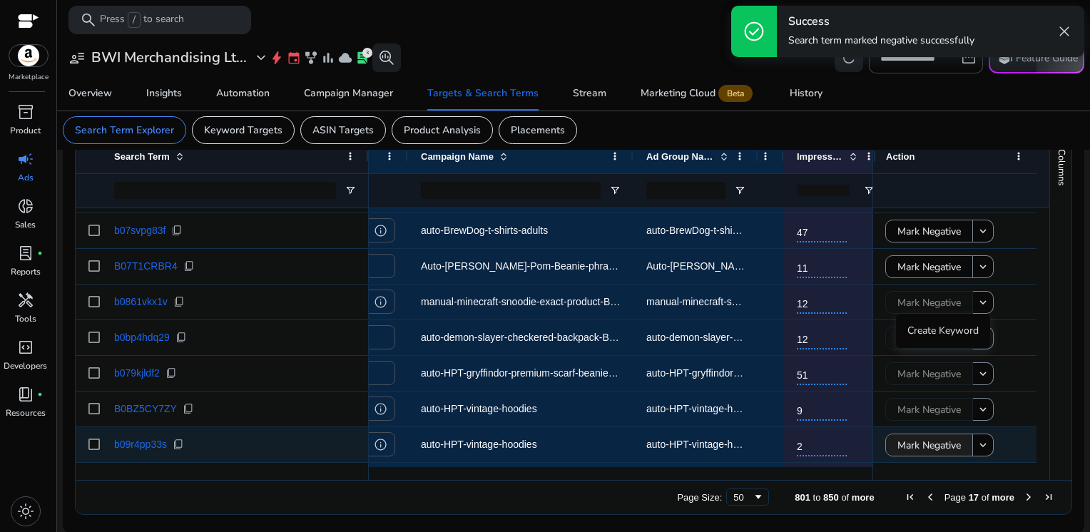
click at [904, 455] on div "Mark Negative keyboard_arrow_down Mark Negative keyboard_arrow_down Mark Negati…" at bounding box center [954, 213] width 164 height 1783
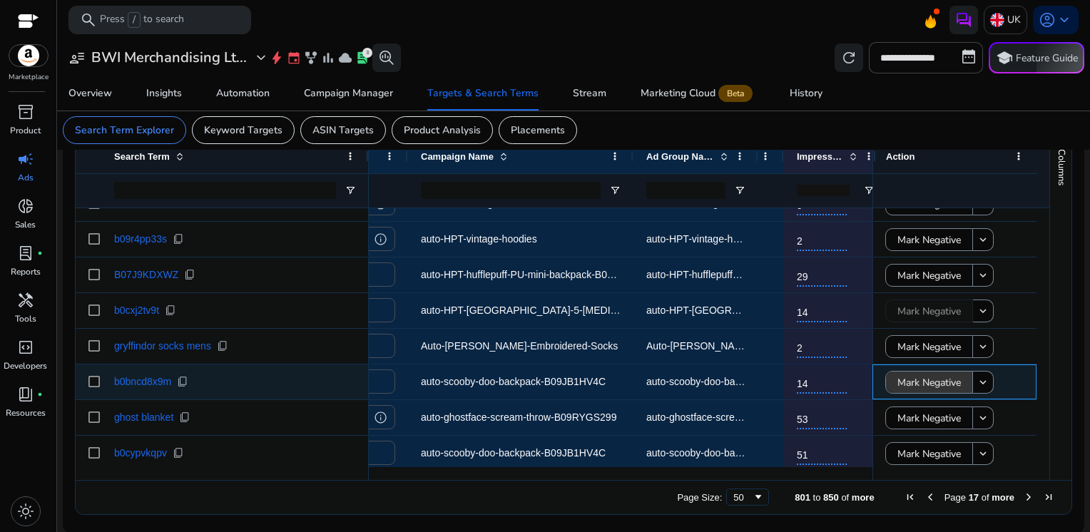
click at [905, 380] on span "Mark Negative" at bounding box center [928, 382] width 63 height 29
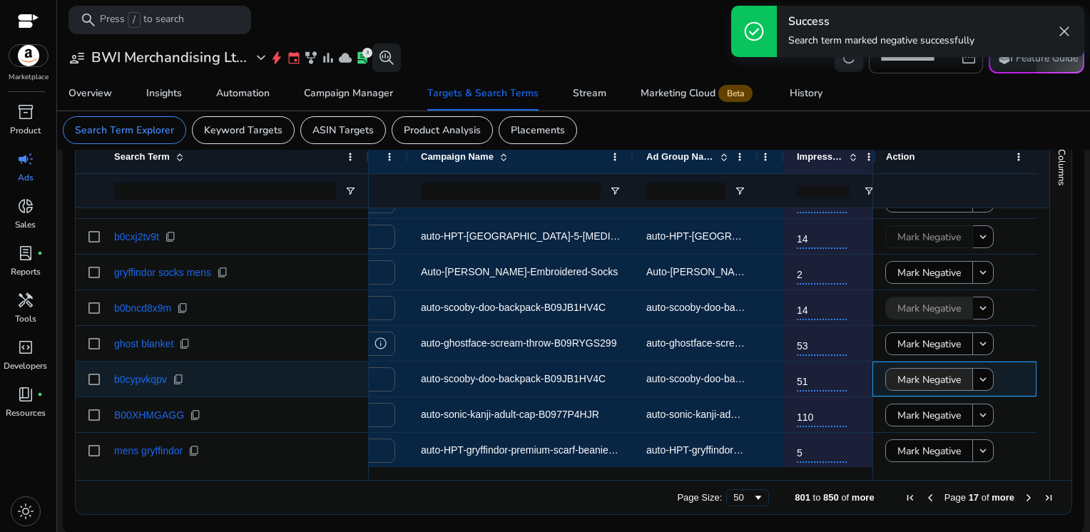
click at [905, 380] on span "Mark Negative" at bounding box center [928, 379] width 63 height 29
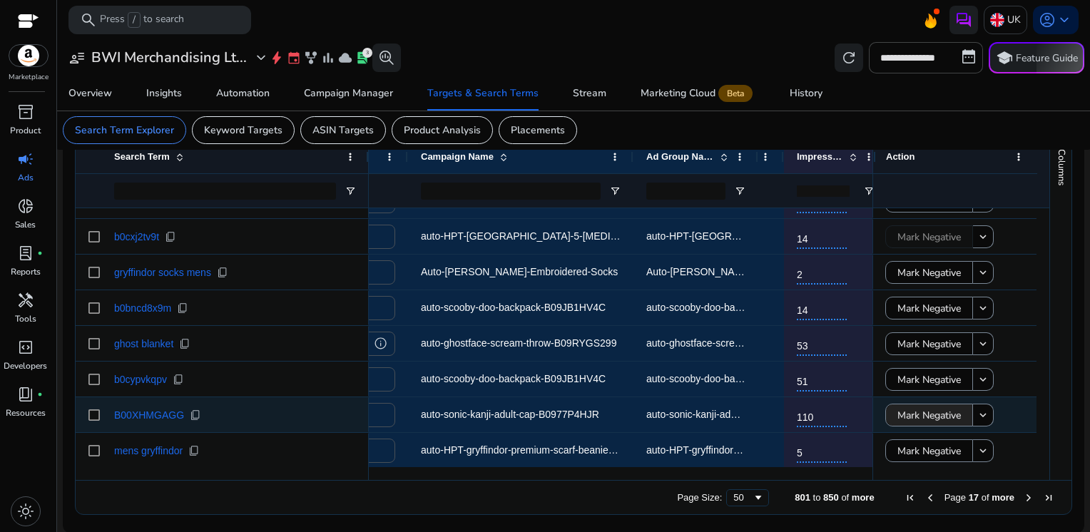
click at [907, 408] on span "Mark Negative" at bounding box center [928, 415] width 63 height 29
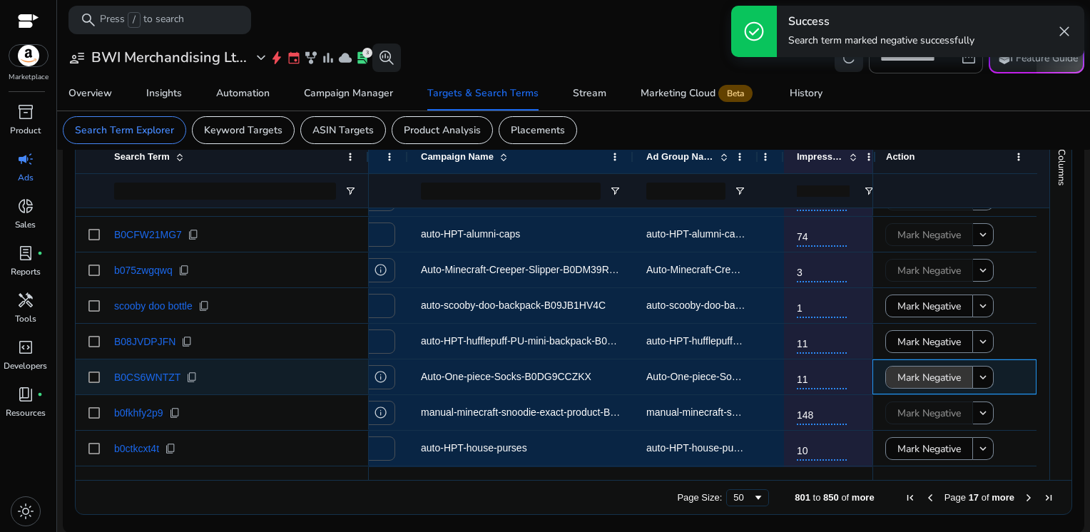
click at [917, 379] on span "Mark Negative" at bounding box center [928, 377] width 63 height 29
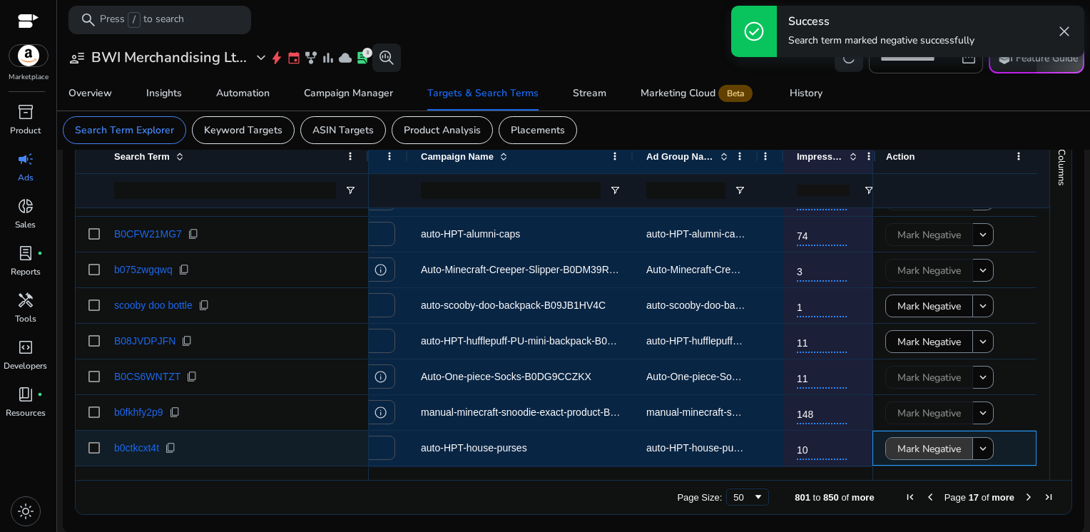
click at [913, 451] on span "Mark Negative" at bounding box center [928, 448] width 63 height 29
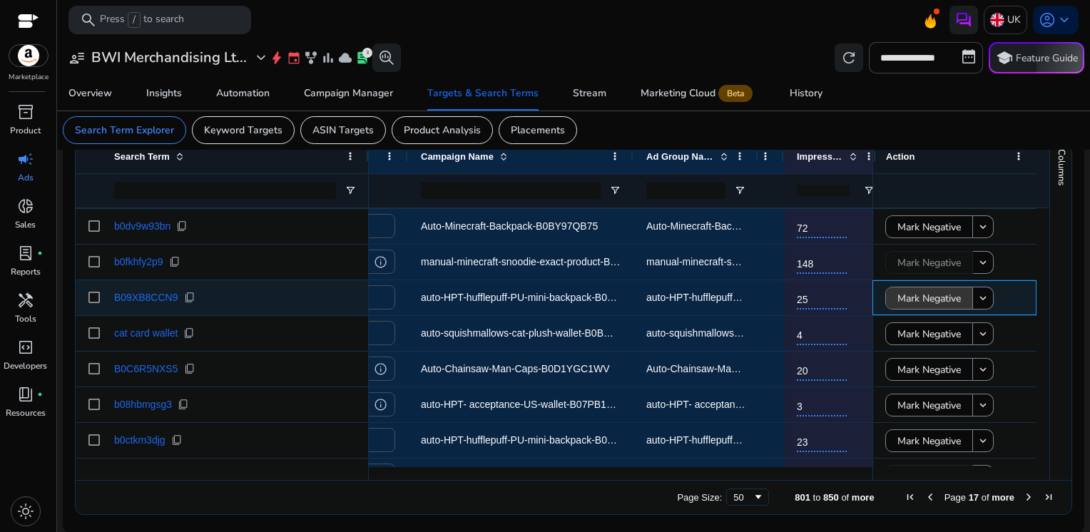
click at [898, 295] on span "Mark Negative" at bounding box center [928, 298] width 63 height 29
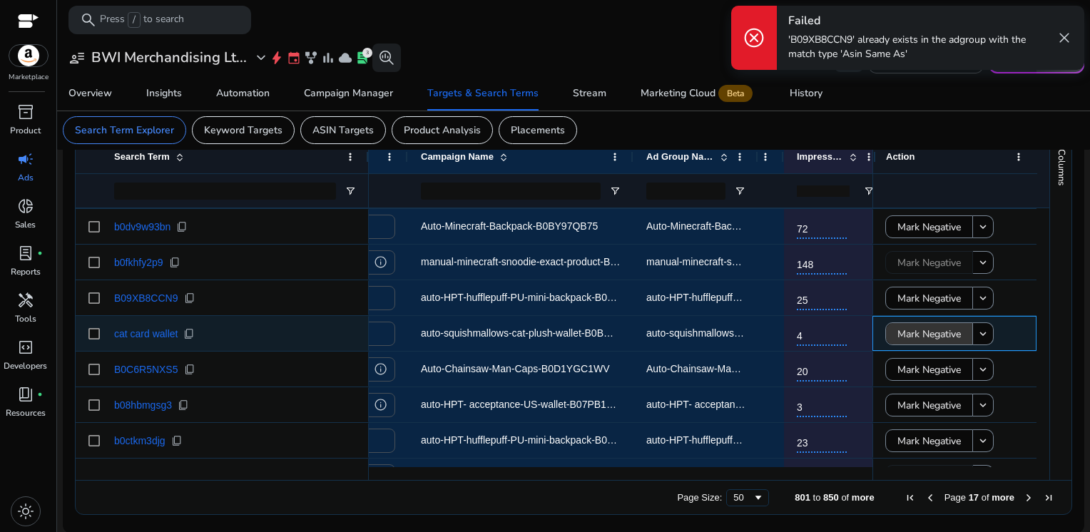
click at [899, 327] on span "Mark Negative" at bounding box center [928, 333] width 63 height 29
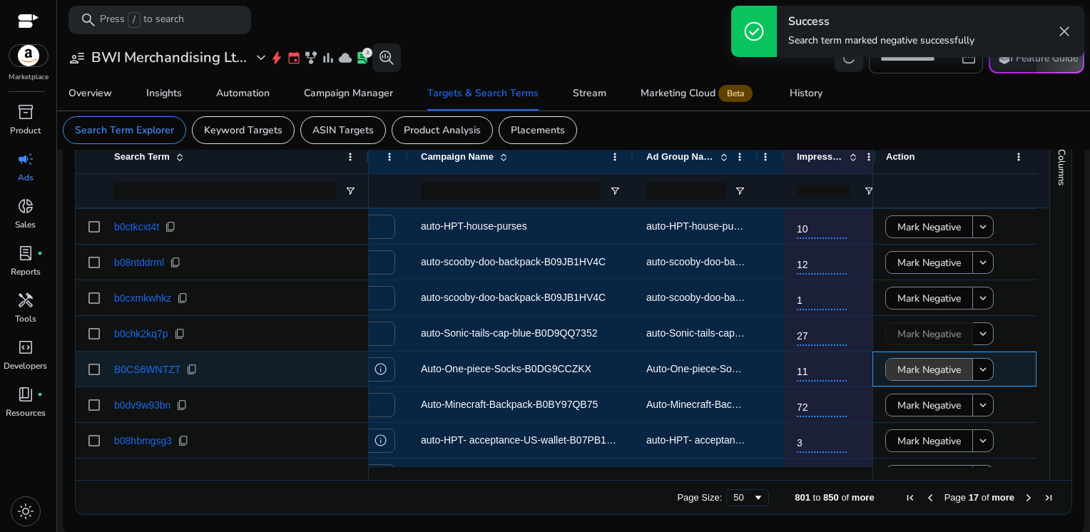
click at [903, 365] on span "Mark Negative" at bounding box center [928, 369] width 63 height 29
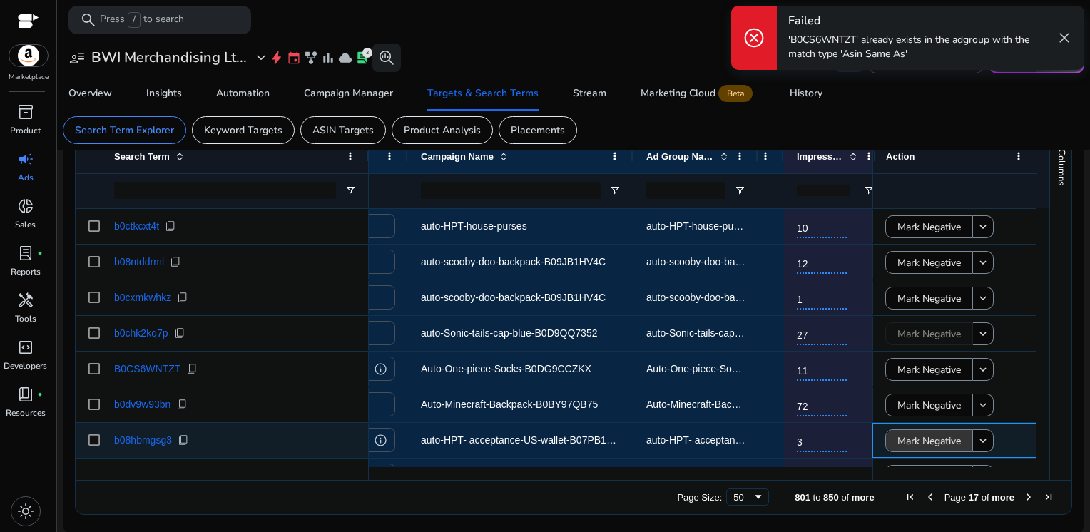
click at [907, 449] on span "Mark Negative" at bounding box center [928, 440] width 63 height 29
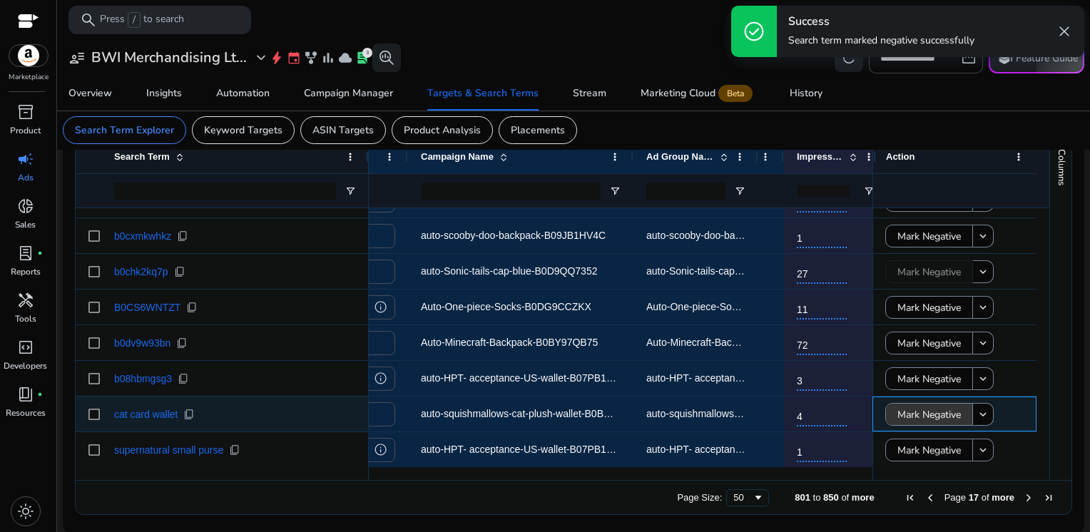
click at [911, 415] on span "Mark Negative" at bounding box center [928, 414] width 63 height 29
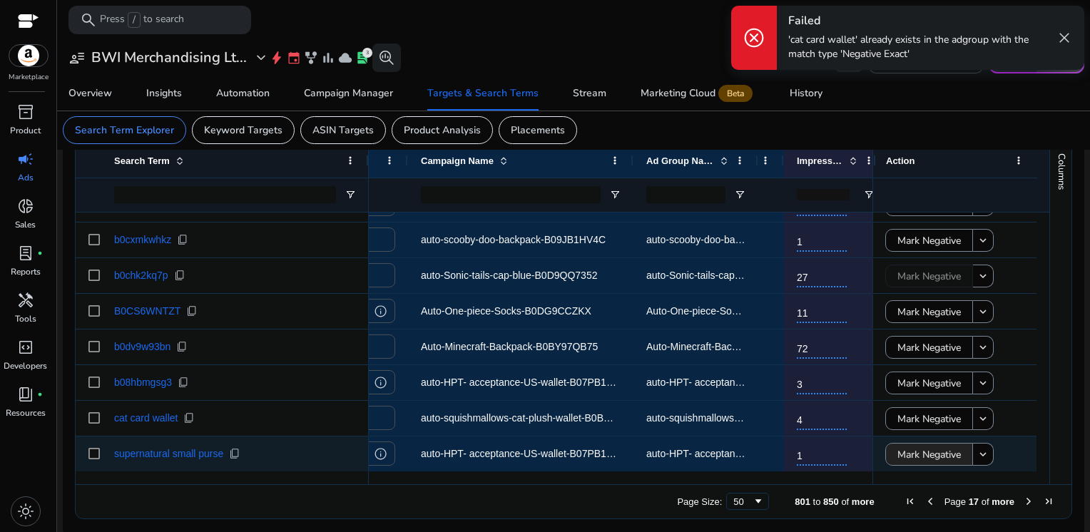
click at [913, 444] on span "Mark Negative" at bounding box center [928, 454] width 63 height 29
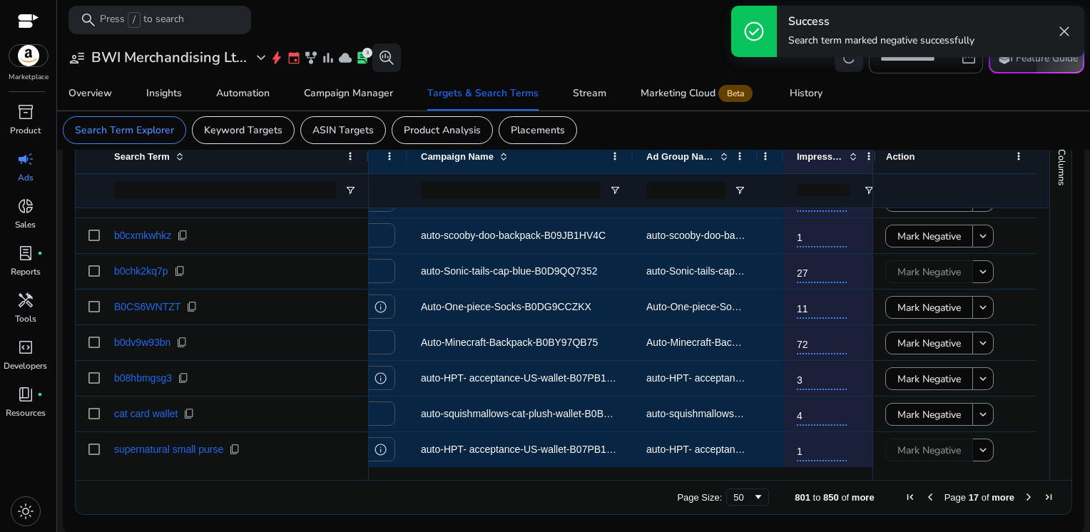
click at [1023, 501] on span "Next Page" at bounding box center [1028, 496] width 11 height 11
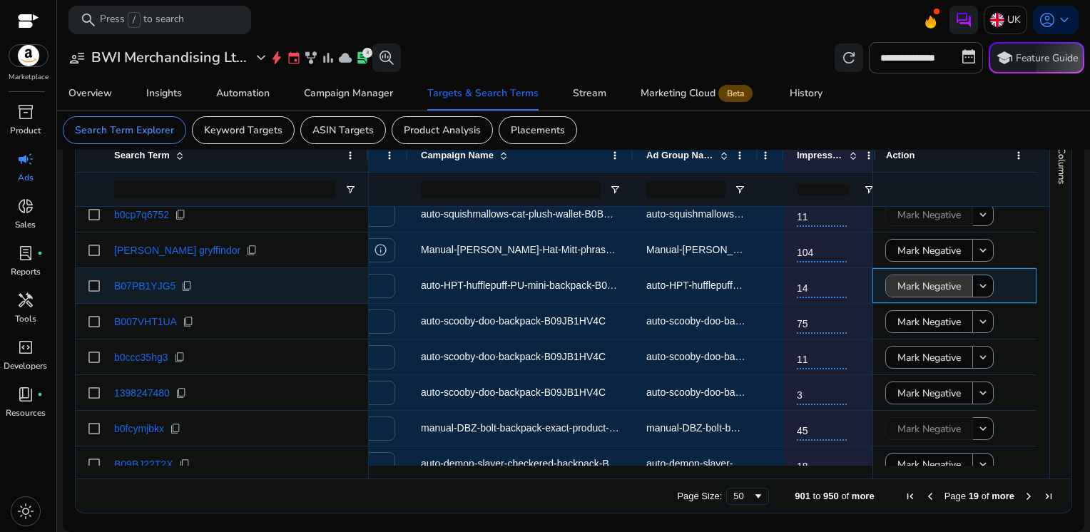
scroll to position [505, 0]
click at [930, 287] on span "Mark Negative" at bounding box center [928, 287] width 63 height 29
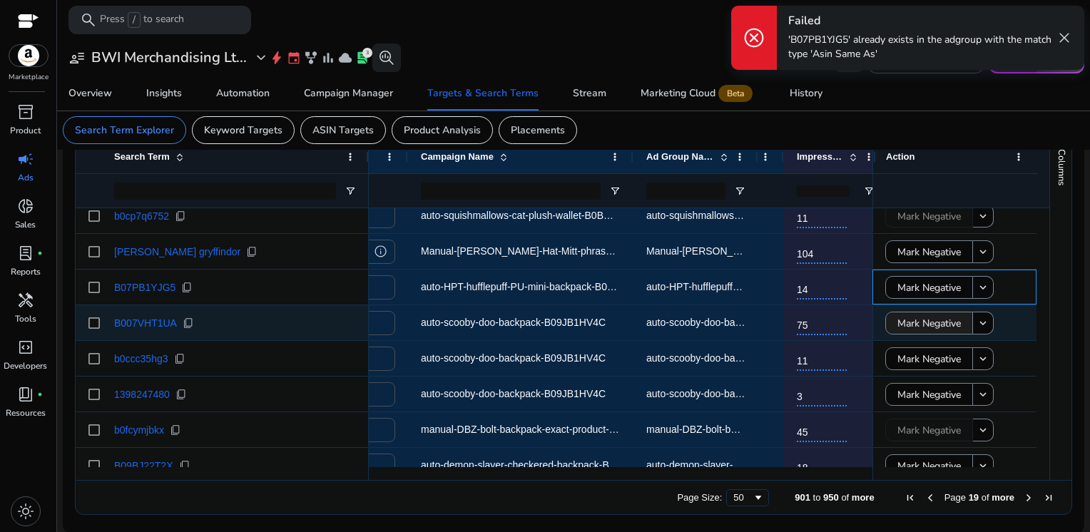
scroll to position [509, 0]
click at [927, 317] on span "Mark Negative" at bounding box center [928, 323] width 63 height 29
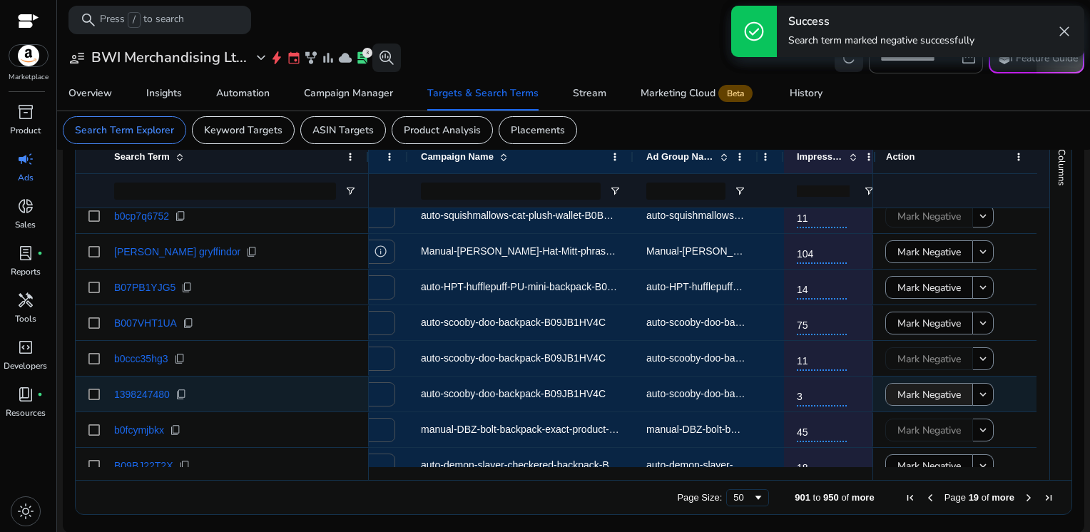
scroll to position [505, 0]
click at [916, 395] on span "Mark Negative" at bounding box center [928, 394] width 63 height 29
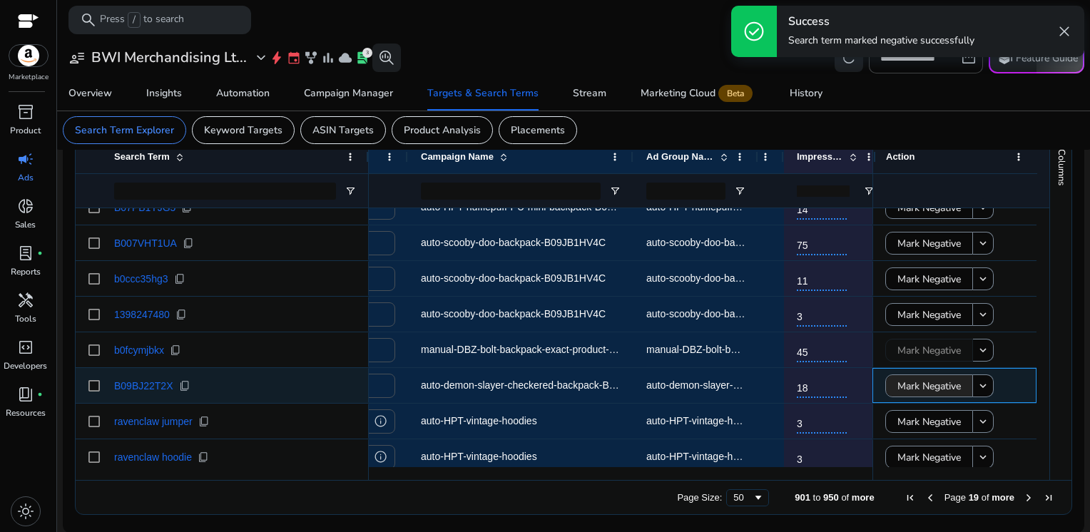
click at [916, 395] on span "Mark Negative" at bounding box center [928, 386] width 63 height 29
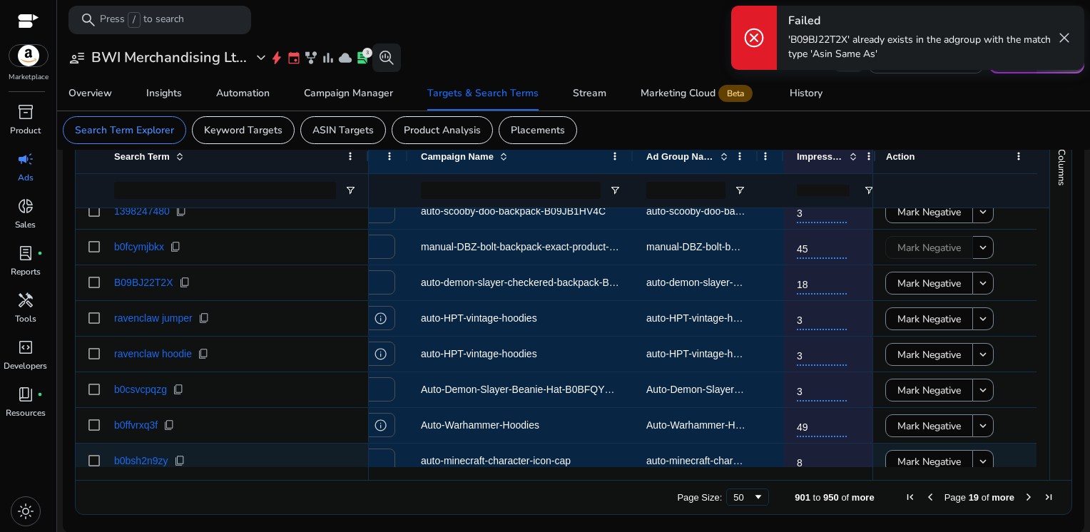
scroll to position [0, 0]
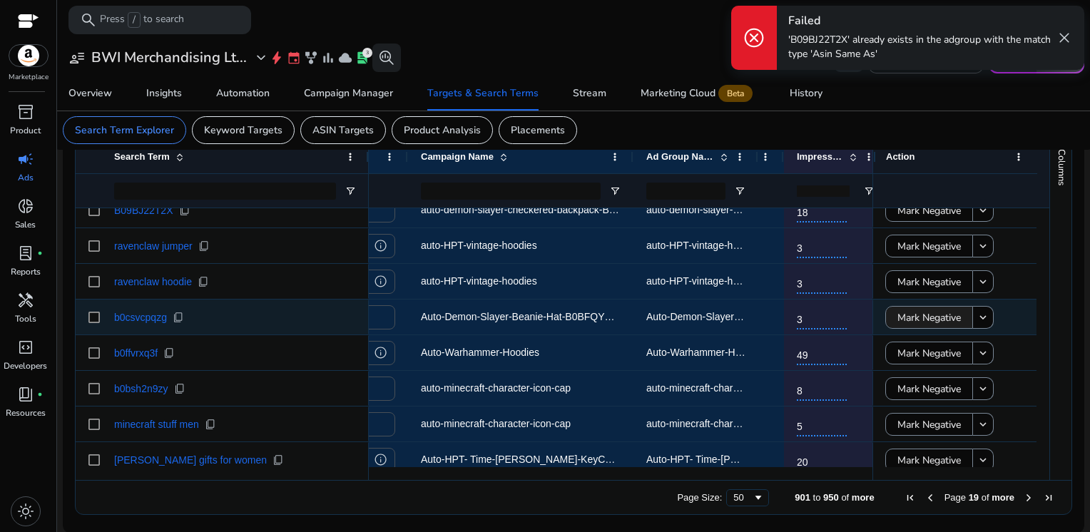
click at [909, 321] on span "Mark Negative" at bounding box center [928, 317] width 63 height 29
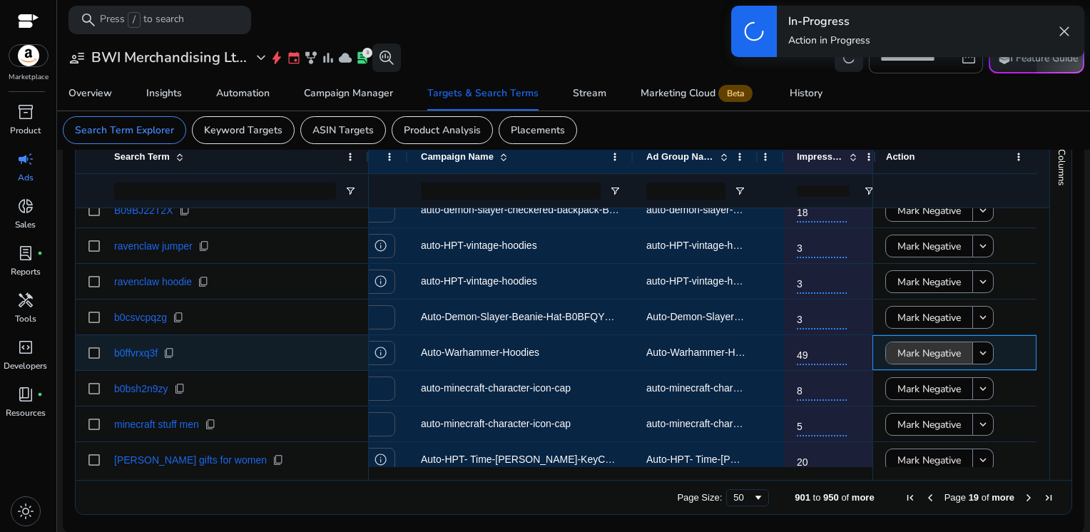
click at [910, 347] on span "Mark Negative" at bounding box center [928, 353] width 63 height 29
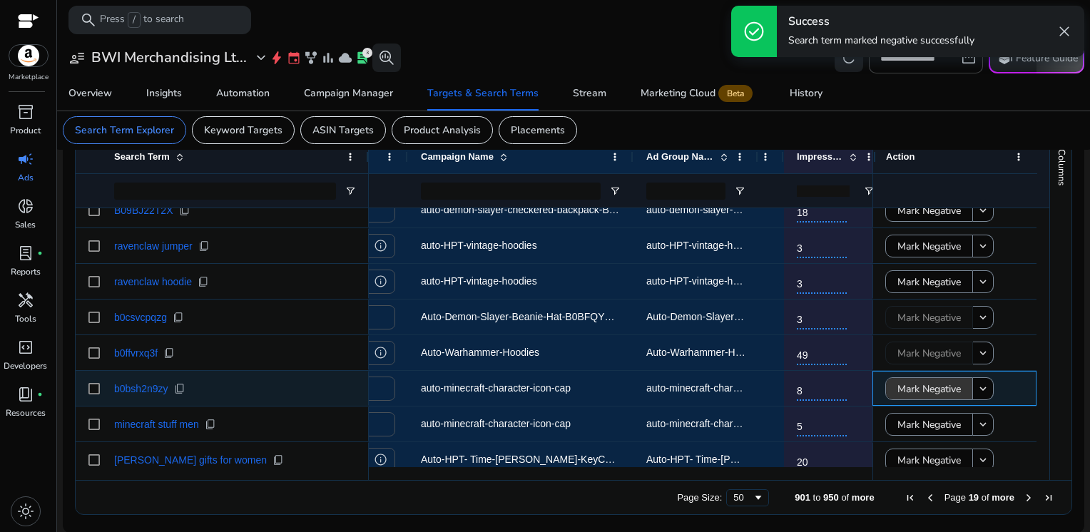
click at [911, 383] on span "Mark Negative" at bounding box center [928, 388] width 63 height 29
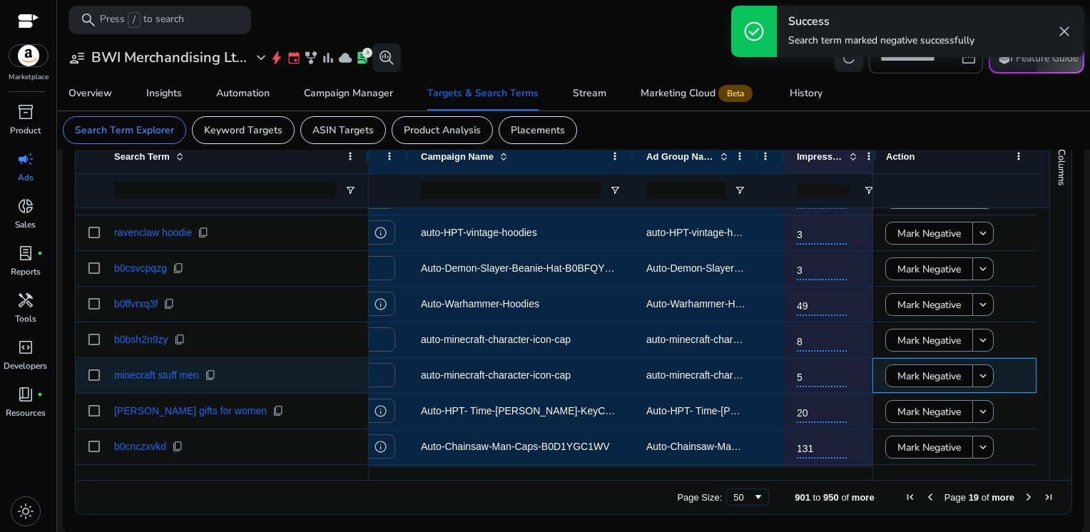
click at [907, 381] on span "Mark Negative" at bounding box center [928, 376] width 63 height 29
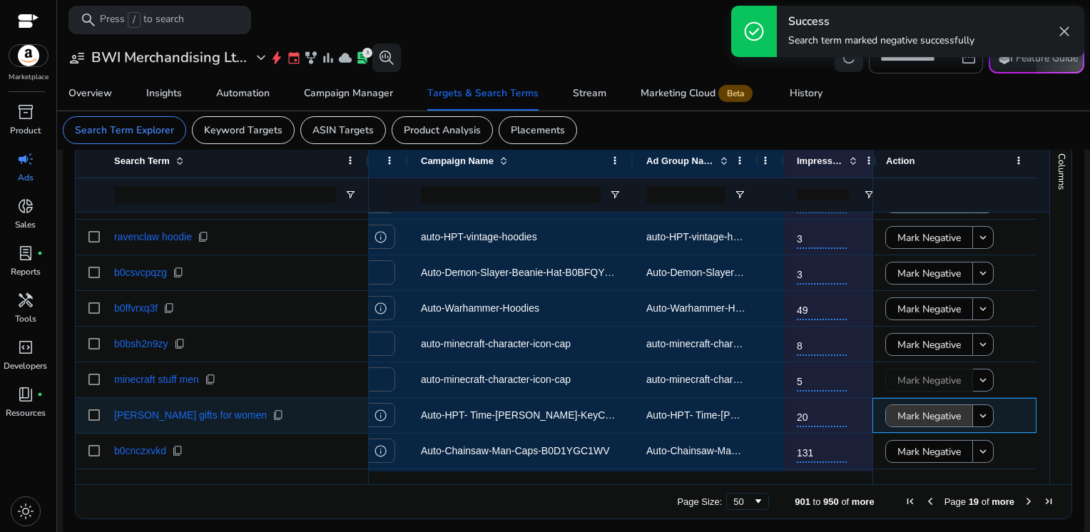
click at [909, 414] on span "Mark Negative" at bounding box center [928, 415] width 63 height 29
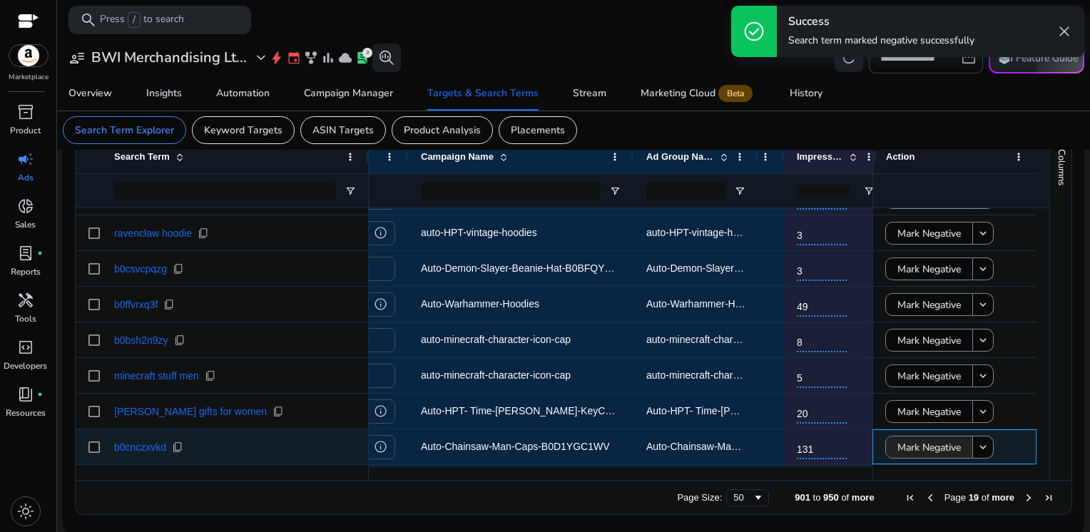
click at [918, 449] on span "Mark Negative" at bounding box center [928, 447] width 63 height 29
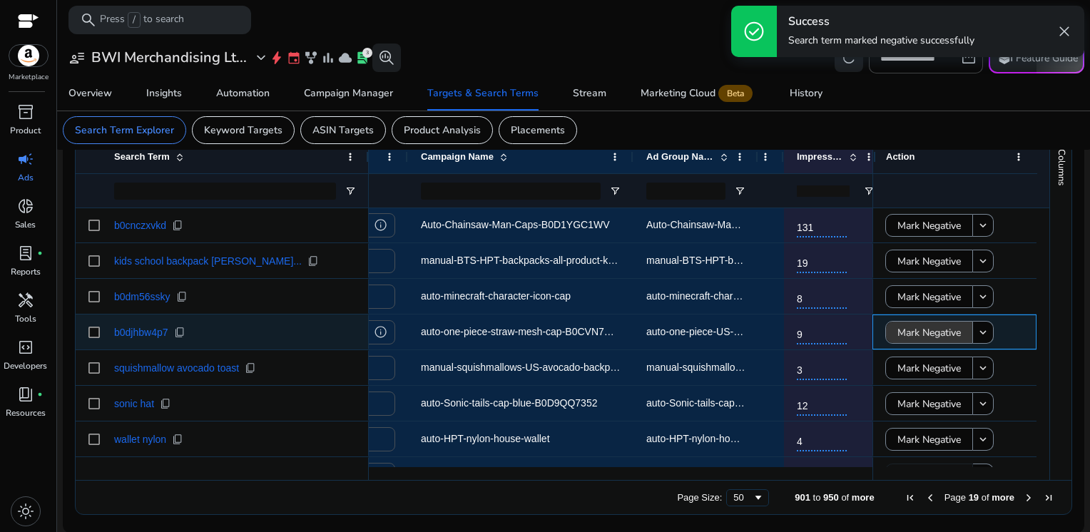
click at [930, 338] on span "Mark Negative" at bounding box center [928, 332] width 63 height 29
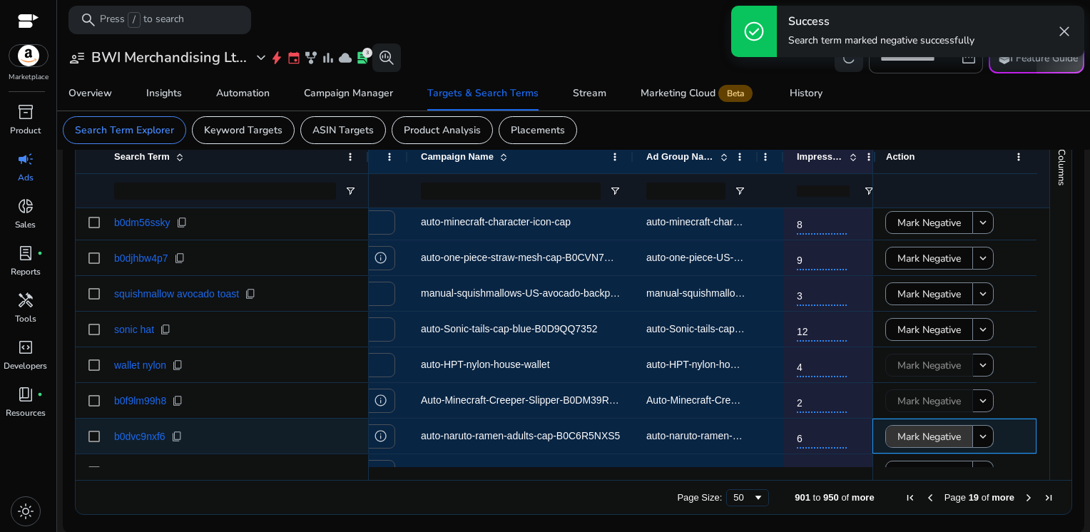
click at [925, 437] on span "Mark Negative" at bounding box center [928, 436] width 63 height 29
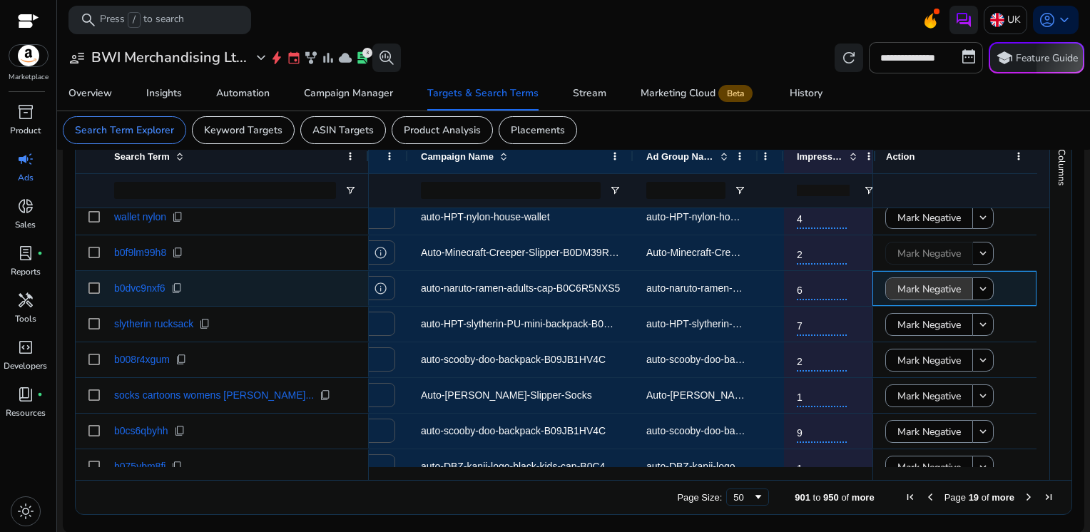
click at [927, 298] on span "Mark Negative" at bounding box center [928, 289] width 63 height 29
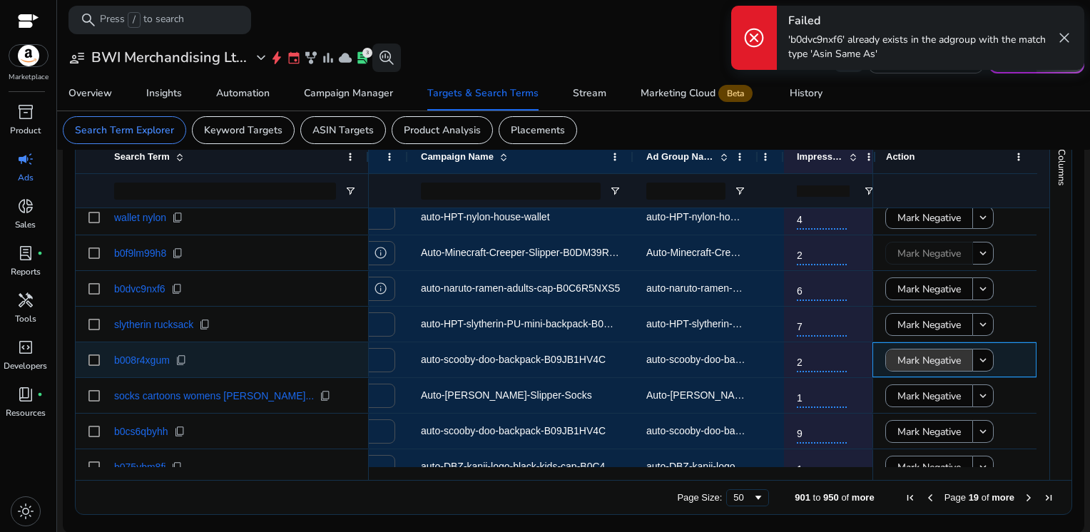
click at [926, 359] on span "Mark Negative" at bounding box center [928, 360] width 63 height 29
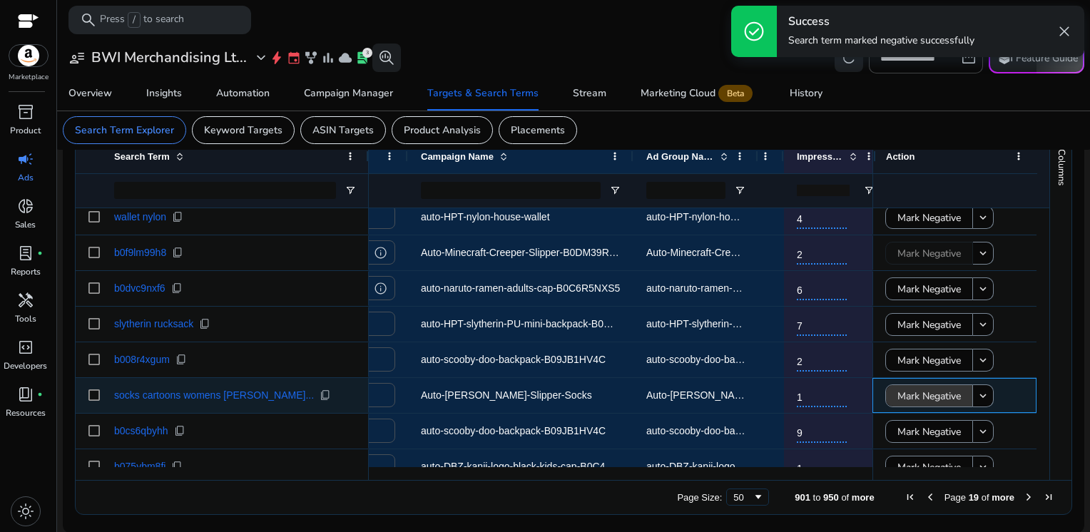
click at [916, 395] on span "Mark Negative" at bounding box center [928, 396] width 63 height 29
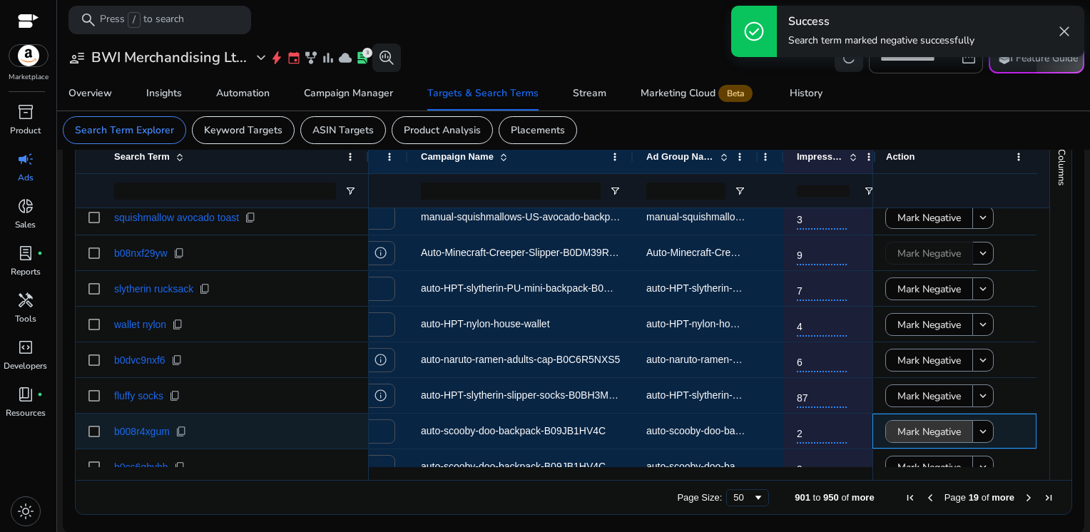
click at [913, 424] on span "Mark Negative" at bounding box center [928, 431] width 63 height 29
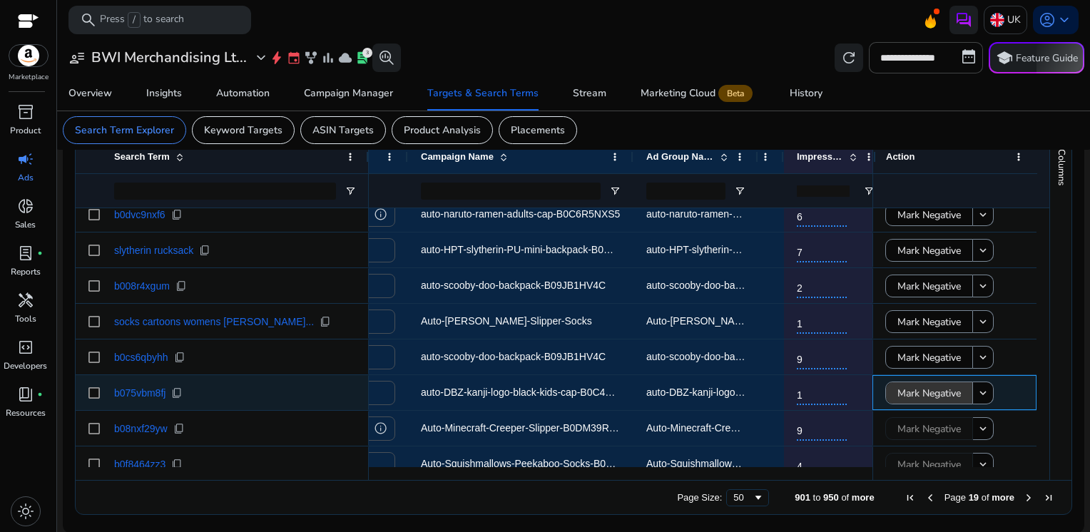
click at [907, 392] on span "Mark Negative" at bounding box center [928, 393] width 63 height 29
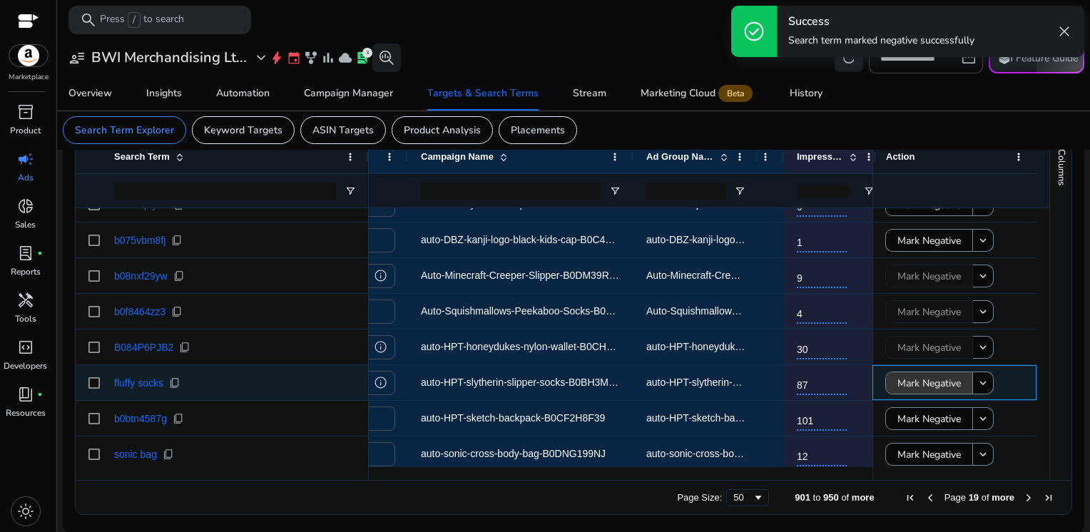
click at [907, 384] on span "Mark Negative" at bounding box center [928, 383] width 63 height 29
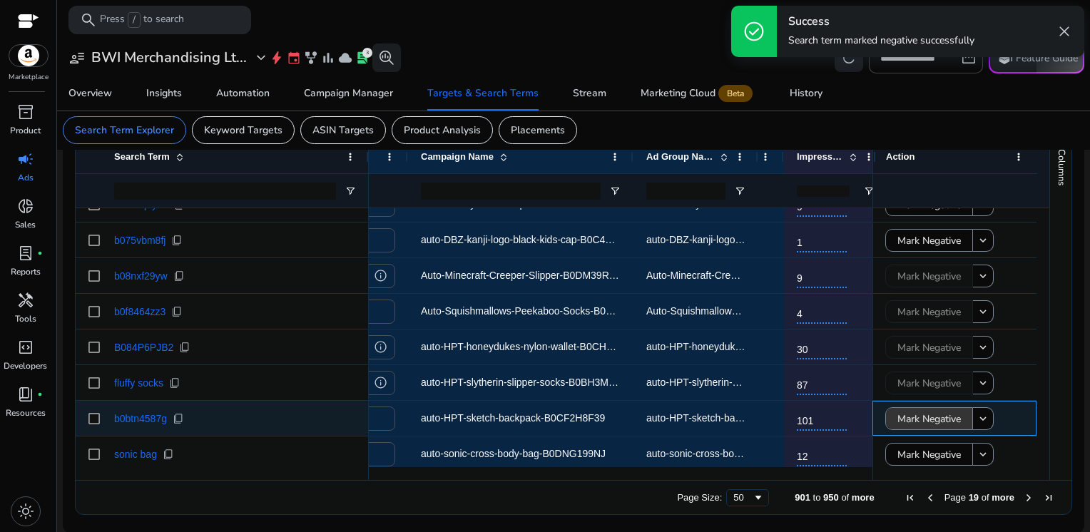
click at [904, 416] on span "Mark Negative" at bounding box center [928, 418] width 63 height 29
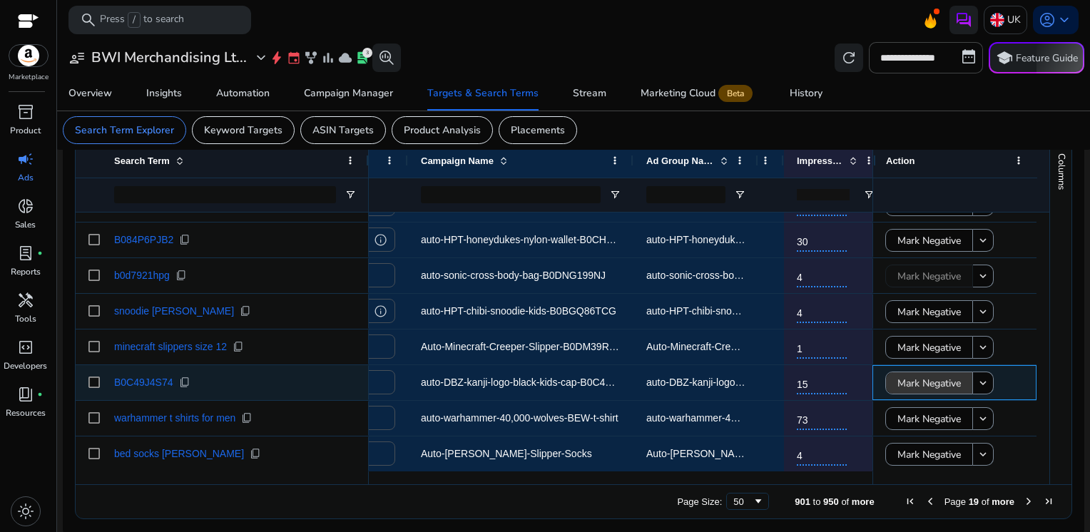
click at [924, 372] on span "Mark Negative" at bounding box center [928, 383] width 63 height 29
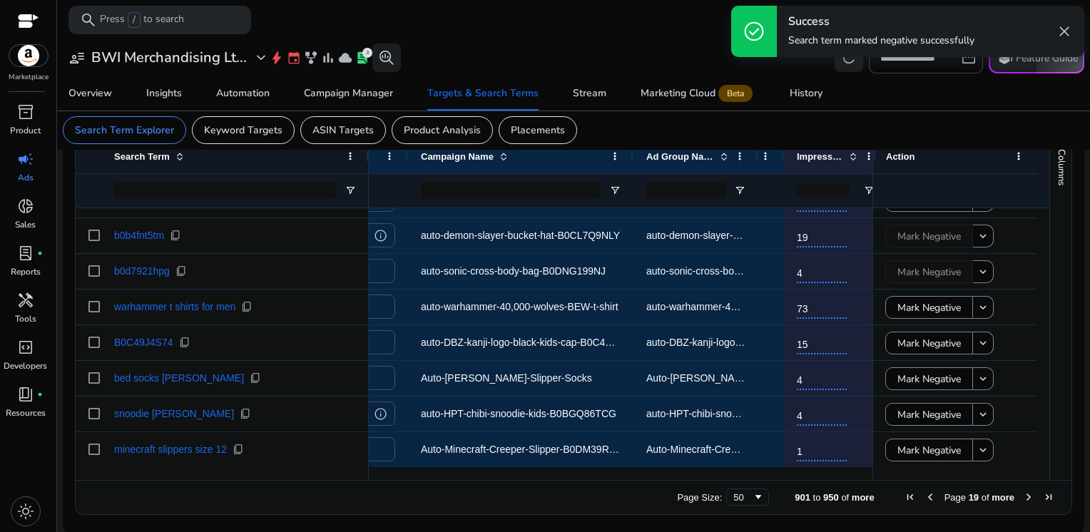
click at [1023, 497] on span "Next Page" at bounding box center [1028, 496] width 11 height 11
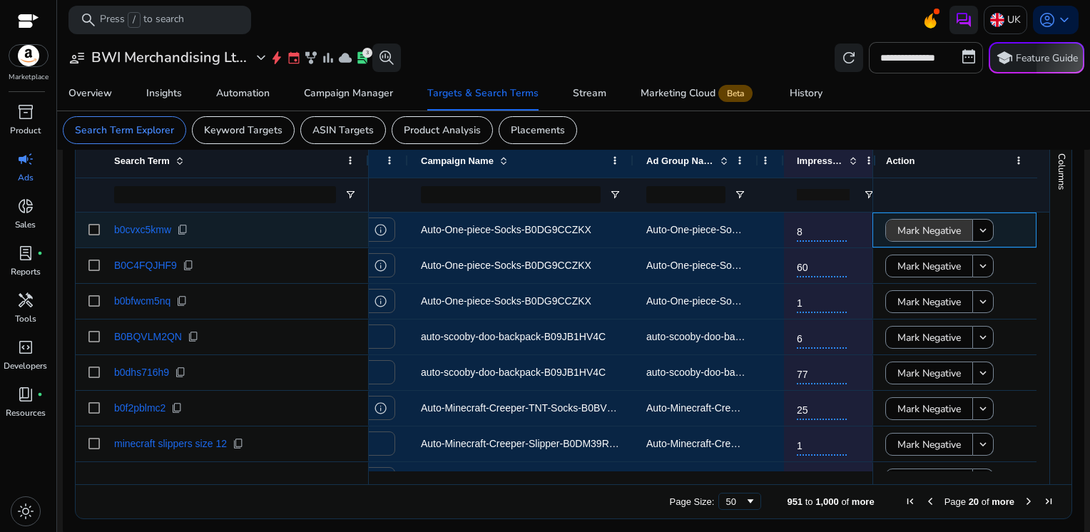
click at [951, 224] on span "Mark Negative" at bounding box center [928, 230] width 63 height 29
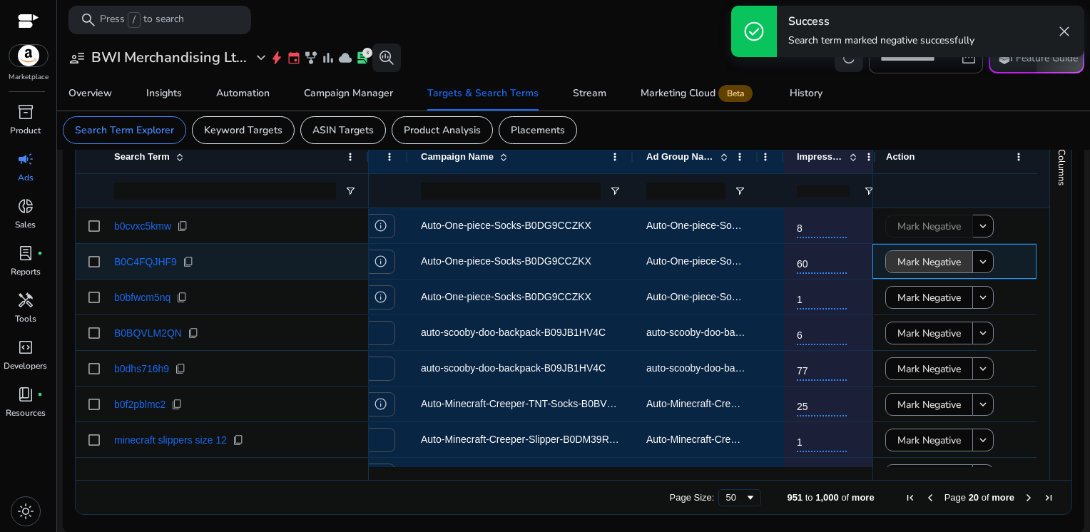
click at [930, 261] on span "Mark Negative" at bounding box center [928, 261] width 63 height 29
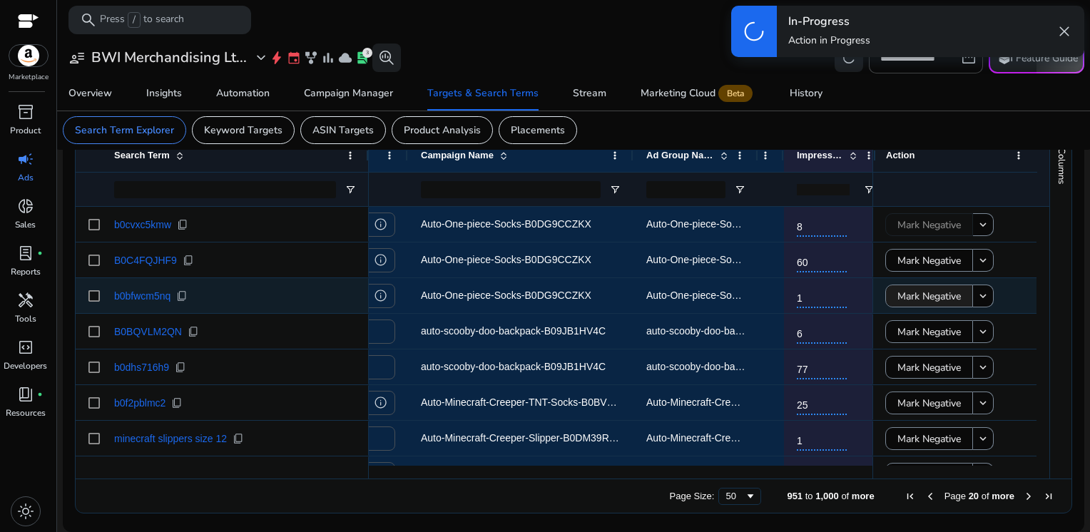
click at [919, 287] on span "Mark Negative" at bounding box center [928, 296] width 63 height 29
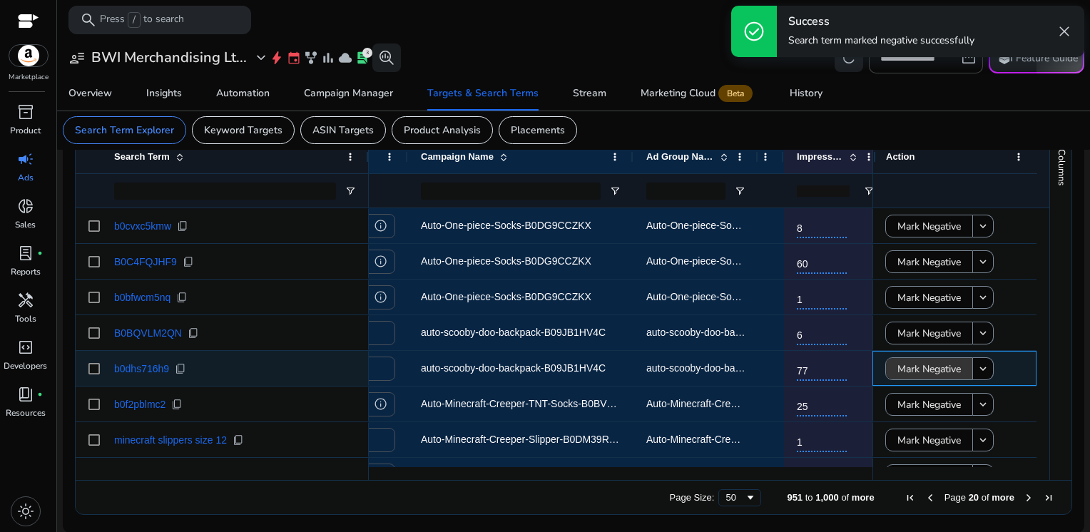
click at [902, 369] on span "Mark Negative" at bounding box center [928, 368] width 63 height 29
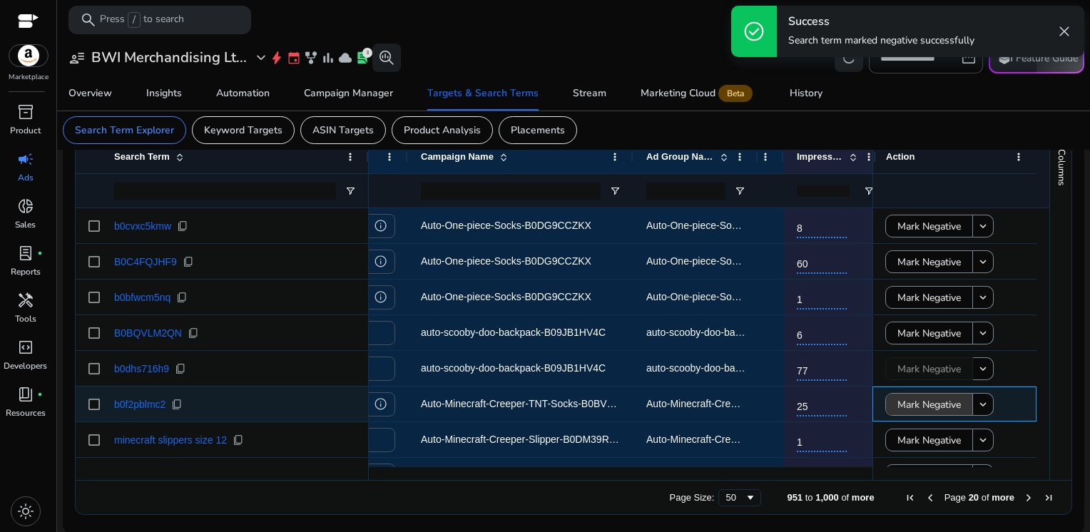
click at [901, 404] on span "Mark Negative" at bounding box center [928, 404] width 63 height 29
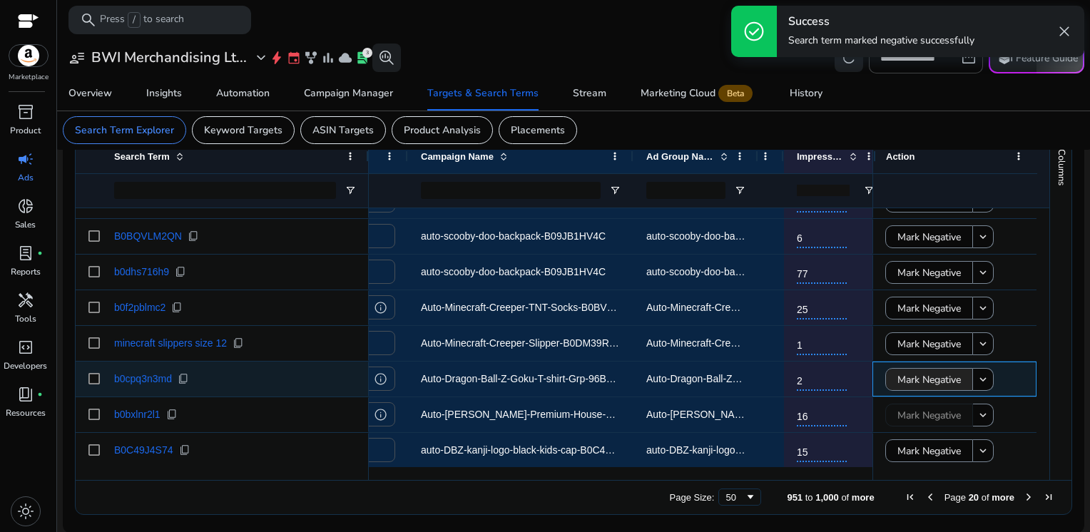
click at [932, 382] on span "Mark Negative" at bounding box center [928, 379] width 63 height 29
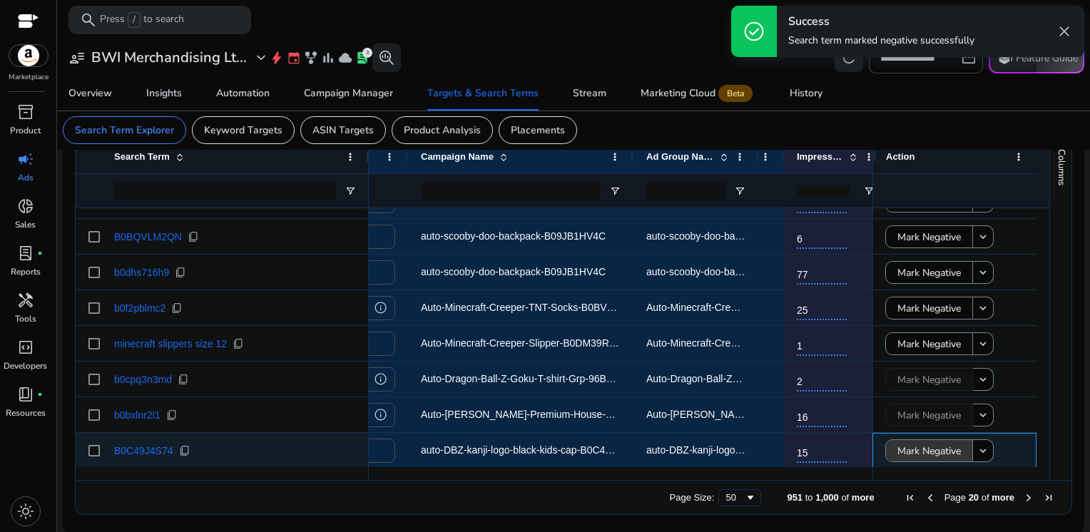
click at [916, 446] on span "Mark Negative" at bounding box center [928, 450] width 63 height 29
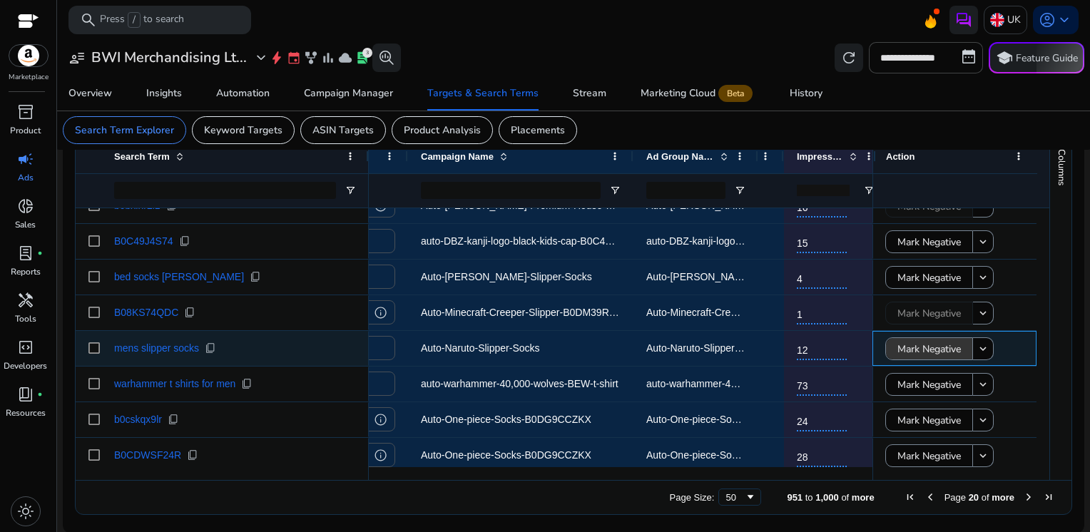
click at [909, 352] on span "Mark Negative" at bounding box center [928, 348] width 63 height 29
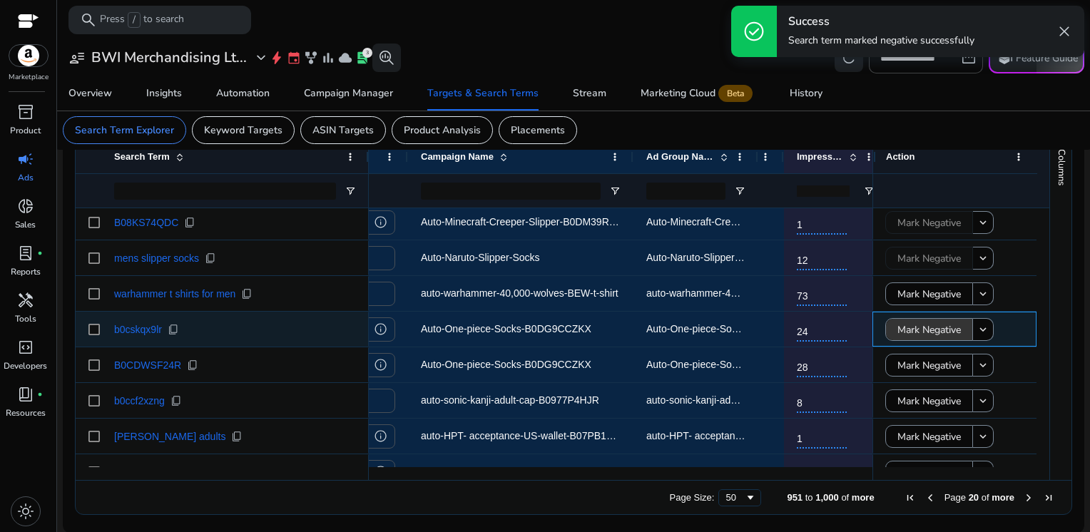
click at [910, 341] on span "Mark Negative" at bounding box center [928, 329] width 63 height 29
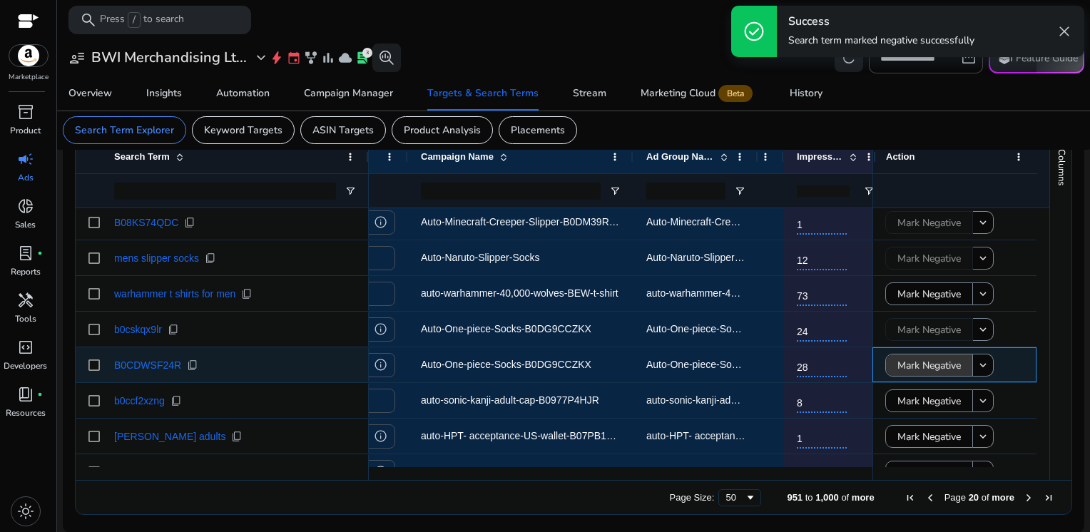
click at [913, 363] on span "Mark Negative" at bounding box center [928, 365] width 63 height 29
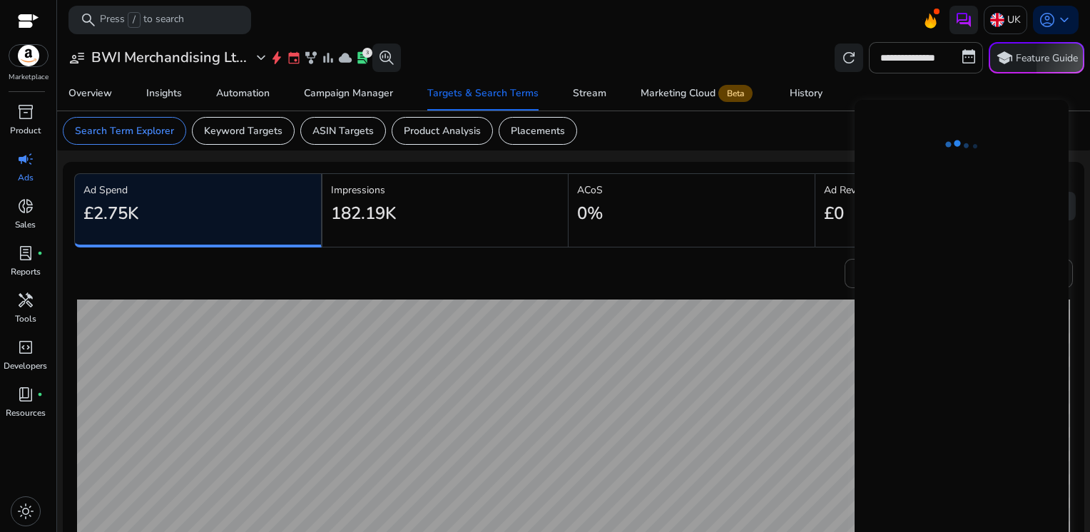
scroll to position [0, 220]
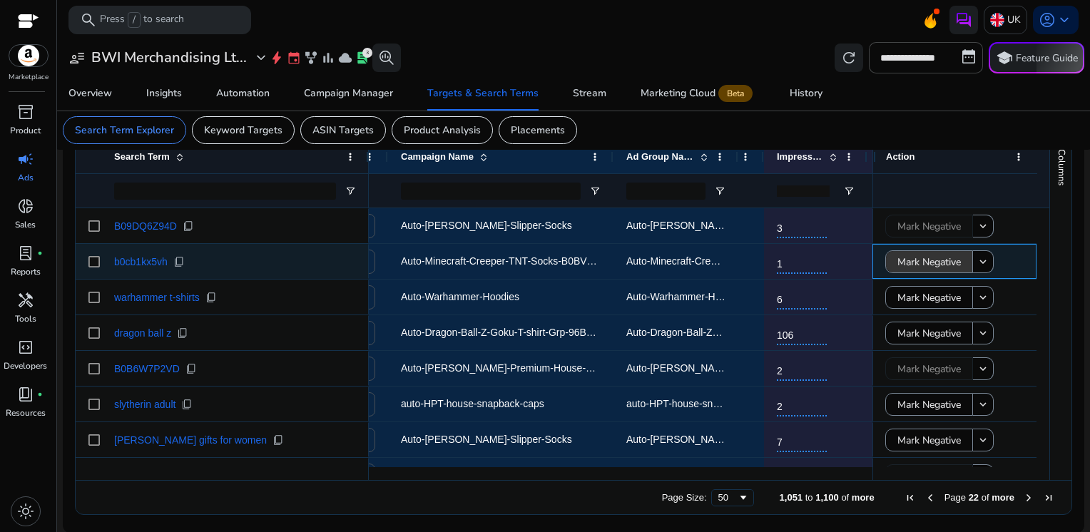
click at [899, 261] on span "Mark Negative" at bounding box center [928, 261] width 63 height 29
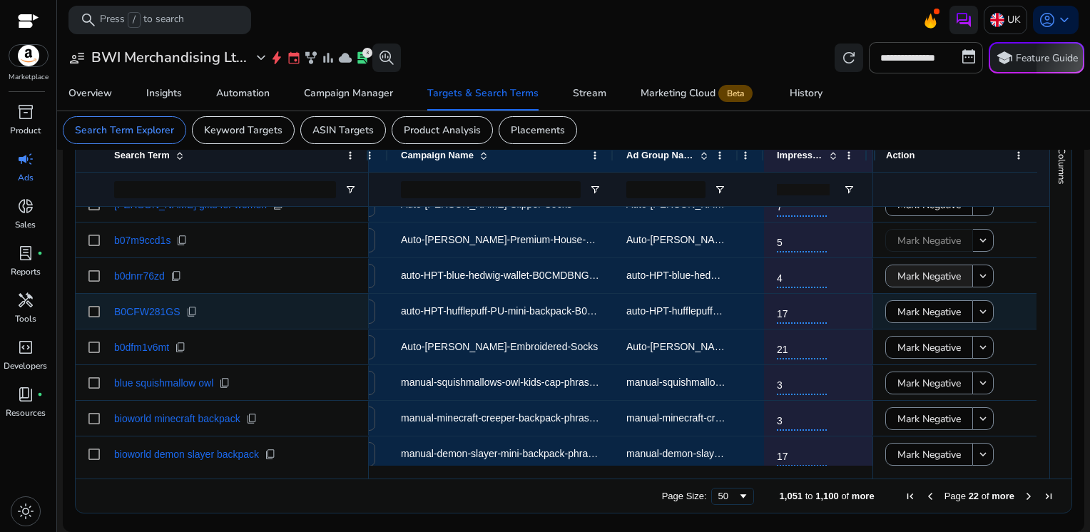
scroll to position [505, 0]
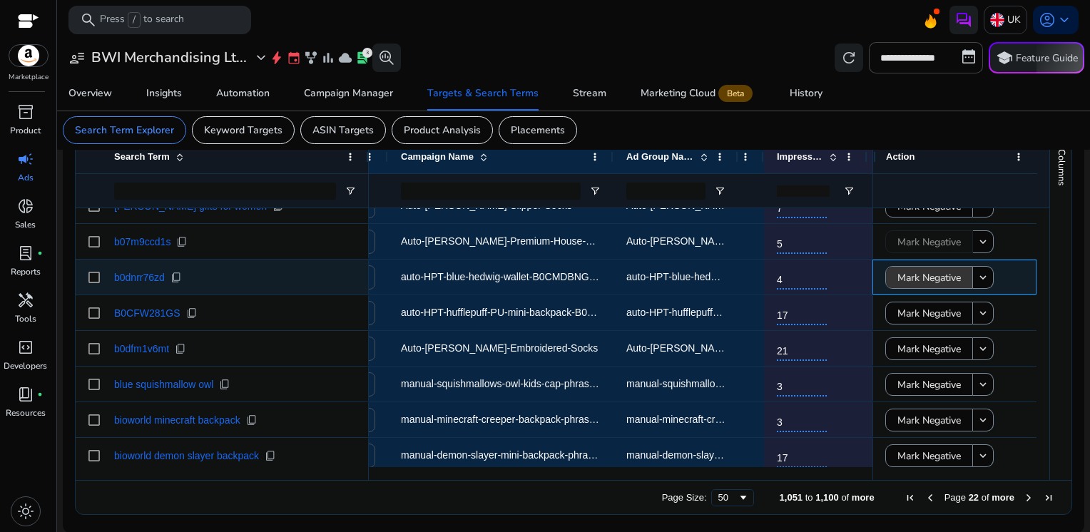
click at [887, 275] on span at bounding box center [929, 277] width 86 height 34
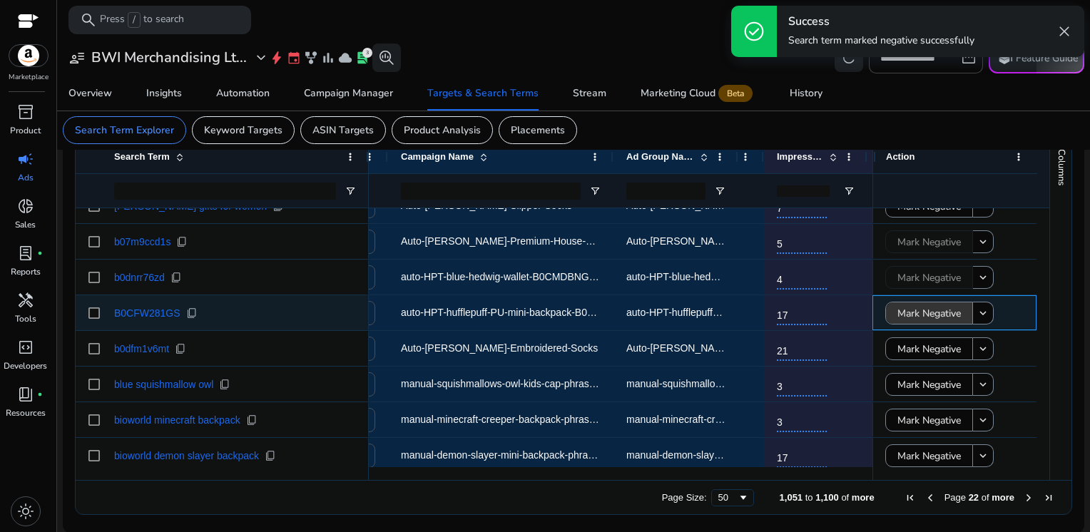
click at [897, 310] on span "Mark Negative" at bounding box center [928, 313] width 63 height 29
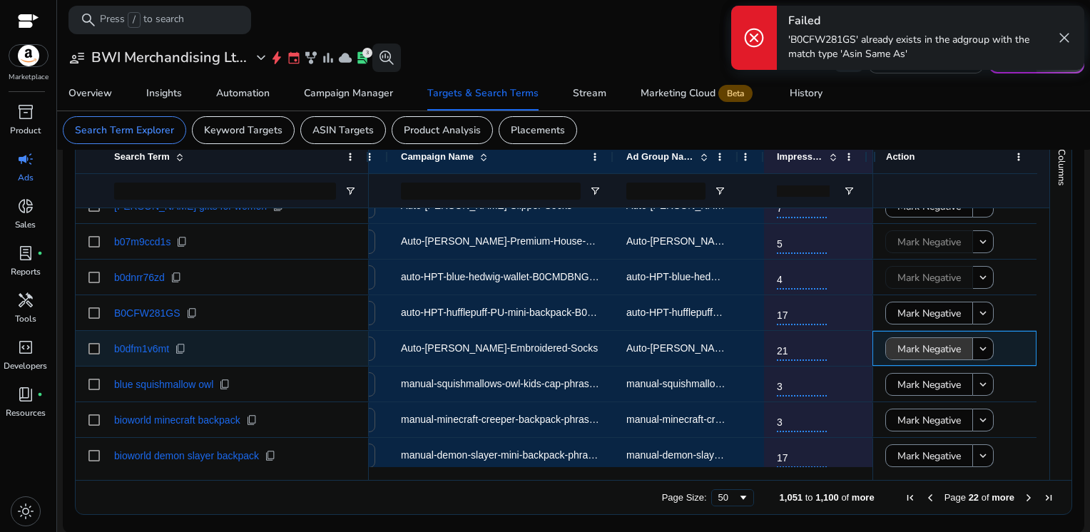
click at [901, 348] on span "Mark Negative" at bounding box center [928, 348] width 63 height 29
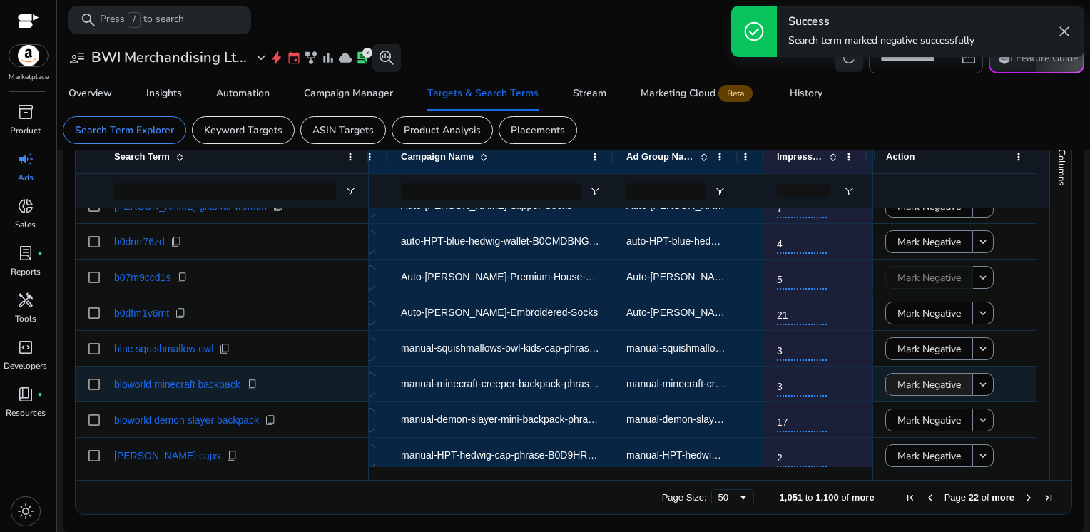
scroll to position [509, 0]
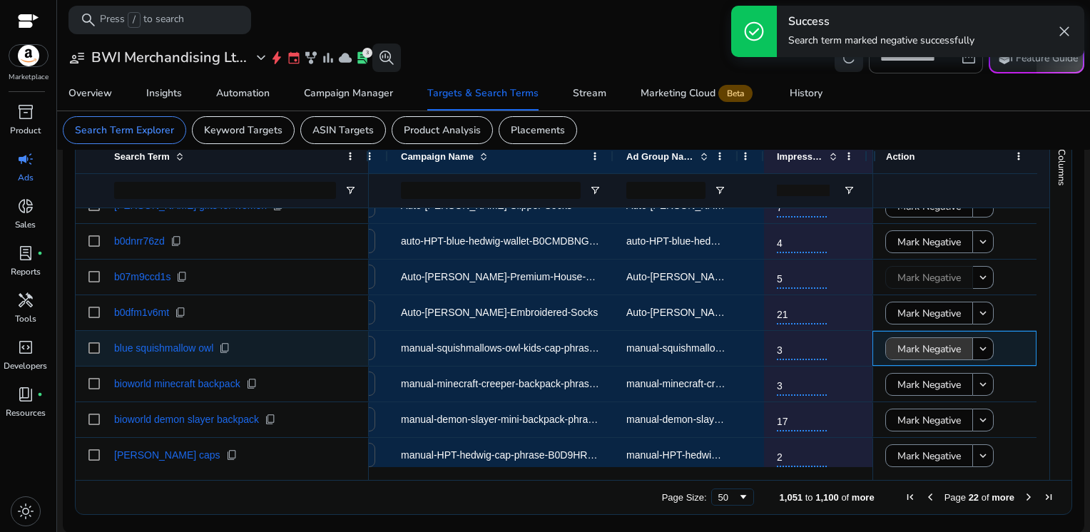
click at [898, 354] on span "Mark Negative" at bounding box center [928, 348] width 63 height 29
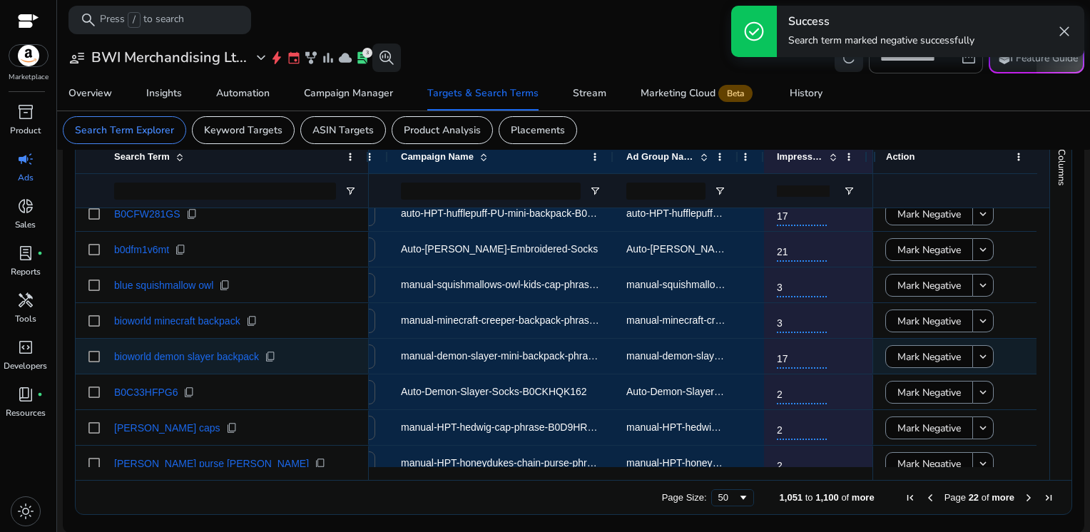
scroll to position [0, 0]
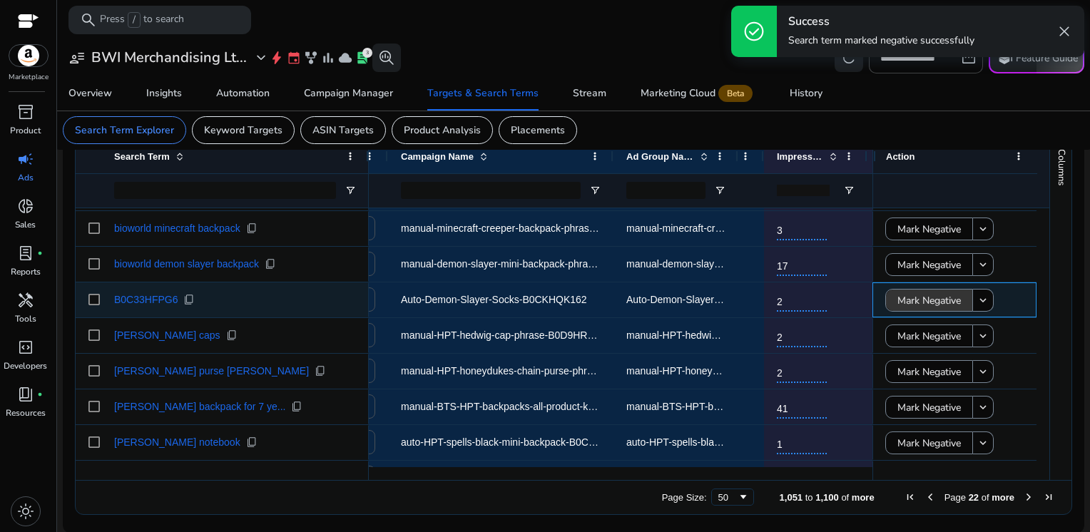
click at [897, 302] on span "Mark Negative" at bounding box center [928, 300] width 63 height 29
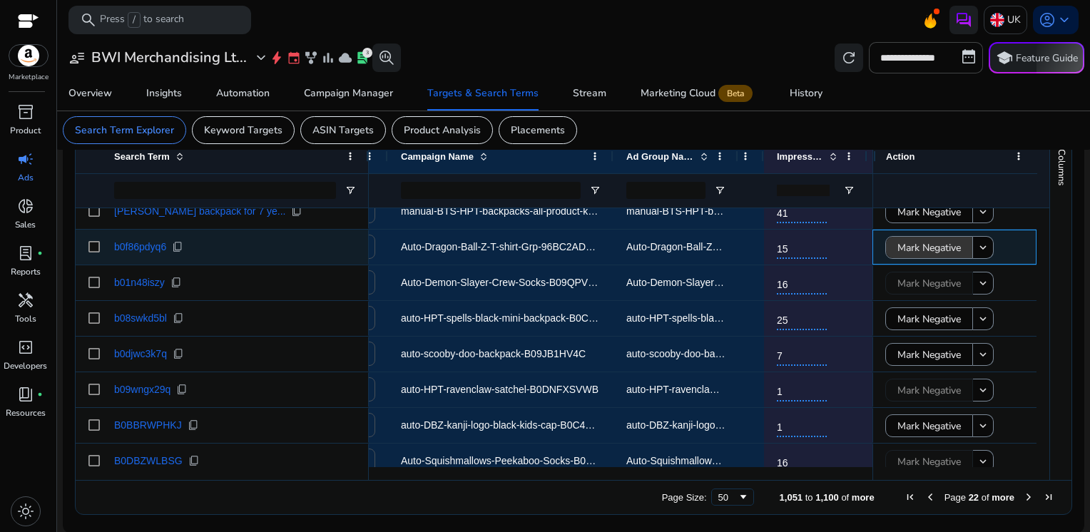
click at [904, 247] on span "Mark Negative" at bounding box center [928, 247] width 63 height 29
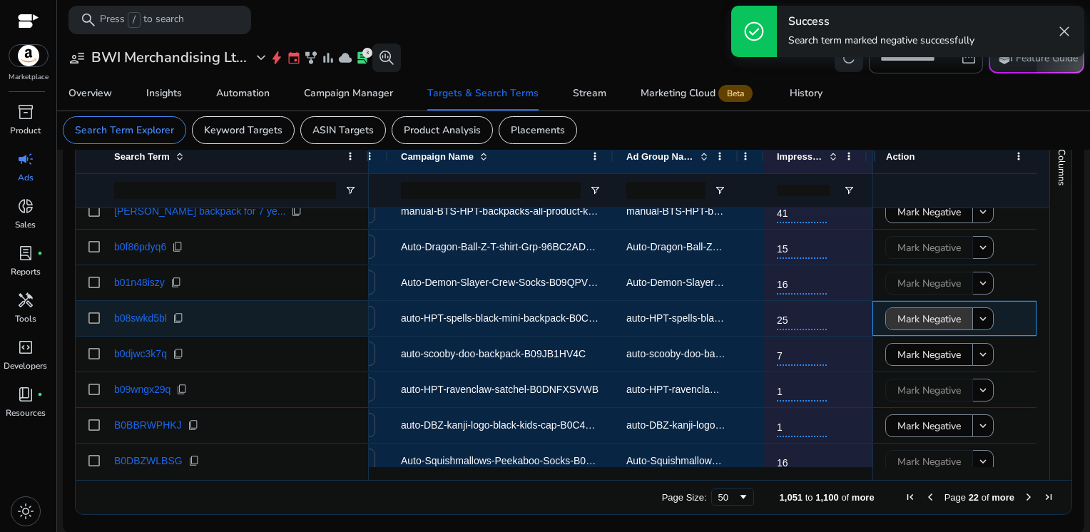
click at [907, 327] on span "Mark Negative" at bounding box center [928, 319] width 63 height 29
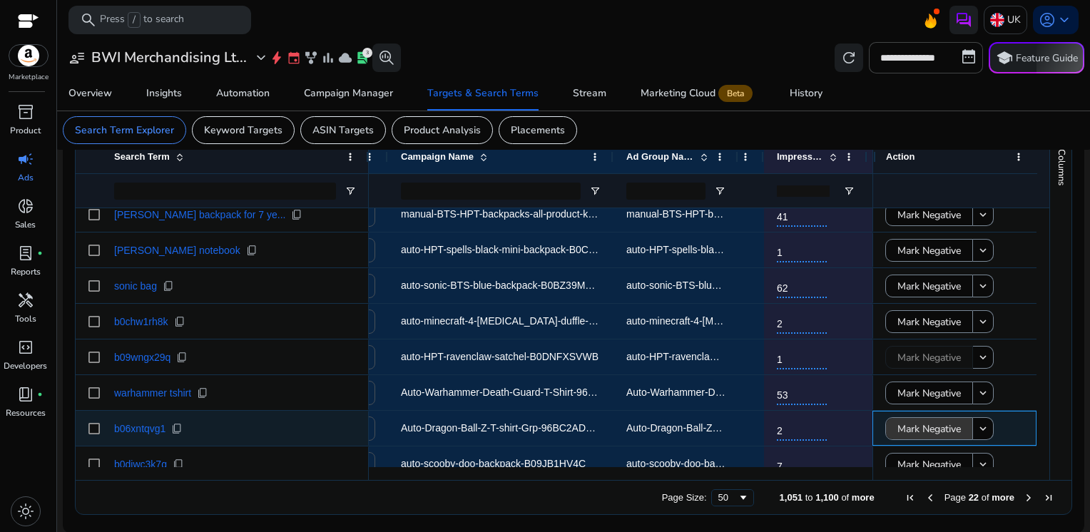
click at [909, 428] on span "Mark Negative" at bounding box center [928, 428] width 63 height 29
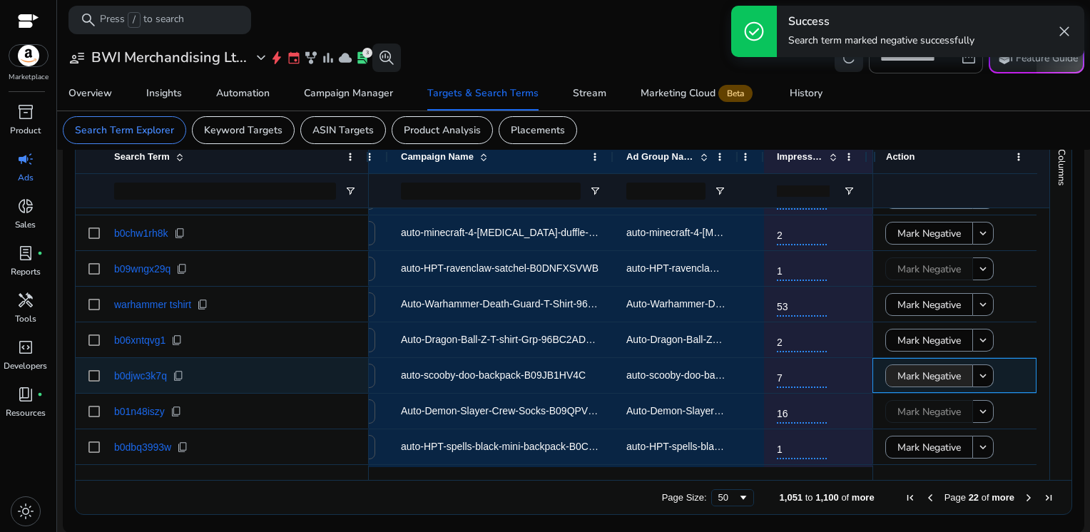
click at [914, 377] on span "Mark Negative" at bounding box center [928, 376] width 63 height 29
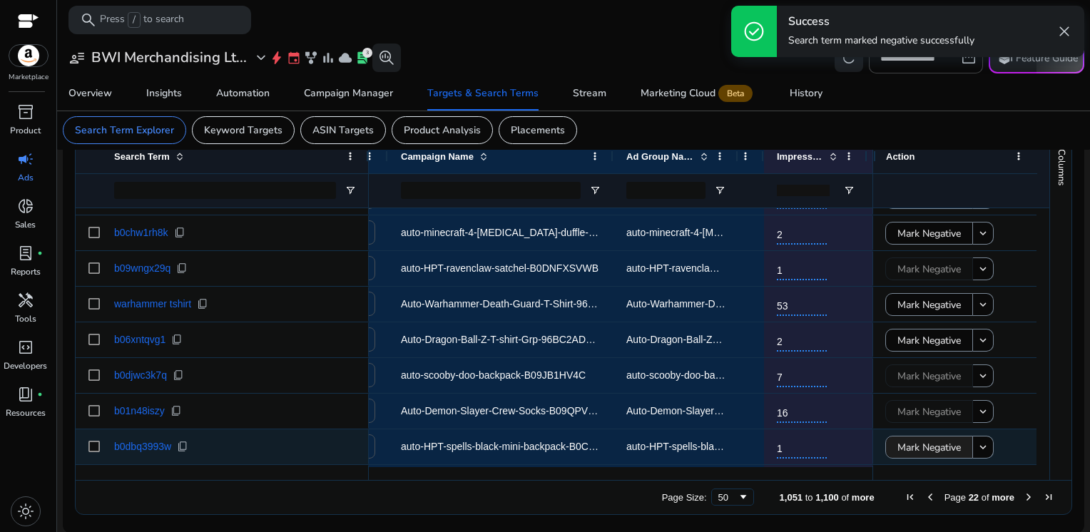
click at [908, 449] on span "Mark Negative" at bounding box center [928, 447] width 63 height 29
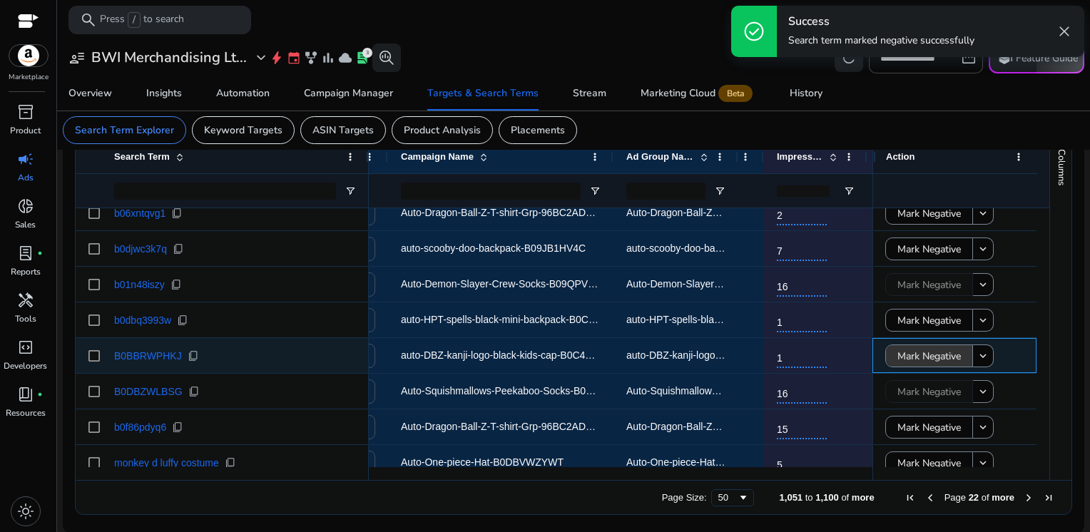
click at [907, 357] on span "Mark Negative" at bounding box center [928, 356] width 63 height 29
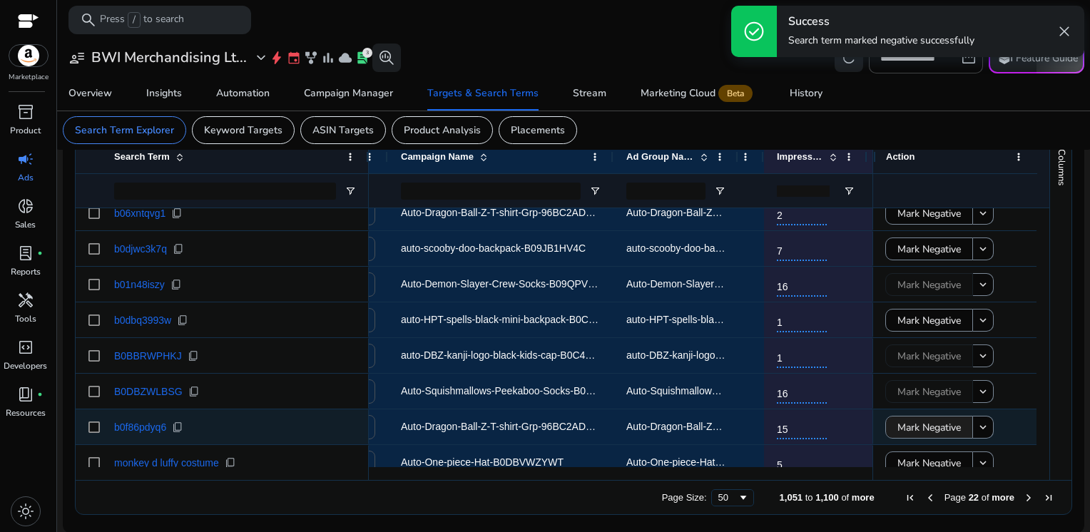
click at [905, 429] on span "Mark Negative" at bounding box center [928, 427] width 63 height 29
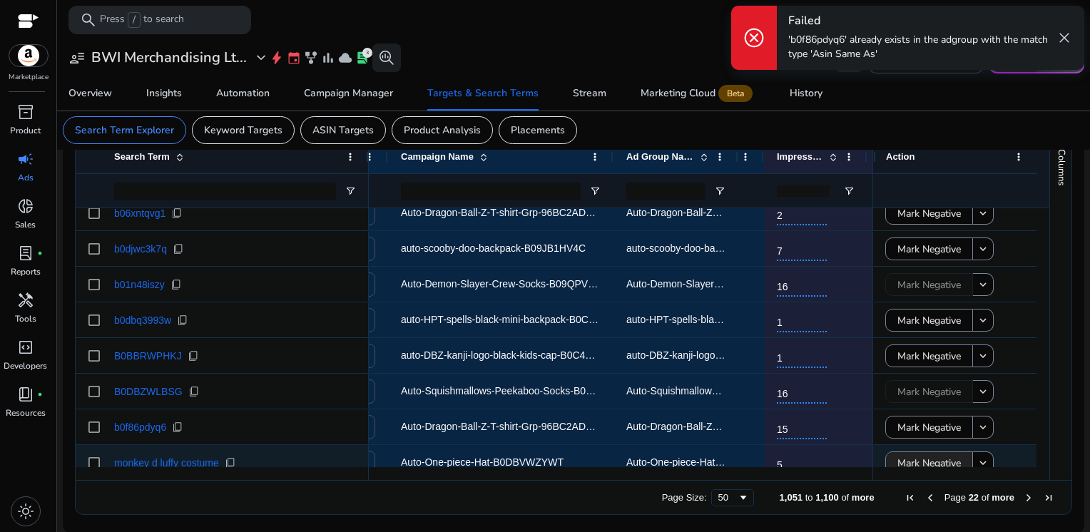
click at [906, 464] on span "Mark Negative" at bounding box center [928, 463] width 63 height 29
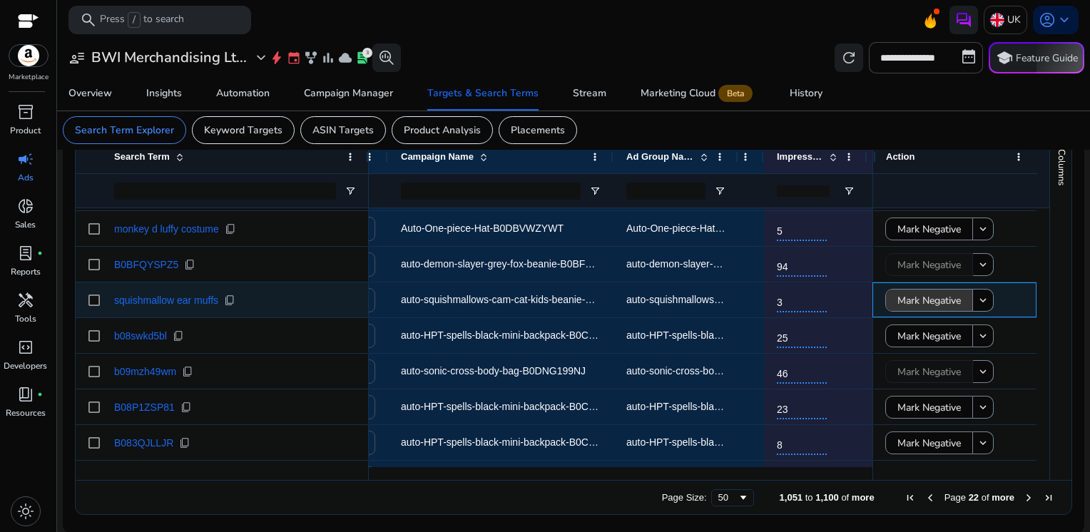
click at [912, 302] on span "Mark Negative" at bounding box center [928, 300] width 63 height 29
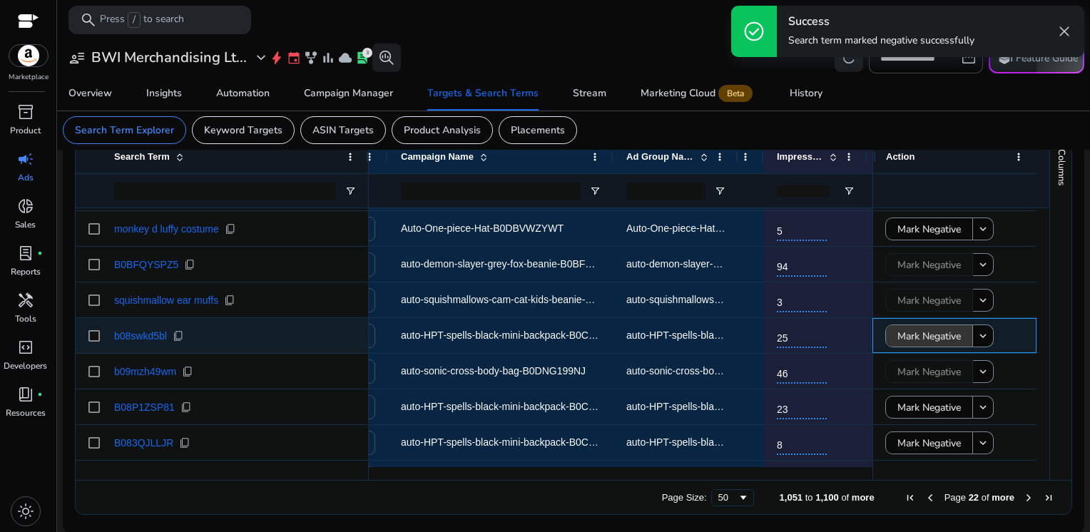
click at [914, 338] on span "Mark Negative" at bounding box center [928, 336] width 63 height 29
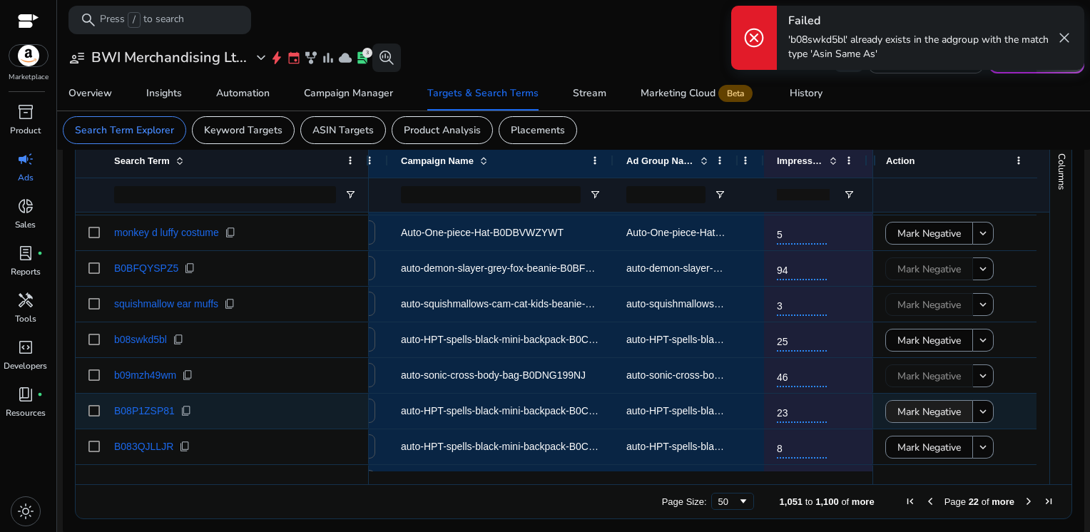
click at [915, 407] on span "Mark Negative" at bounding box center [928, 411] width 63 height 29
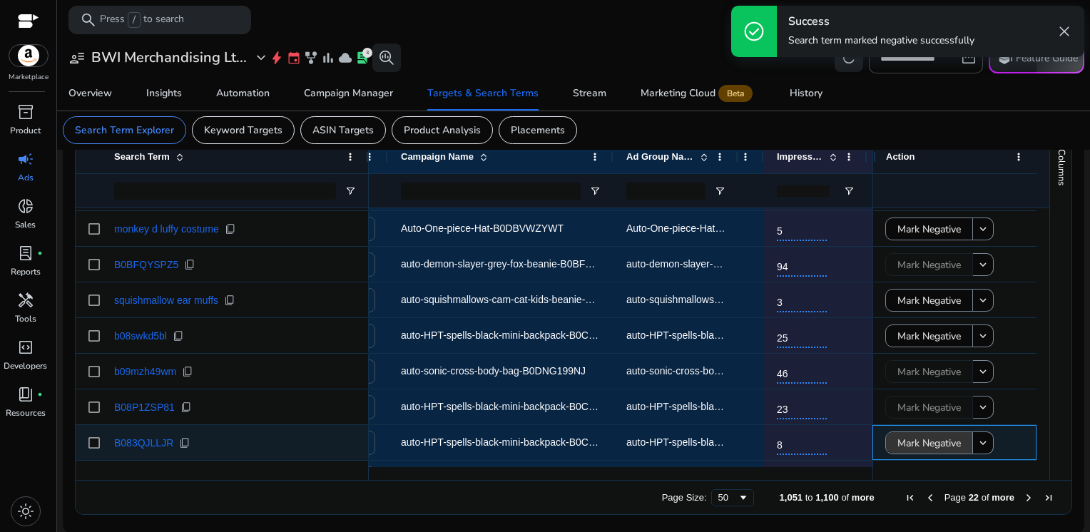
click at [915, 441] on span "Mark Negative" at bounding box center [928, 443] width 63 height 29
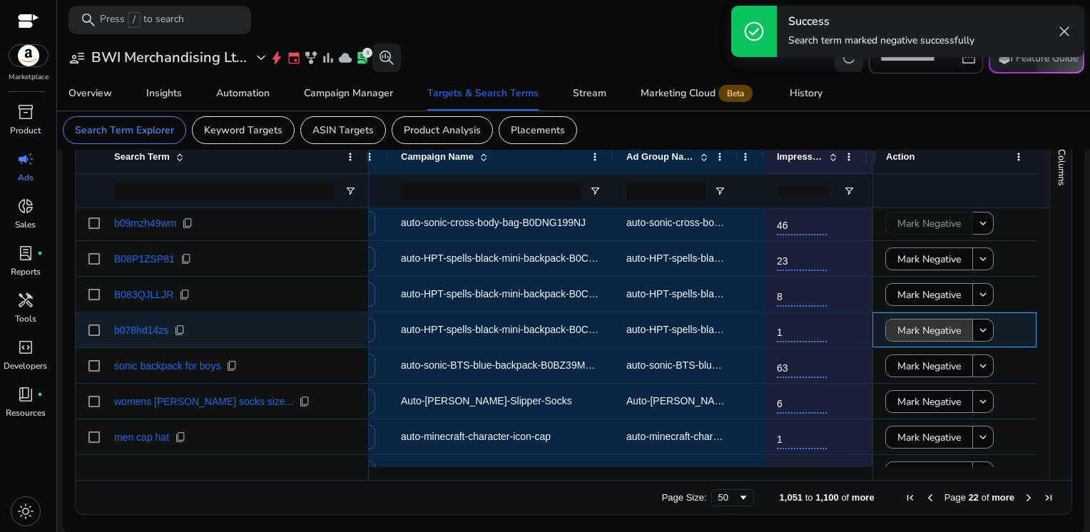
click at [914, 334] on span "Mark Negative" at bounding box center [928, 330] width 63 height 29
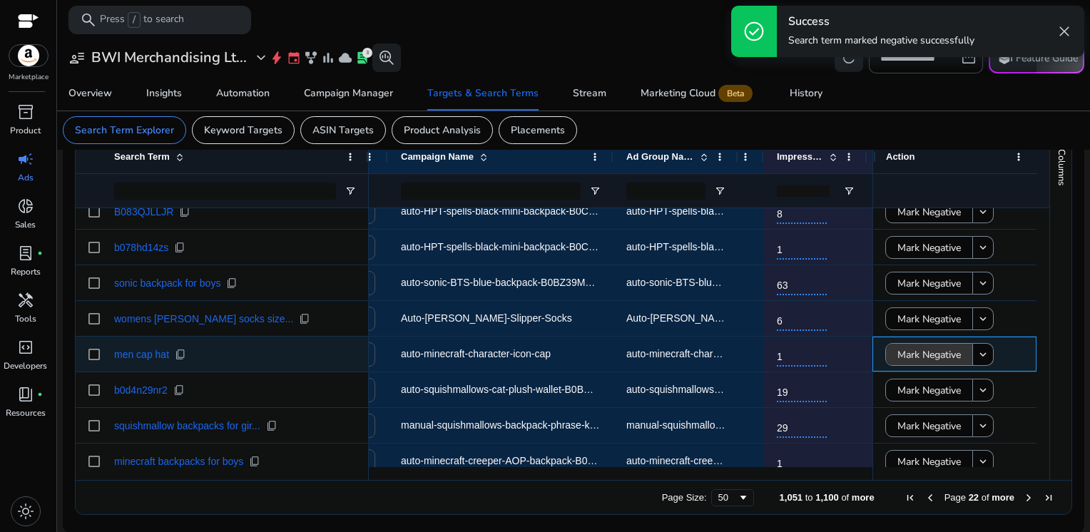
click at [914, 359] on span "Mark Negative" at bounding box center [928, 354] width 63 height 29
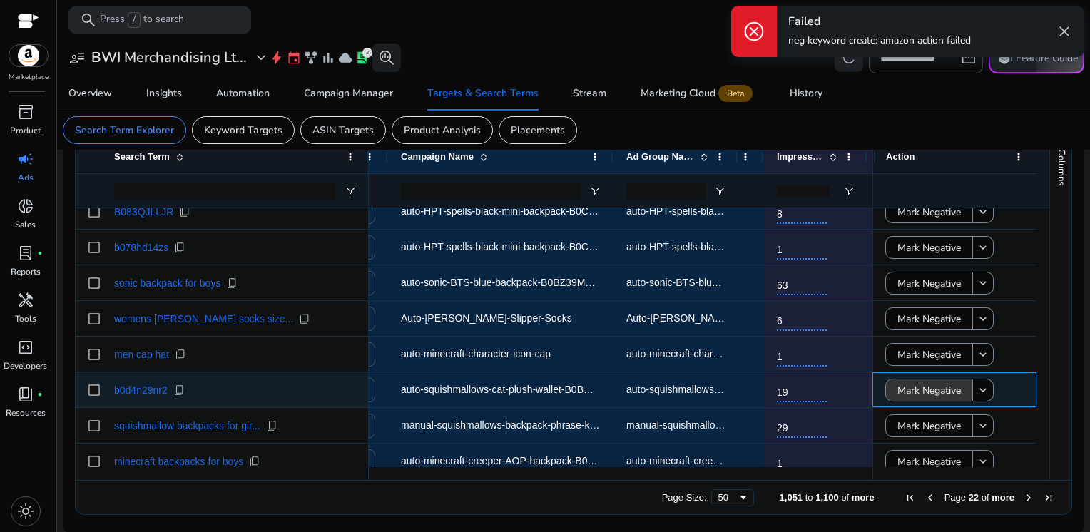
click at [913, 394] on span "Mark Negative" at bounding box center [928, 390] width 63 height 29
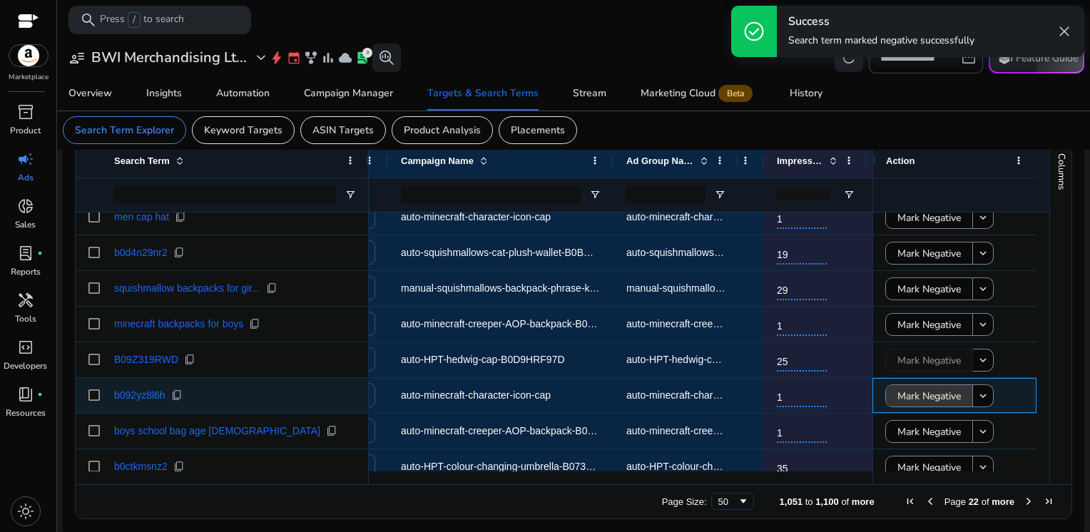
click at [907, 393] on span "Mark Negative" at bounding box center [928, 396] width 63 height 29
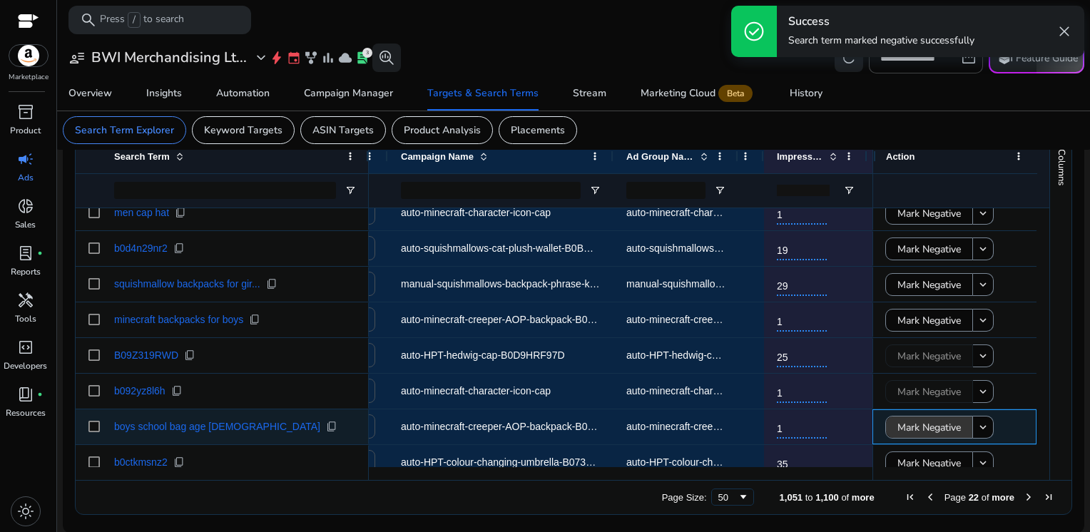
click at [909, 433] on span "Mark Negative" at bounding box center [928, 427] width 63 height 29
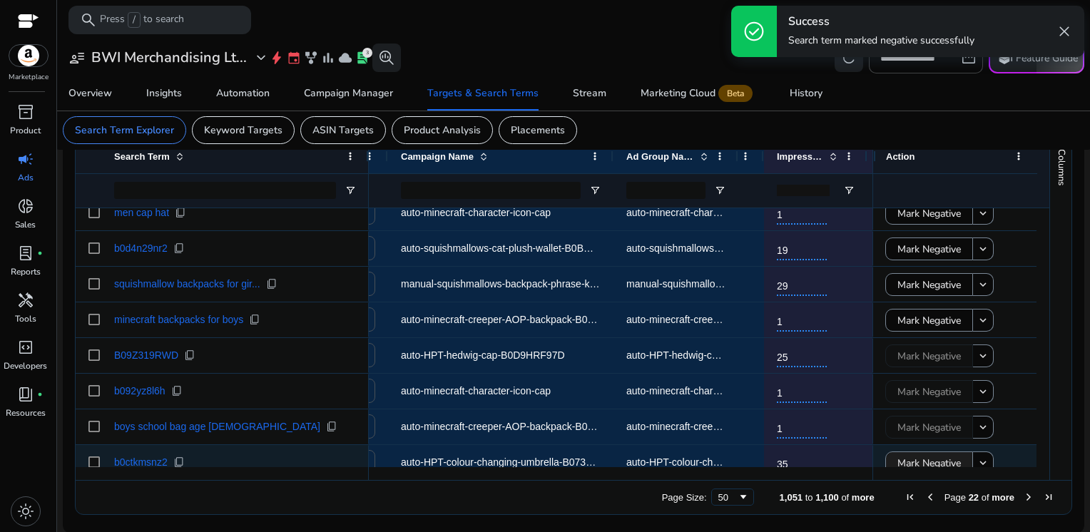
click at [910, 456] on span "Mark Negative" at bounding box center [928, 463] width 63 height 29
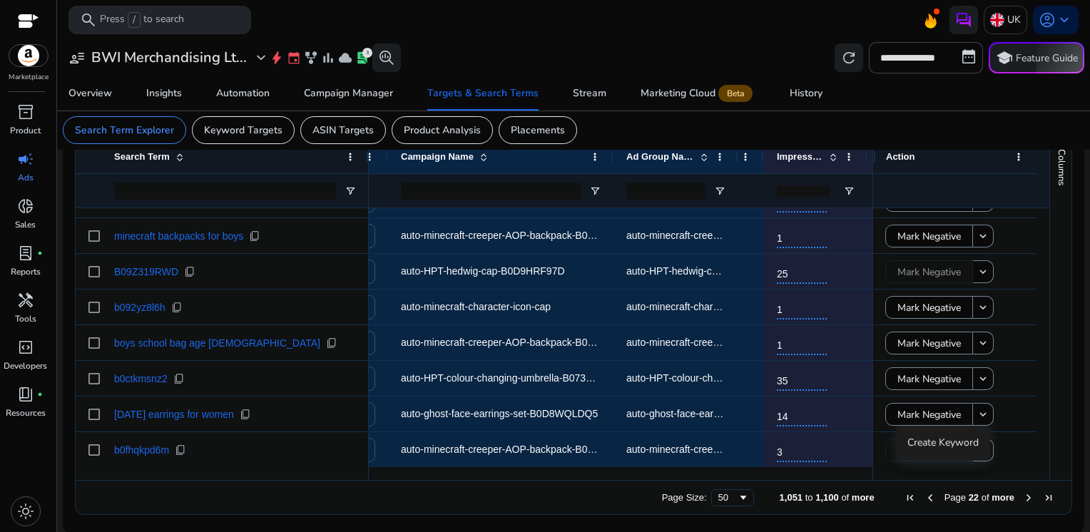
click at [1023, 498] on span "Next Page" at bounding box center [1028, 497] width 11 height 11
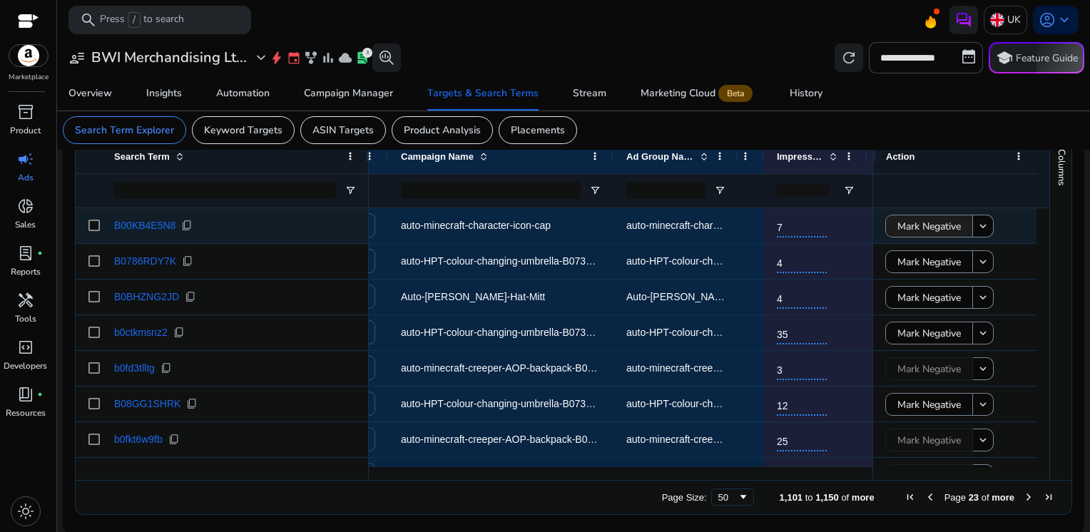
click at [921, 232] on span "Mark Negative" at bounding box center [928, 226] width 63 height 29
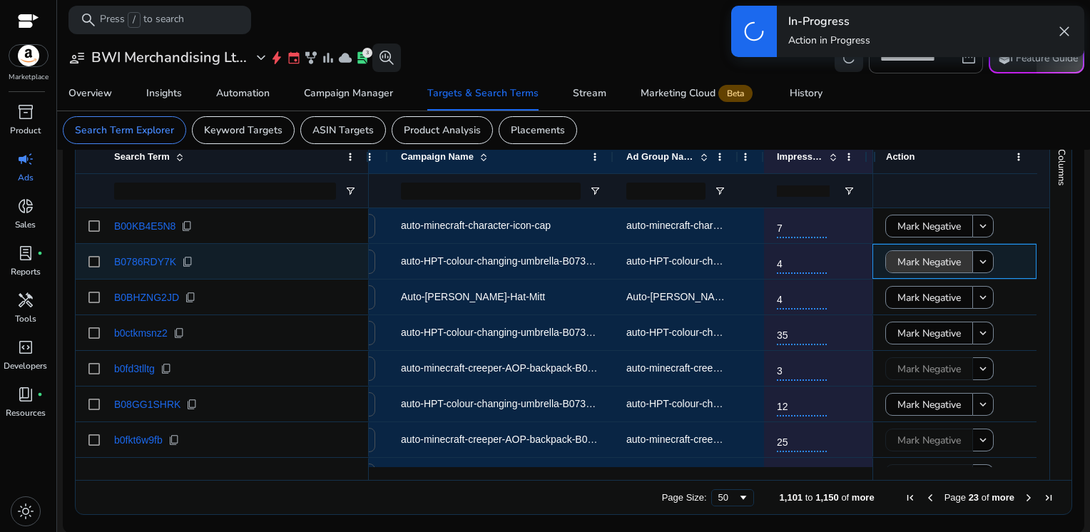
click at [921, 264] on span "Mark Negative" at bounding box center [928, 261] width 63 height 29
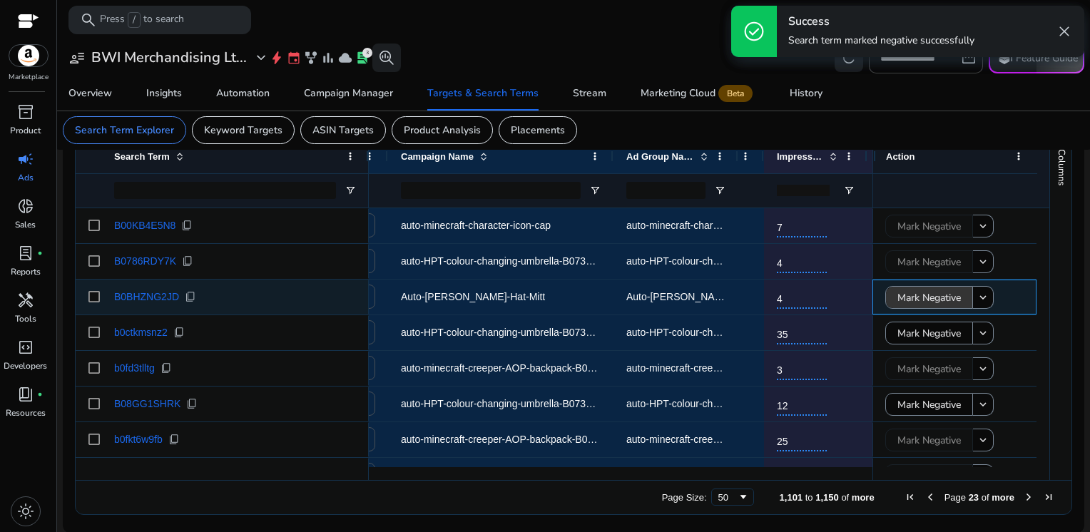
click at [921, 298] on span "Mark Negative" at bounding box center [928, 297] width 63 height 29
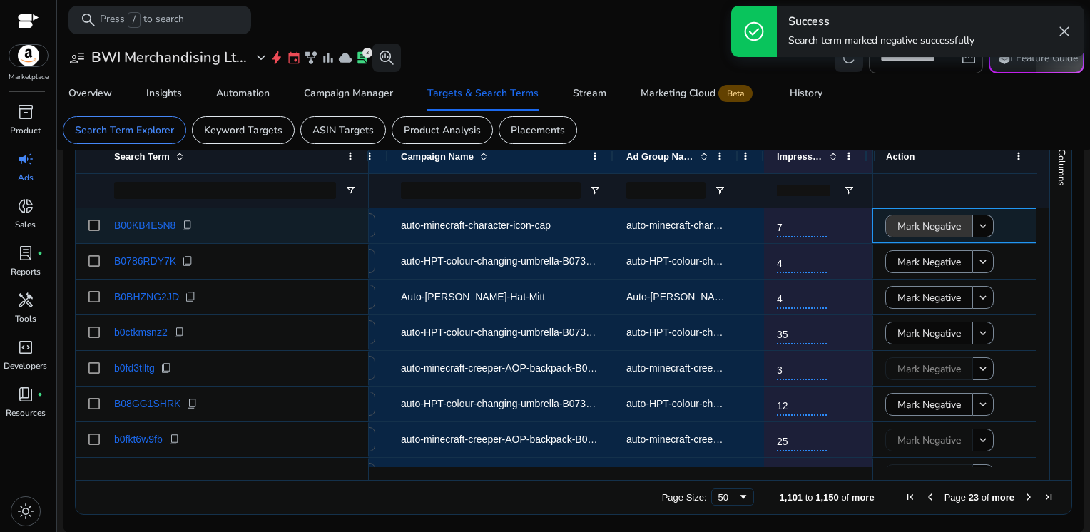
click at [910, 230] on span "Mark Negative" at bounding box center [928, 226] width 63 height 29
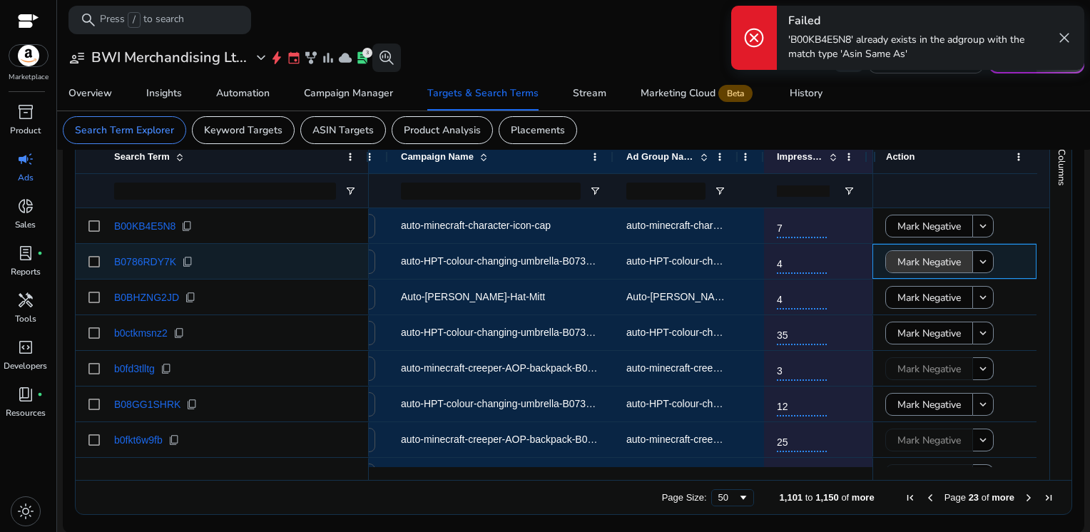
click at [913, 270] on span "Mark Negative" at bounding box center [928, 261] width 63 height 29
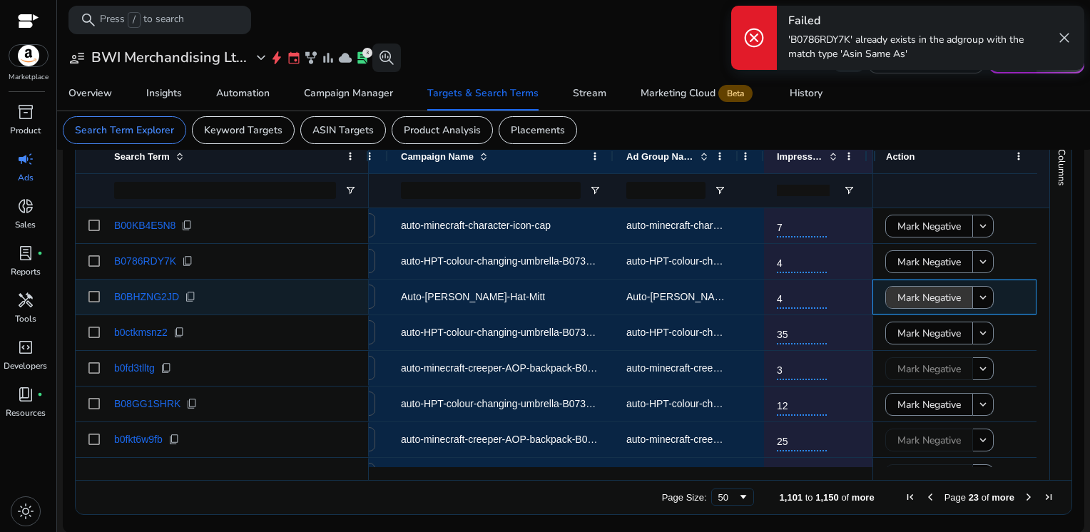
click at [913, 291] on span "Mark Negative" at bounding box center [928, 297] width 63 height 29
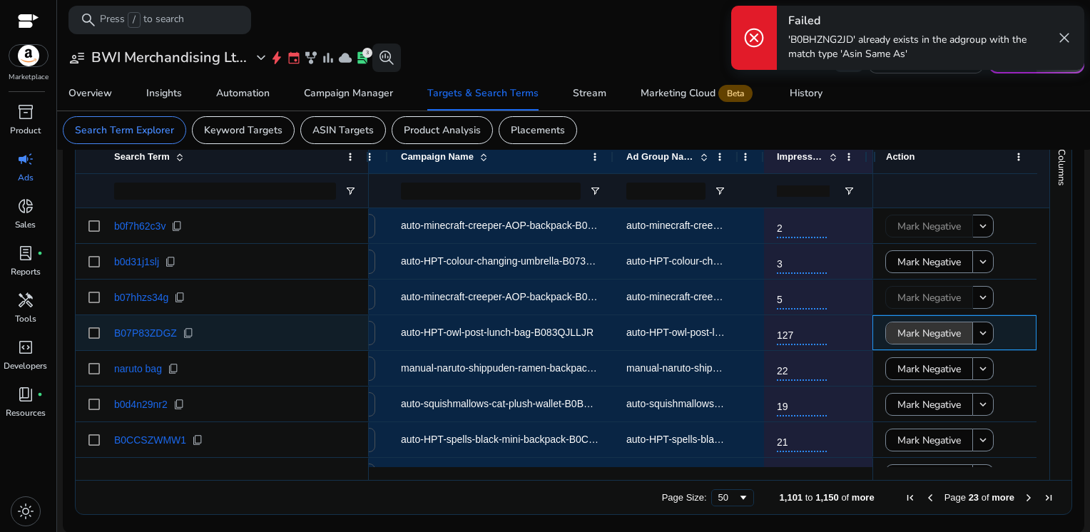
click at [916, 332] on span "Mark Negative" at bounding box center [928, 333] width 63 height 29
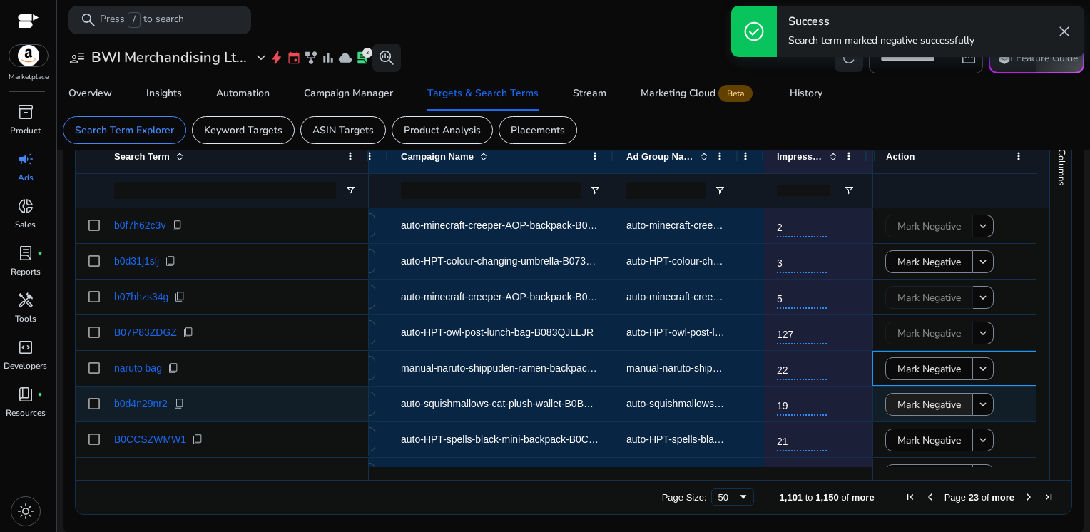
drag, startPoint x: 916, startPoint y: 371, endPoint x: 920, endPoint y: 402, distance: 31.6
click at [920, 402] on span "Mark Negative" at bounding box center [928, 404] width 63 height 29
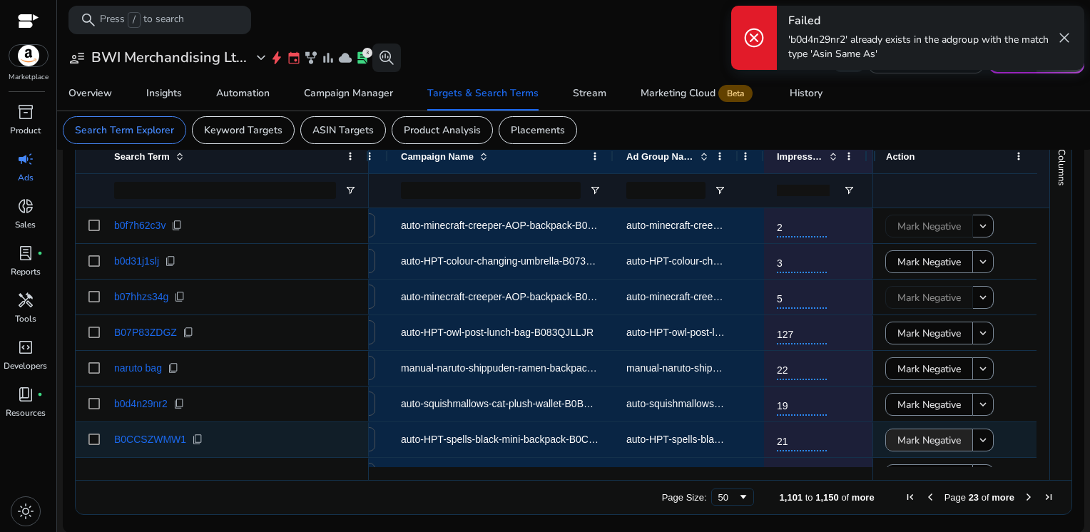
click at [921, 443] on span "Mark Negative" at bounding box center [928, 440] width 63 height 29
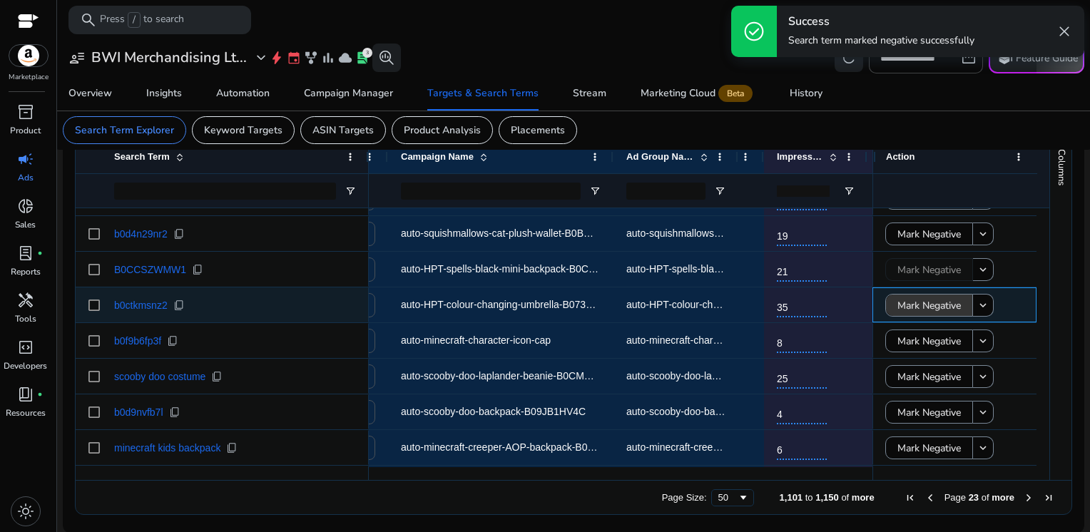
click at [901, 300] on span "Mark Negative" at bounding box center [928, 305] width 63 height 29
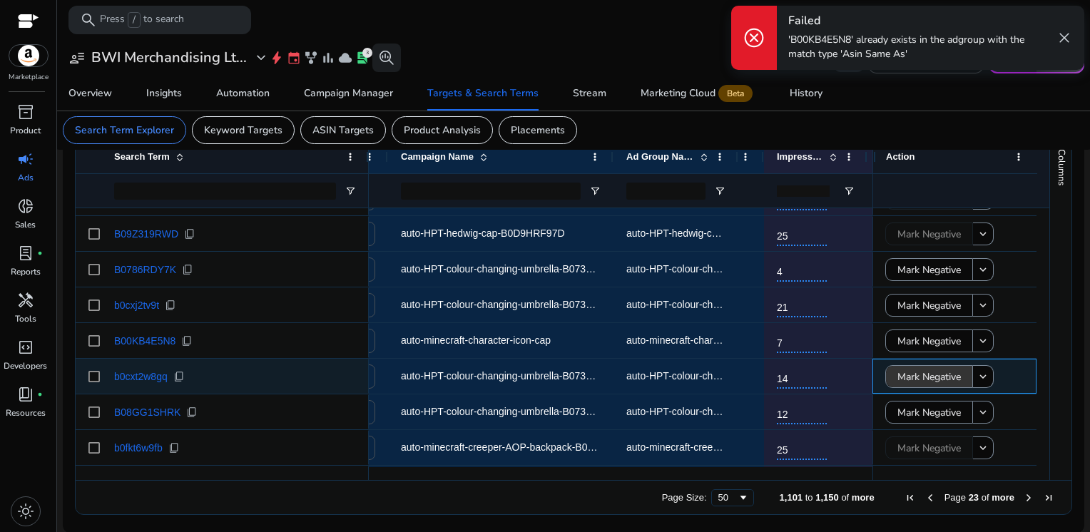
click at [910, 369] on span "Mark Negative" at bounding box center [928, 376] width 63 height 29
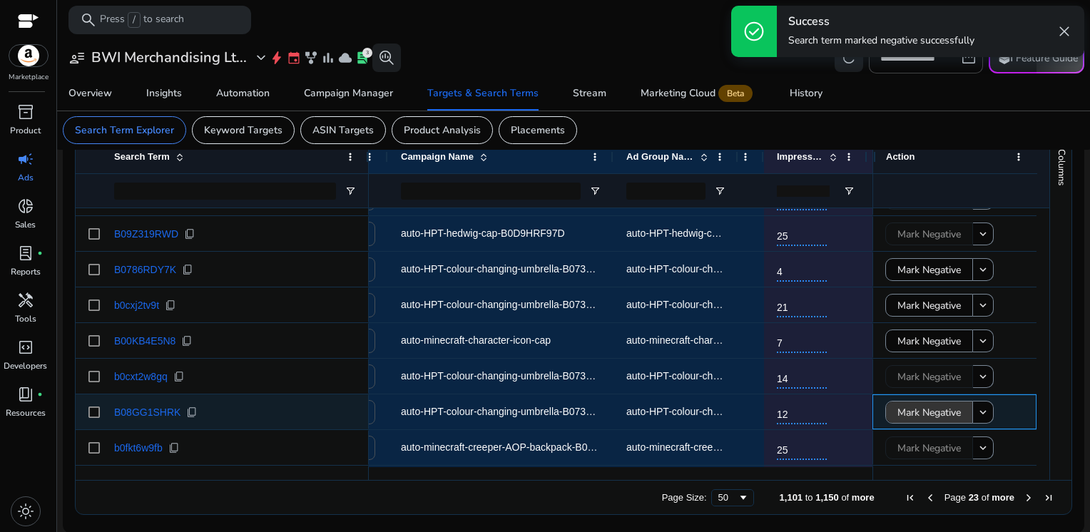
click at [919, 416] on span "Mark Negative" at bounding box center [928, 412] width 63 height 29
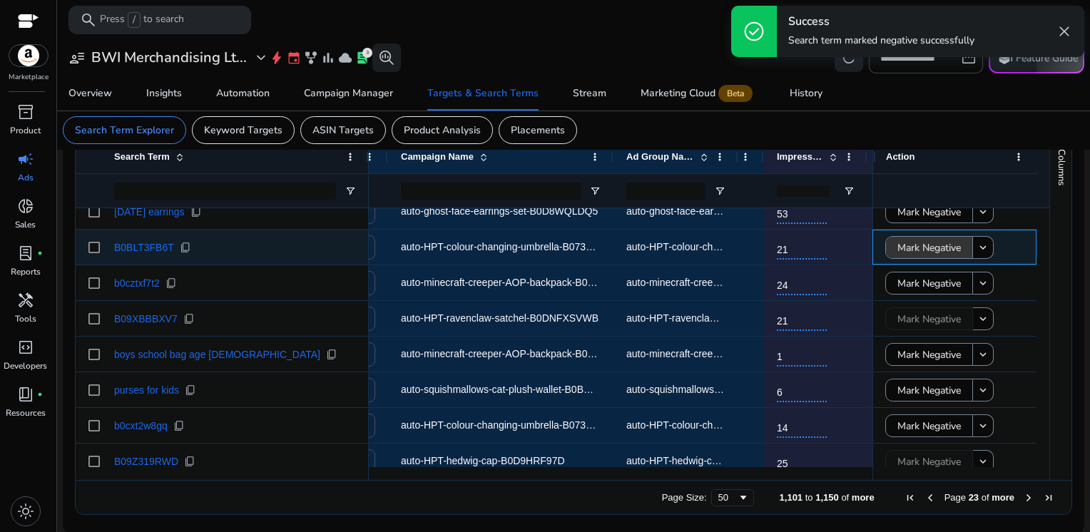
click at [942, 244] on span "Mark Negative" at bounding box center [928, 247] width 63 height 29
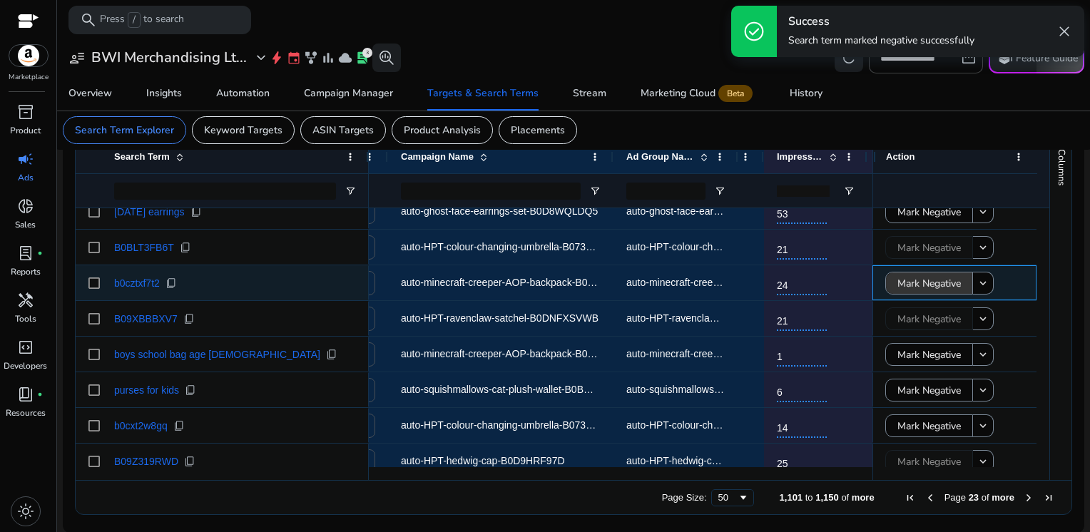
click at [929, 277] on span "Mark Negative" at bounding box center [928, 283] width 63 height 29
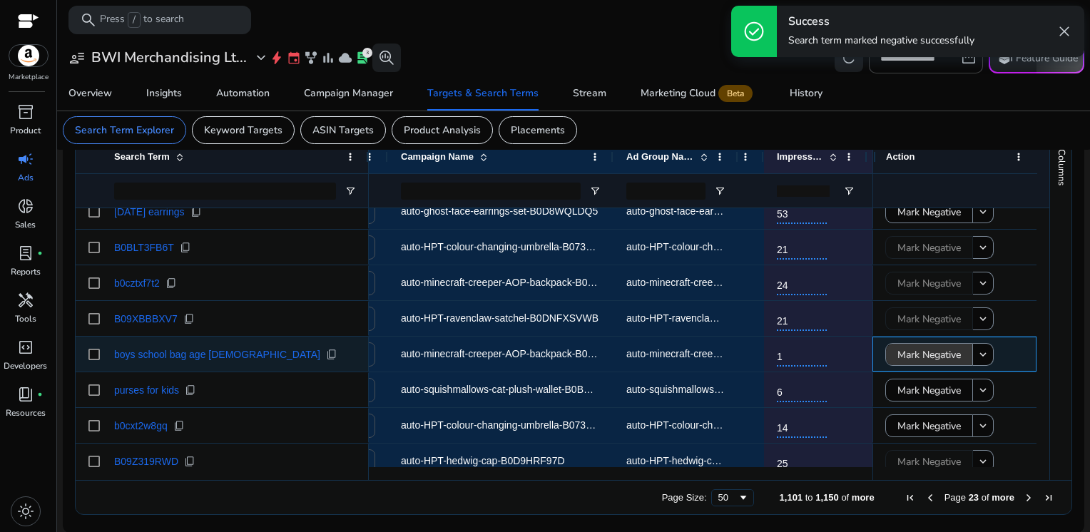
click at [934, 357] on span "Mark Negative" at bounding box center [928, 354] width 63 height 29
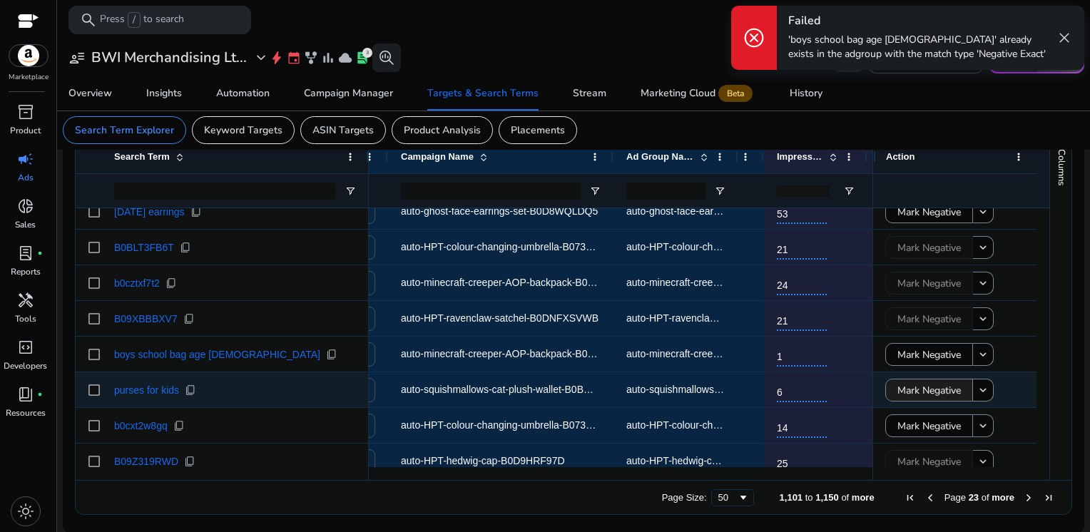
click at [924, 391] on span "Mark Negative" at bounding box center [928, 390] width 63 height 29
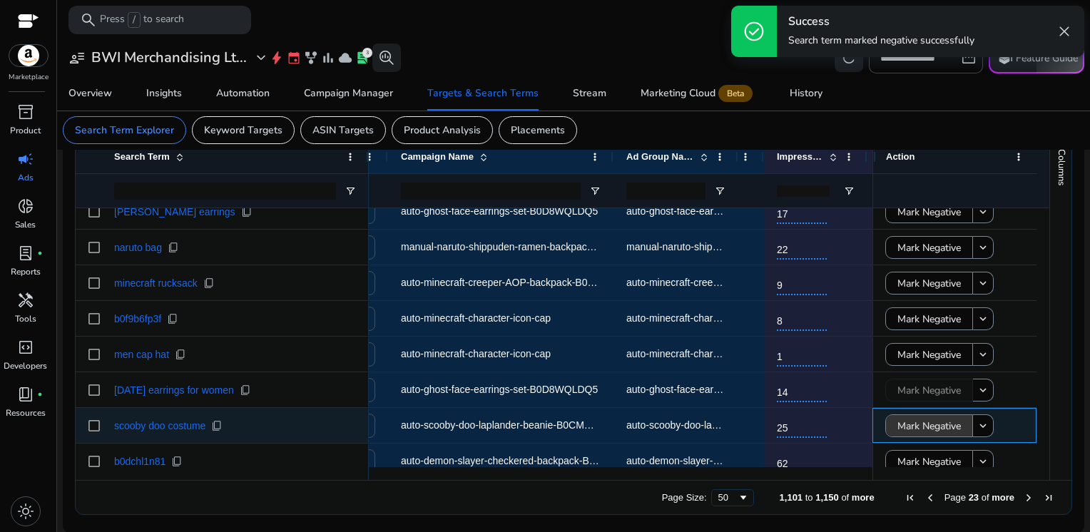
click at [922, 426] on span "Mark Negative" at bounding box center [928, 425] width 63 height 29
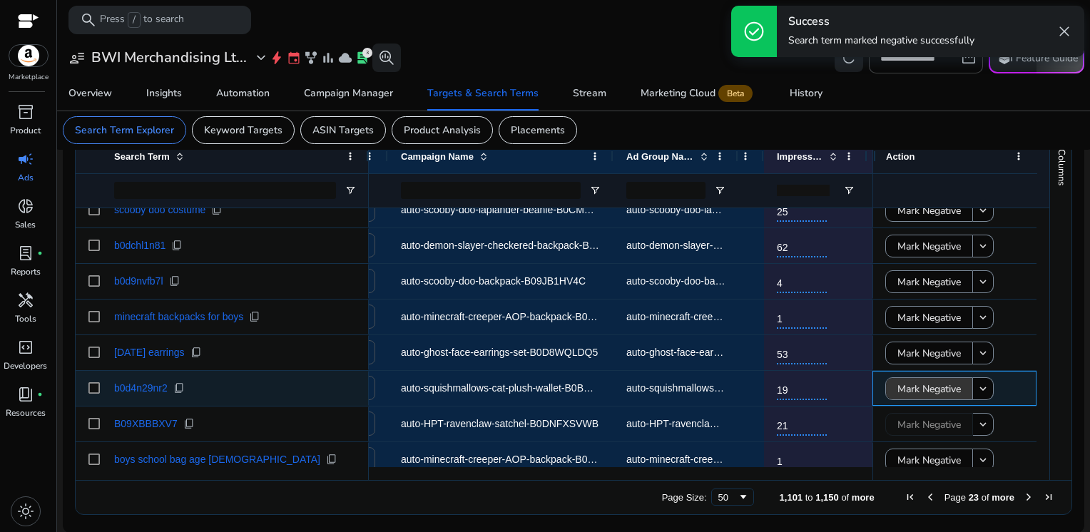
click at [910, 386] on span "Mark Negative" at bounding box center [928, 388] width 63 height 29
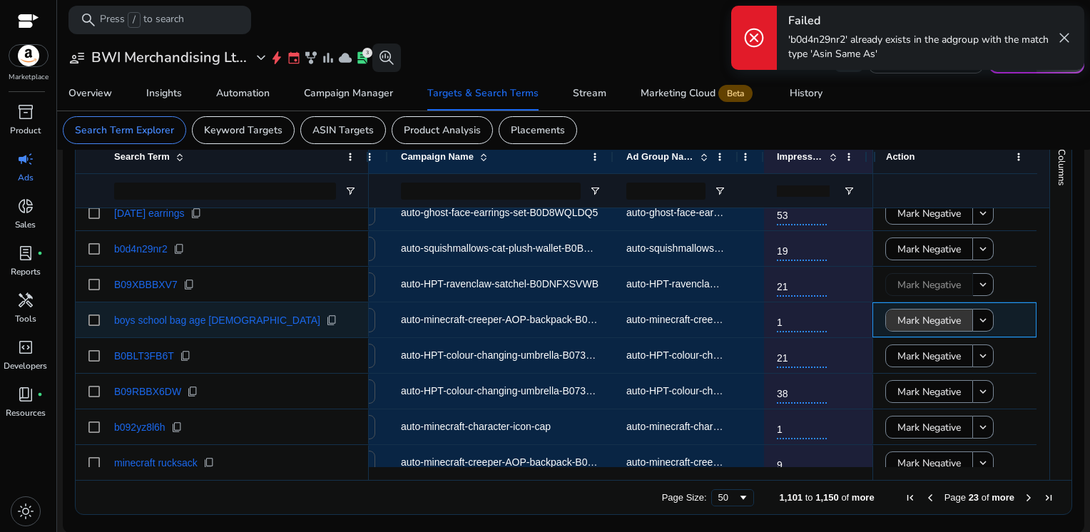
click at [914, 319] on span "Mark Negative" at bounding box center [928, 320] width 63 height 29
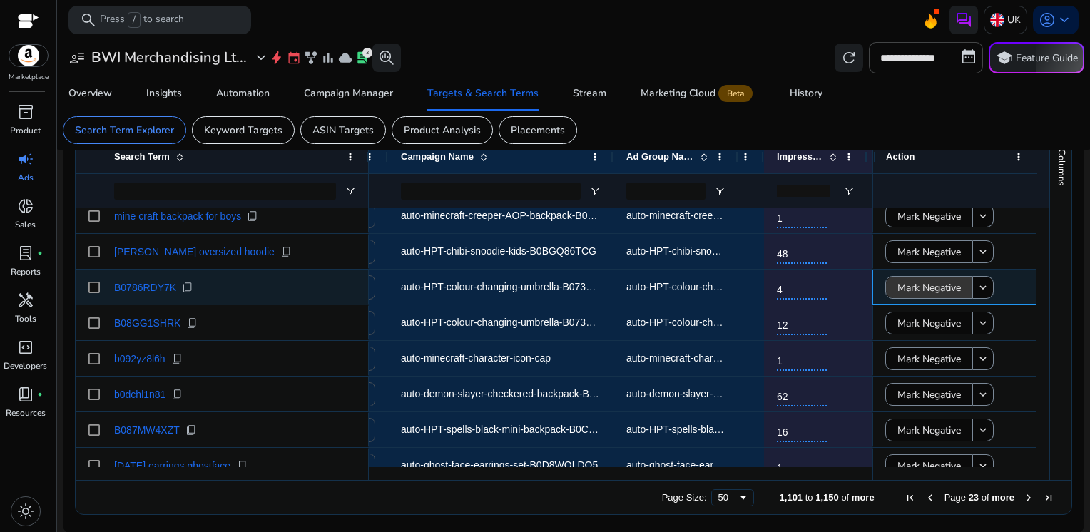
click at [913, 286] on span "Mark Negative" at bounding box center [928, 287] width 63 height 29
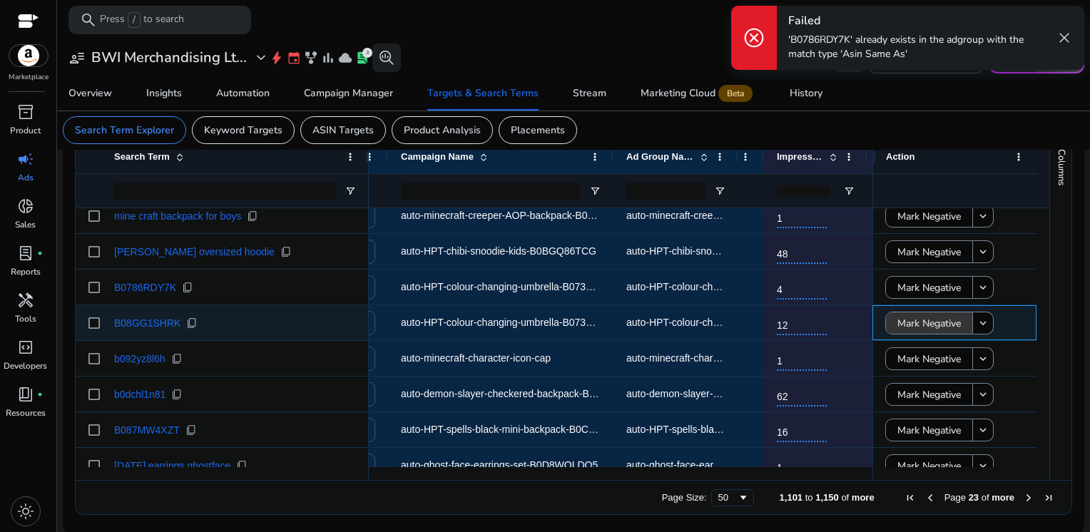
click at [916, 324] on span "Mark Negative" at bounding box center [928, 323] width 63 height 29
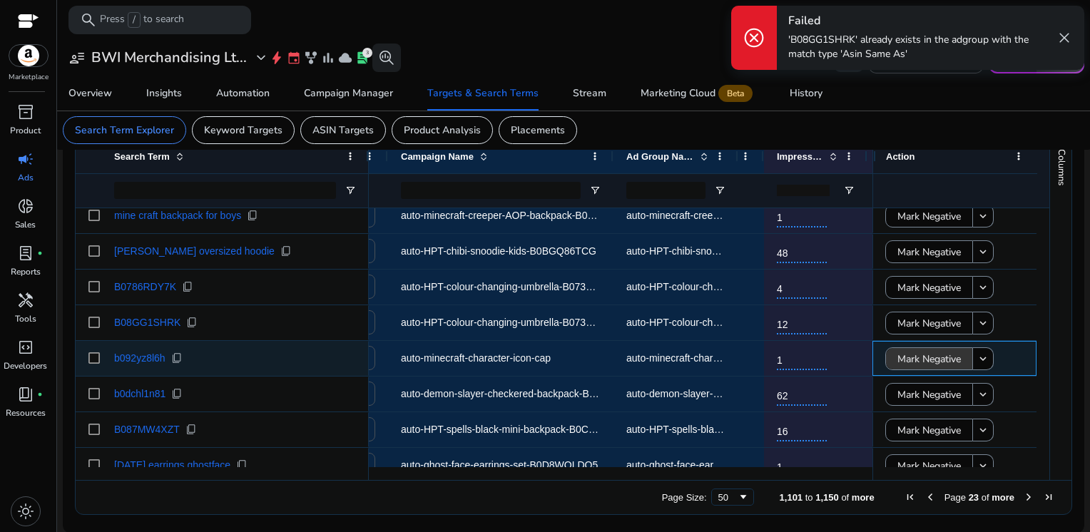
click at [917, 358] on span "Mark Negative" at bounding box center [928, 358] width 63 height 29
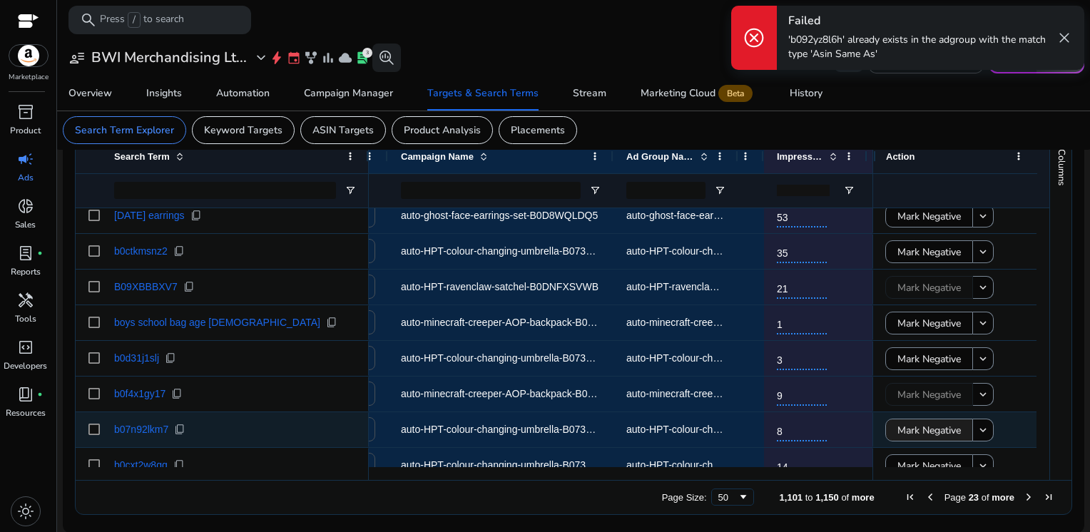
click at [910, 439] on span "Mark Negative" at bounding box center [928, 430] width 63 height 29
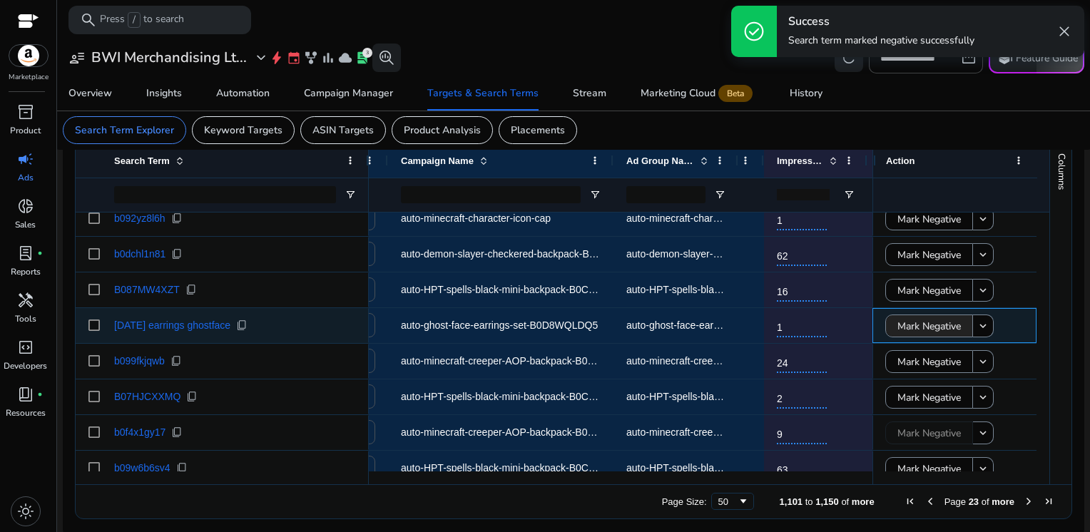
click at [908, 329] on span "Mark Negative" at bounding box center [928, 326] width 63 height 29
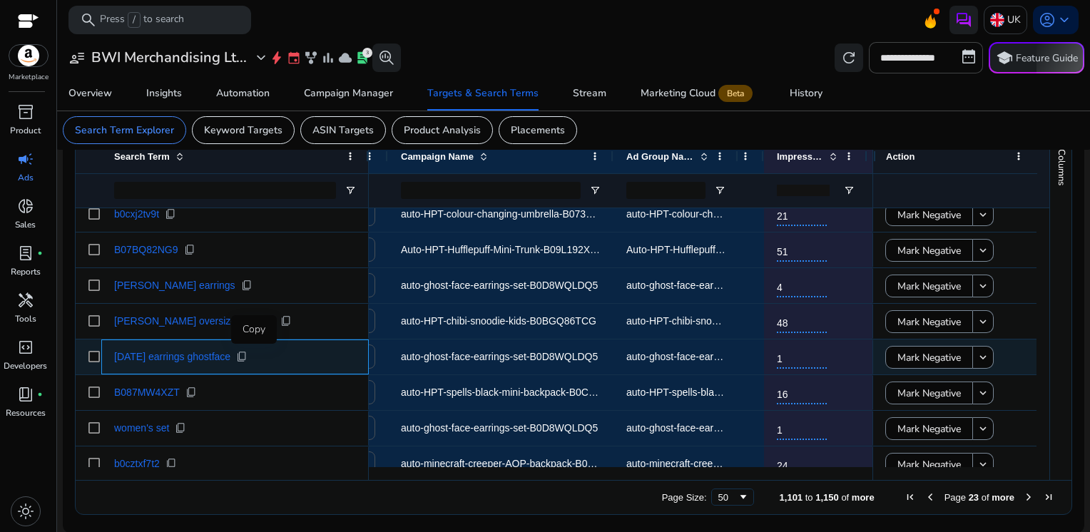
click at [247, 355] on span "content_copy" at bounding box center [241, 356] width 11 height 11
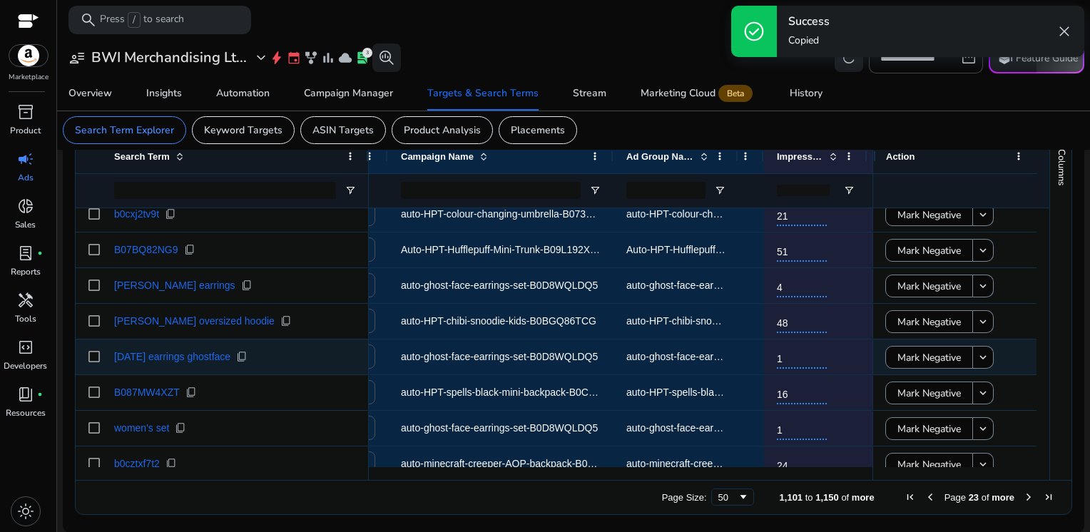
click at [451, 354] on span "auto-ghost-face-earrings-set-B0D8WQLDQ5" at bounding box center [499, 356] width 197 height 11
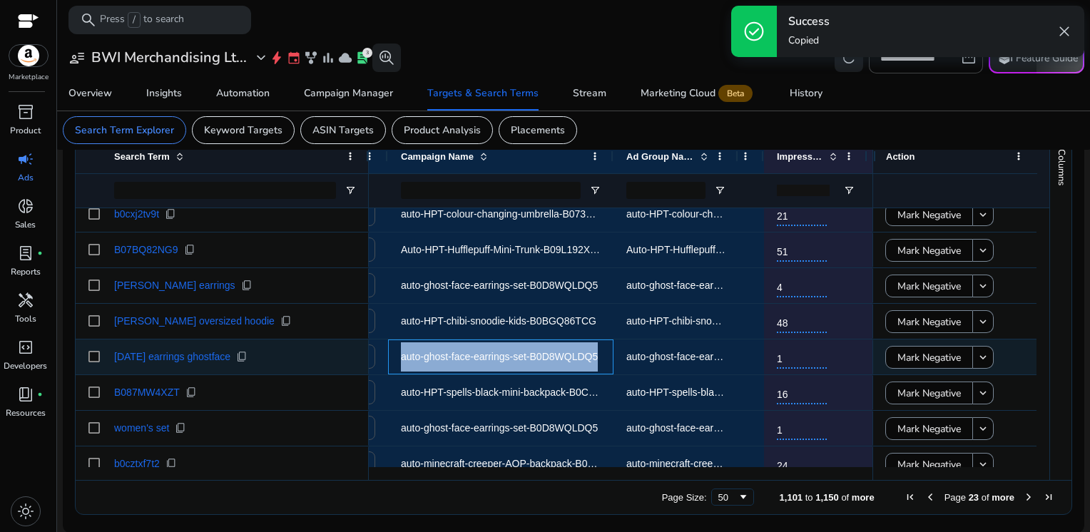
copy span "auto-ghost-face-earrings-set-B0D8WQLDQ5"
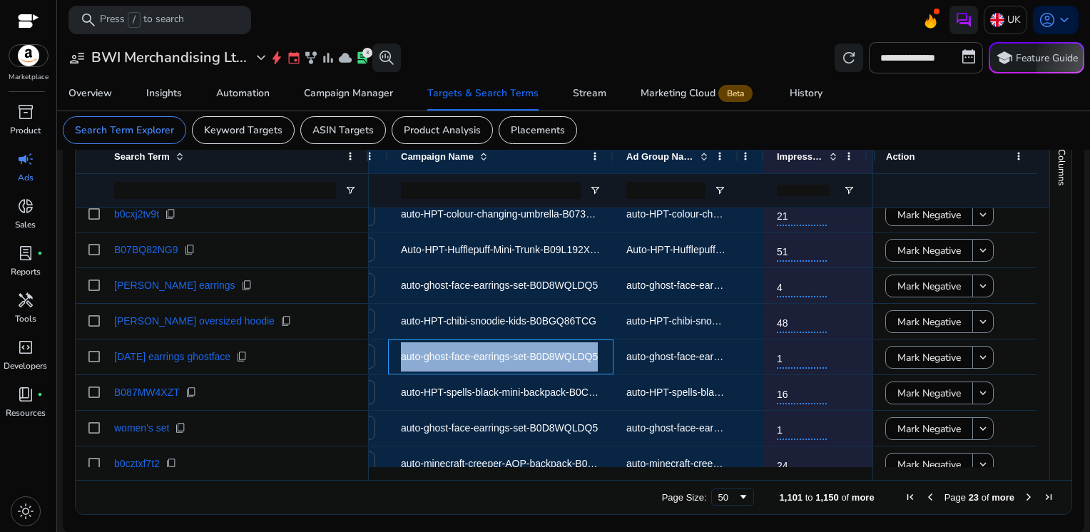
scroll to position [0, 220]
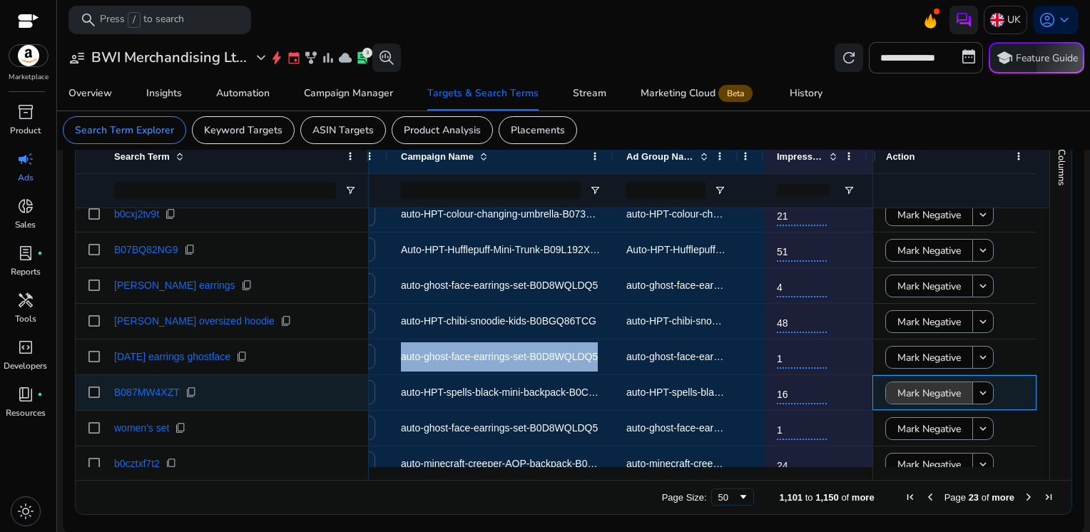
click at [919, 396] on span "Mark Negative" at bounding box center [928, 393] width 63 height 29
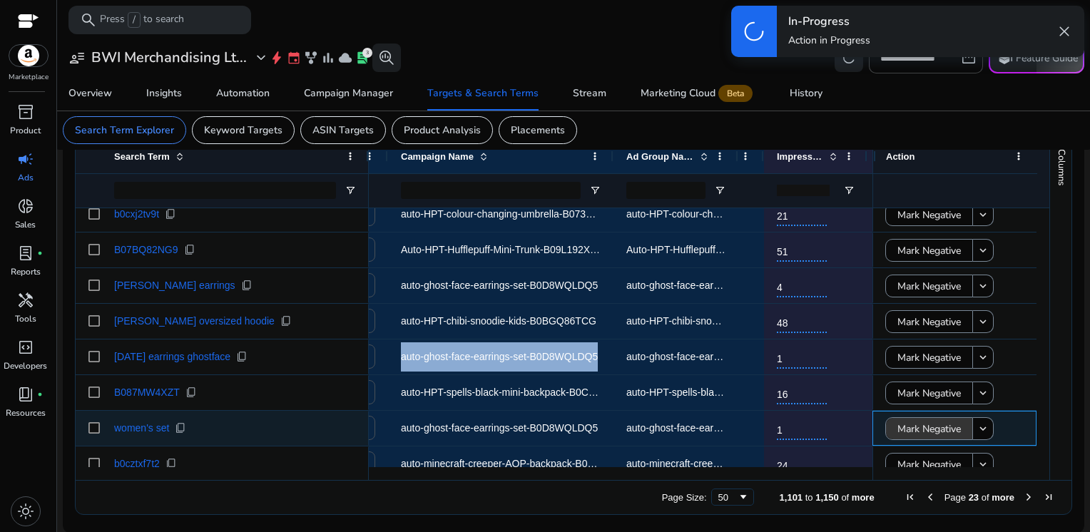
click at [916, 423] on span "Mark Negative" at bounding box center [928, 428] width 63 height 29
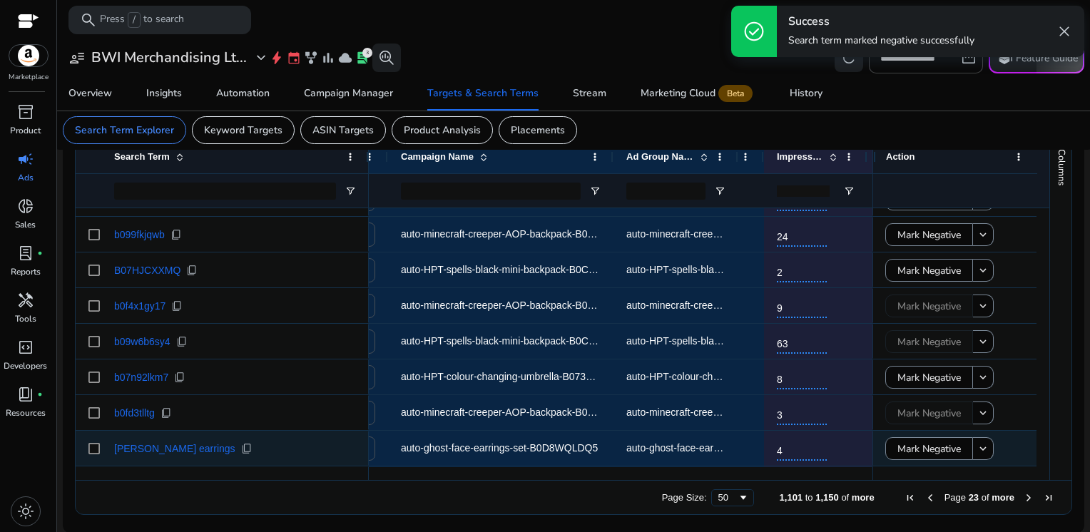
scroll to position [1208, 0]
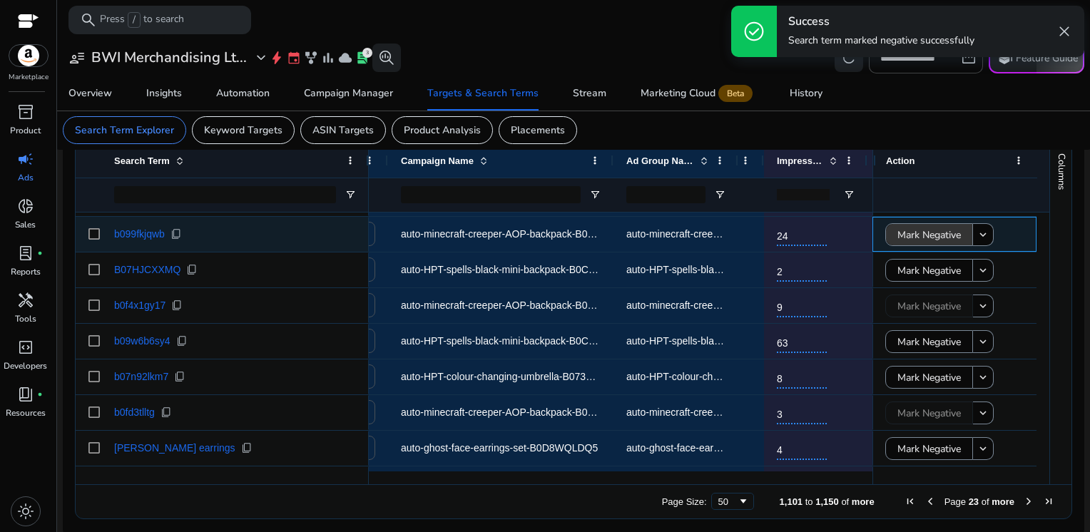
click at [919, 225] on span "Mark Negative" at bounding box center [928, 234] width 63 height 29
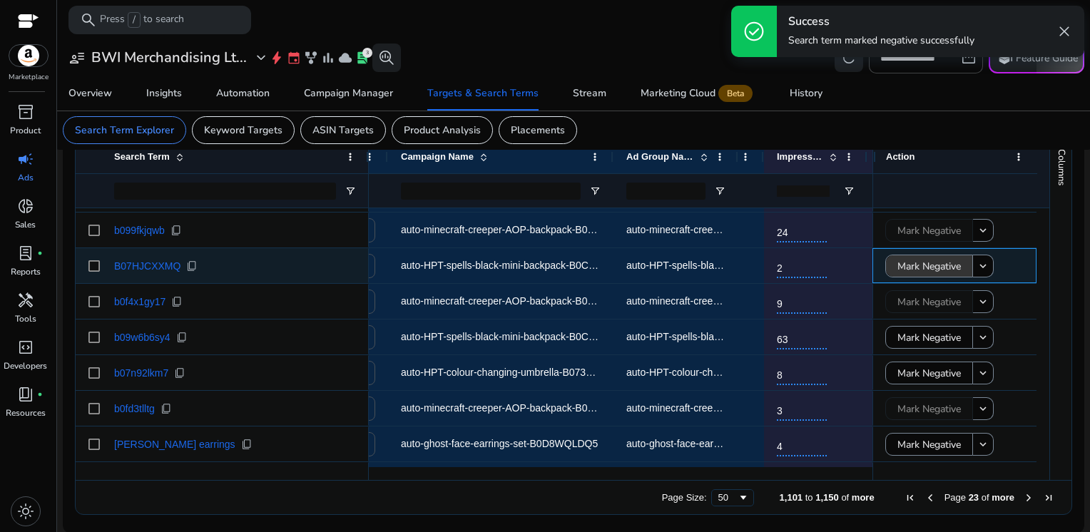
click at [916, 270] on span "Mark Negative" at bounding box center [928, 266] width 63 height 29
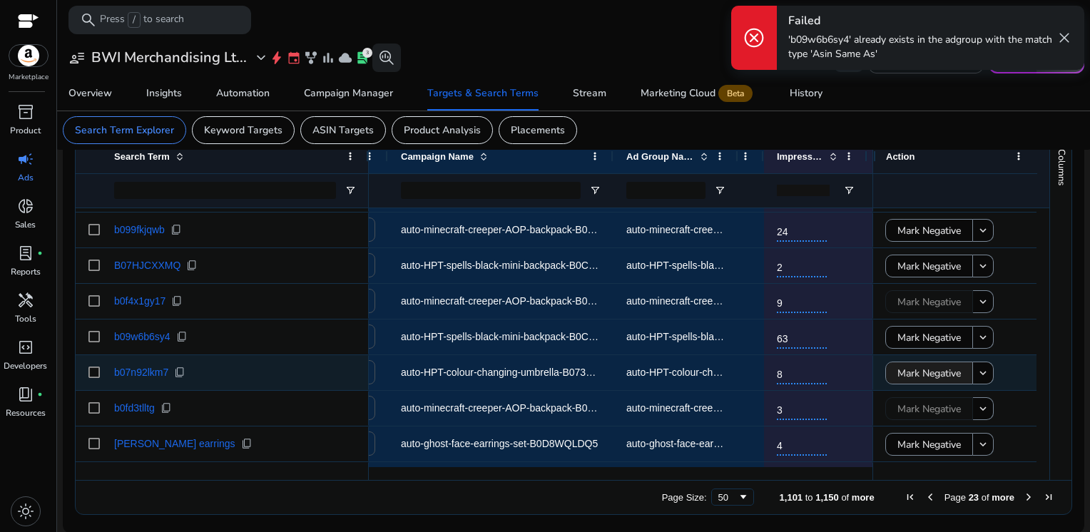
scroll to position [505, 0]
click at [913, 363] on span "Mark Negative" at bounding box center [928, 373] width 63 height 29
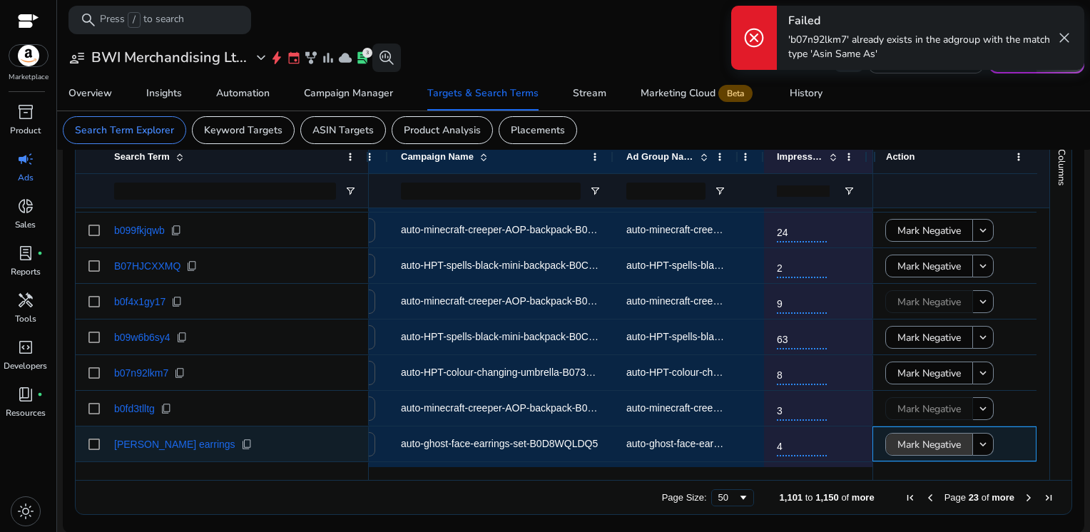
click at [923, 440] on span "Mark Negative" at bounding box center [928, 444] width 63 height 29
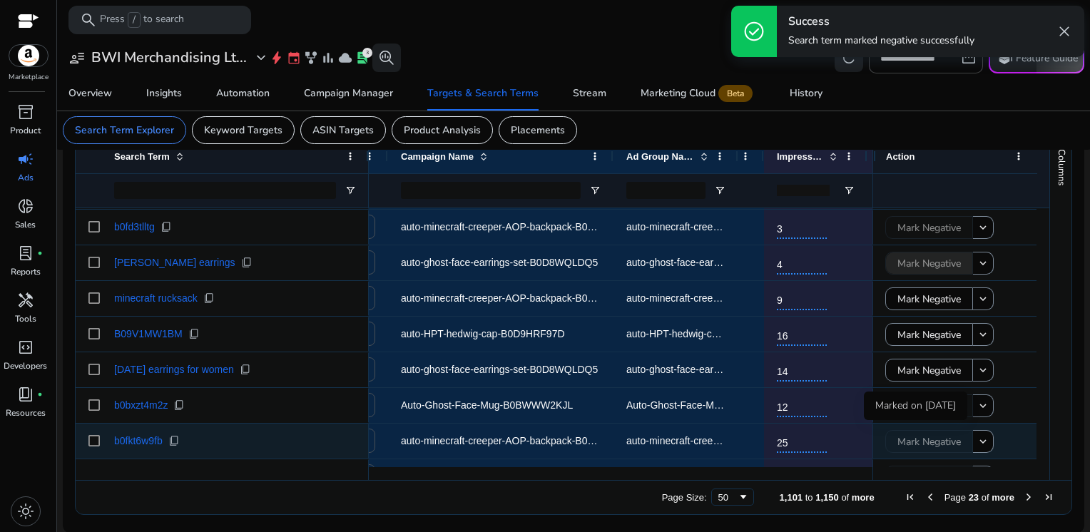
scroll to position [0, 0]
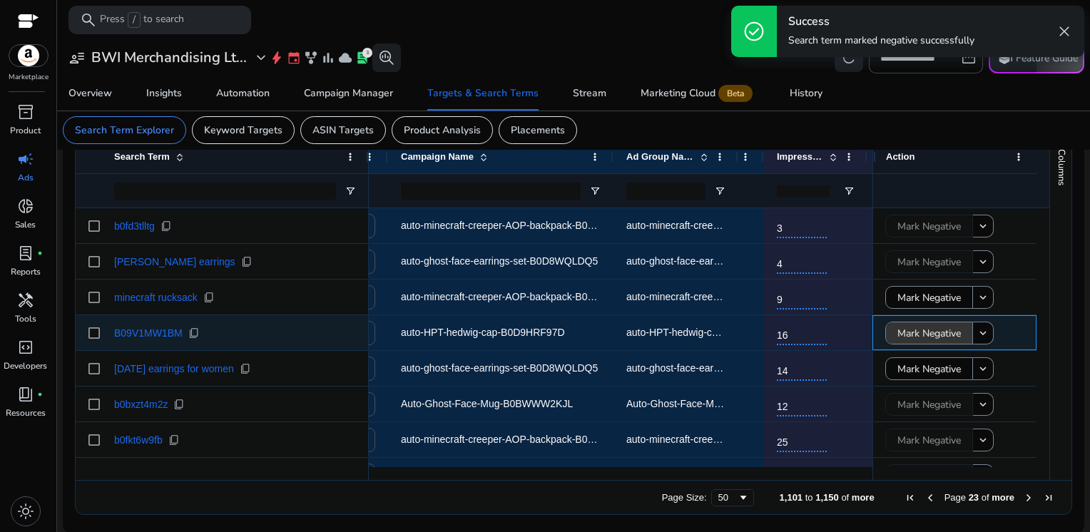
click at [927, 331] on span "Mark Negative" at bounding box center [928, 333] width 63 height 29
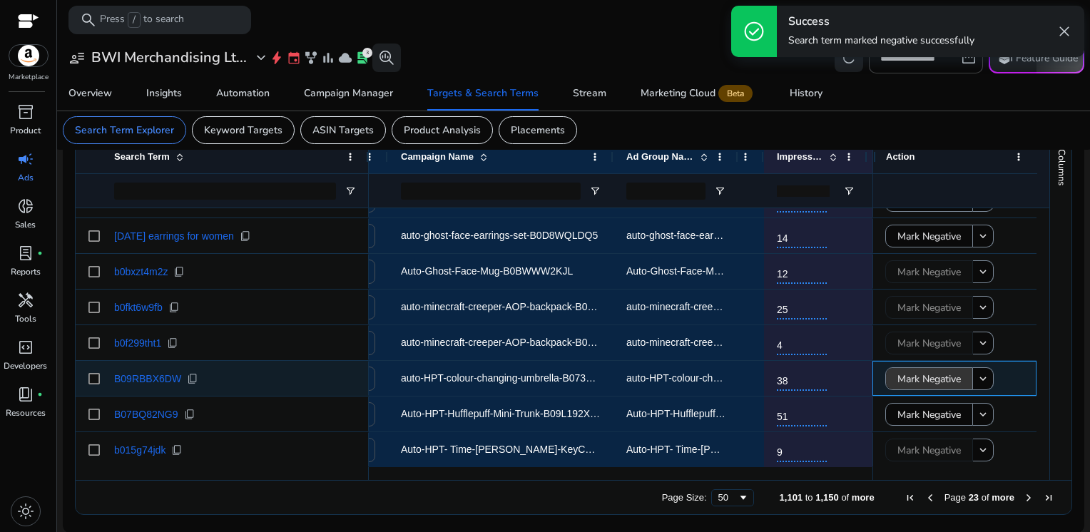
click at [916, 384] on span "Mark Negative" at bounding box center [928, 378] width 63 height 29
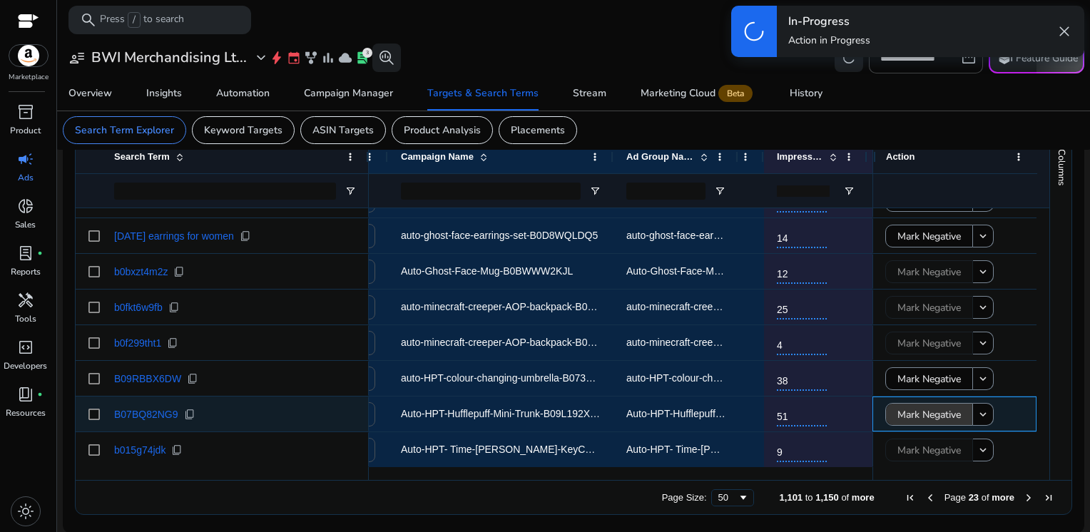
click at [915, 412] on span "Mark Negative" at bounding box center [928, 414] width 63 height 29
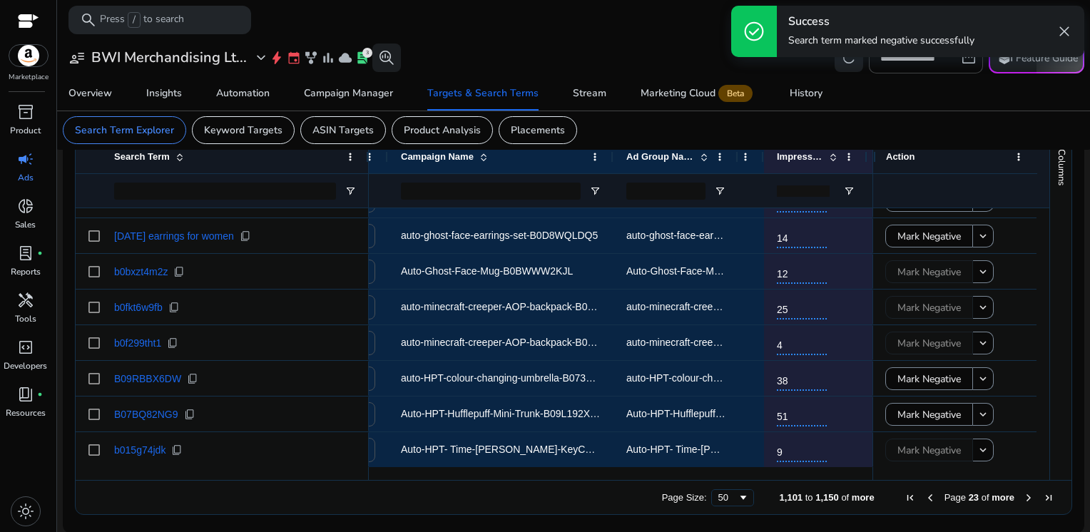
click at [1023, 498] on span "Next Page" at bounding box center [1028, 497] width 11 height 11
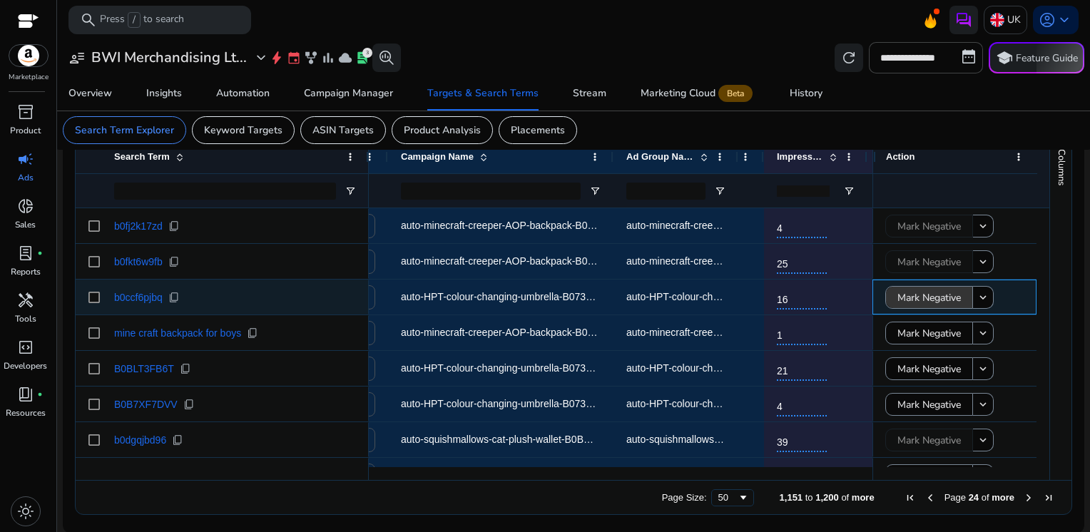
click at [913, 296] on span "Mark Negative" at bounding box center [928, 297] width 63 height 29
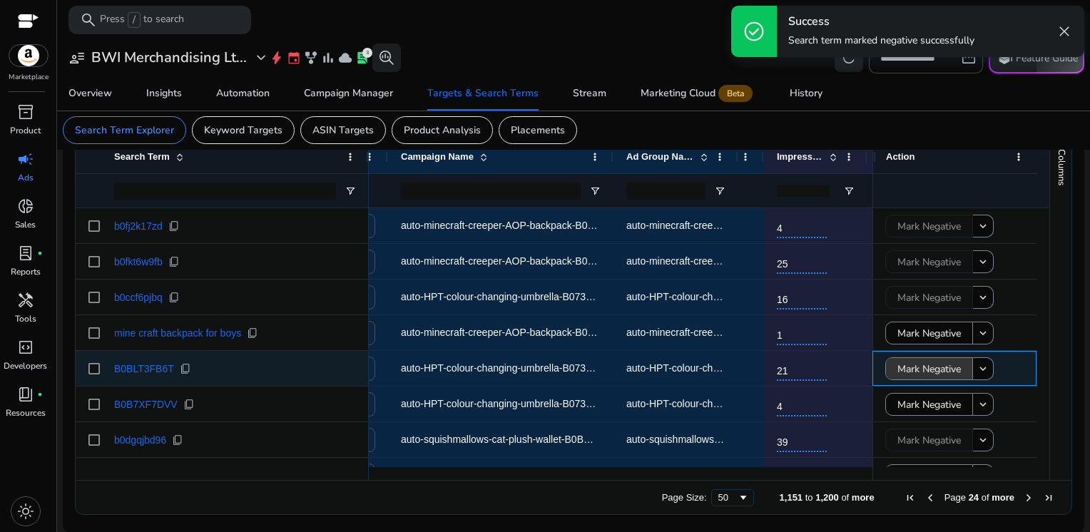
click at [921, 370] on span "Mark Negative" at bounding box center [928, 368] width 63 height 29
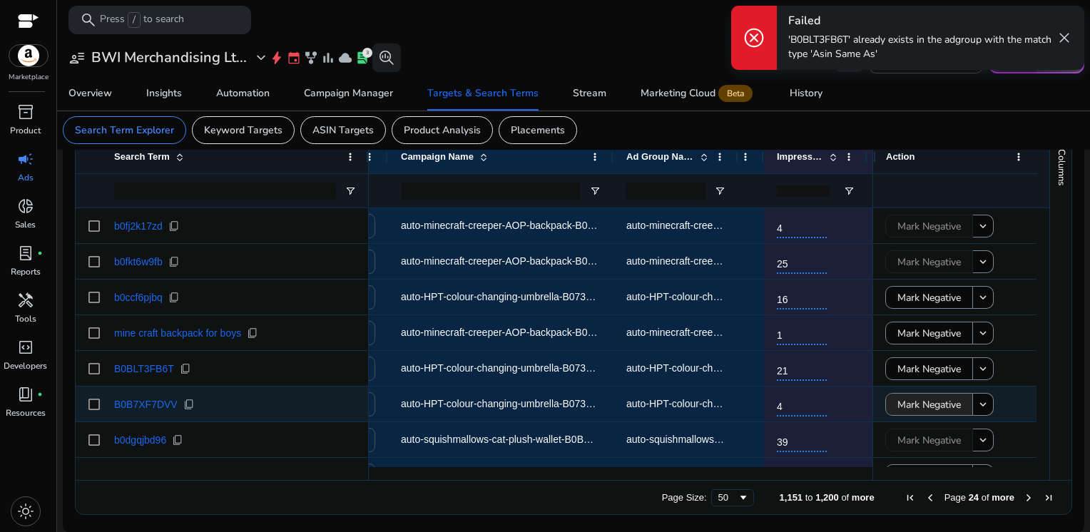
click at [923, 414] on span "Mark Negative" at bounding box center [928, 404] width 63 height 29
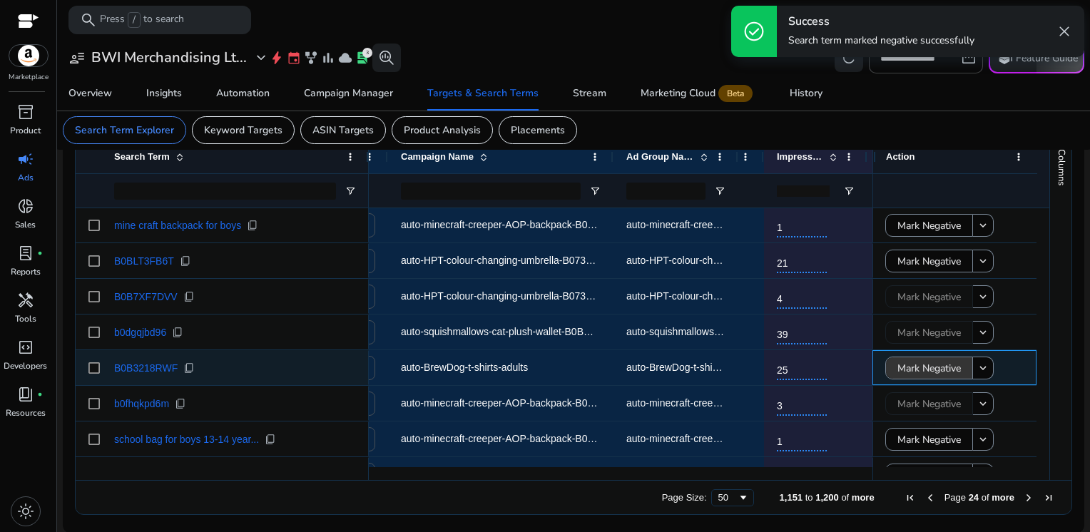
click at [914, 367] on span "Mark Negative" at bounding box center [928, 368] width 63 height 29
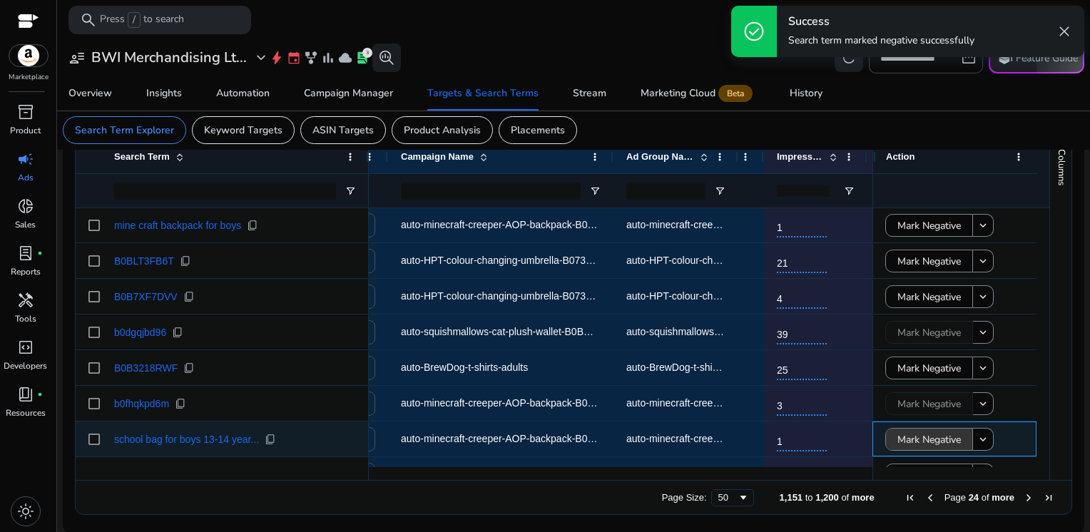
click at [911, 441] on span "Mark Negative" at bounding box center [928, 439] width 63 height 29
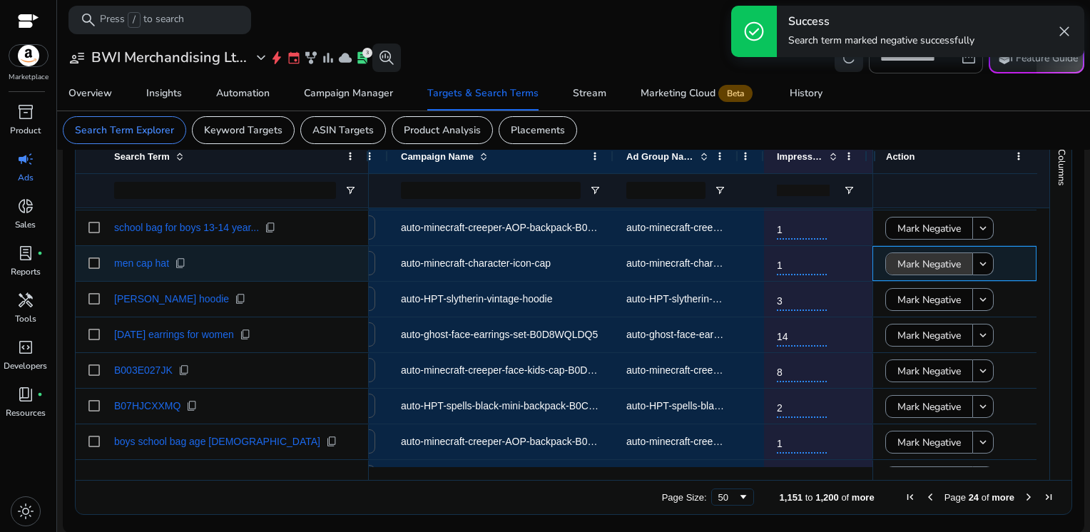
click at [909, 270] on span "Mark Negative" at bounding box center [928, 264] width 63 height 29
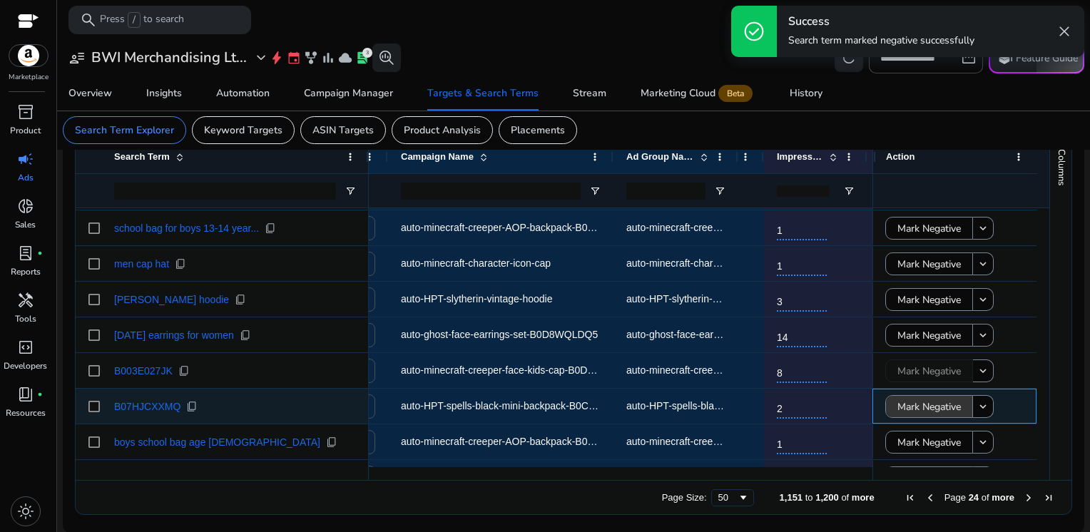
click at [916, 409] on span "Mark Negative" at bounding box center [928, 406] width 63 height 29
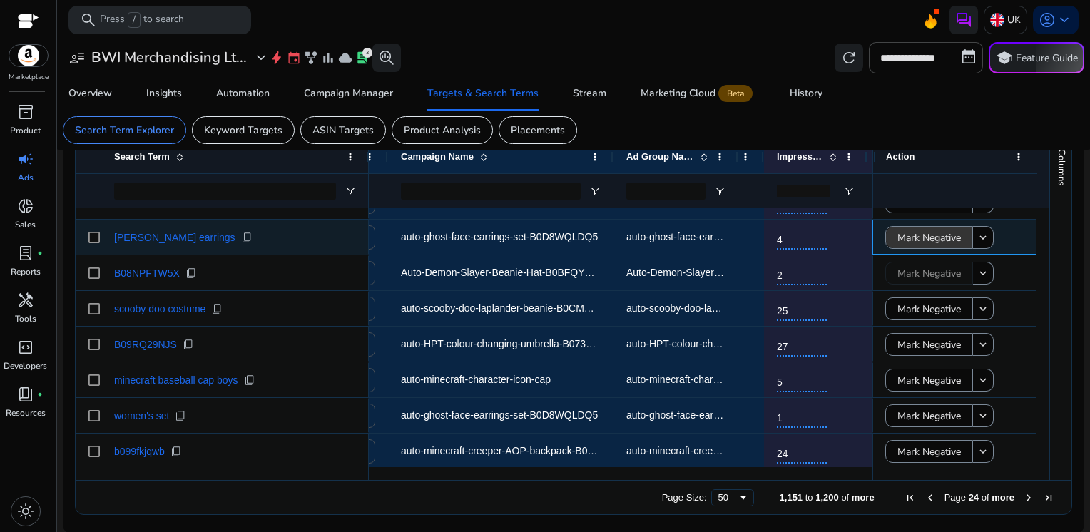
click at [910, 242] on span "Mark Negative" at bounding box center [928, 237] width 63 height 29
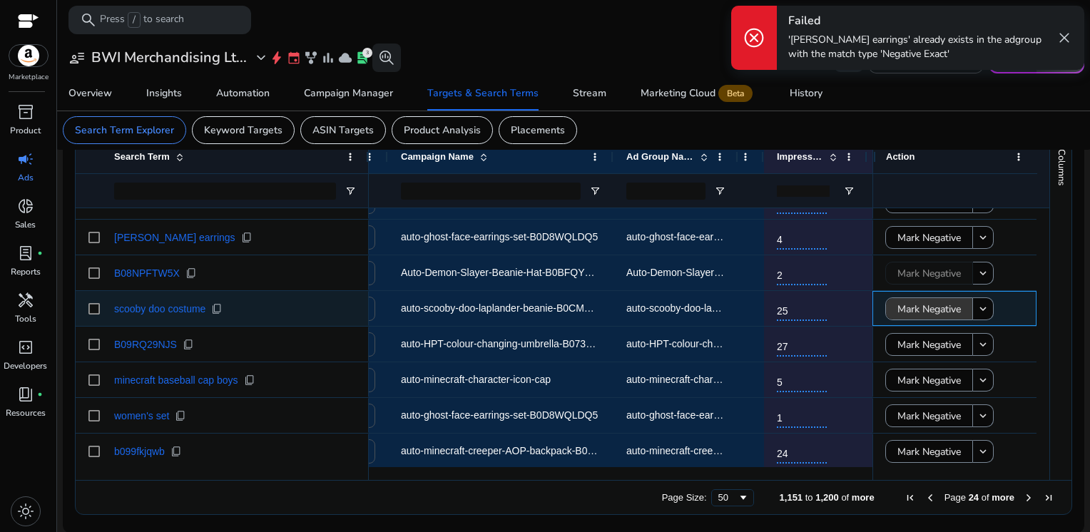
click at [912, 312] on span "Mark Negative" at bounding box center [928, 309] width 63 height 29
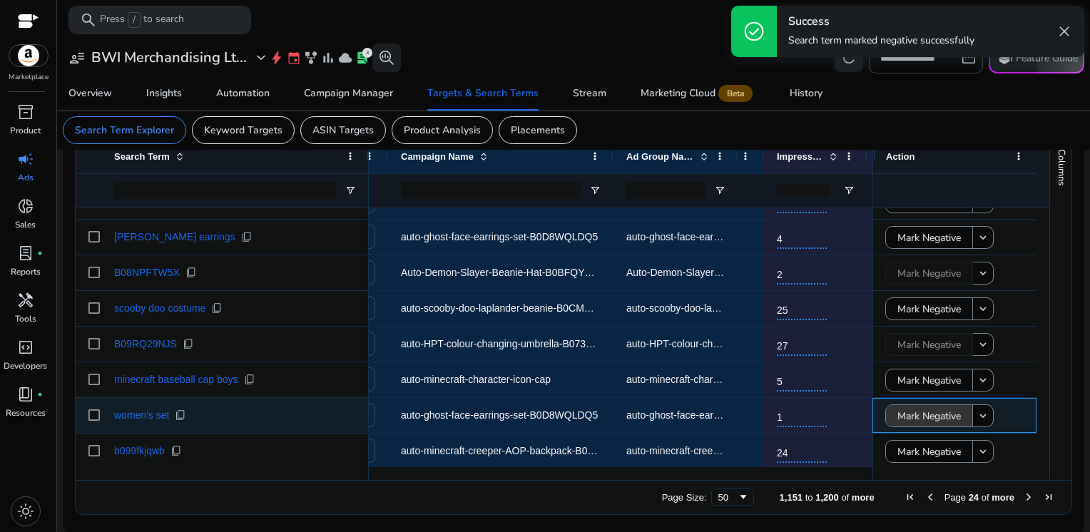
click at [917, 418] on span "Mark Negative" at bounding box center [928, 415] width 63 height 29
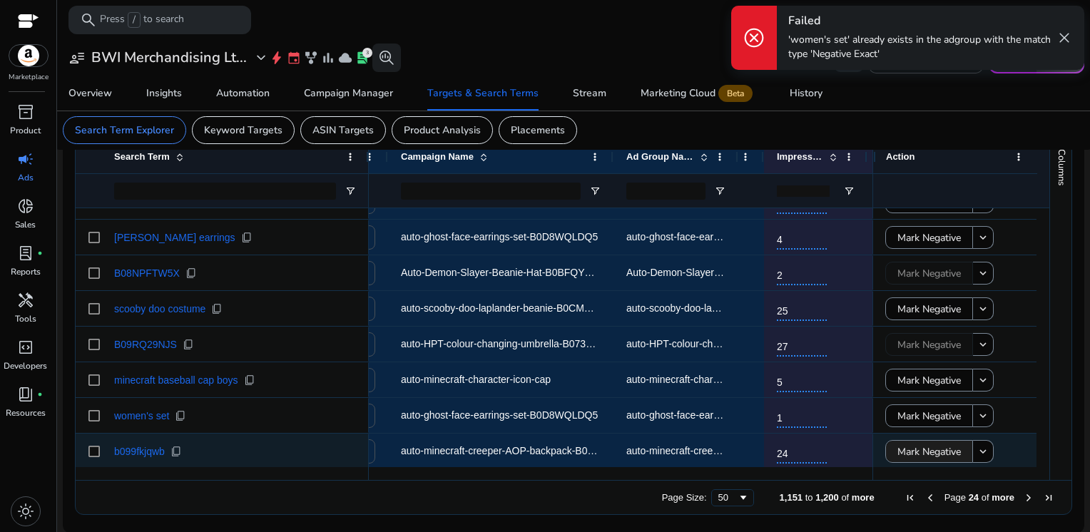
click at [919, 449] on span "Mark Negative" at bounding box center [928, 451] width 63 height 29
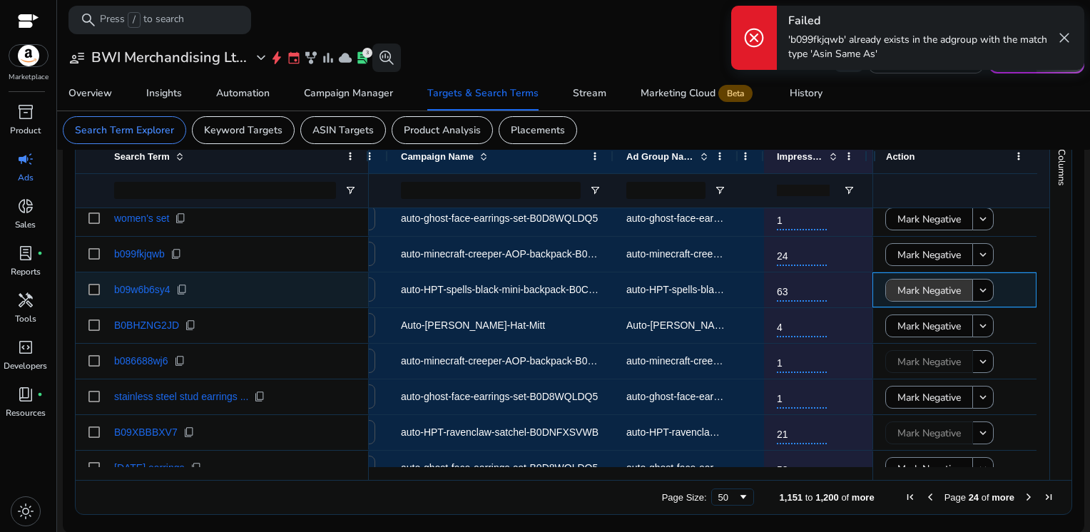
click at [918, 283] on span "Mark Negative" at bounding box center [928, 290] width 63 height 29
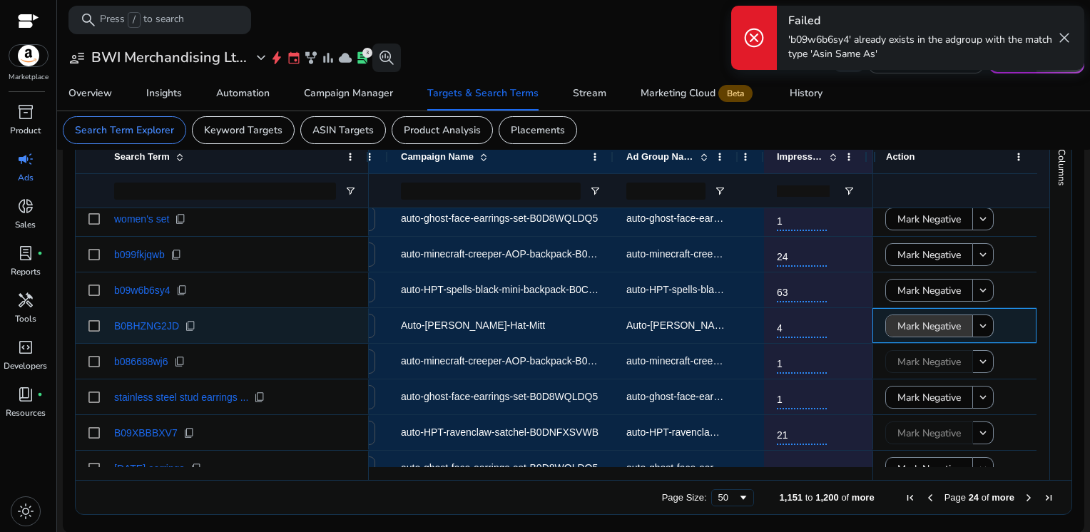
click at [915, 329] on span "Mark Negative" at bounding box center [928, 326] width 63 height 29
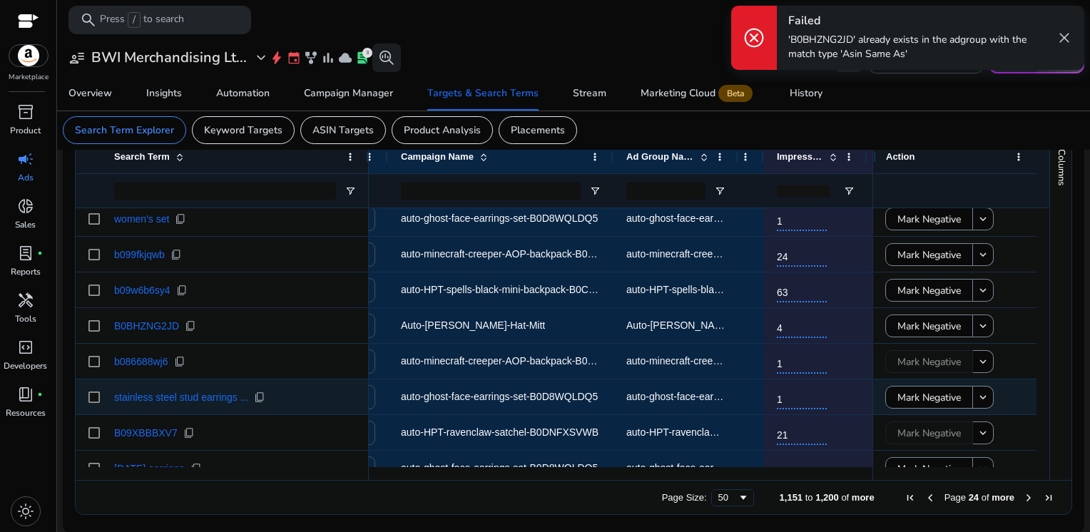
click at [913, 401] on span "Mark Negative" at bounding box center [928, 397] width 63 height 29
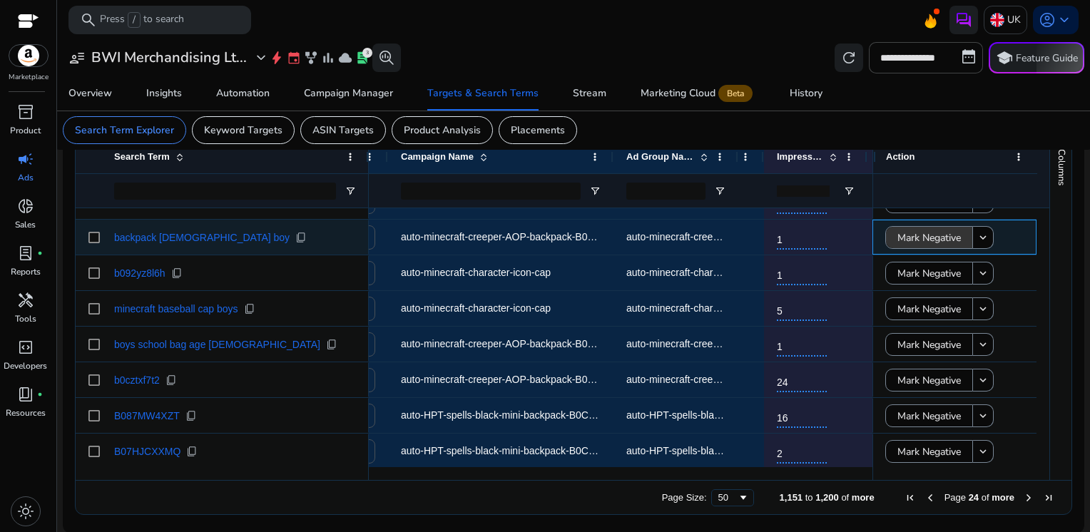
click at [924, 244] on span "Mark Negative" at bounding box center [928, 237] width 63 height 29
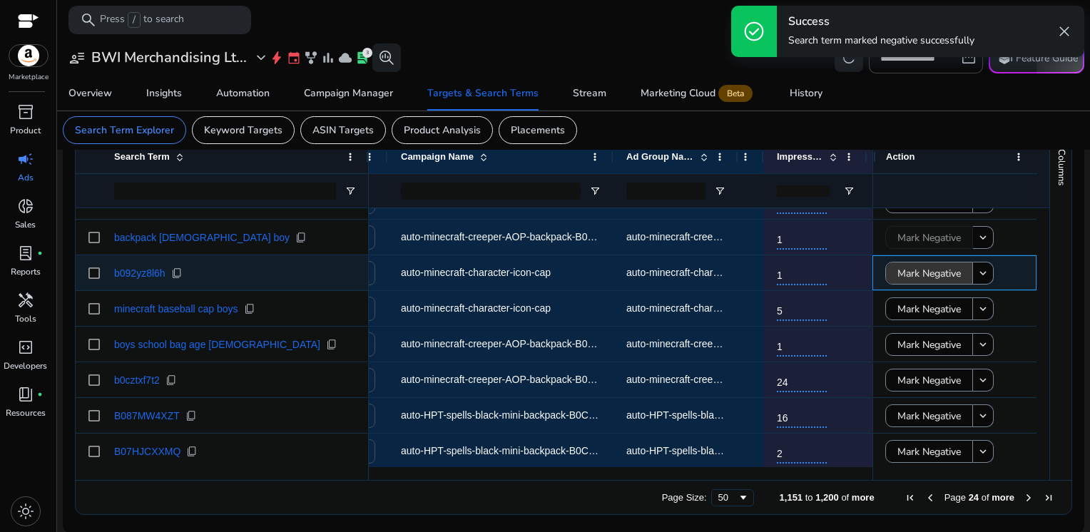
click at [916, 277] on span "Mark Negative" at bounding box center [928, 273] width 63 height 29
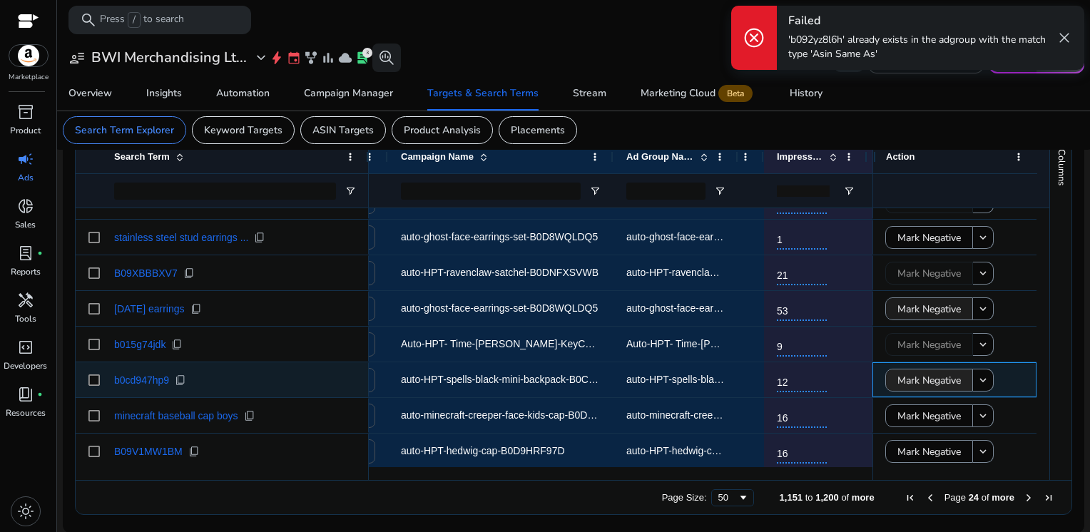
click at [921, 379] on span "Mark Negative" at bounding box center [928, 380] width 63 height 29
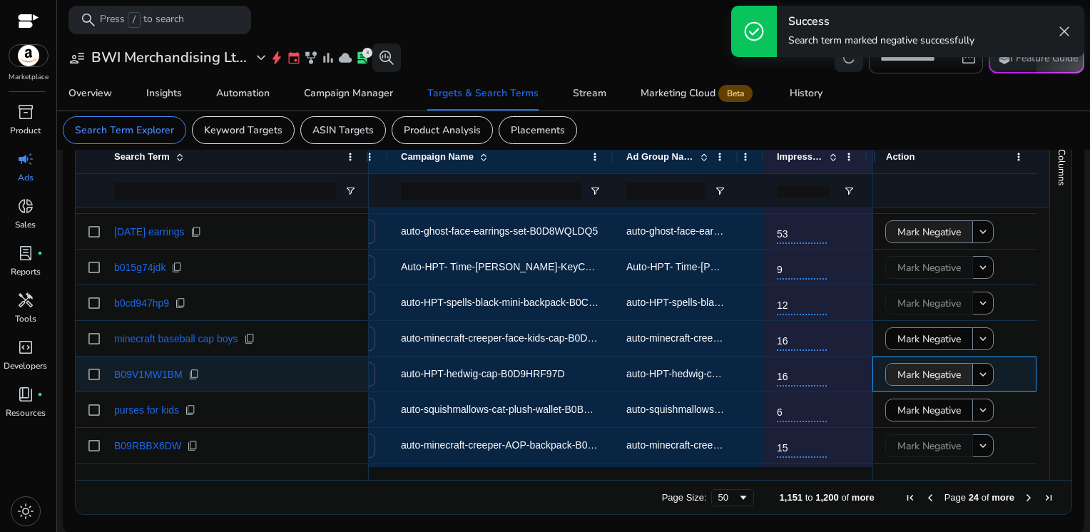
click at [921, 379] on span "Mark Negative" at bounding box center [928, 374] width 63 height 29
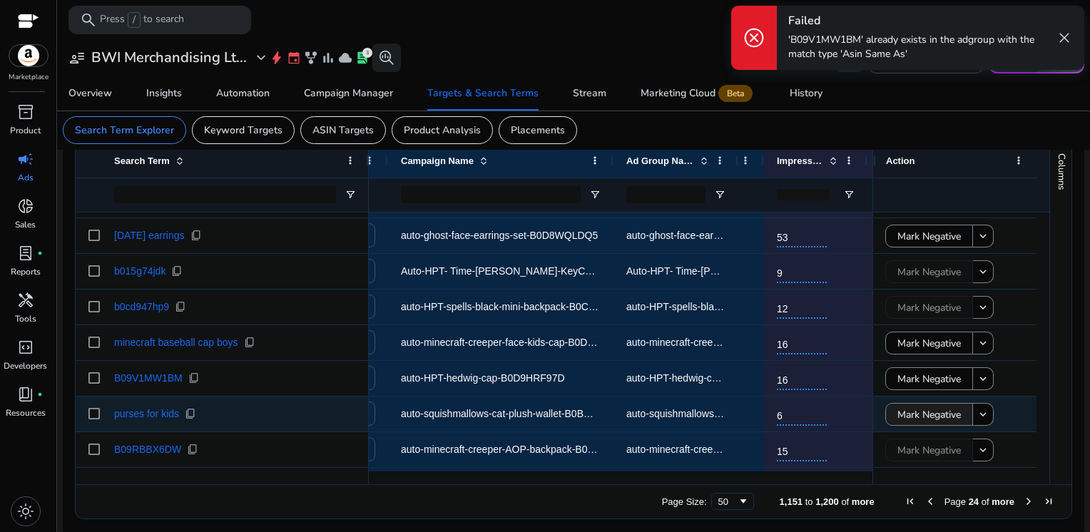
click at [917, 402] on span "Mark Negative" at bounding box center [928, 414] width 63 height 29
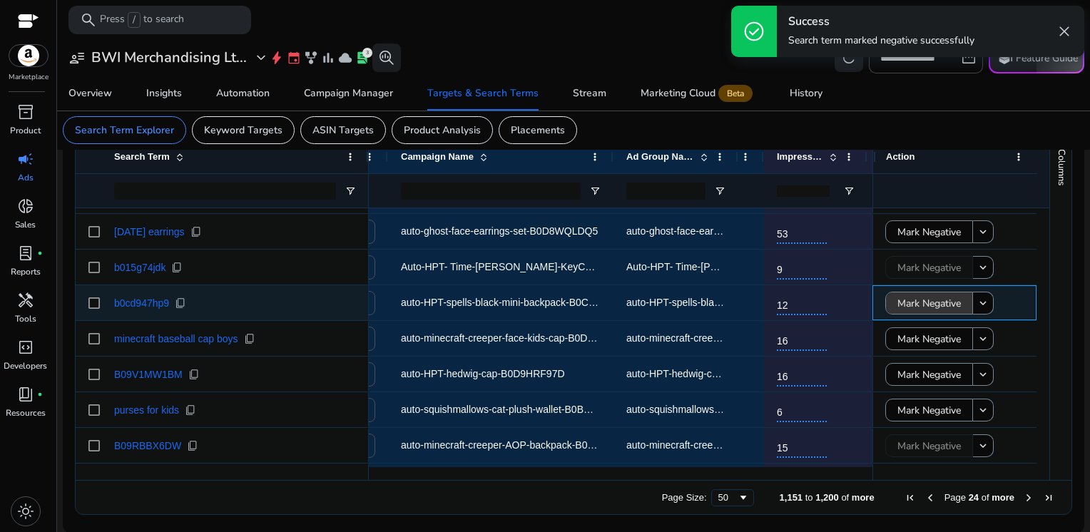
click at [914, 307] on span "Mark Negative" at bounding box center [928, 303] width 63 height 29
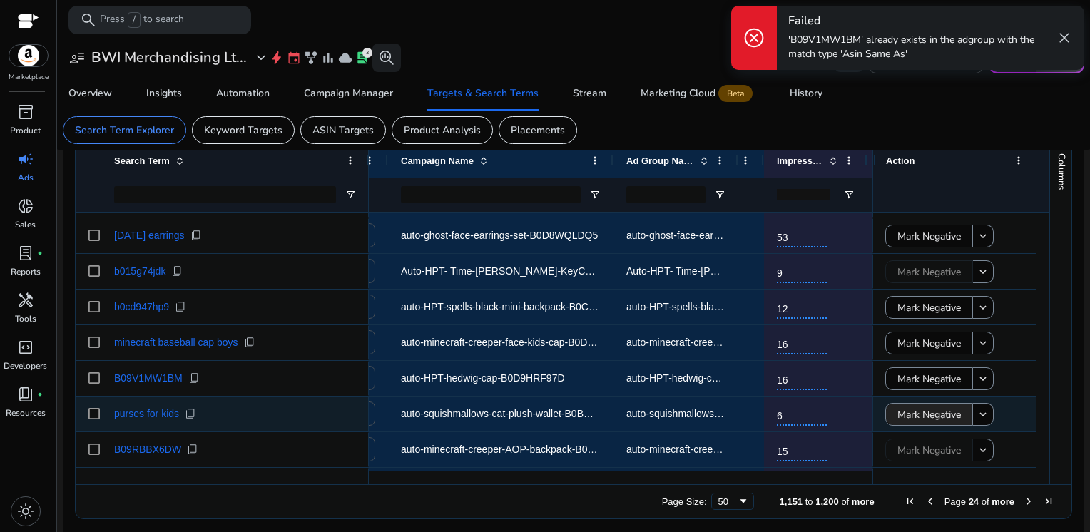
click at [918, 413] on span "Mark Negative" at bounding box center [928, 414] width 63 height 29
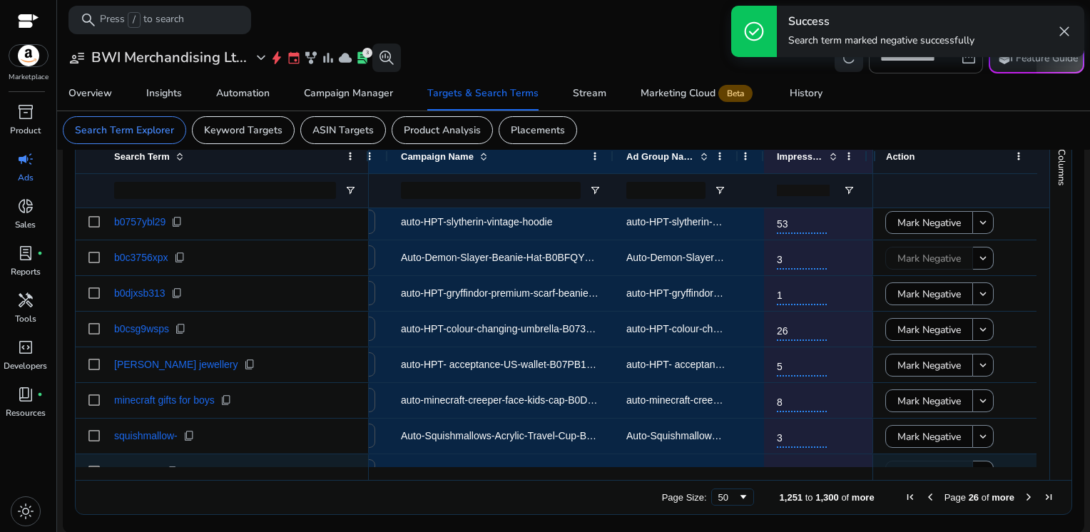
scroll to position [1110, 0]
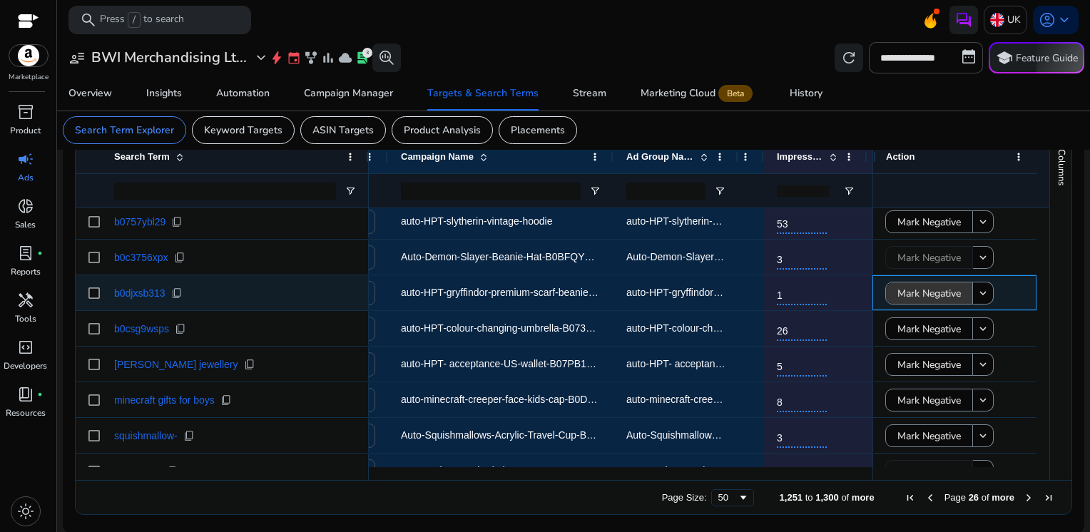
click at [919, 295] on span "Mark Negative" at bounding box center [928, 293] width 63 height 29
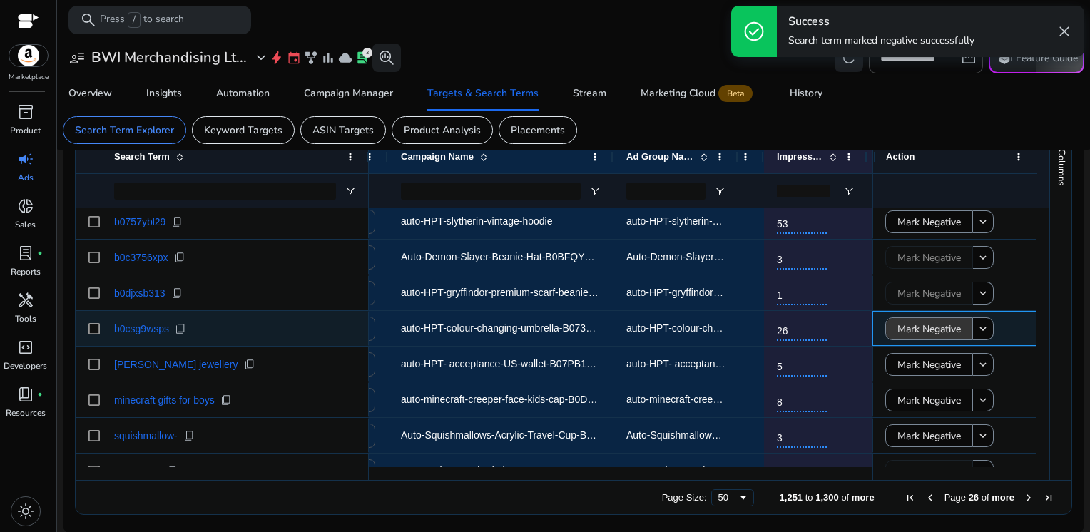
click at [916, 334] on span "Mark Negative" at bounding box center [928, 328] width 63 height 29
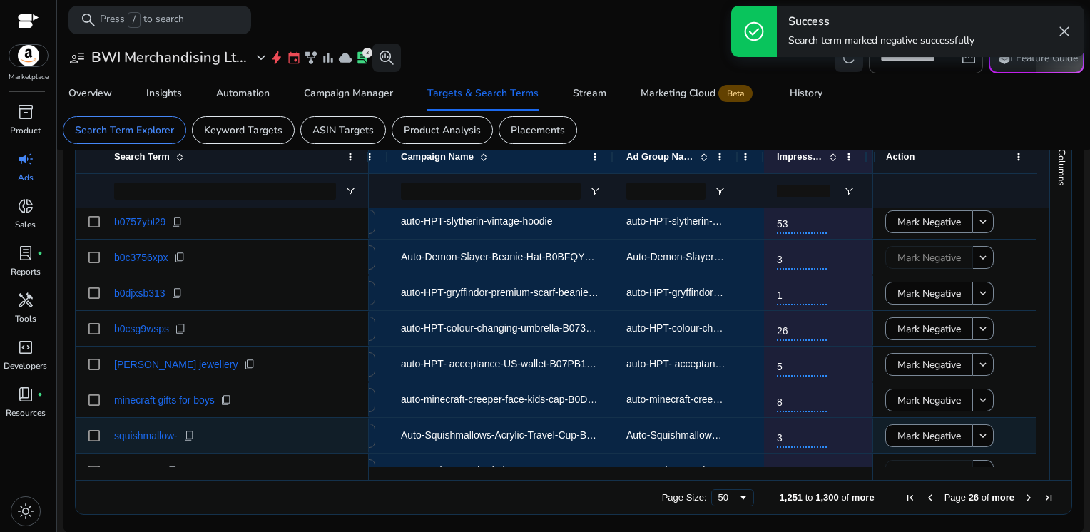
scroll to position [505, 0]
click at [910, 436] on span "Mark Negative" at bounding box center [928, 435] width 63 height 29
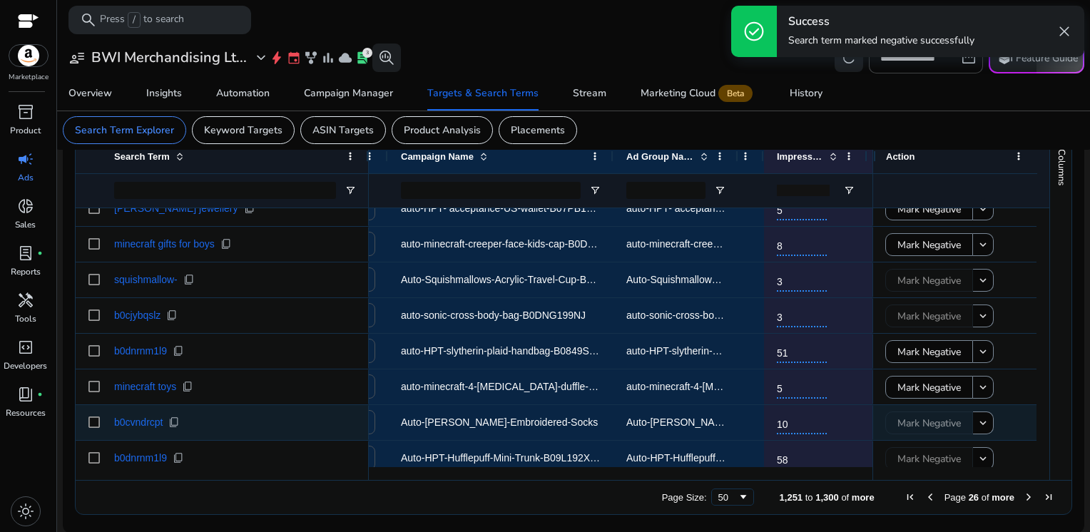
scroll to position [0, 0]
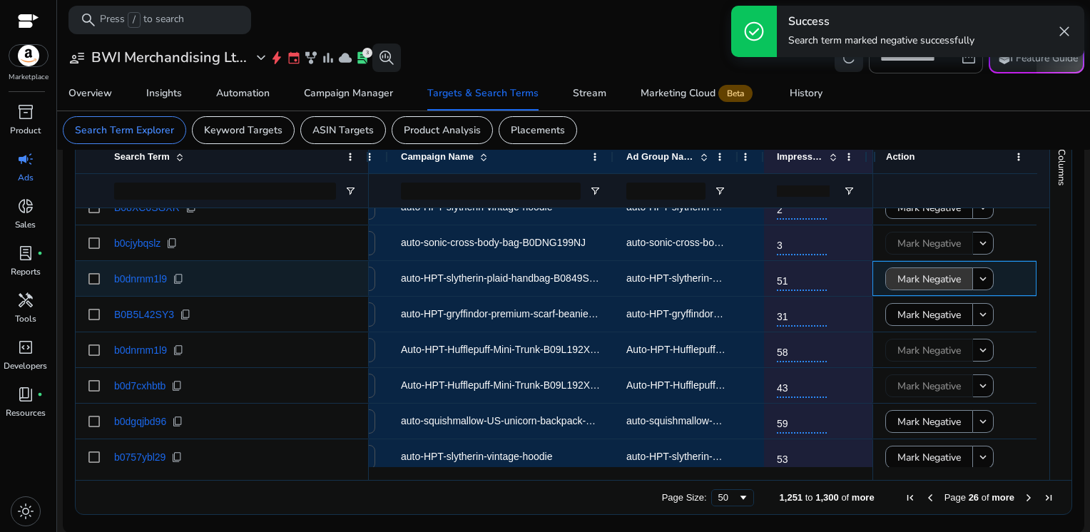
click at [912, 284] on span "Mark Negative" at bounding box center [928, 279] width 63 height 29
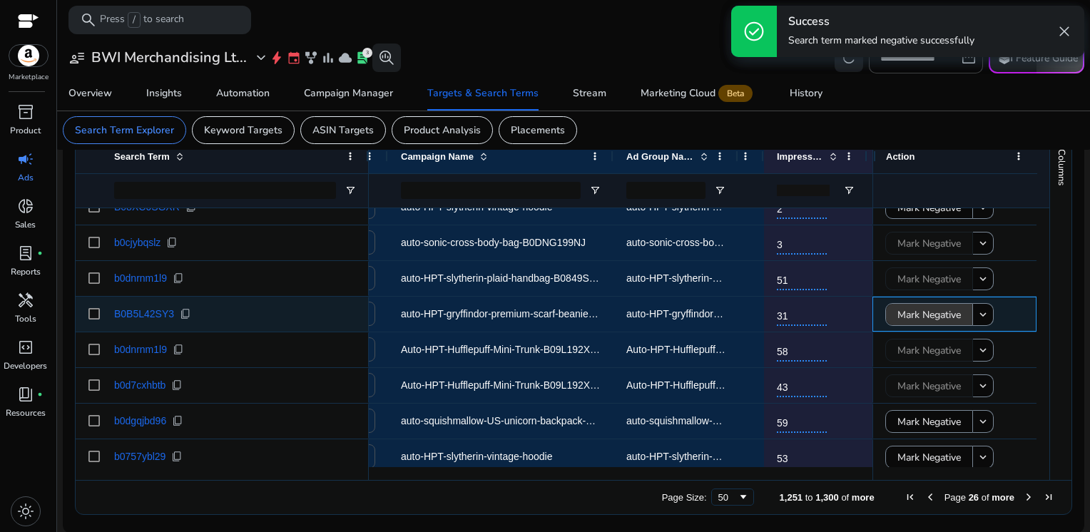
click at [910, 313] on span "Mark Negative" at bounding box center [928, 314] width 63 height 29
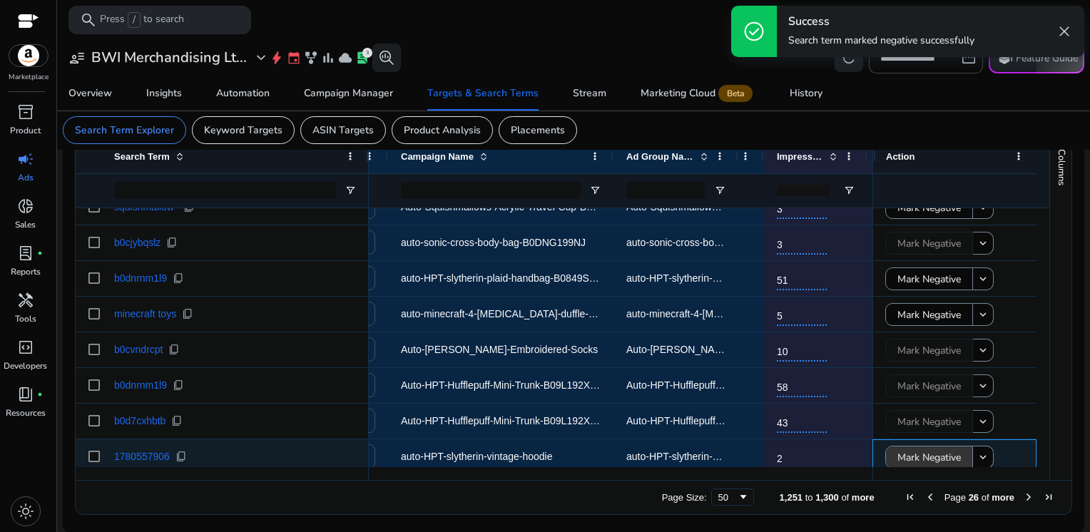
click at [912, 452] on span "Mark Negative" at bounding box center [928, 457] width 63 height 29
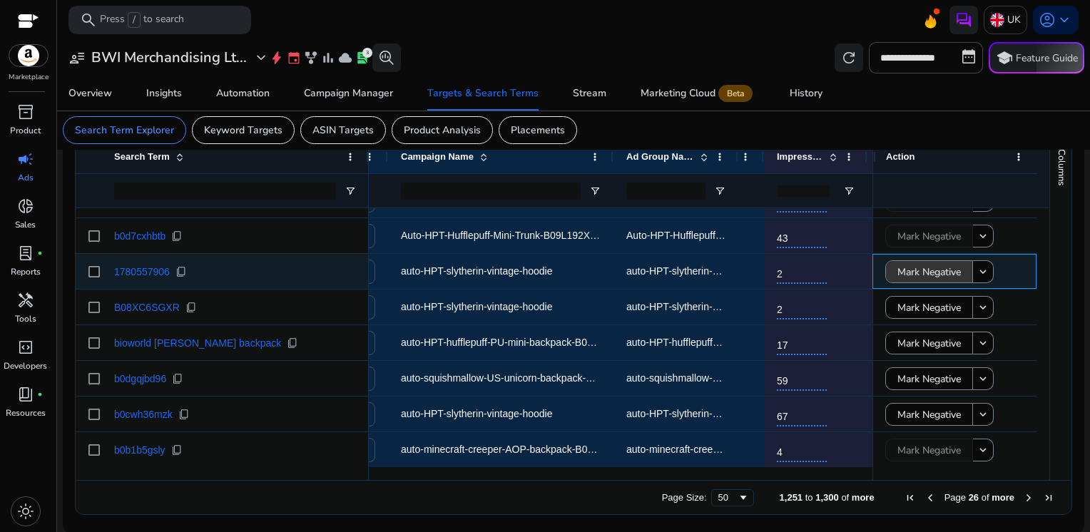
click at [912, 277] on span "Mark Negative" at bounding box center [928, 271] width 63 height 29
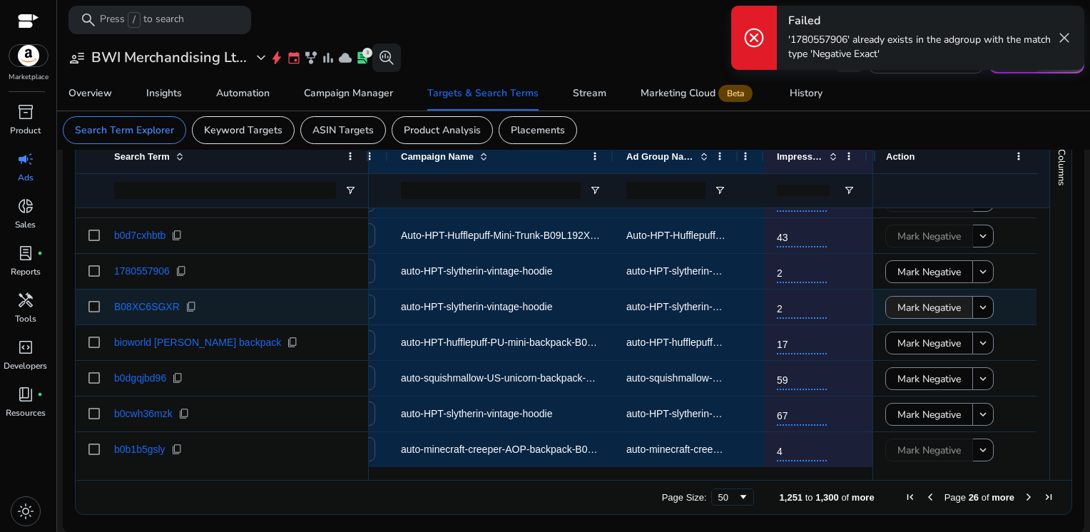
click at [915, 301] on span "Mark Negative" at bounding box center [928, 307] width 63 height 29
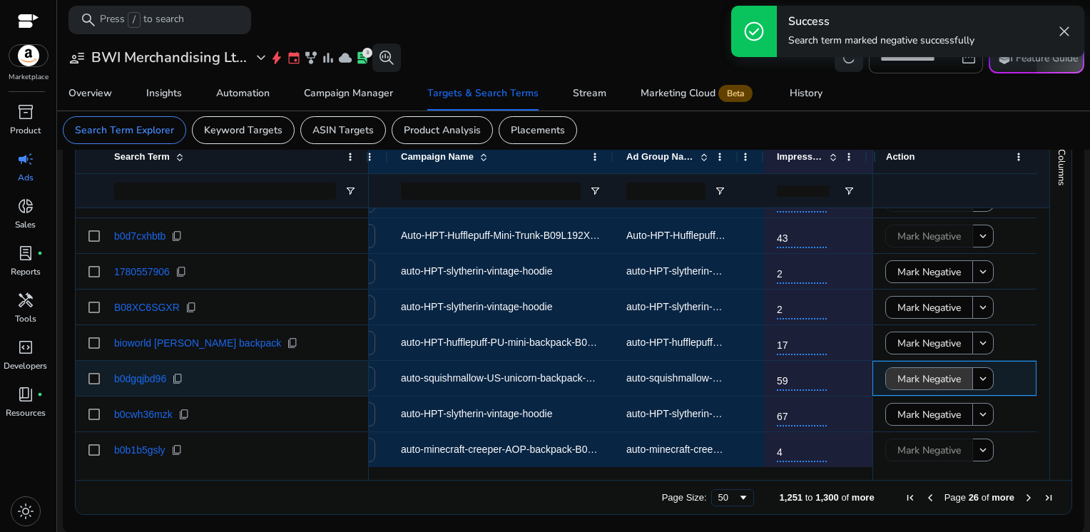
click at [920, 379] on span "Mark Negative" at bounding box center [928, 378] width 63 height 29
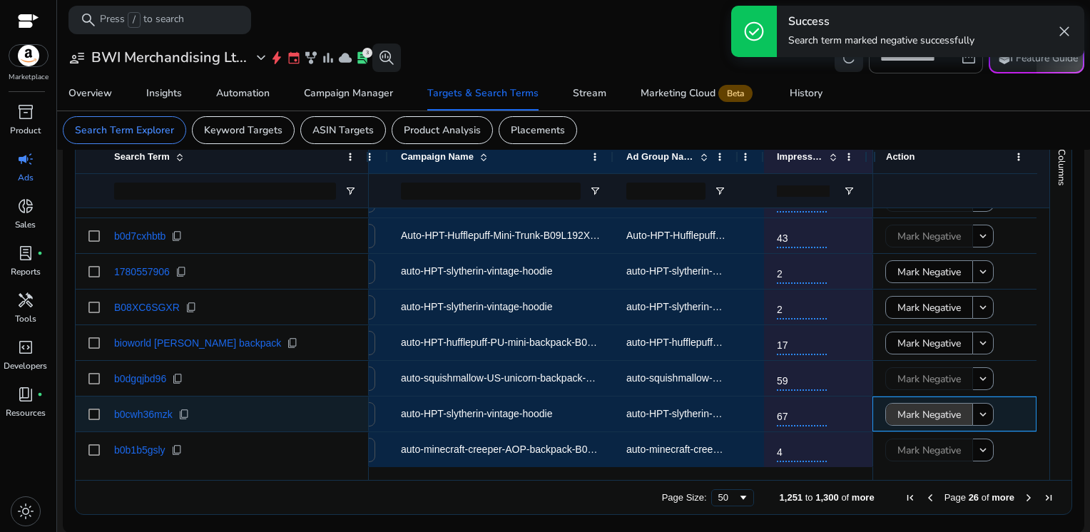
click at [922, 414] on span "Mark Negative" at bounding box center [928, 414] width 63 height 29
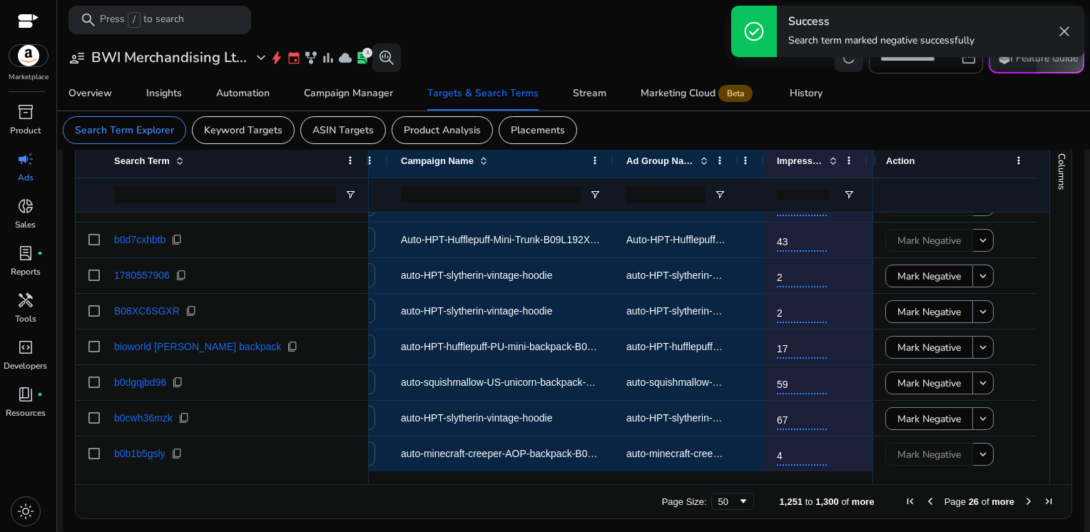
click at [1023, 496] on span "Next Page" at bounding box center [1028, 501] width 11 height 11
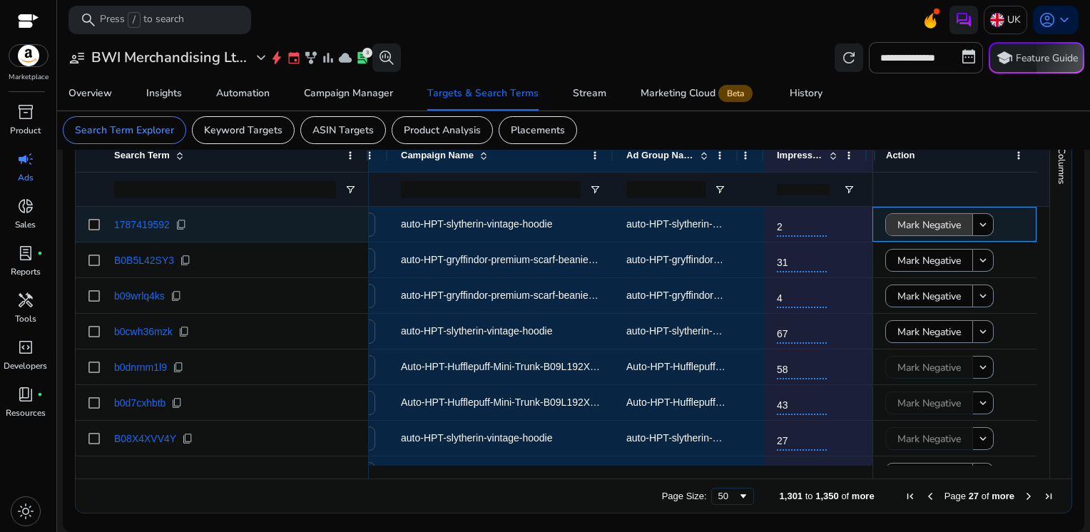
click at [929, 218] on span "Mark Negative" at bounding box center [928, 224] width 63 height 29
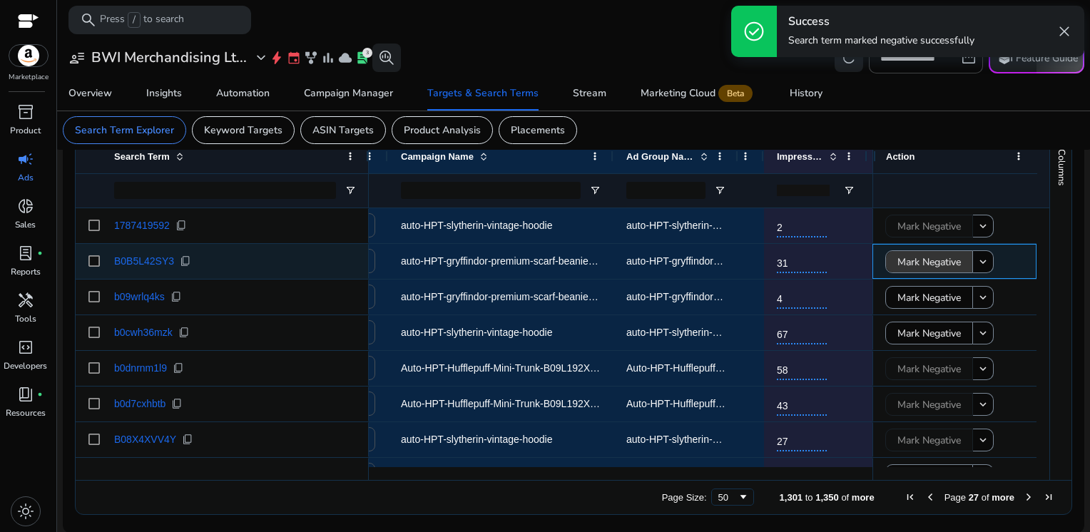
click at [928, 258] on span "Mark Negative" at bounding box center [928, 261] width 63 height 29
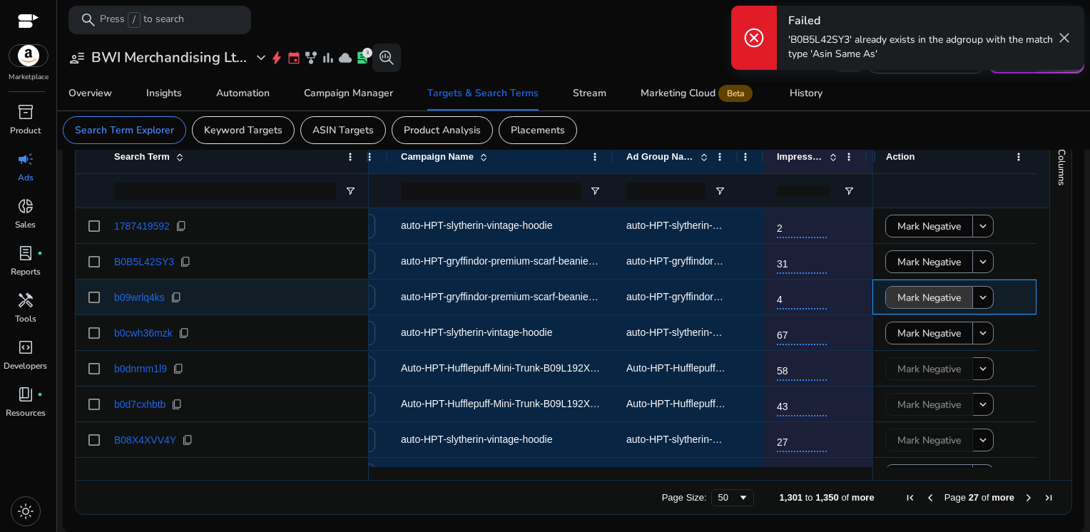
click at [924, 301] on span "Mark Negative" at bounding box center [928, 297] width 63 height 29
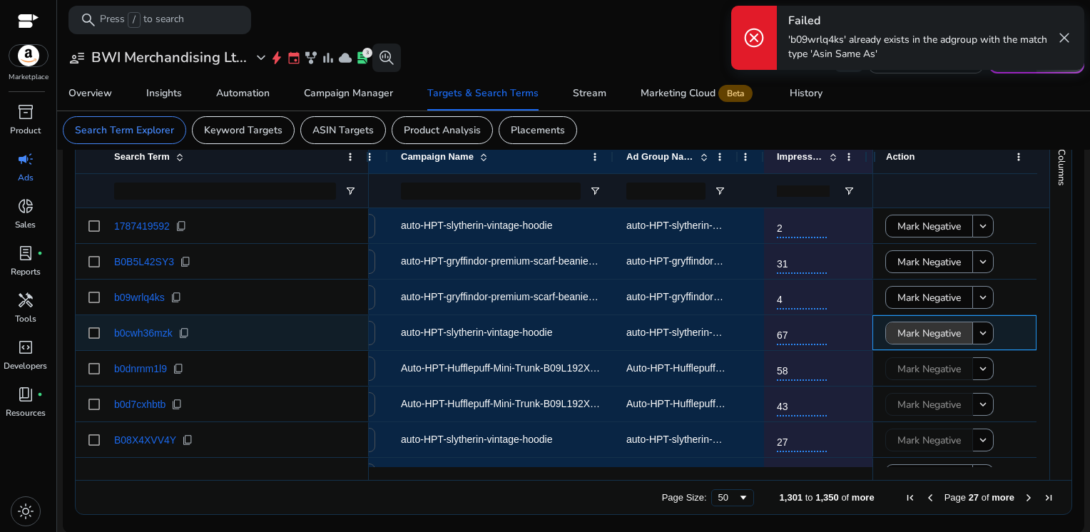
click at [925, 332] on span "Mark Negative" at bounding box center [928, 333] width 63 height 29
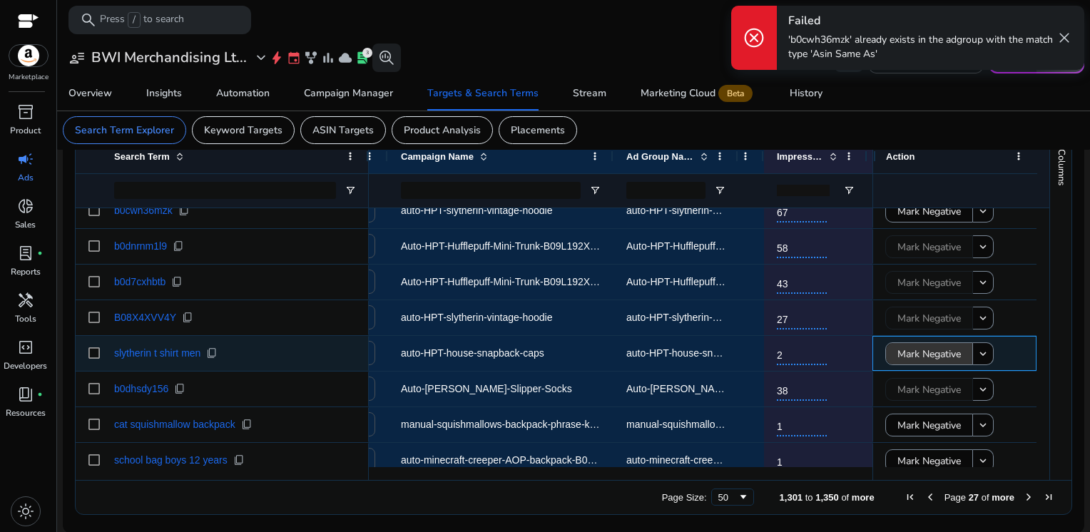
click at [925, 349] on span "Mark Negative" at bounding box center [928, 353] width 63 height 29
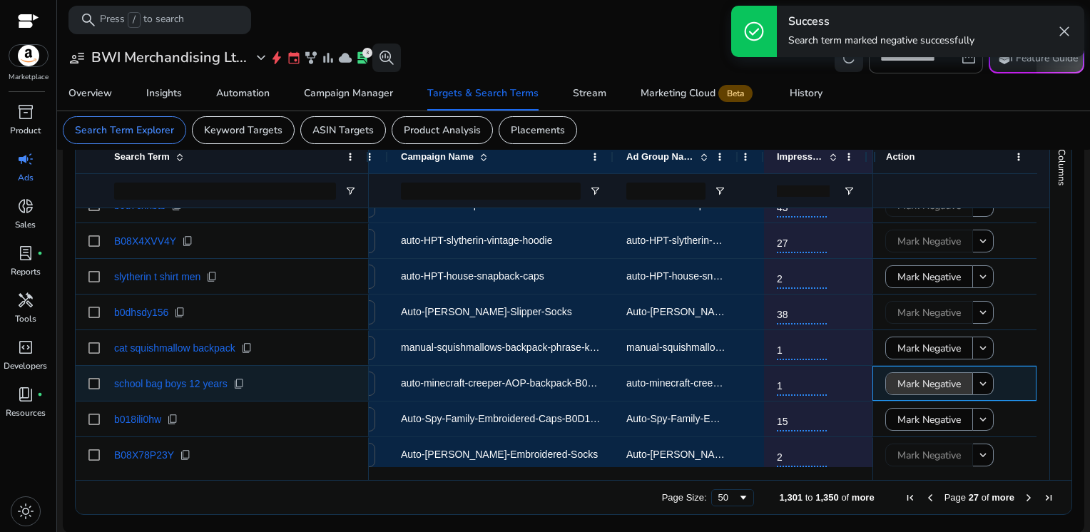
click at [927, 379] on span "Mark Negative" at bounding box center [928, 383] width 63 height 29
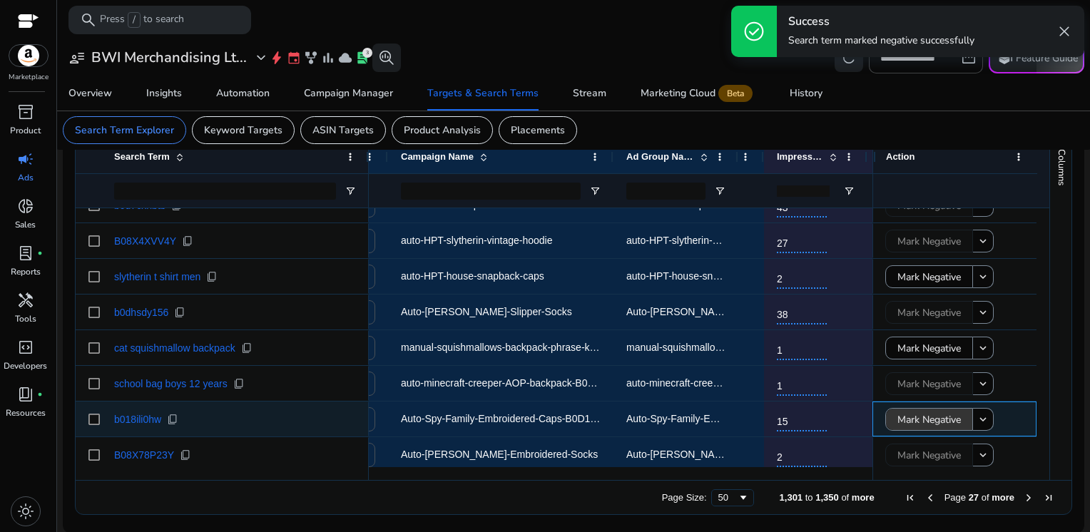
click at [921, 413] on span "Mark Negative" at bounding box center [928, 419] width 63 height 29
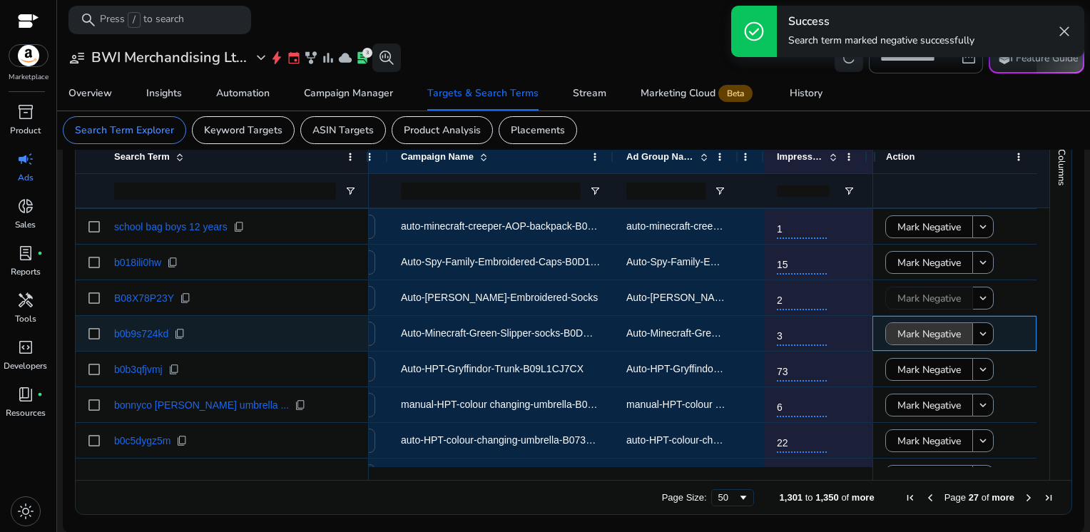
click at [919, 331] on span "Mark Negative" at bounding box center [928, 333] width 63 height 29
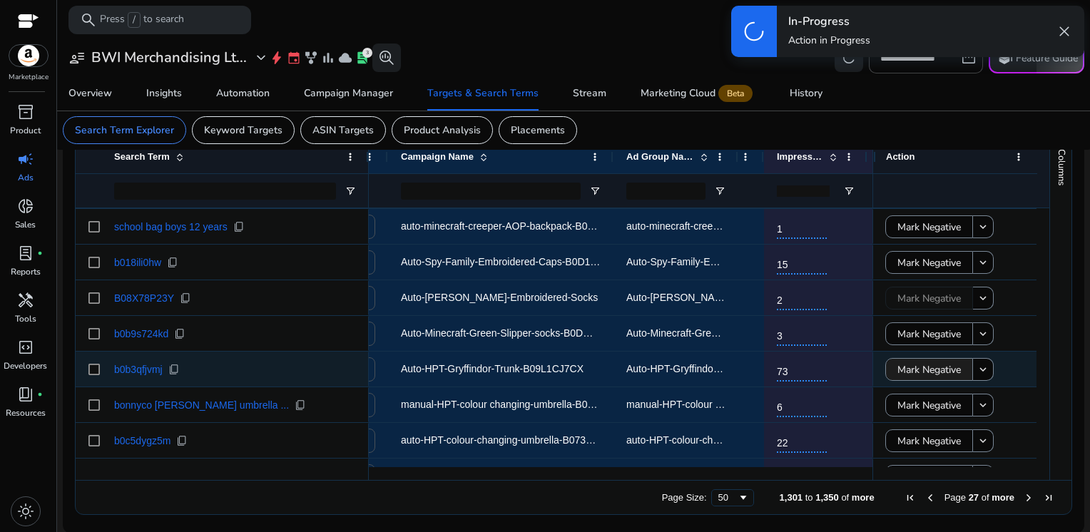
click at [916, 367] on span "Mark Negative" at bounding box center [928, 369] width 63 height 29
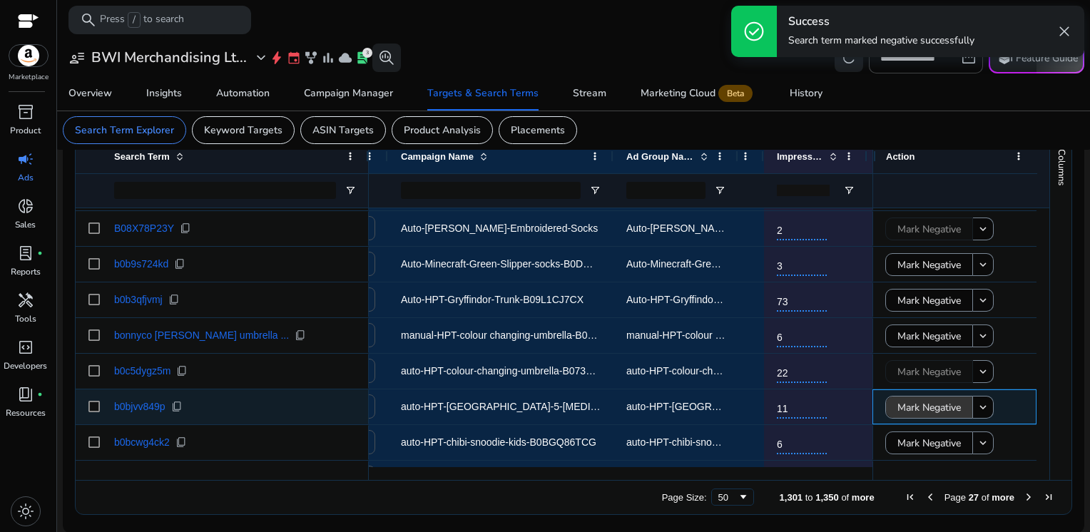
click at [916, 401] on span "Mark Negative" at bounding box center [928, 407] width 63 height 29
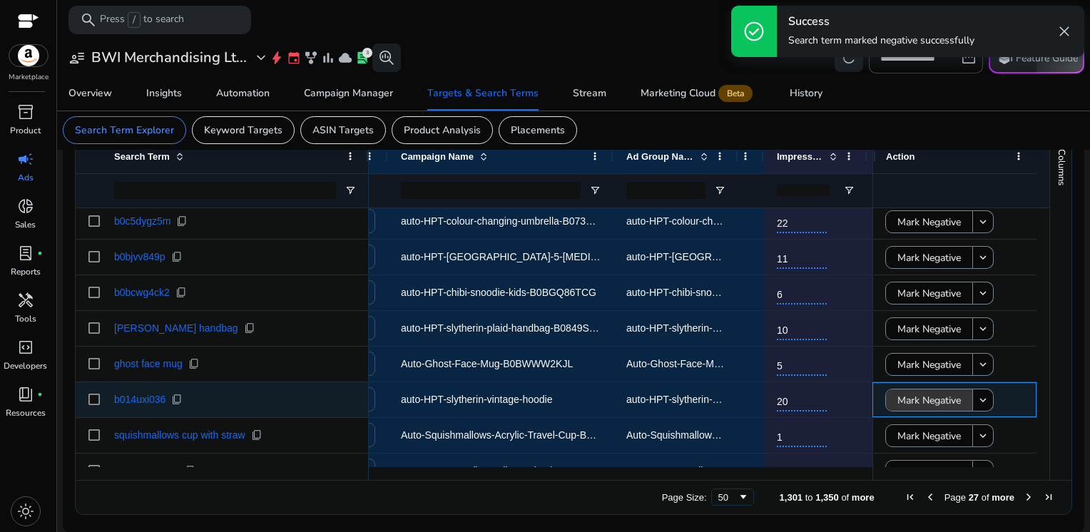
click at [914, 405] on span "Mark Negative" at bounding box center [928, 400] width 63 height 29
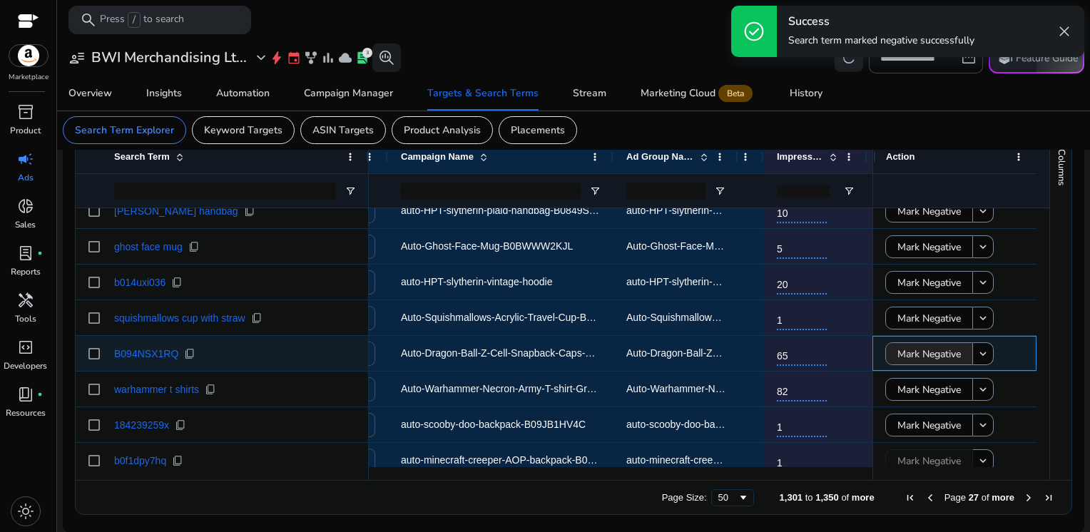
click at [910, 359] on span "Mark Negative" at bounding box center [928, 353] width 63 height 29
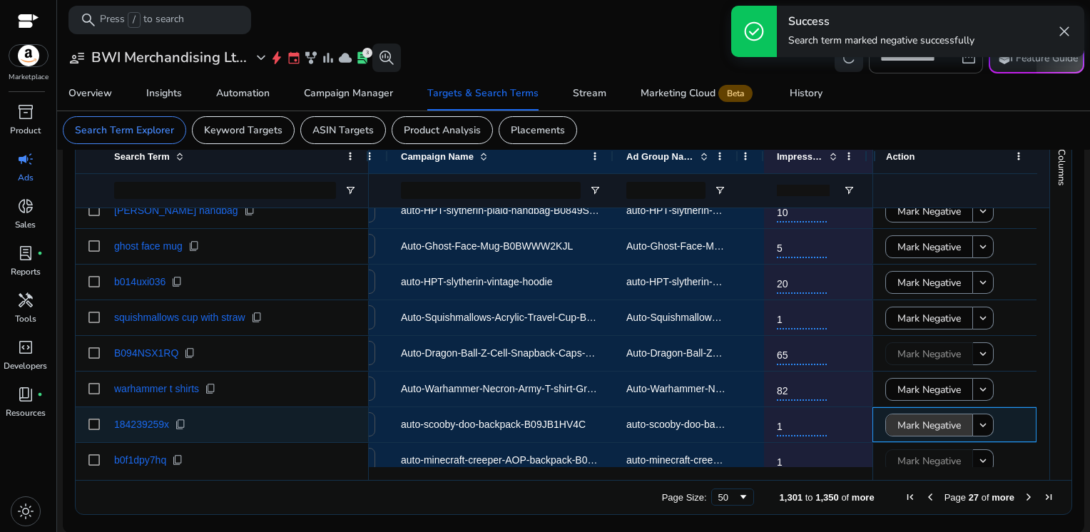
click at [911, 421] on span "Mark Negative" at bounding box center [928, 425] width 63 height 29
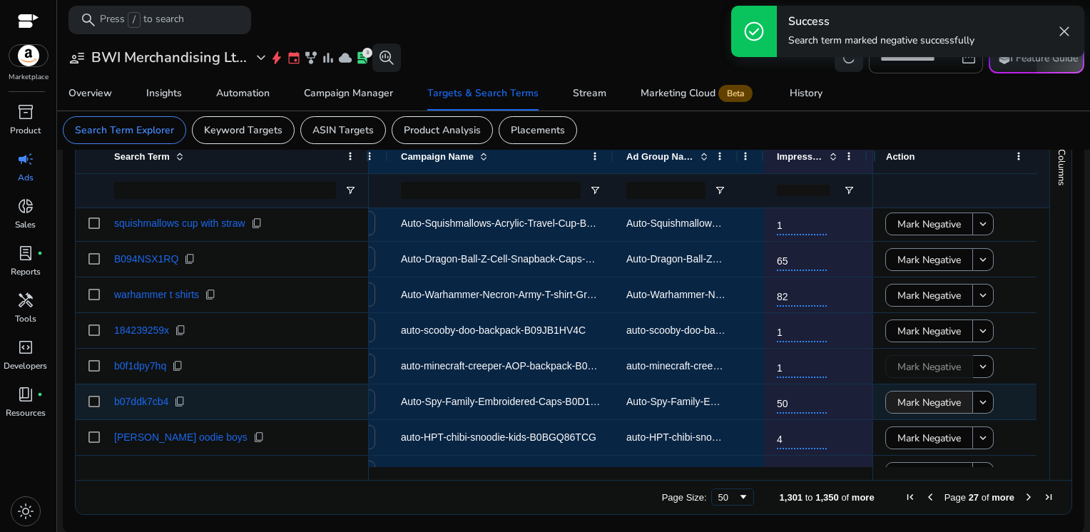
click at [911, 408] on span "Mark Negative" at bounding box center [928, 402] width 63 height 29
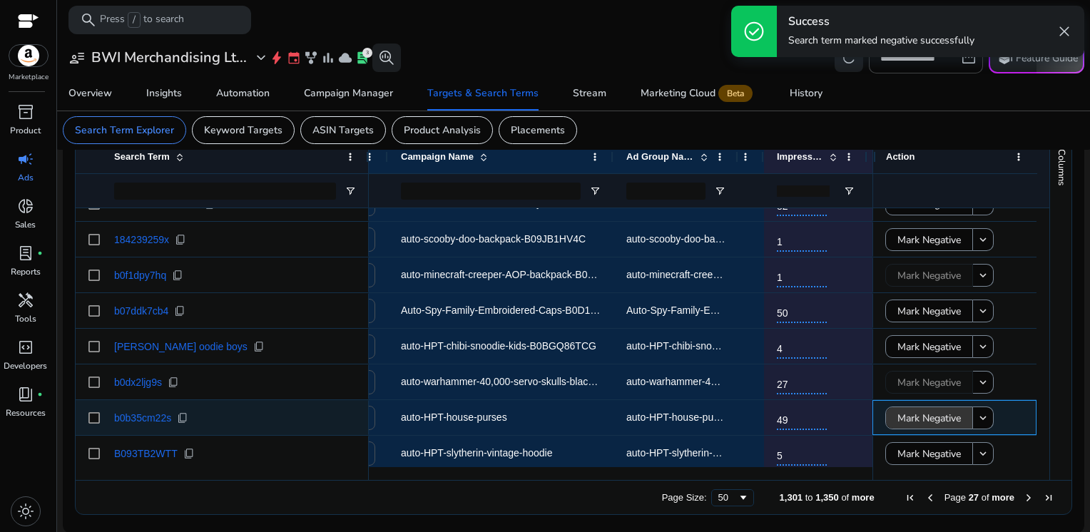
click at [918, 422] on div "Mark Negative keyboard_arrow_down Mark Negative keyboard_arrow_down Mark Negati…" at bounding box center [954, 221] width 164 height 1783
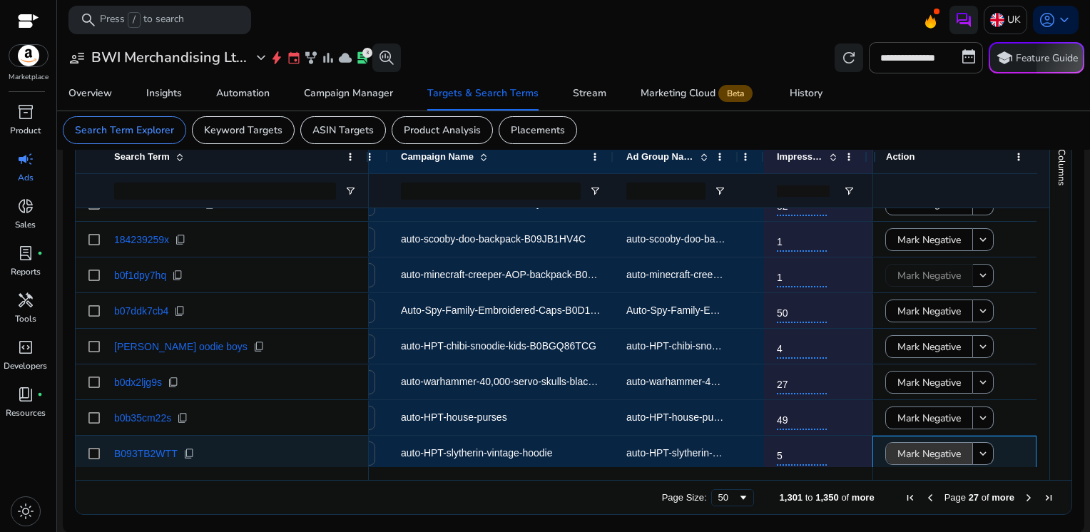
click at [911, 448] on span "Mark Negative" at bounding box center [928, 453] width 63 height 29
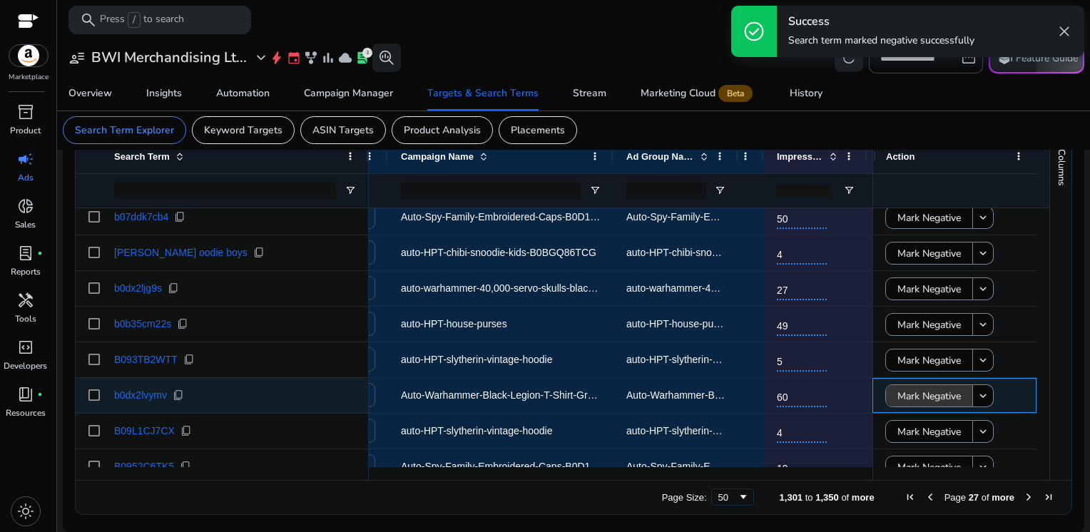
click at [910, 402] on span "Mark Negative" at bounding box center [928, 396] width 63 height 29
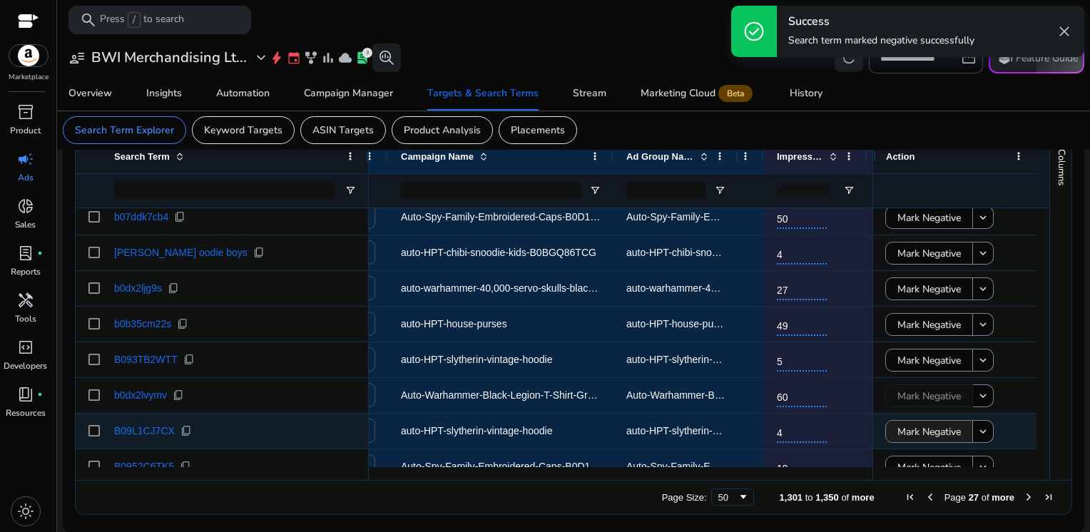
click at [913, 426] on span "Mark Negative" at bounding box center [928, 431] width 63 height 29
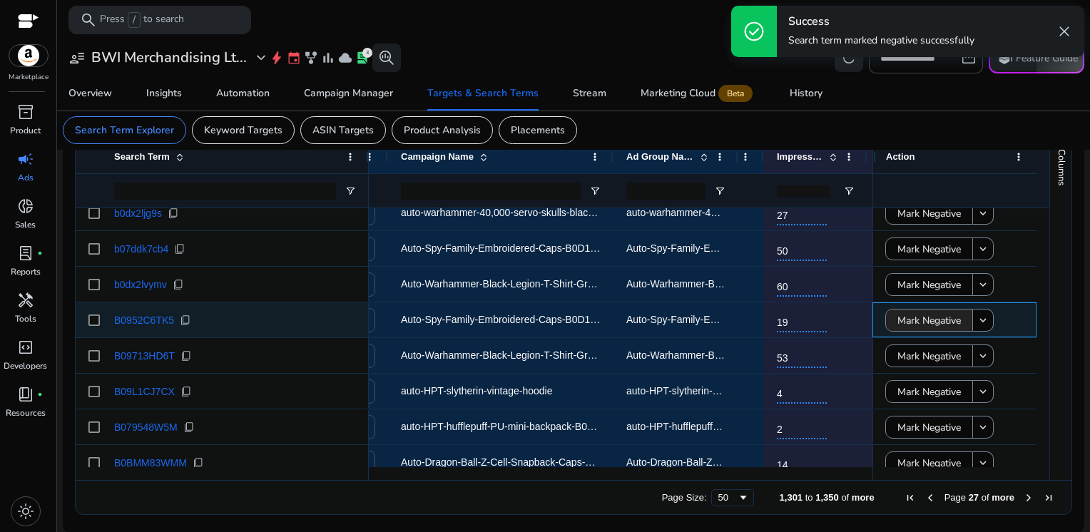
click at [919, 325] on span "Mark Negative" at bounding box center [928, 320] width 63 height 29
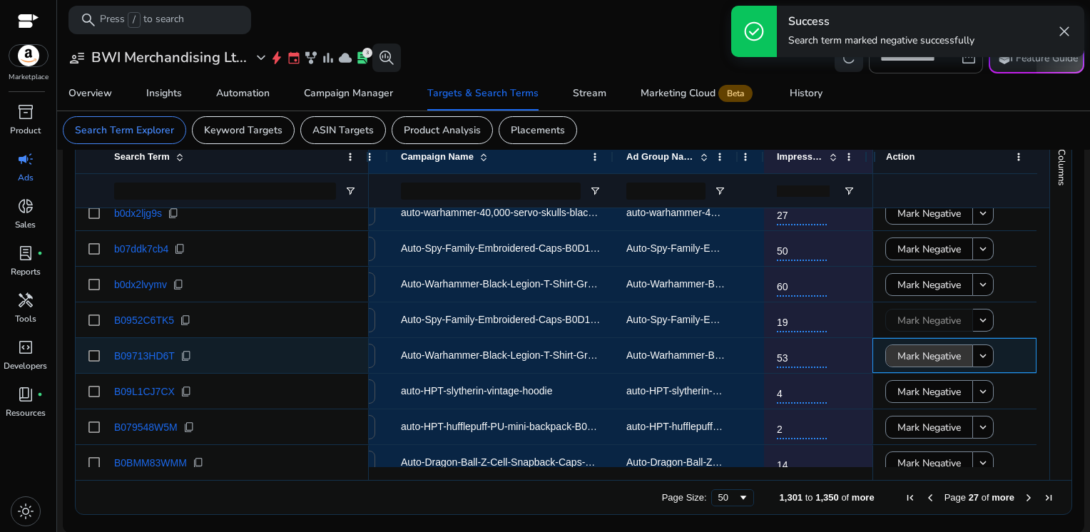
click at [919, 354] on span "Mark Negative" at bounding box center [928, 356] width 63 height 29
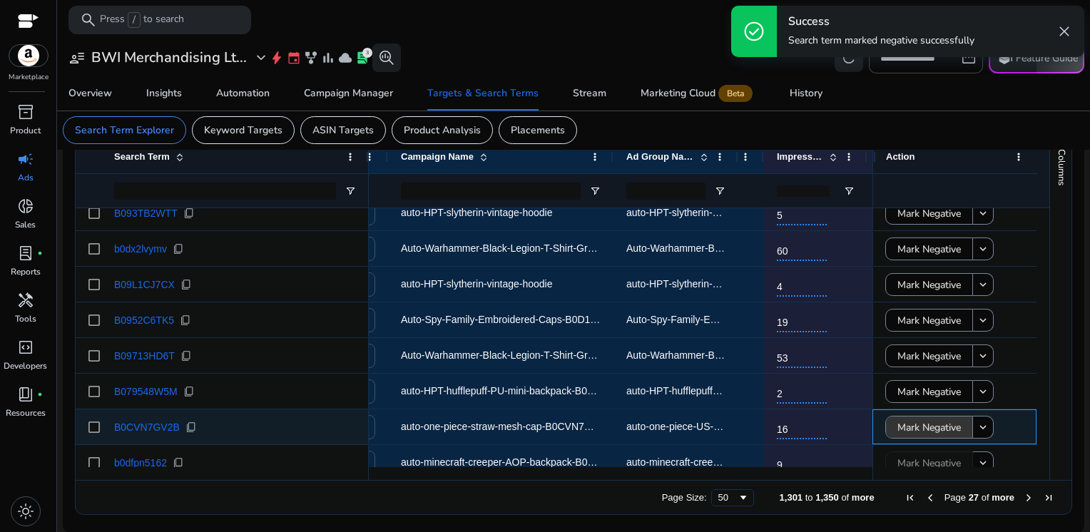
click at [917, 430] on span "Mark Negative" at bounding box center [928, 427] width 63 height 29
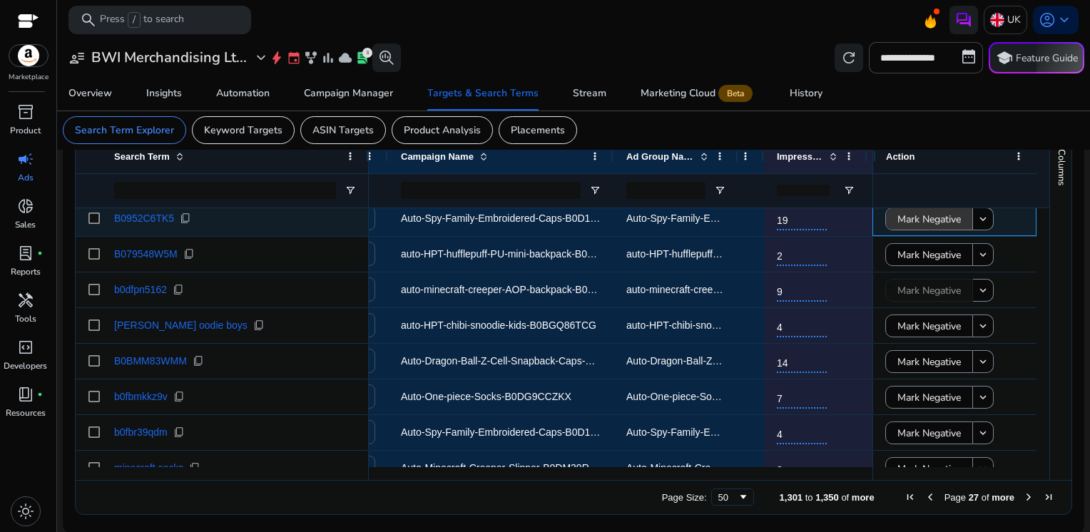
click at [913, 218] on span "Mark Negative" at bounding box center [928, 219] width 63 height 29
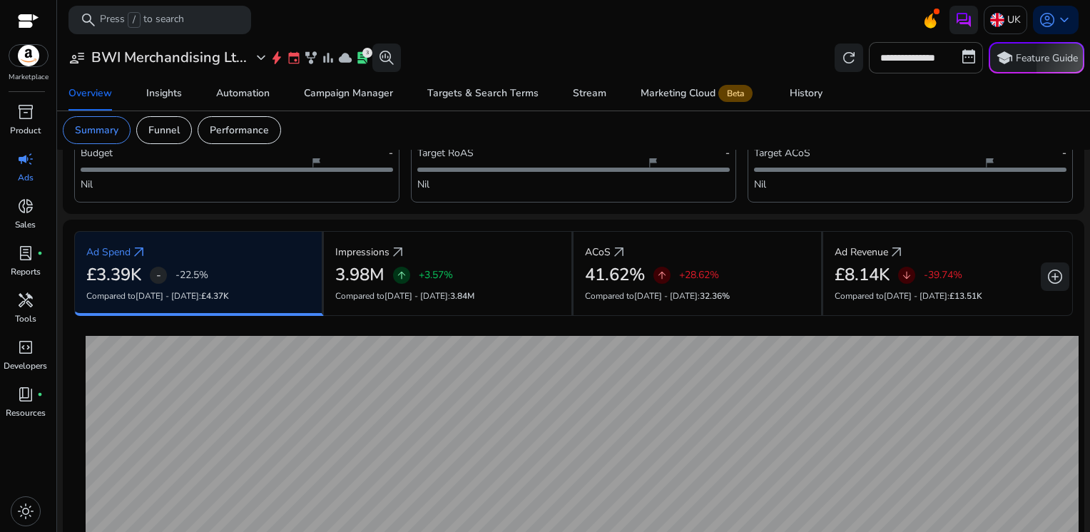
scroll to position [444, 0]
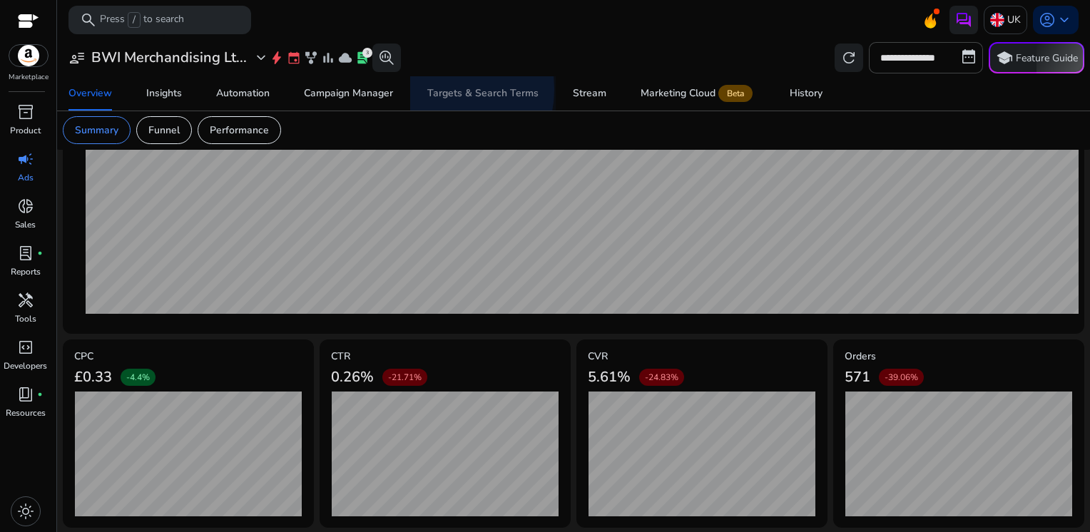
click at [430, 89] on div "Targets & Search Terms" at bounding box center [482, 93] width 111 height 10
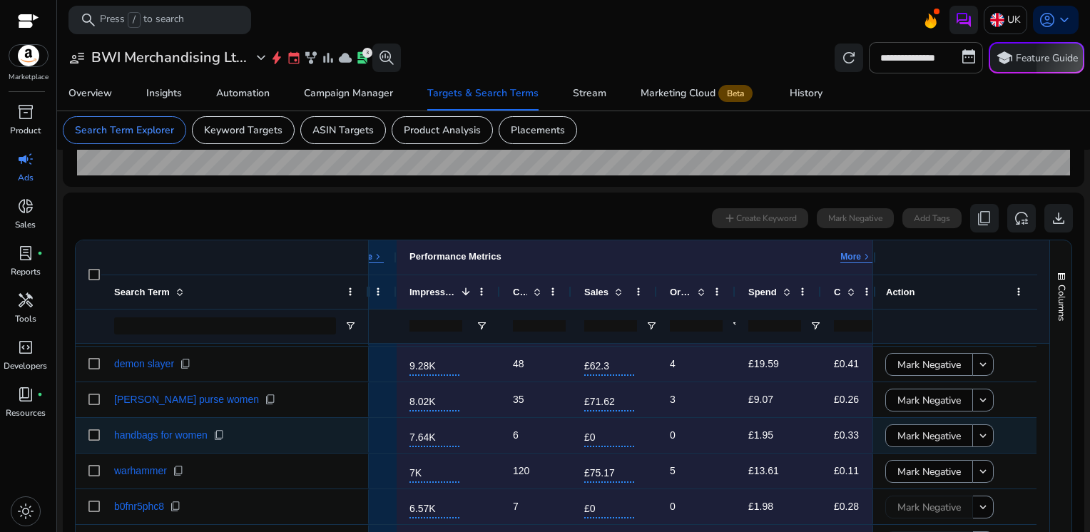
scroll to position [285, 0]
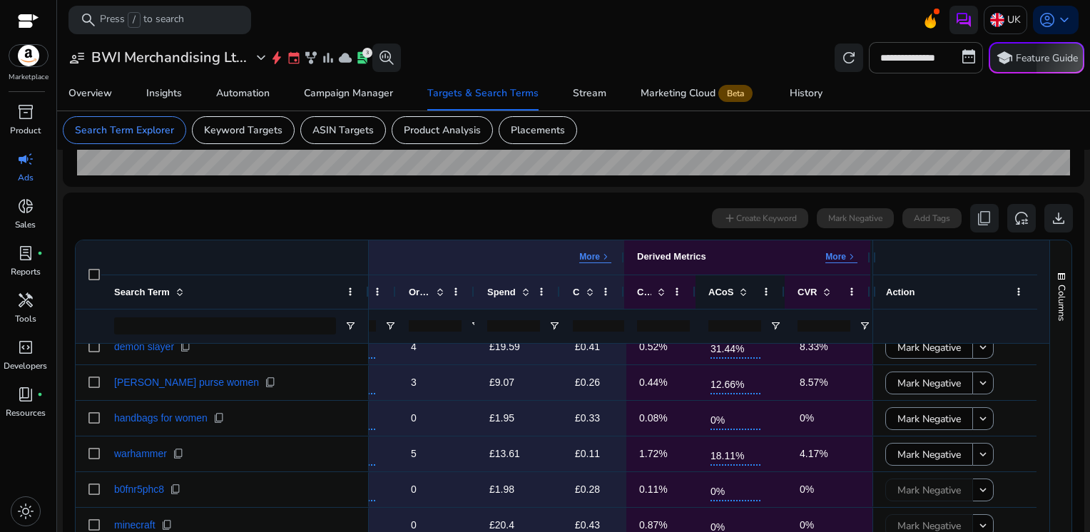
click at [737, 290] on span at bounding box center [742, 291] width 11 height 11
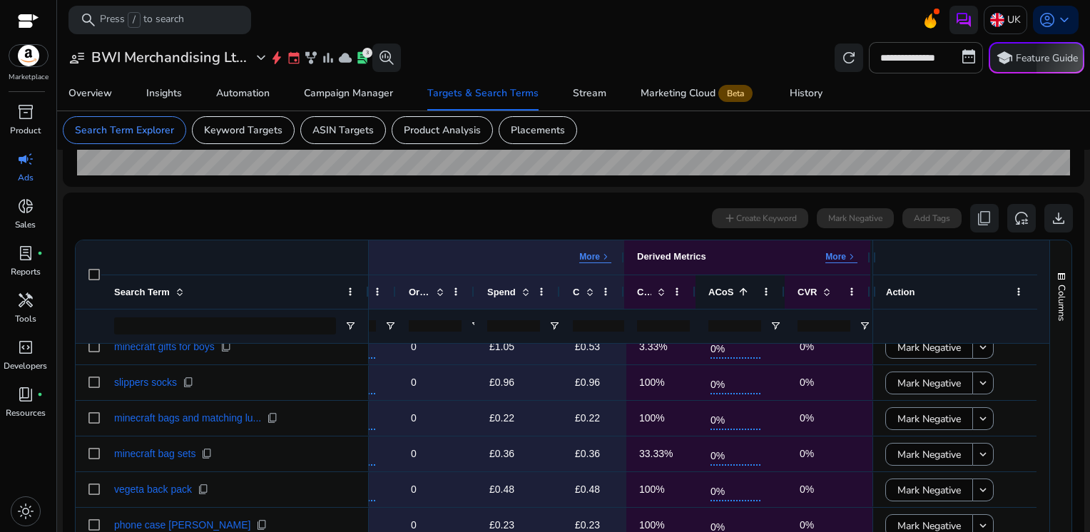
click at [737, 290] on span at bounding box center [742, 291] width 11 height 11
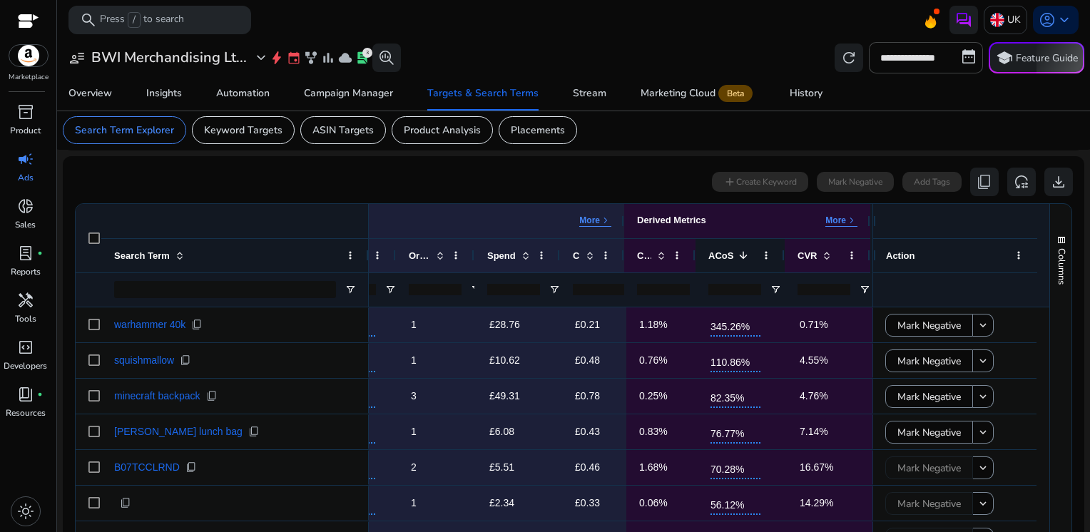
click at [739, 260] on div "ACoS 1" at bounding box center [732, 255] width 48 height 26
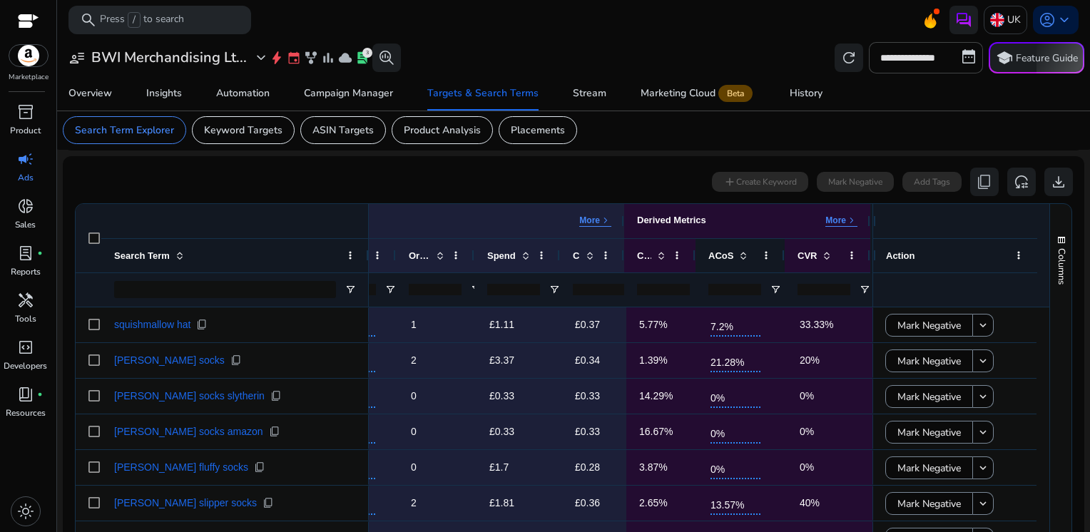
click at [739, 260] on div "ACoS" at bounding box center [732, 255] width 48 height 26
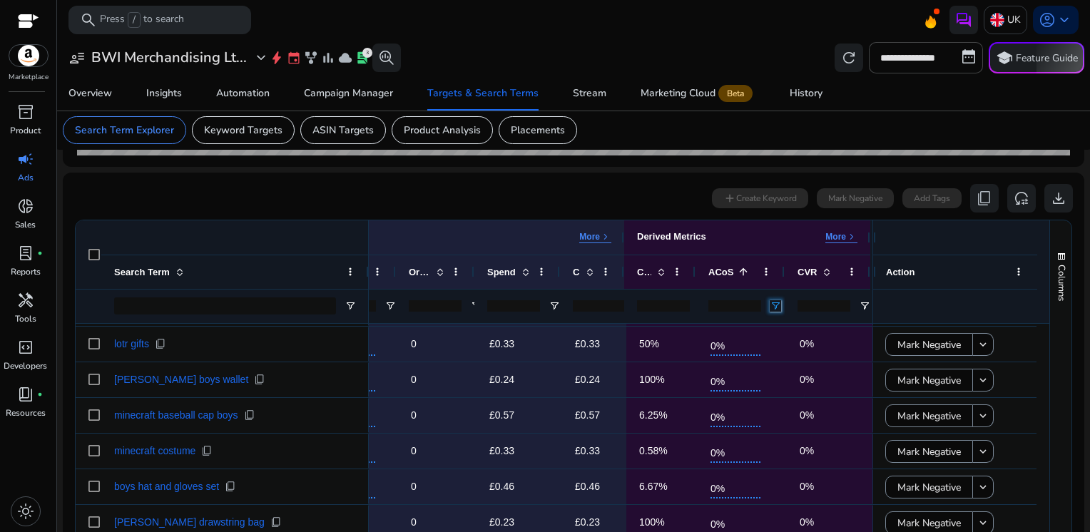
click at [772, 305] on span "Open Filter Menu" at bounding box center [774, 305] width 11 height 11
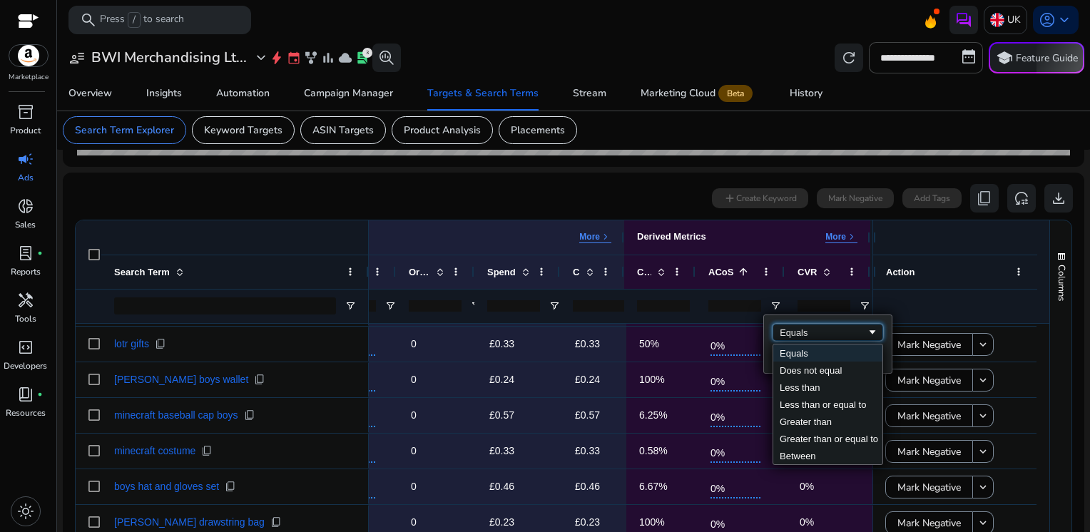
click at [810, 329] on div "Equals" at bounding box center [822, 332] width 87 height 11
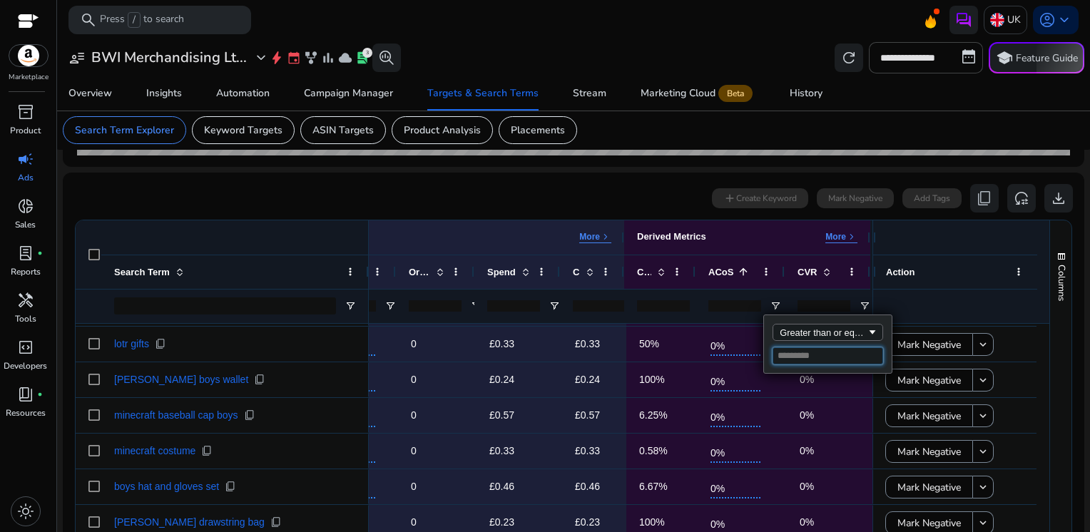
click at [792, 358] on input "Filter Value" at bounding box center [827, 355] width 111 height 17
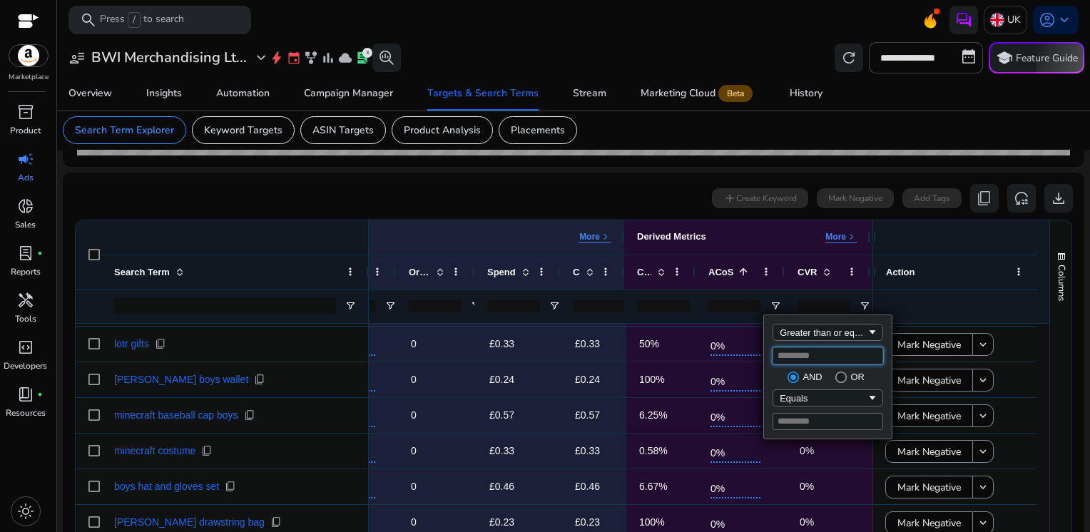
type input "*"
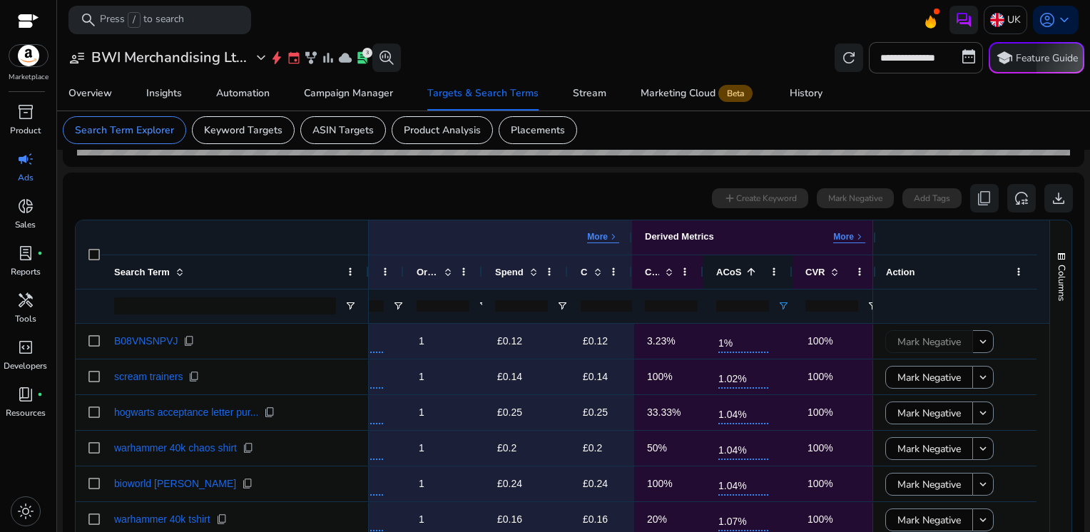
click at [745, 273] on span at bounding box center [750, 271] width 11 height 11
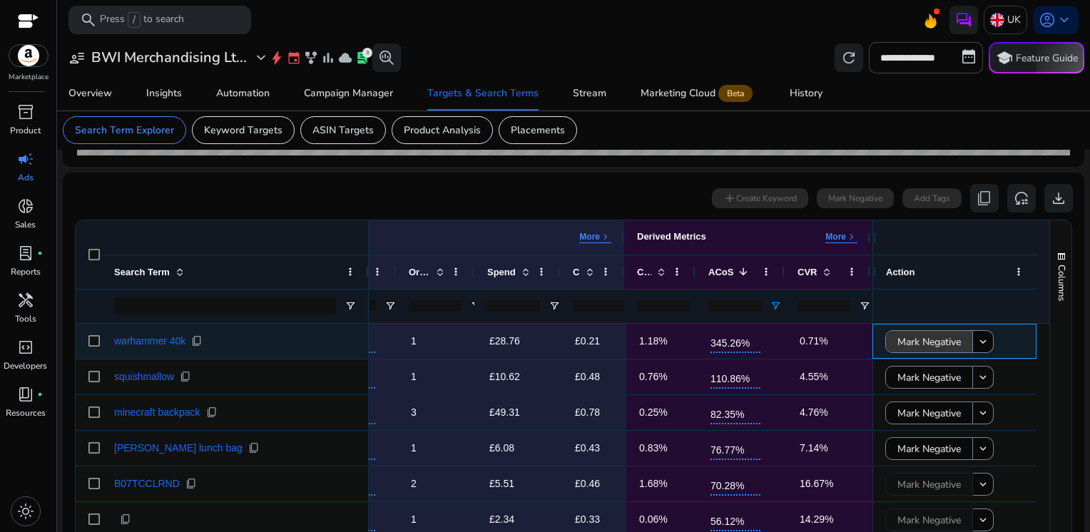
click at [938, 346] on span "Mark Negative" at bounding box center [928, 341] width 63 height 29
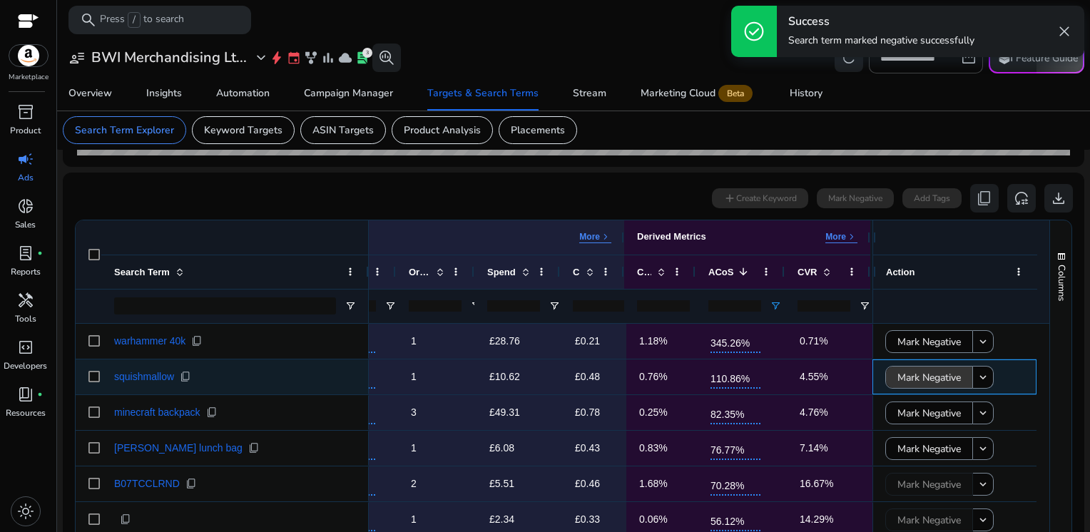
click at [929, 369] on span "Mark Negative" at bounding box center [928, 377] width 63 height 29
